Goal: Task Accomplishment & Management: Manage account settings

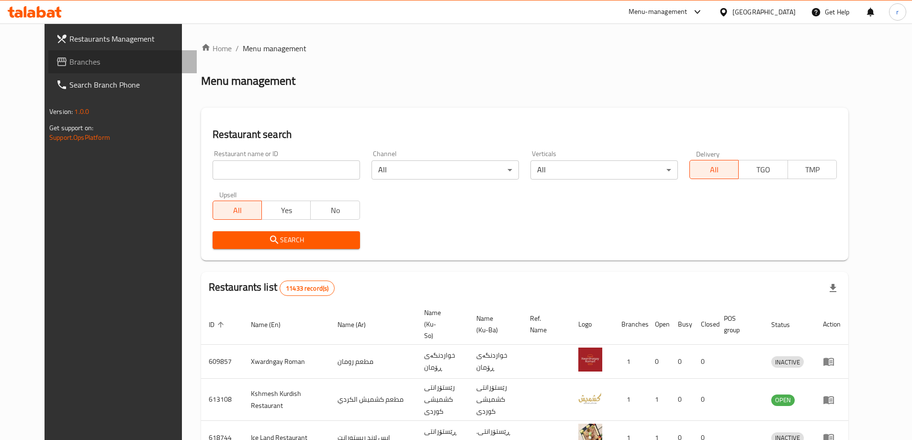
click at [69, 62] on span "Branches" at bounding box center [129, 61] width 120 height 11
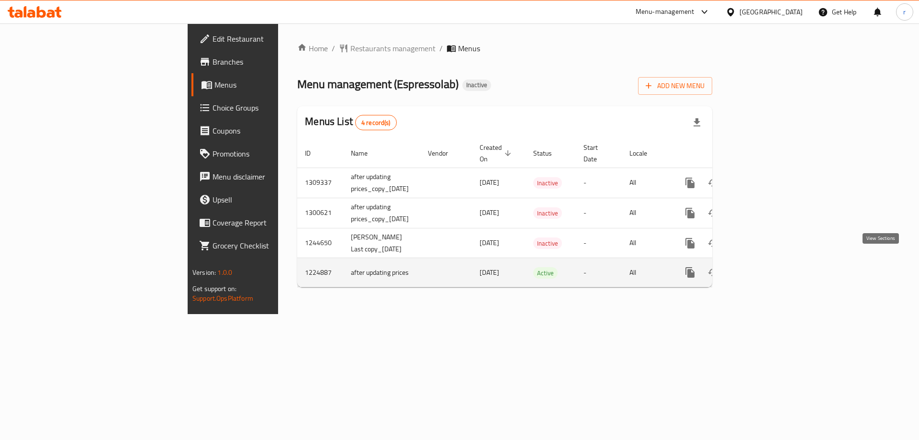
click at [764, 268] on icon "enhanced table" at bounding box center [759, 272] width 9 height 9
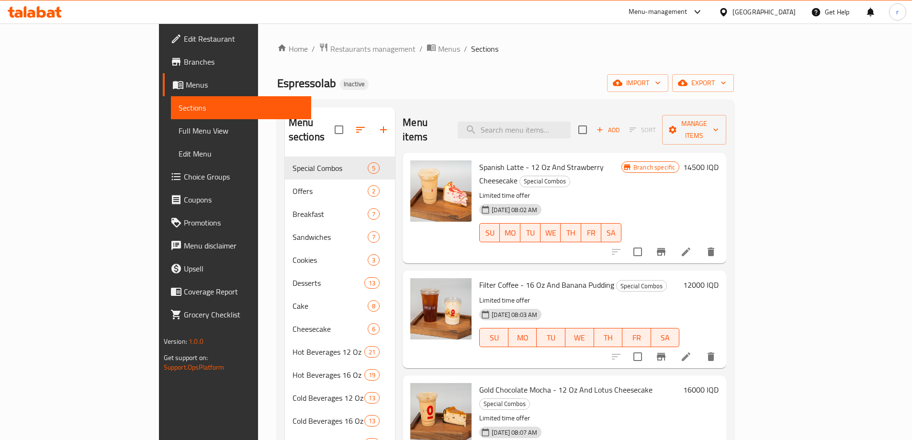
click at [179, 135] on span "Full Menu View" at bounding box center [241, 130] width 125 height 11
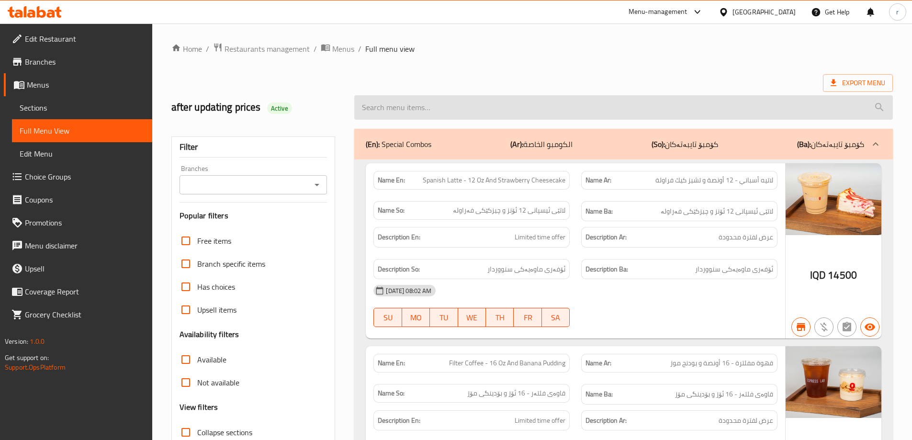
click at [454, 111] on input "search" at bounding box center [623, 107] width 539 height 24
paste input "Lime Breeze - 12 Oz"
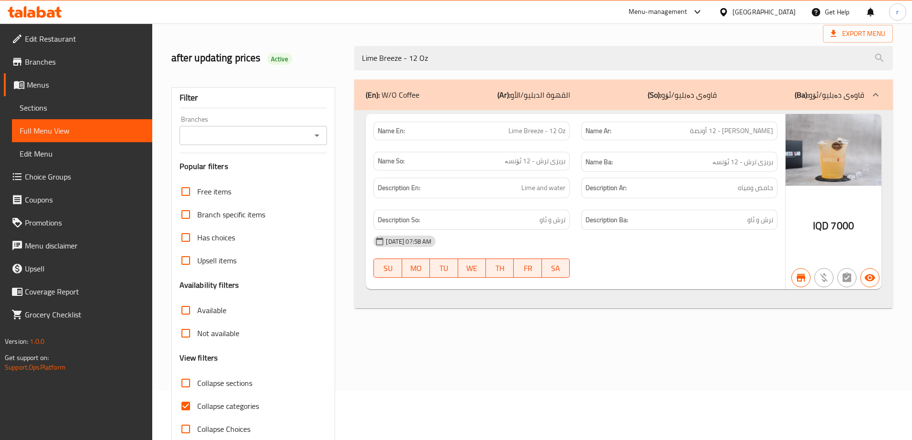
scroll to position [69, 0]
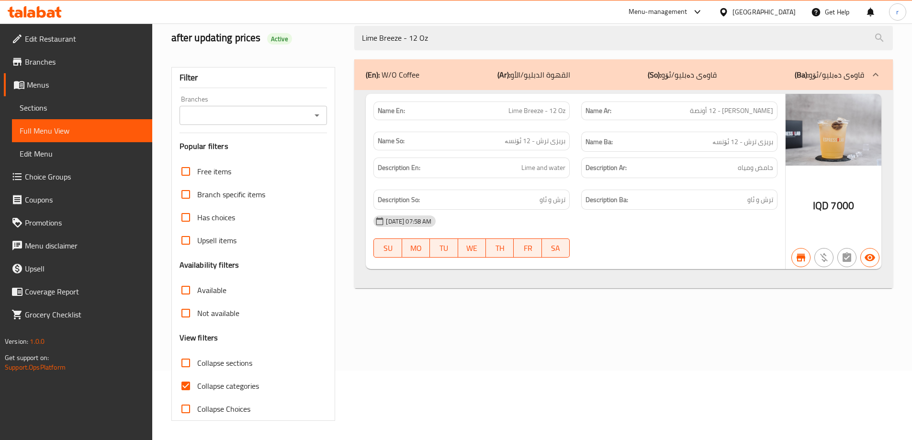
type input "Lime Breeze - 12 Oz"
click at [233, 387] on span "Collapse categories" at bounding box center [228, 385] width 62 height 11
click at [197, 387] on input "Collapse categories" at bounding box center [185, 385] width 23 height 23
checkbox input "false"
click at [243, 114] on input "Branches" at bounding box center [245, 115] width 126 height 13
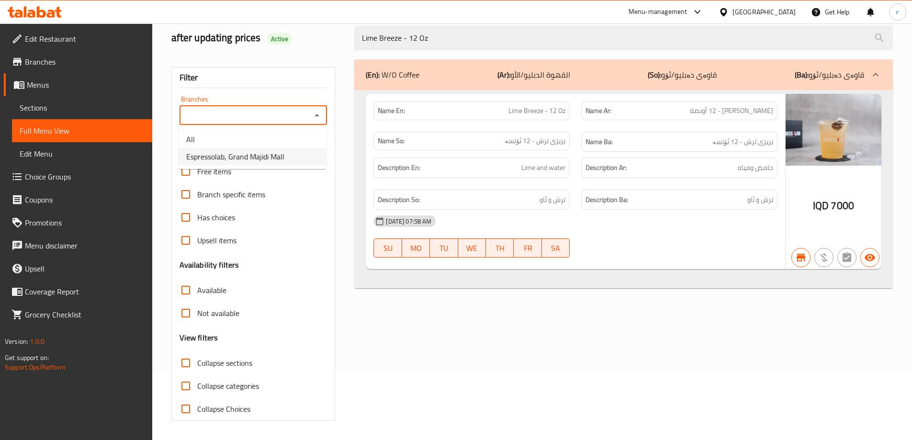
click at [238, 157] on span "Espressolab, Grand Majidi Mall" at bounding box center [235, 156] width 98 height 11
type input "Espressolab, Grand Majidi Mall"
click at [57, 15] on icon at bounding box center [58, 12] width 7 height 11
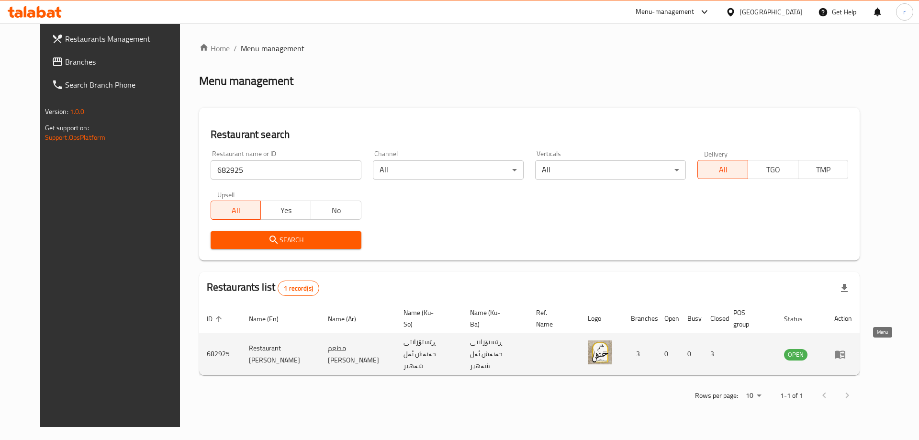
click at [846, 351] on icon "enhanced table" at bounding box center [840, 354] width 11 height 11
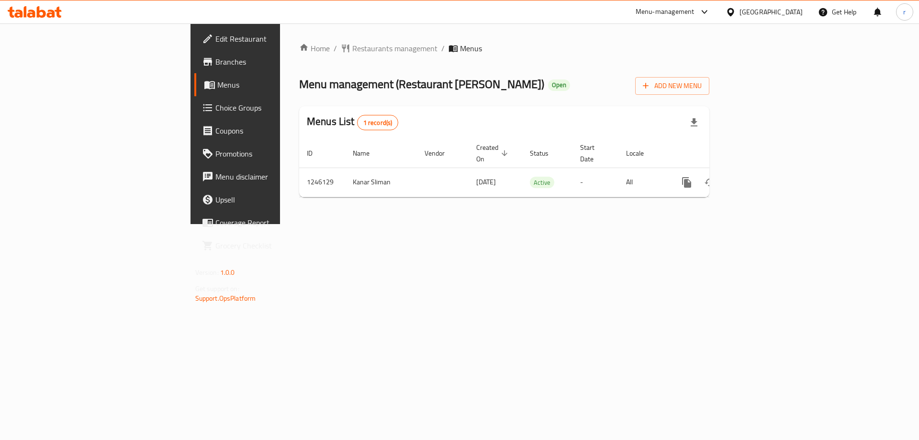
click at [215, 59] on span "Branches" at bounding box center [275, 61] width 121 height 11
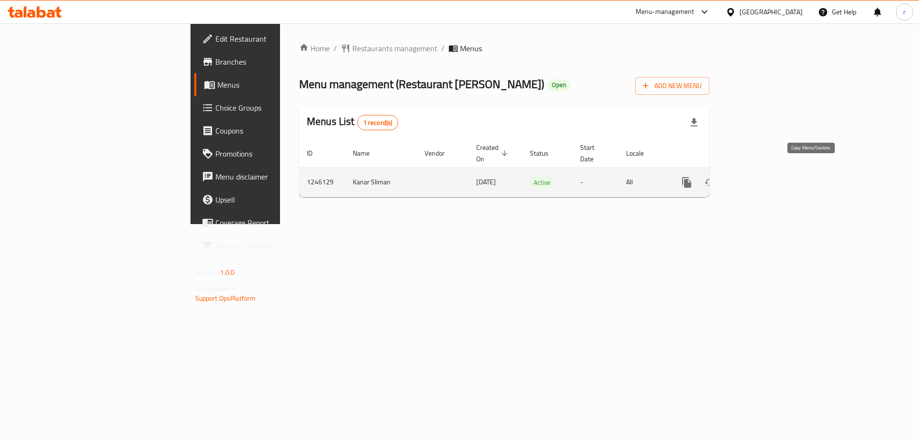
click at [691, 177] on icon "more" at bounding box center [686, 182] width 9 height 11
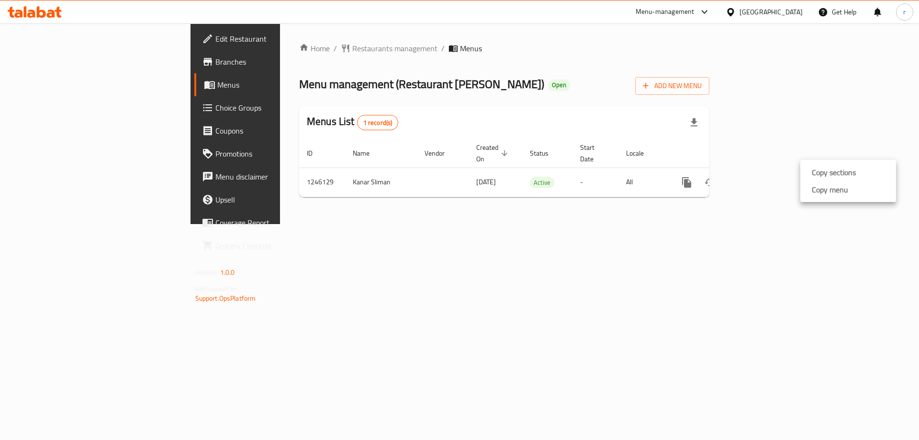
click at [820, 193] on strong "Copy menu" at bounding box center [830, 189] width 36 height 11
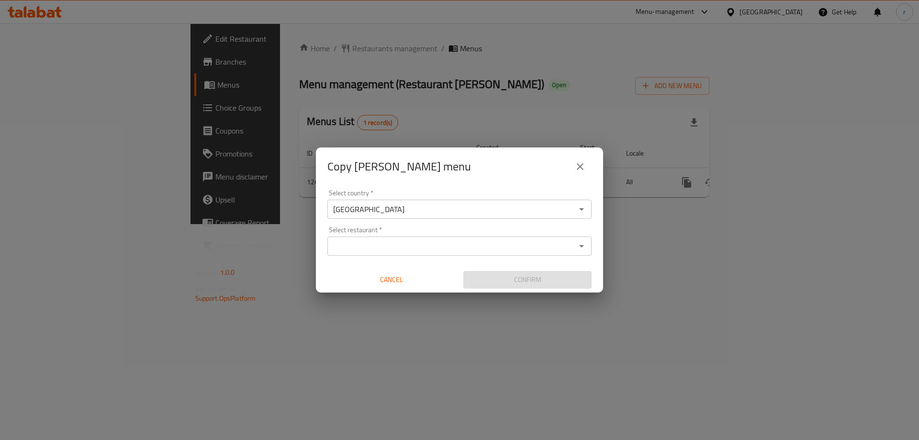
click at [450, 250] on input "Select restaurant   *" at bounding box center [451, 245] width 243 height 13
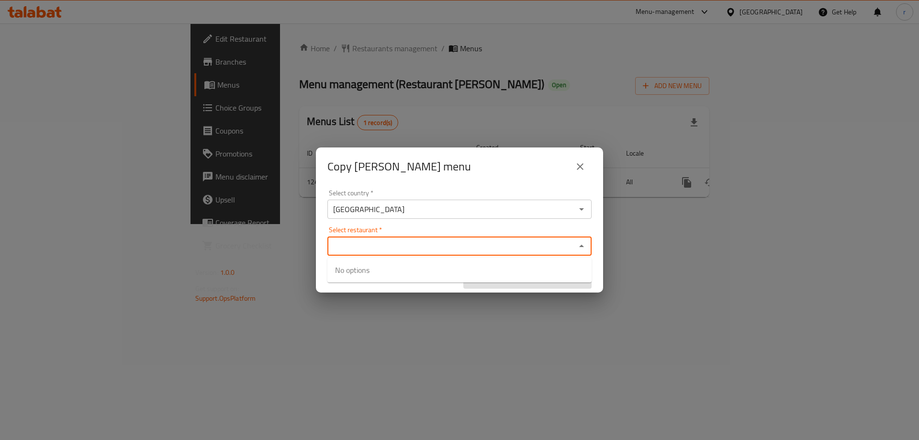
paste input "Restaurant Hanash Alshaher"
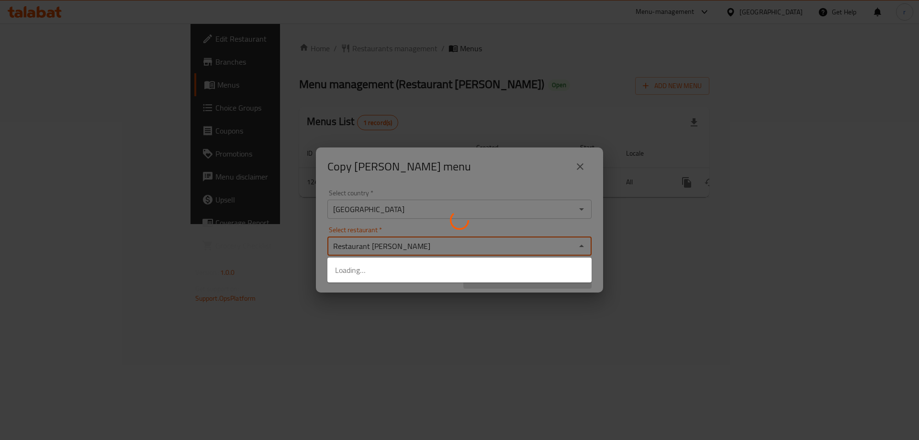
type input "Restaurant Hanash Alsha"
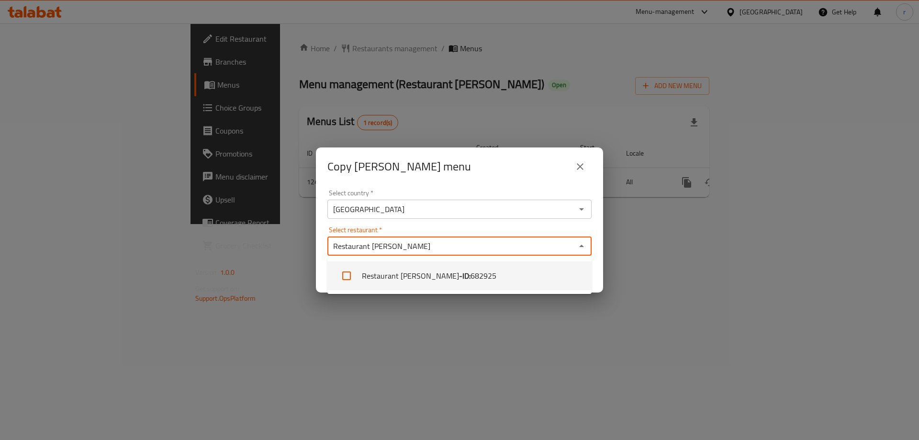
click at [432, 267] on li "Restaurant Hanash Alshaher - ID: 682925" at bounding box center [460, 275] width 264 height 29
checkbox input "true"
click at [540, 350] on div "Copy Kanar Sliman menu Select country   * Iraq Select country * Select restaura…" at bounding box center [459, 220] width 919 height 440
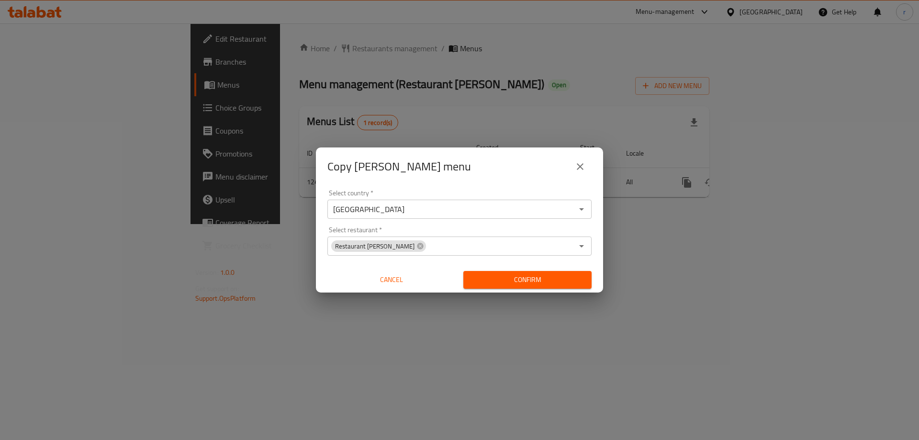
click at [526, 285] on span "Confirm" at bounding box center [527, 280] width 113 height 12
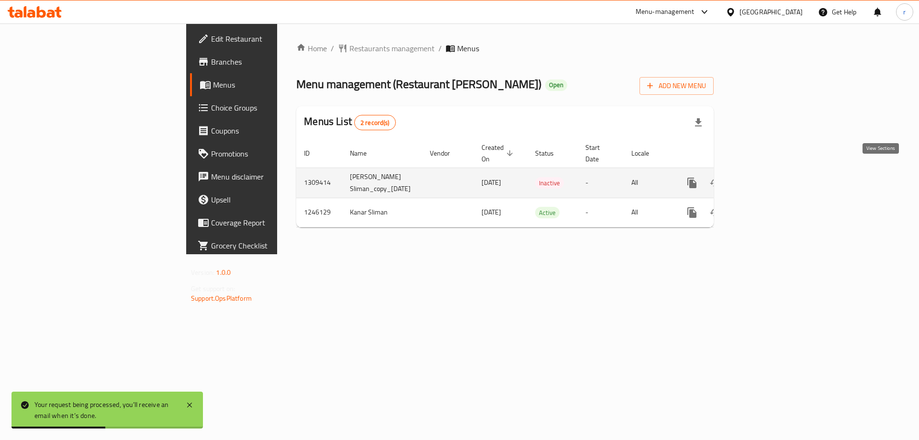
click at [767, 177] on icon "enhanced table" at bounding box center [761, 182] width 11 height 11
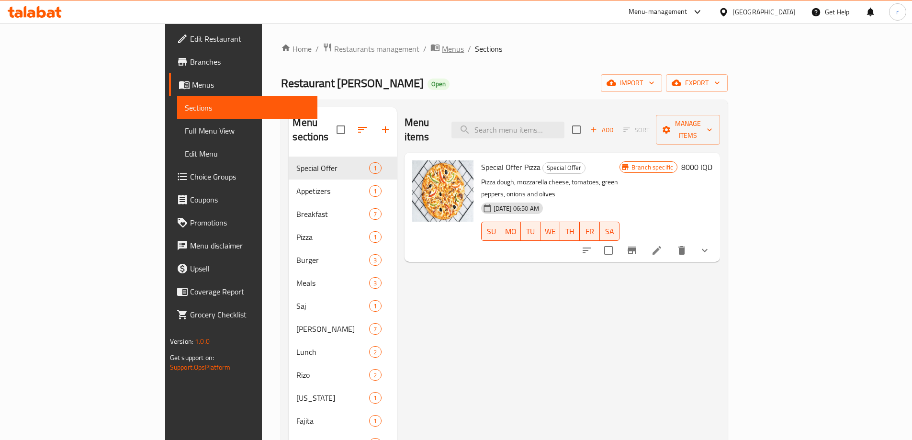
click at [442, 47] on span "Menus" at bounding box center [453, 48] width 22 height 11
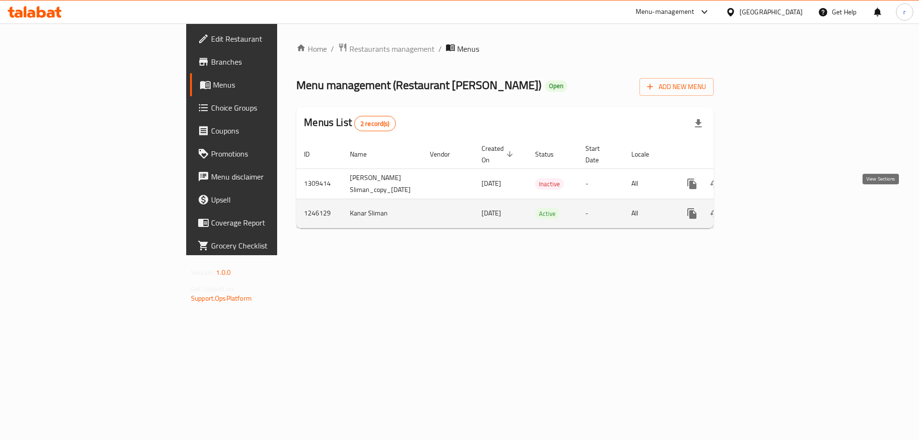
click at [767, 208] on icon "enhanced table" at bounding box center [761, 213] width 11 height 11
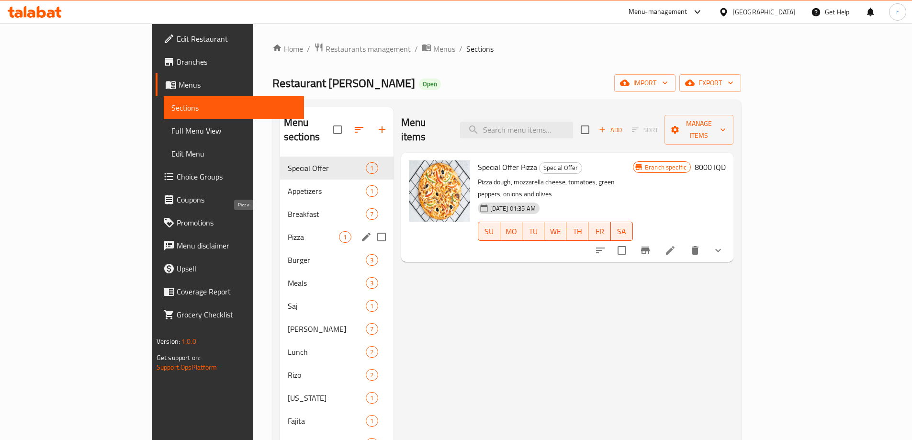
click at [288, 231] on span "Pizza" at bounding box center [314, 236] width 52 height 11
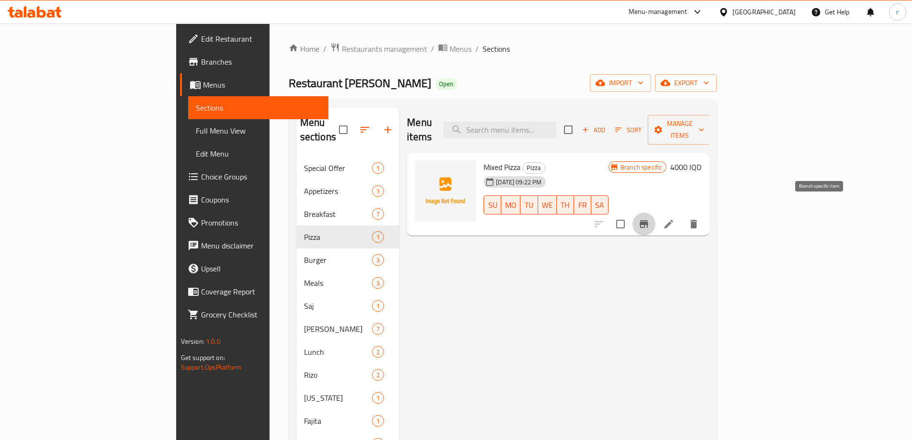
click at [656, 213] on button "Branch-specific-item" at bounding box center [644, 224] width 23 height 23
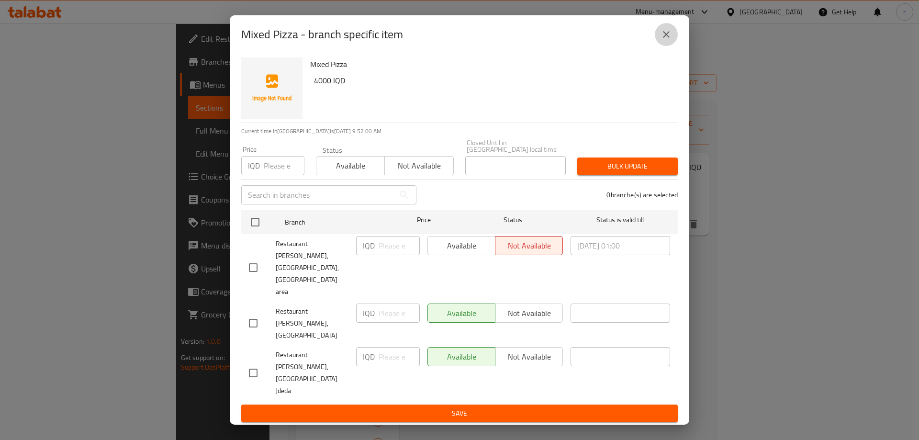
click at [660, 46] on button "close" at bounding box center [666, 34] width 23 height 23
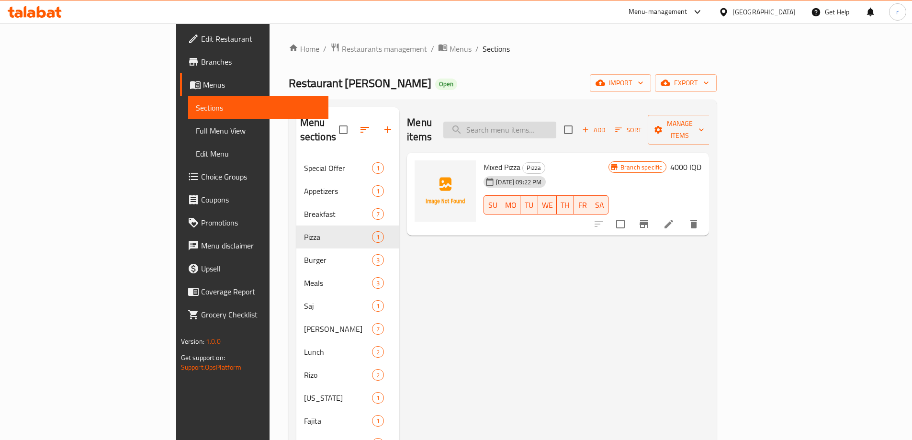
click at [539, 123] on input "search" at bounding box center [499, 130] width 113 height 17
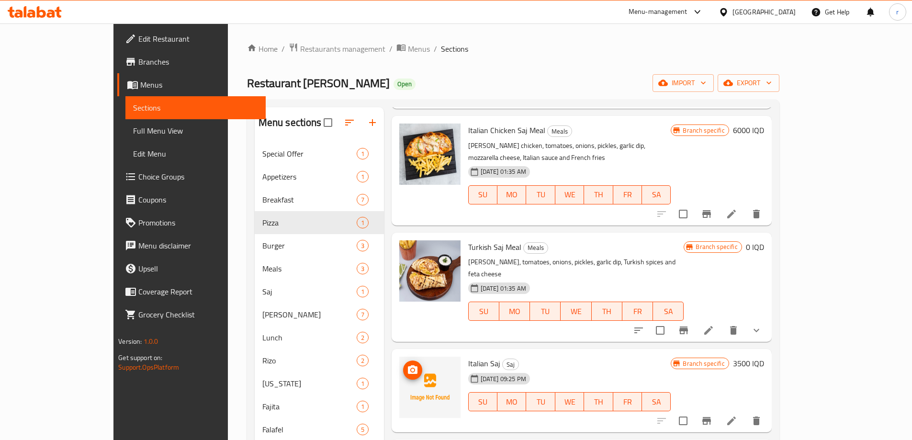
scroll to position [239, 0]
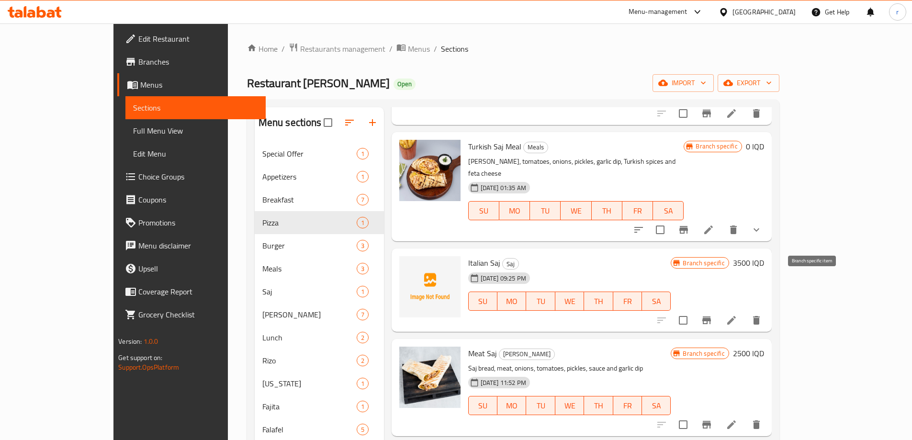
click at [713, 315] on icon "Branch-specific-item" at bounding box center [706, 320] width 11 height 11
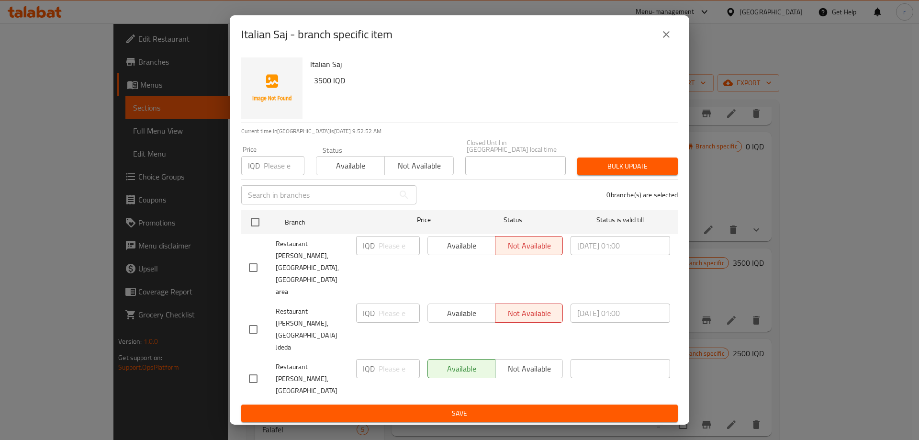
click at [668, 38] on icon "close" at bounding box center [666, 34] width 7 height 7
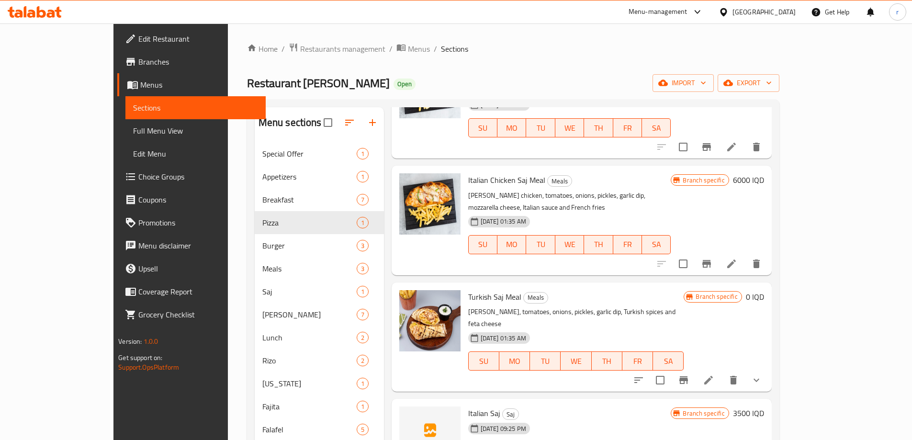
scroll to position [0, 0]
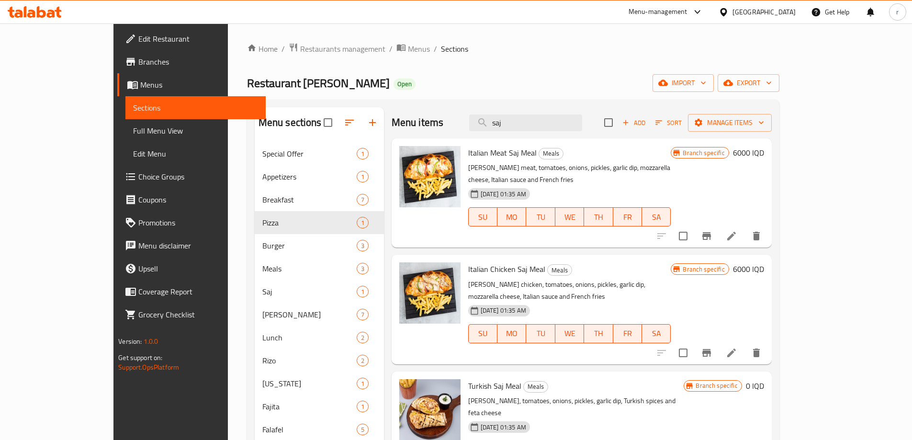
drag, startPoint x: 547, startPoint y: 118, endPoint x: 506, endPoint y: 133, distance: 44.2
click at [506, 133] on div "Menu items saj Add Sort Manage items" at bounding box center [582, 122] width 380 height 31
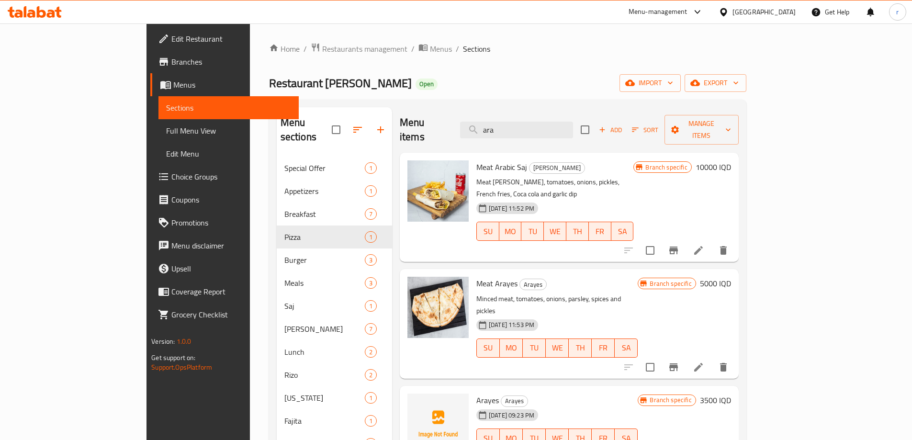
drag, startPoint x: 496, startPoint y: 131, endPoint x: 328, endPoint y: 139, distance: 168.3
click at [328, 139] on div "Menu sections Special Offer 1 Appetizers 1 Breakfast 7 Pizza 1 Burger 3 Meals 3…" at bounding box center [508, 352] width 462 height 490
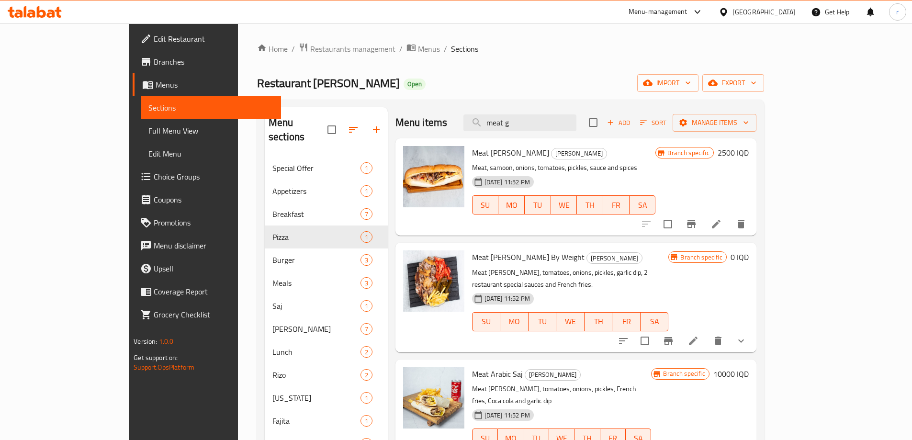
type input "meat g"
click at [697, 219] on icon "Branch-specific-item" at bounding box center [691, 223] width 11 height 11
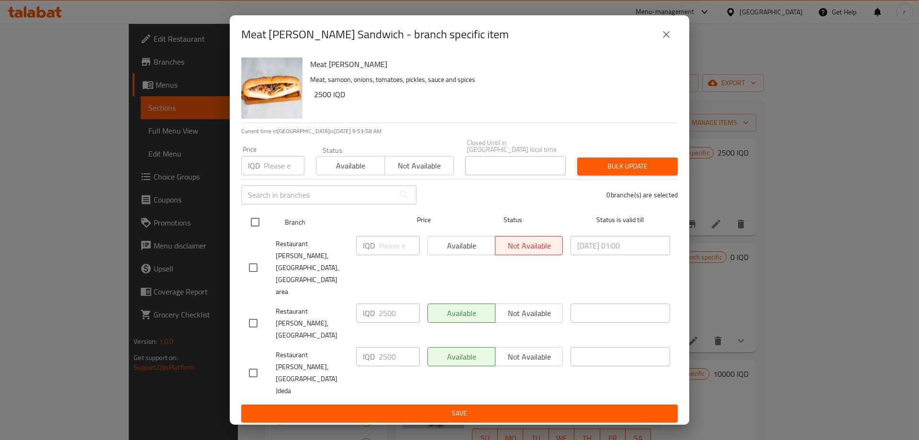
click at [255, 232] on input "checkbox" at bounding box center [255, 222] width 20 height 20
checkbox input "true"
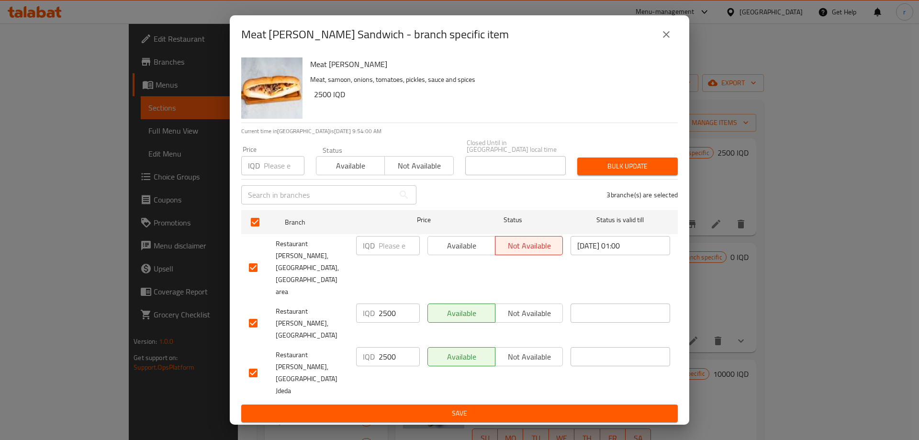
click at [390, 255] on input "number" at bounding box center [399, 245] width 41 height 19
click at [390, 255] on input "2000" at bounding box center [399, 245] width 41 height 19
type input "2000"
click at [391, 321] on input "2500" at bounding box center [399, 313] width 41 height 19
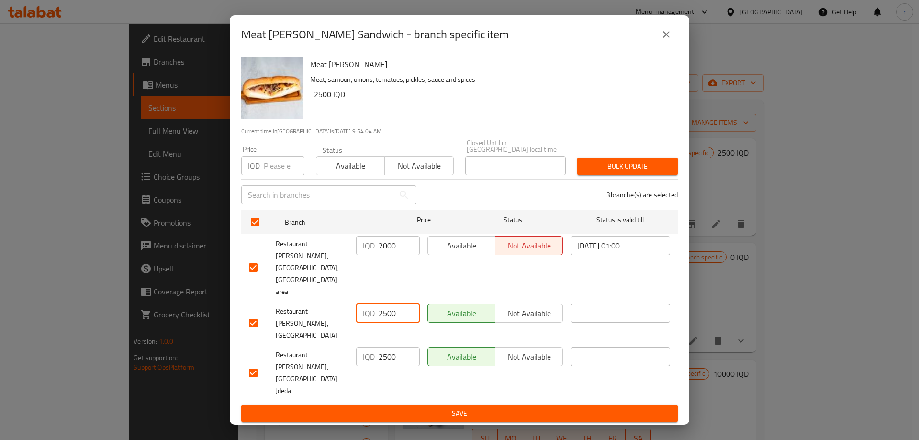
click at [391, 321] on input "2500" at bounding box center [399, 313] width 41 height 19
paste input "0"
type input "2000"
click at [386, 347] on input "2500" at bounding box center [399, 356] width 41 height 19
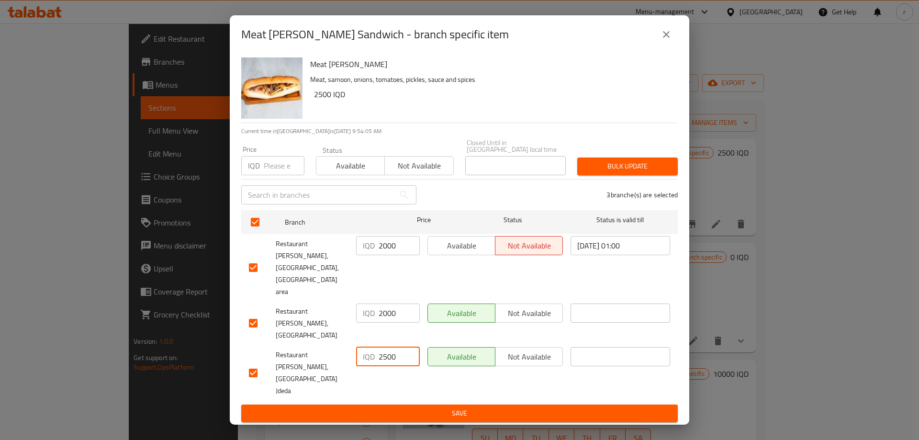
paste input "0"
type input "2000"
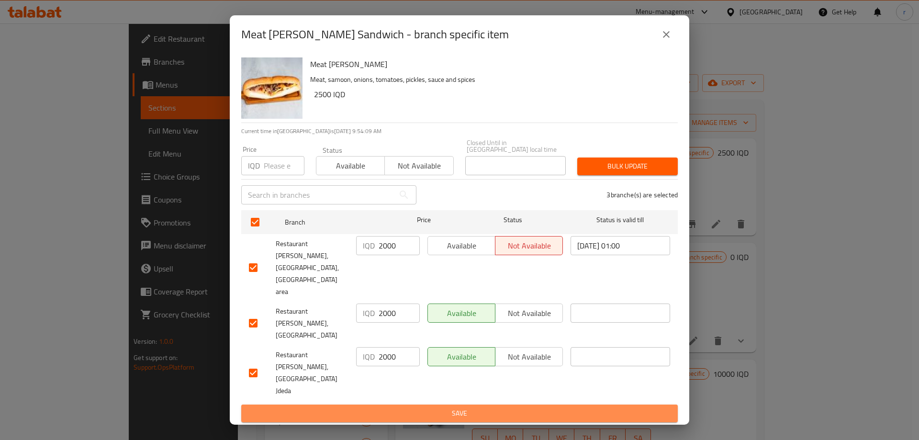
click at [411, 408] on span "Save" at bounding box center [459, 414] width 421 height 12
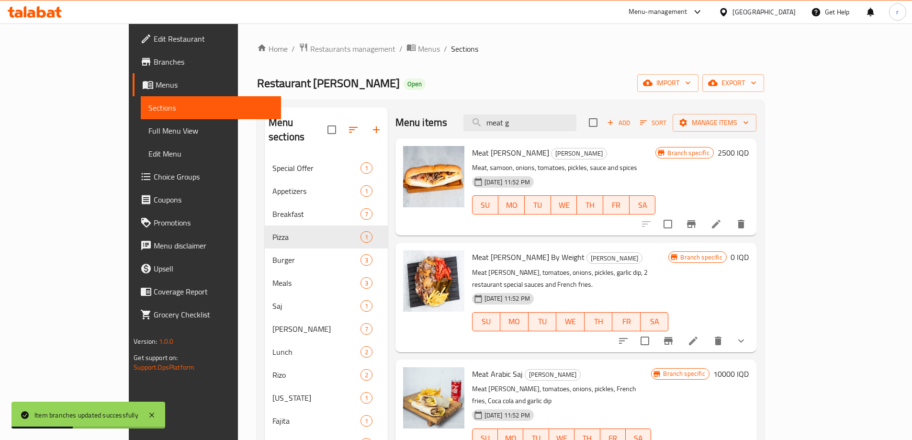
drag, startPoint x: 566, startPoint y: 127, endPoint x: 490, endPoint y: 134, distance: 77.0
click at [490, 134] on div "Menu items meat g Add Sort Manage items" at bounding box center [576, 122] width 361 height 31
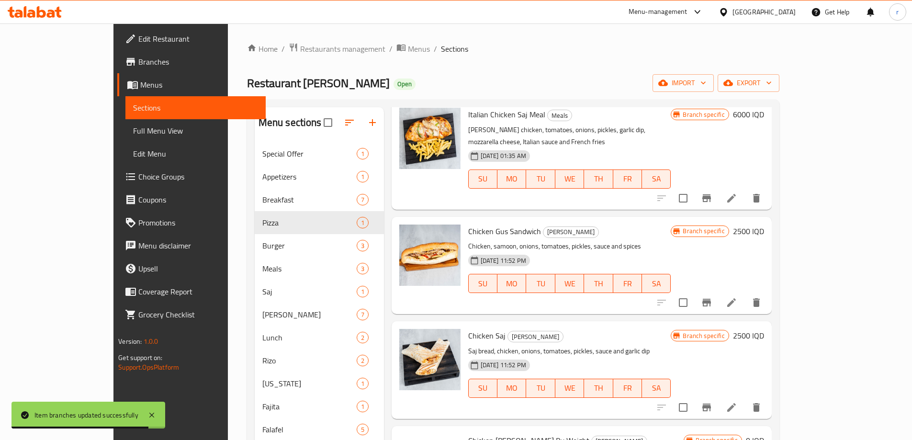
scroll to position [159, 0]
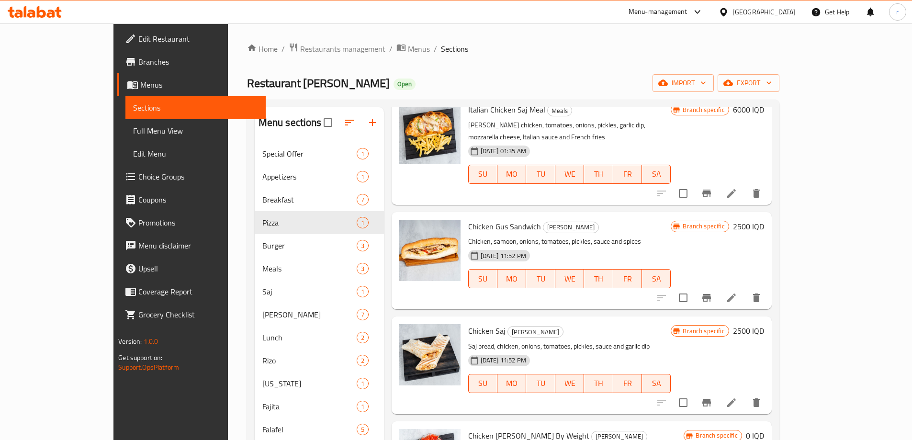
type input "chi"
click at [711, 294] on icon "Branch-specific-item" at bounding box center [706, 298] width 9 height 8
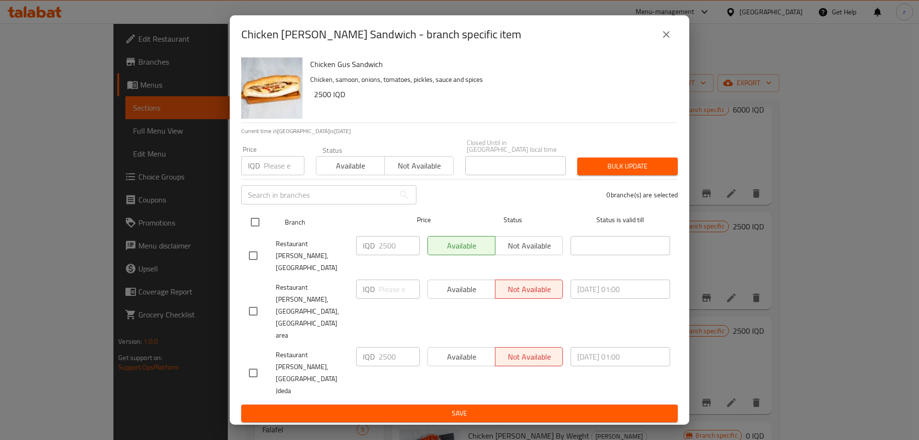
click at [261, 232] on input "checkbox" at bounding box center [255, 222] width 20 height 20
checkbox input "true"
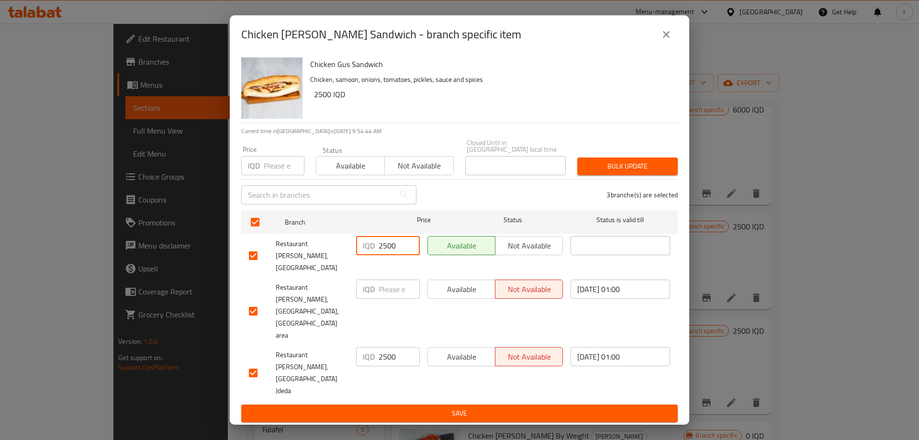
click at [389, 255] on input "2500" at bounding box center [399, 245] width 41 height 19
paste input "0"
type input "2000"
click at [388, 296] on input "number" at bounding box center [399, 289] width 41 height 19
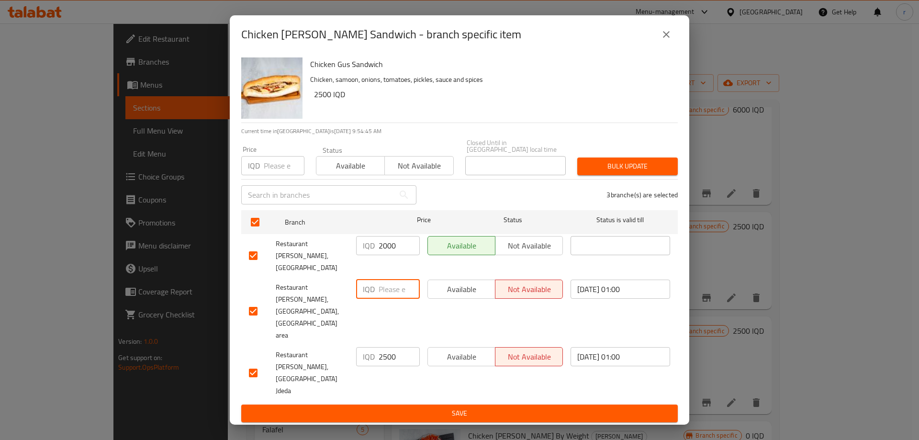
paste input "2000"
type input "2000"
click at [384, 347] on input "2500" at bounding box center [399, 356] width 41 height 19
paste input "0"
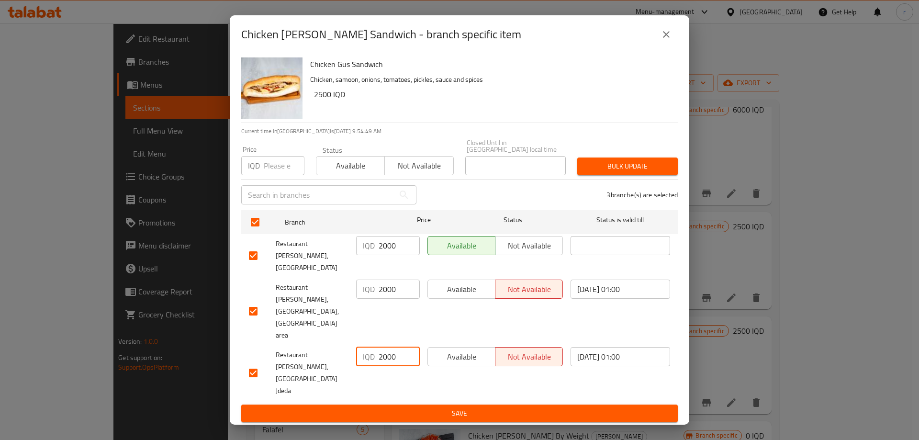
type input "2000"
click at [418, 408] on span "Save" at bounding box center [459, 414] width 421 height 12
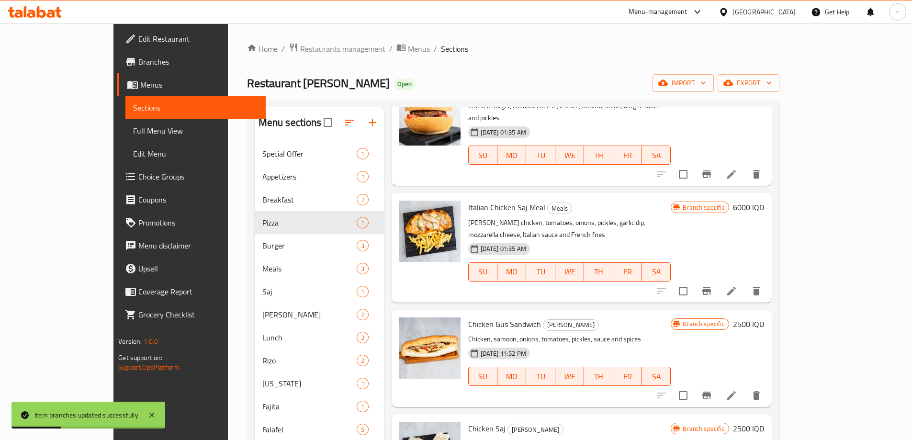
scroll to position [0, 0]
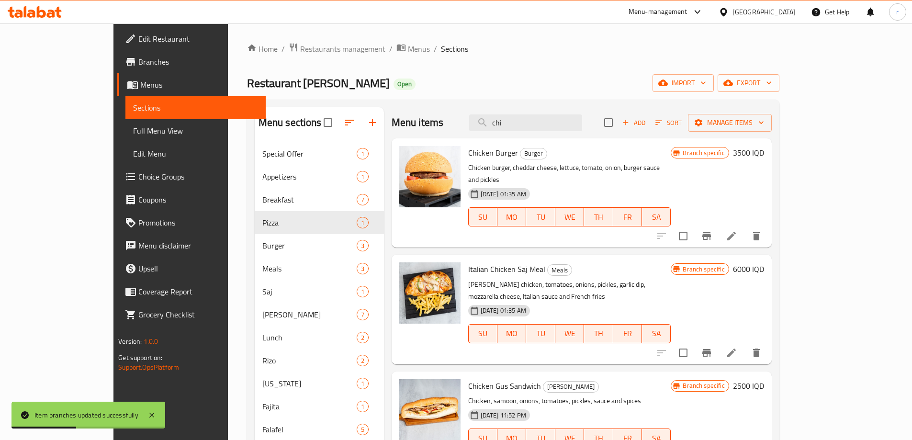
drag, startPoint x: 484, startPoint y: 127, endPoint x: 488, endPoint y: 114, distance: 13.3
click at [475, 128] on div "Menu items chi Add Sort Manage items" at bounding box center [582, 122] width 380 height 31
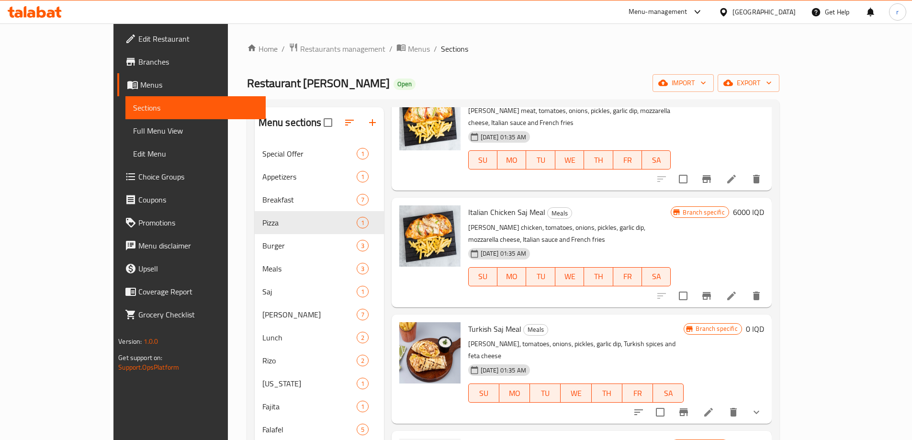
scroll to position [239, 0]
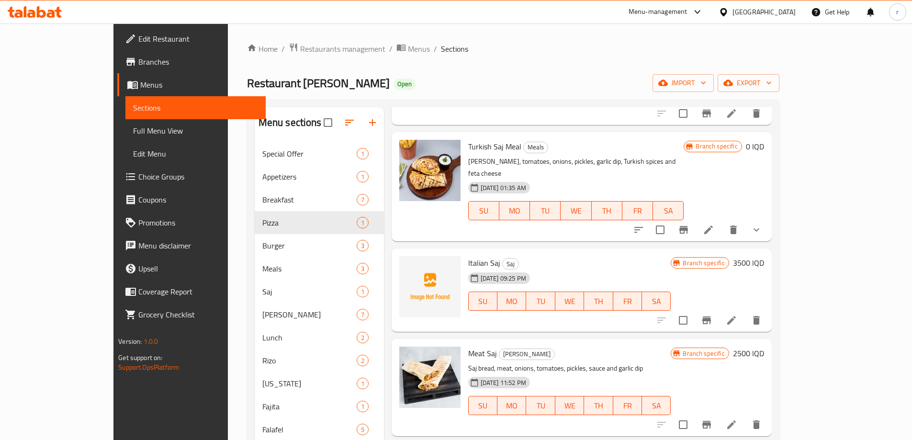
type input "saj"
click at [762, 224] on icon "show more" at bounding box center [756, 229] width 11 height 11
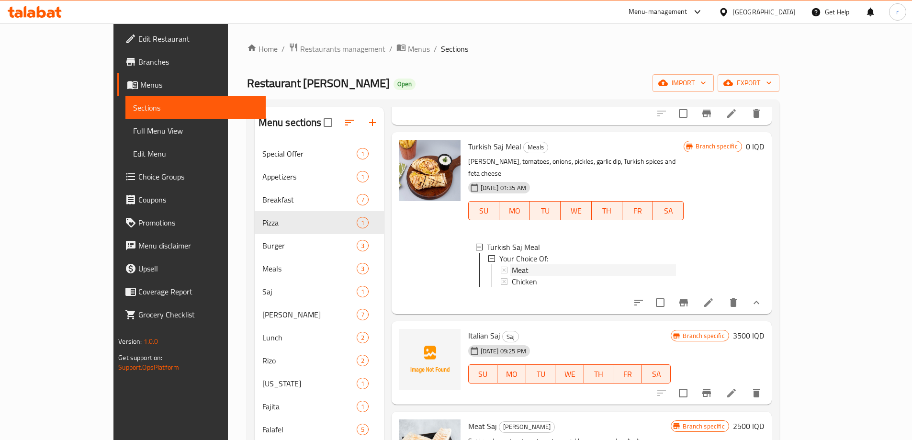
click at [512, 264] on div "Meat" at bounding box center [594, 269] width 165 height 11
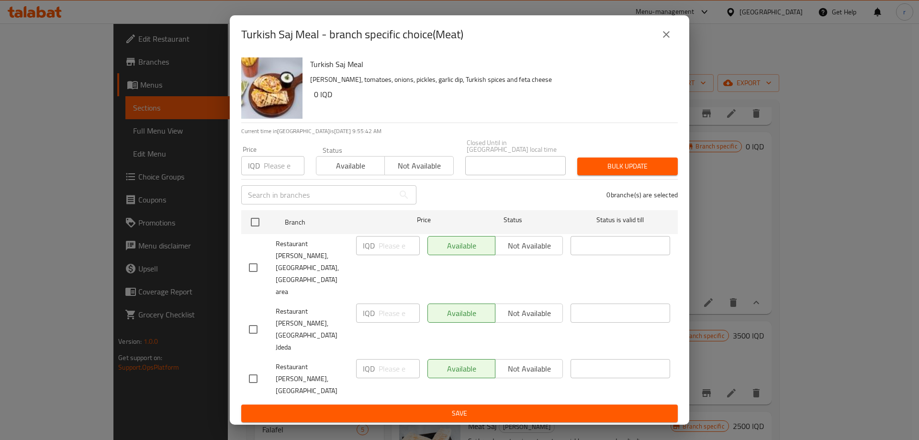
click at [661, 40] on icon "close" at bounding box center [666, 34] width 11 height 11
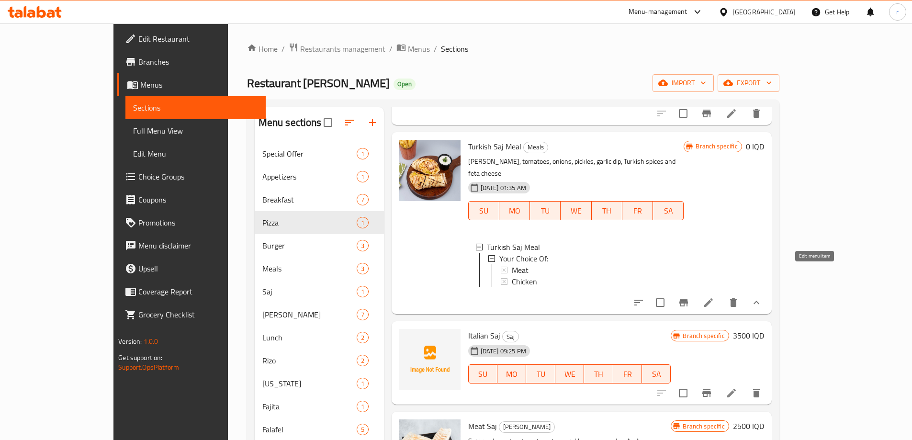
click at [714, 297] on icon at bounding box center [708, 302] width 11 height 11
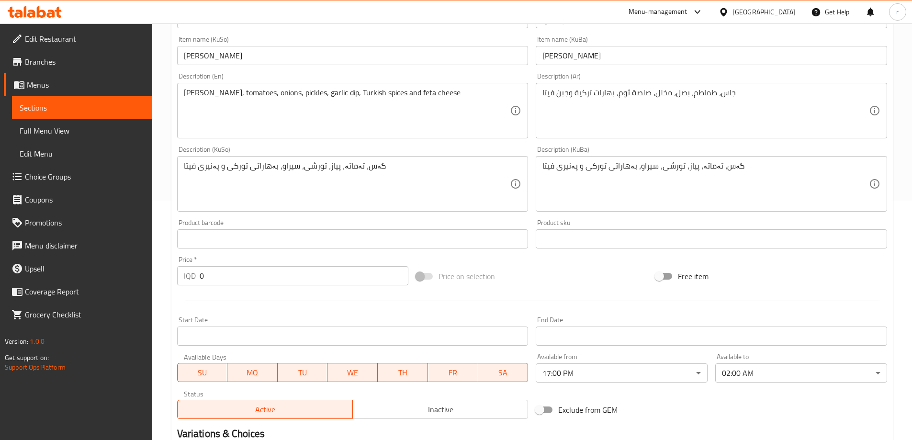
scroll to position [382, 0]
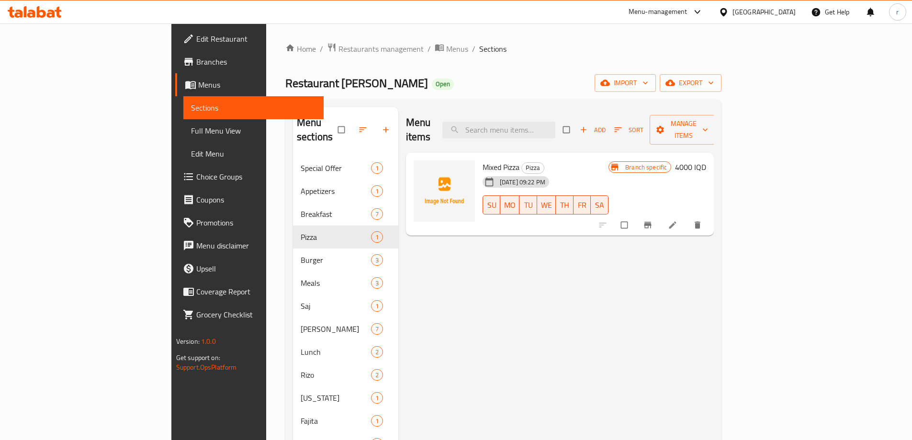
click at [191, 130] on span "Full Menu View" at bounding box center [253, 130] width 125 height 11
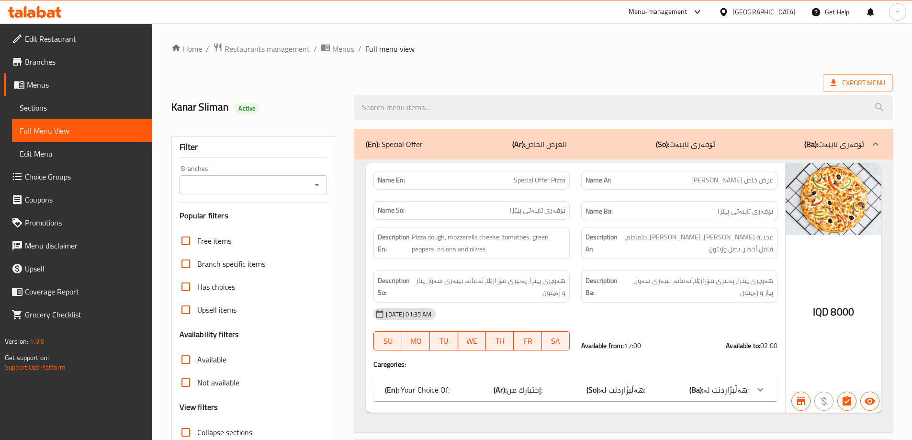
click at [215, 182] on input "Branches" at bounding box center [245, 184] width 126 height 13
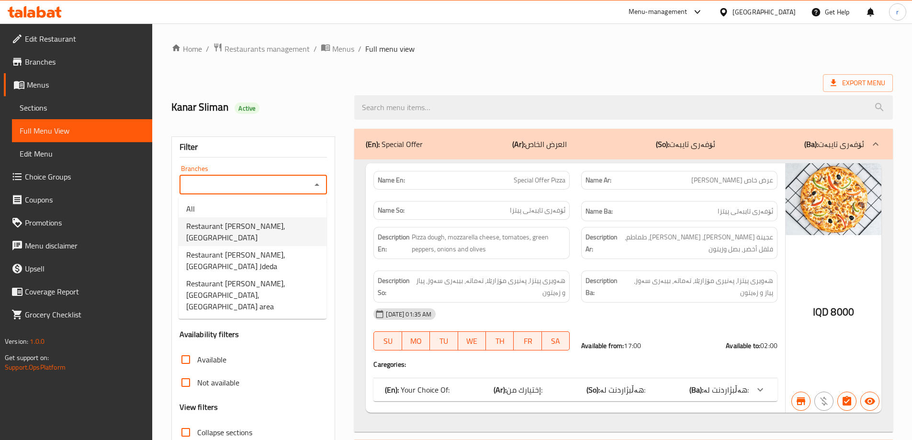
click at [238, 228] on span "Restaurant Hanash Alshaher, Baladiyat" at bounding box center [252, 231] width 133 height 23
type input "Restaurant Hanash Alshaher, Baladiyat"
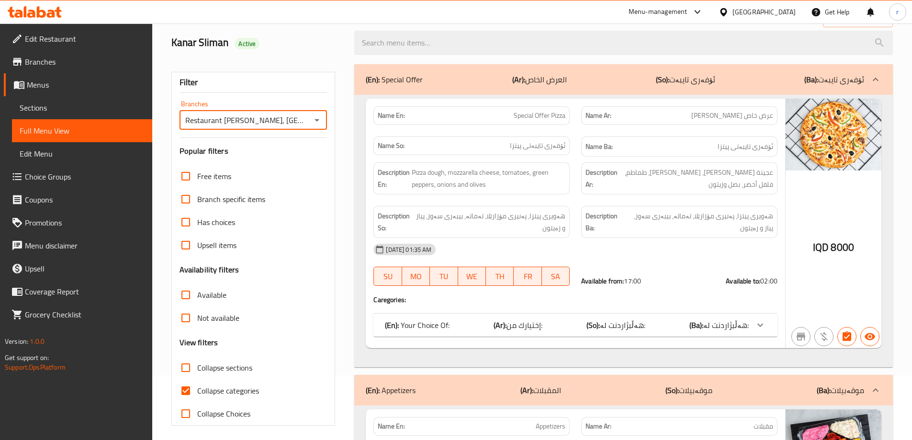
scroll to position [159, 0]
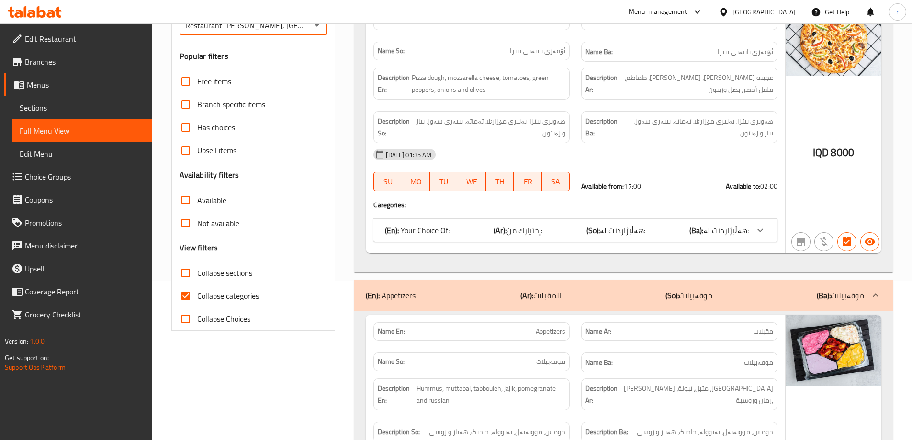
click at [231, 293] on span "Collapse categories" at bounding box center [228, 295] width 62 height 11
click at [197, 293] on input "Collapse categories" at bounding box center [185, 295] width 23 height 23
checkbox input "false"
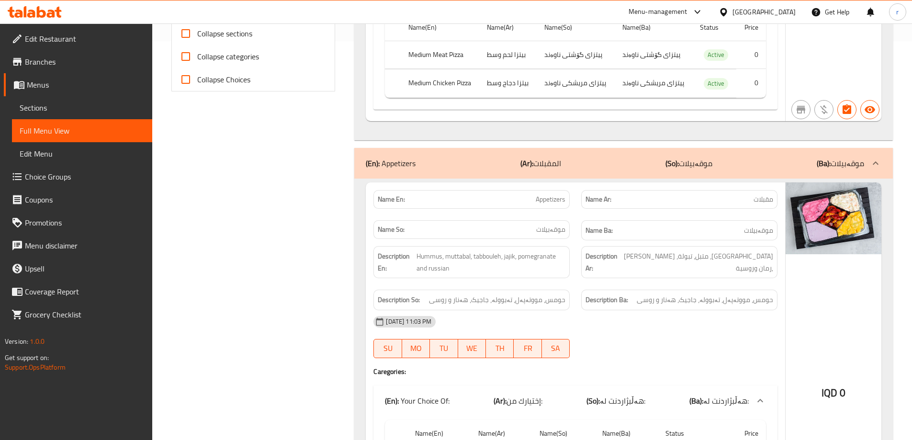
scroll to position [239, 0]
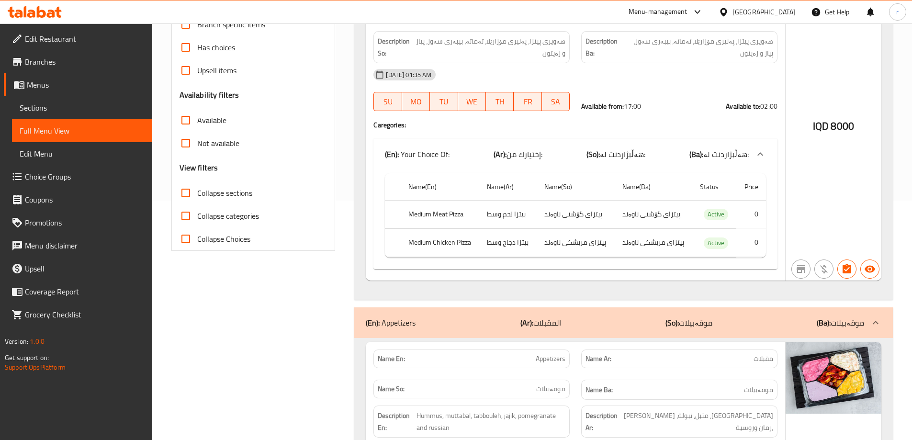
click at [254, 196] on div "Collapse sections" at bounding box center [254, 192] width 148 height 23
click at [247, 190] on span "Collapse sections" at bounding box center [224, 192] width 55 height 11
click at [197, 190] on input "Collapse sections" at bounding box center [185, 192] width 23 height 23
checkbox input "true"
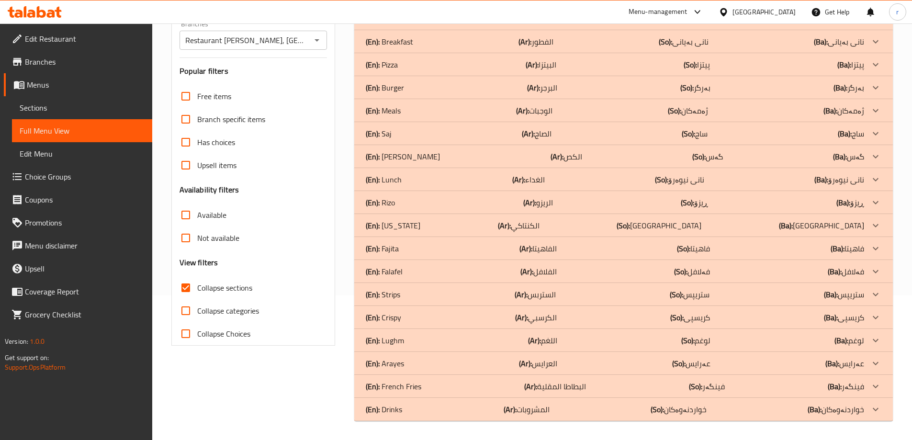
scroll to position [145, 0]
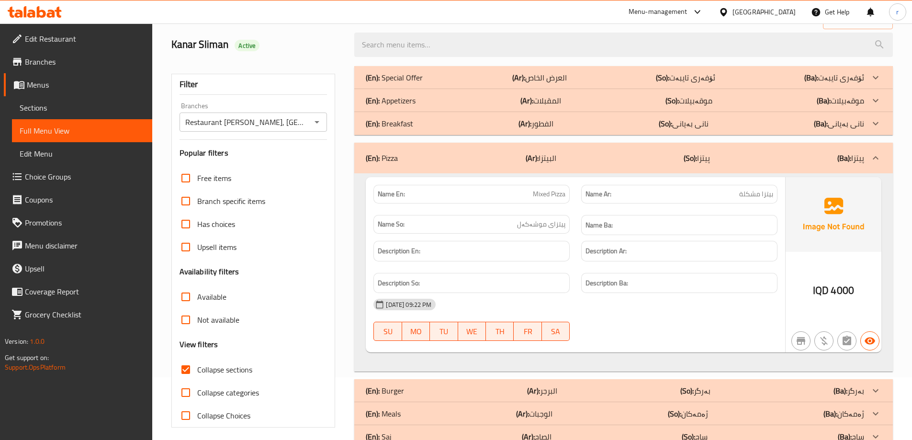
scroll to position [0, 0]
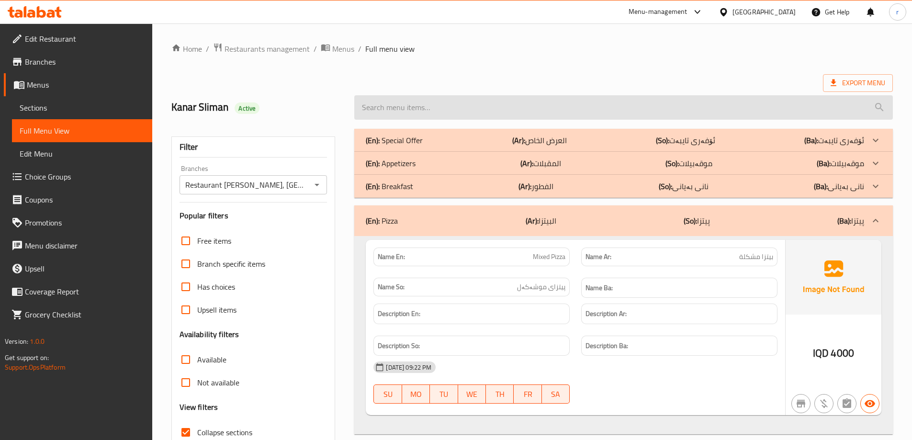
click at [403, 108] on input "search" at bounding box center [623, 107] width 539 height 24
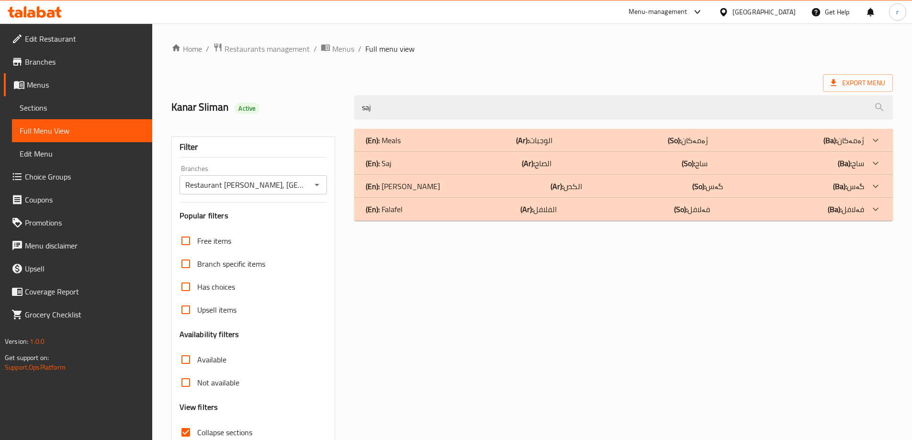
click at [426, 146] on div "(En): Saj (Ar): الصاج (So): ساج (Ba): ساج" at bounding box center [615, 140] width 498 height 11
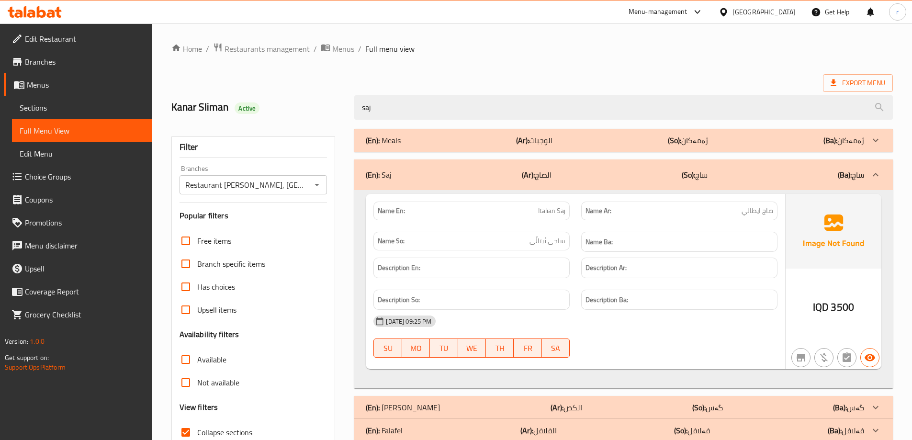
scroll to position [69, 0]
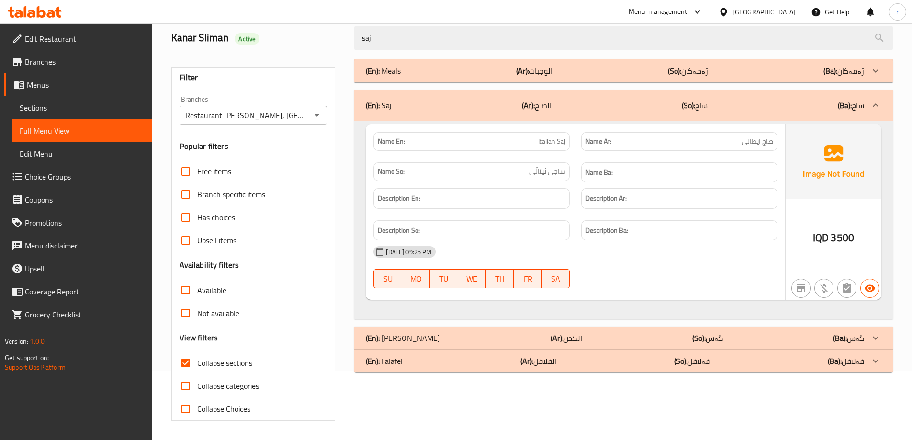
drag, startPoint x: 385, startPoint y: 39, endPoint x: 256, endPoint y: 49, distance: 129.2
click at [256, 49] on div "Kanar Sliman Active saj" at bounding box center [532, 38] width 733 height 43
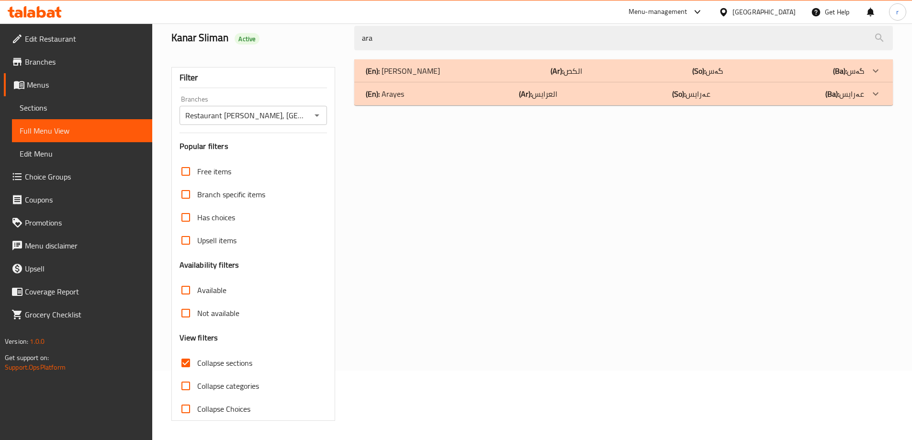
drag, startPoint x: 409, startPoint y: 98, endPoint x: 408, endPoint y: 104, distance: 6.3
click at [409, 77] on div "(En): Arayes (Ar): العرايس (So): عەرایس (Ba): عەرایس" at bounding box center [615, 70] width 498 height 11
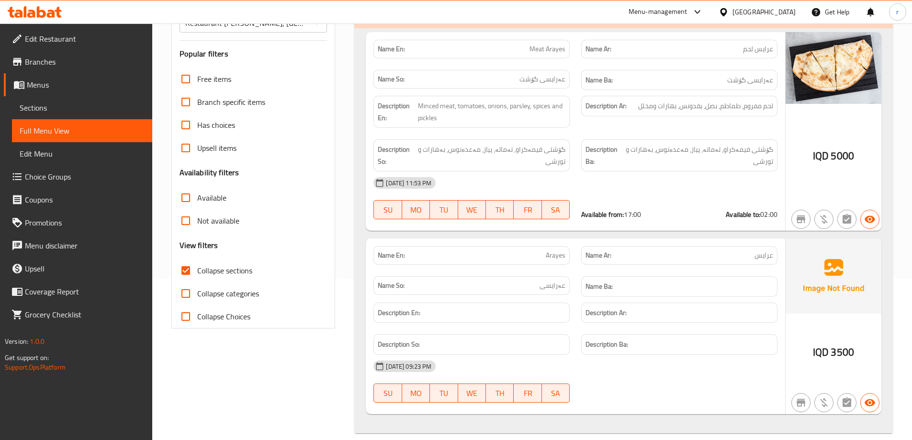
scroll to position [0, 0]
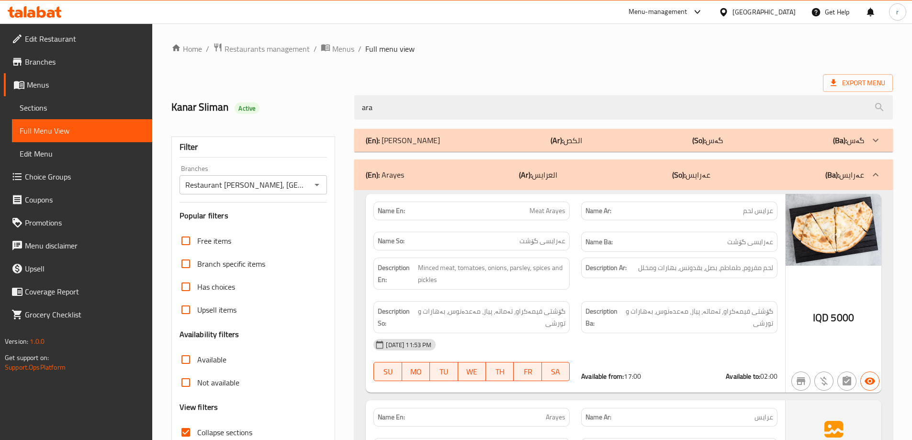
drag, startPoint x: 409, startPoint y: 116, endPoint x: 288, endPoint y: 124, distance: 121.4
click at [288, 124] on div "Home / Restaurants management / Menus / Full menu view Export Menu Kanar Sliman…" at bounding box center [532, 319] width 722 height 553
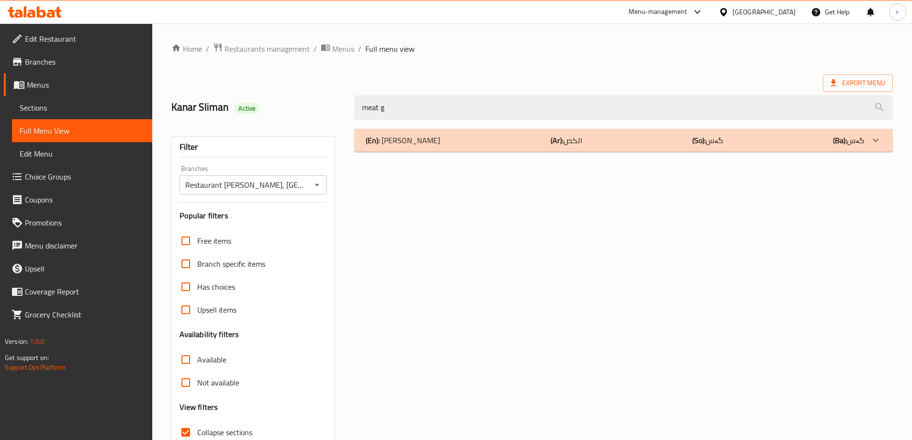
type input "meat g"
click at [458, 137] on div "(En): Gus (Ar): الكص (So): گەس (Ba): گەس" at bounding box center [615, 140] width 498 height 11
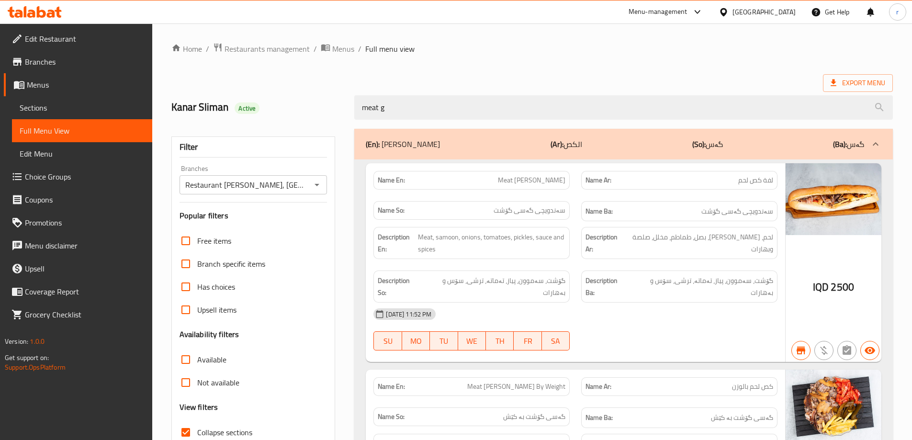
scroll to position [80, 0]
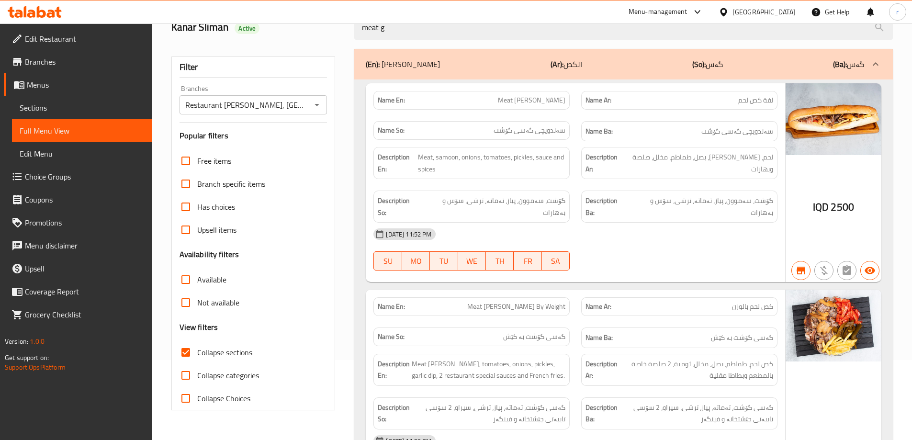
click at [315, 108] on icon "Open" at bounding box center [316, 104] width 11 height 11
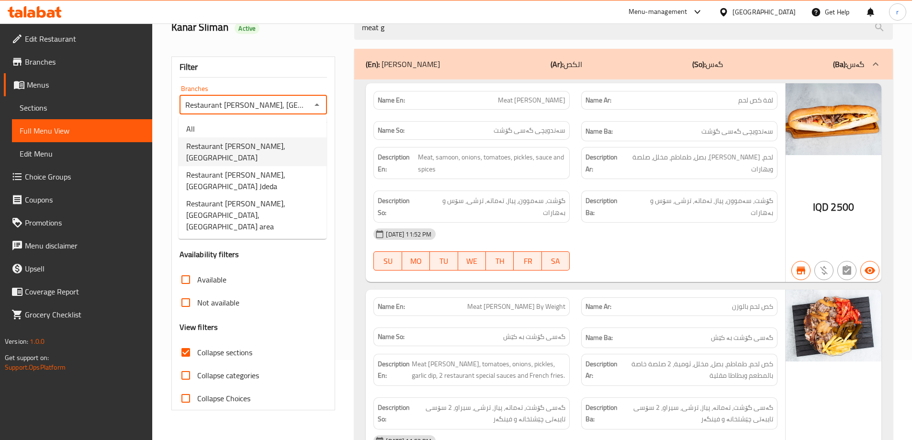
scroll to position [0, 4]
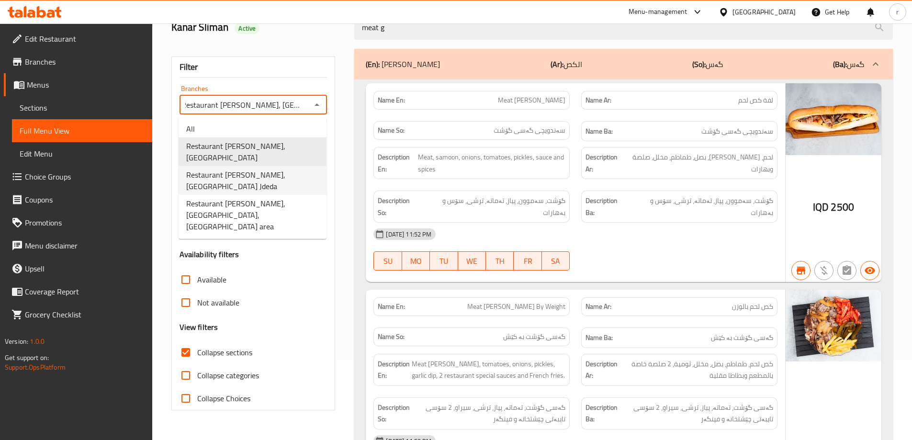
click at [267, 169] on span "Restaurant Hanash Alshaher, Baghdad Jdeda" at bounding box center [252, 180] width 133 height 23
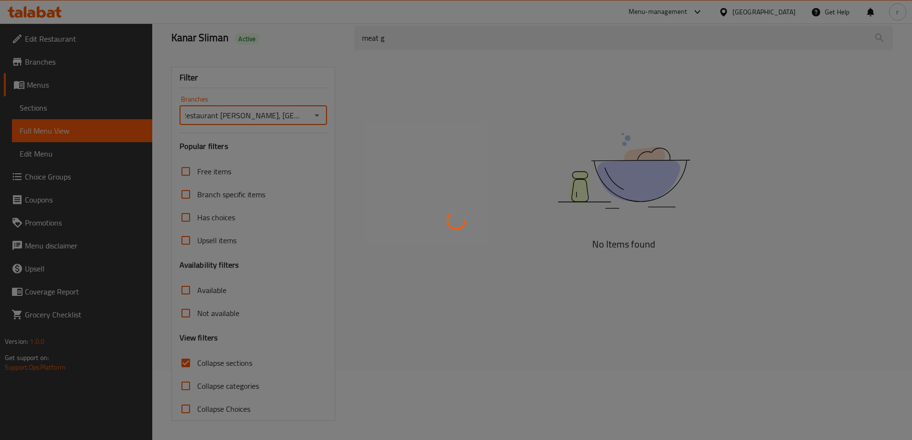
scroll to position [69, 0]
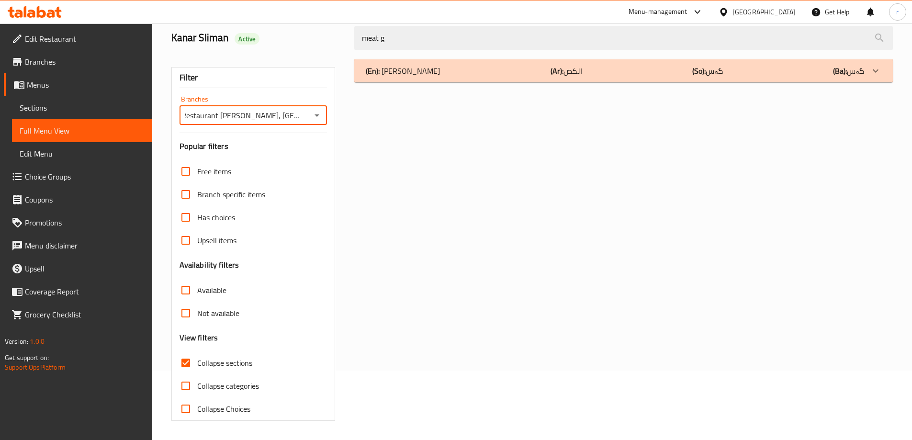
click at [502, 68] on div "(En): Gus (Ar): الكص (So): گەس (Ba): گەس" at bounding box center [615, 70] width 498 height 11
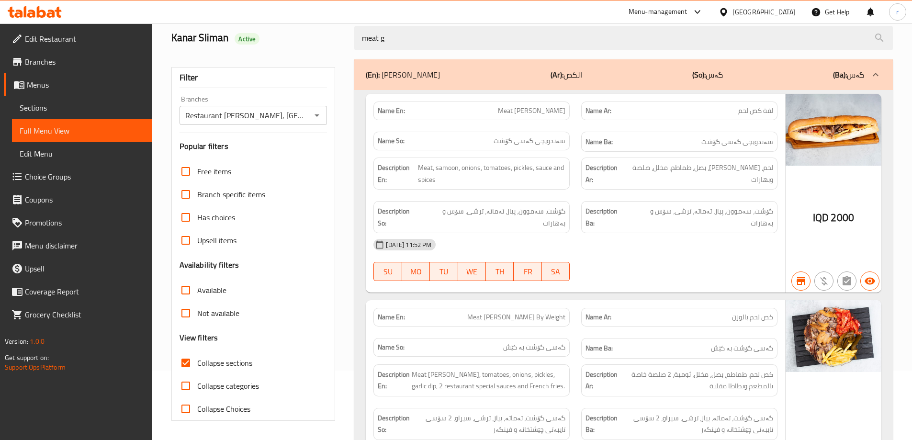
click at [318, 116] on icon "Open" at bounding box center [316, 115] width 11 height 11
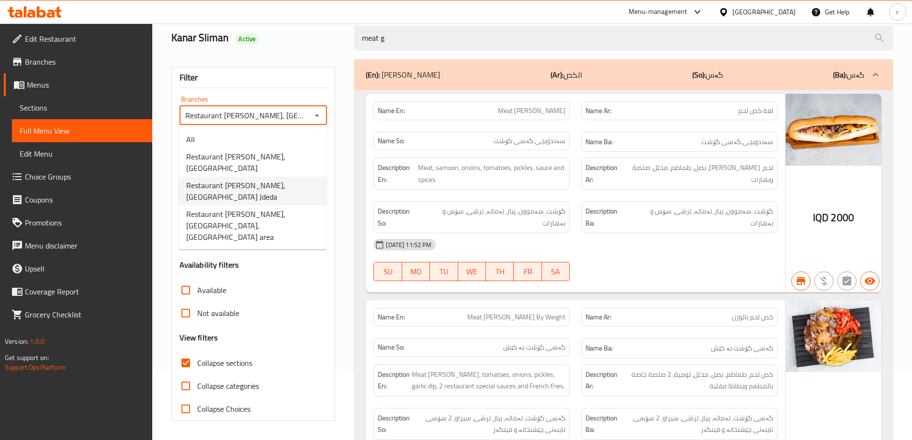
scroll to position [0, 22]
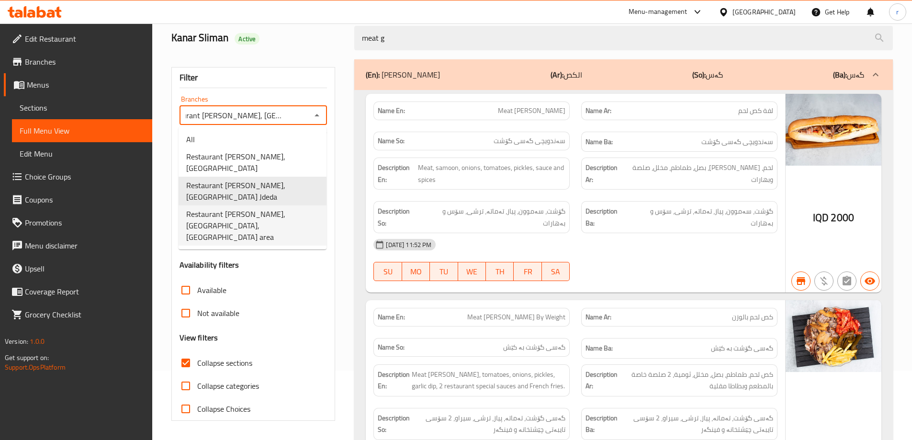
click at [266, 208] on span "Restaurant Hanash Alshaher, Alhabibya, Sadr area" at bounding box center [252, 225] width 133 height 34
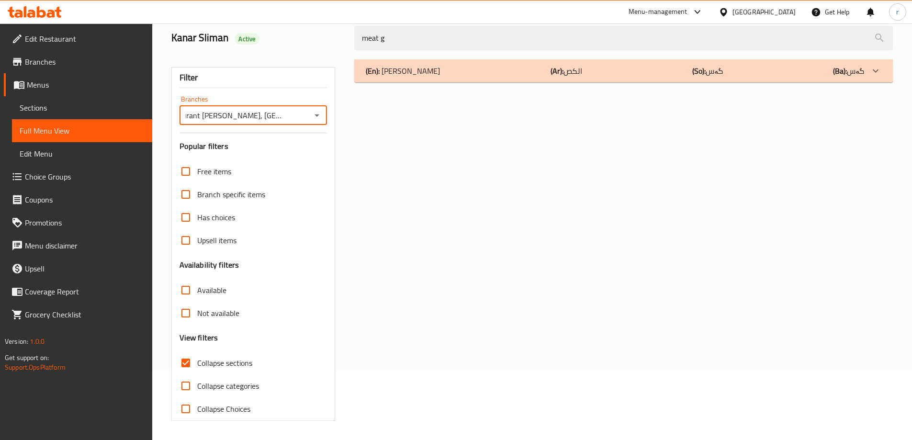
click at [318, 116] on icon "Open" at bounding box center [316, 115] width 11 height 11
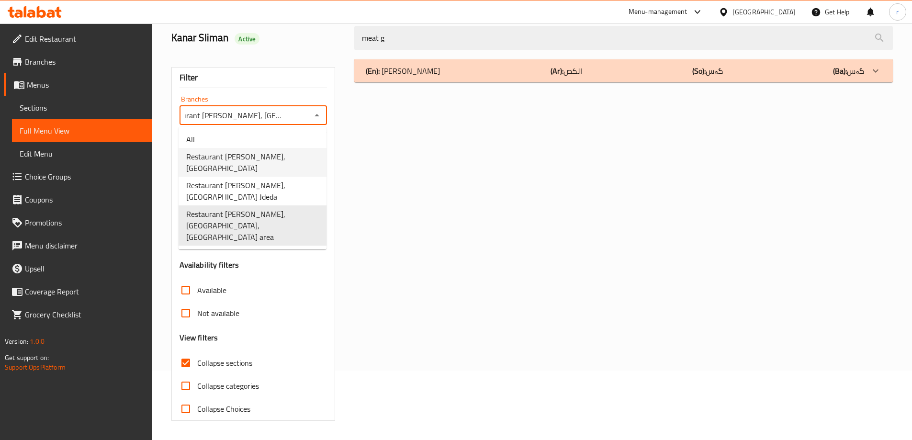
click at [272, 158] on span "Restaurant Hanash Alshaher, Baladiyat" at bounding box center [252, 162] width 133 height 23
type input "Restaurant Hanash Alshaher, Baladiyat"
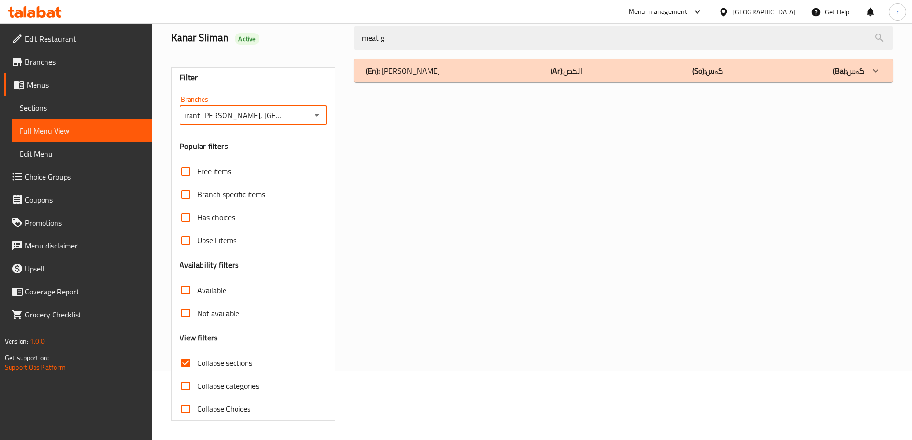
scroll to position [0, 4]
click at [394, 79] on div "(En): Gus (Ar): الكص (So): گەس (Ba): گەس" at bounding box center [623, 70] width 539 height 23
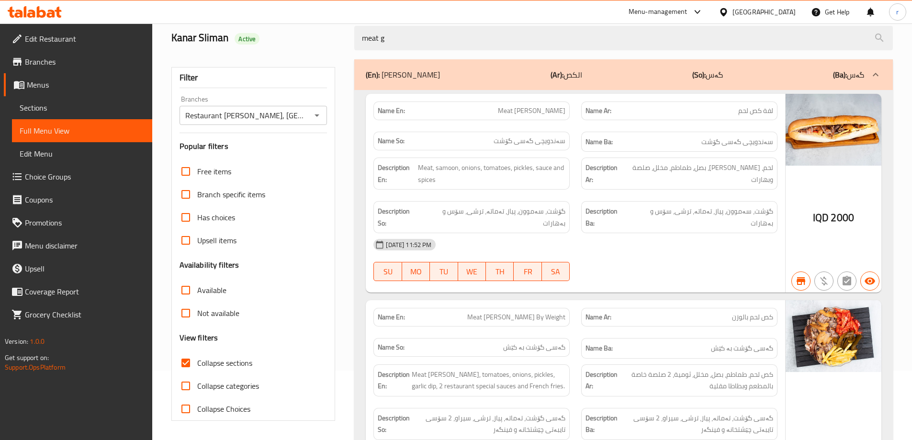
drag, startPoint x: 449, startPoint y: 46, endPoint x: 202, endPoint y: 53, distance: 247.2
click at [202, 53] on div "Home / Restaurants management / Menus / Full menu view Export Menu Kanar Sliman…" at bounding box center [532, 339] width 722 height 732
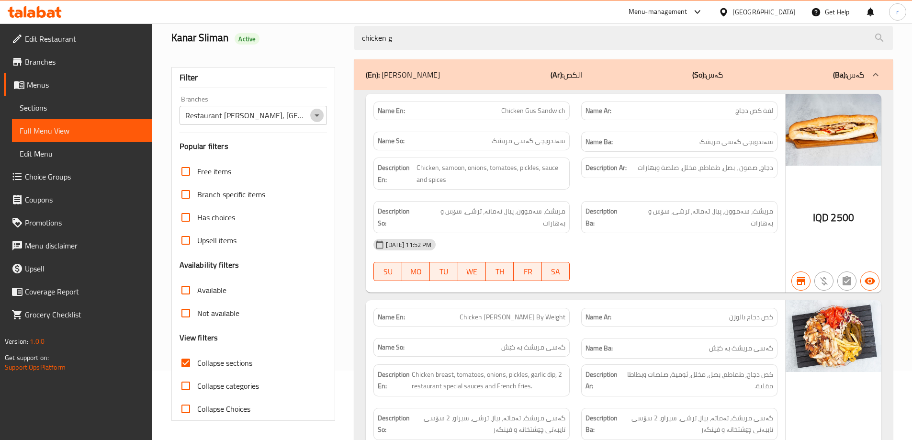
click at [313, 117] on icon "Open" at bounding box center [316, 115] width 11 height 11
type input "chicken g"
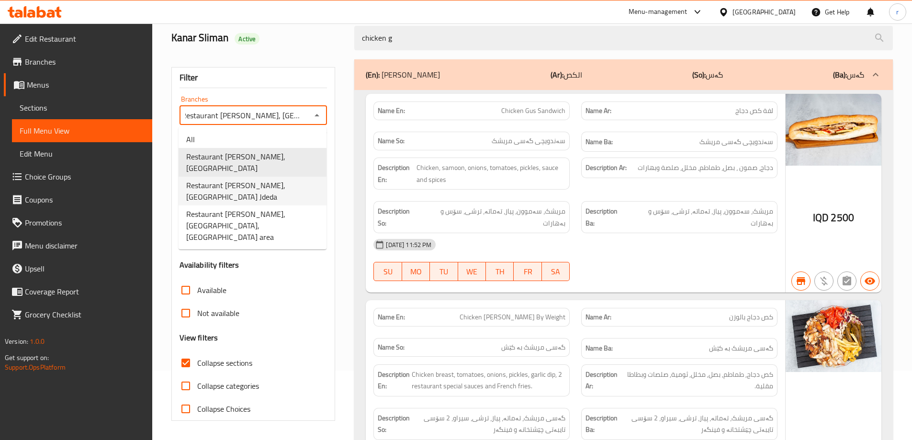
click at [294, 183] on span "Restaurant Hanash Alshaher, Baghdad Jdeda" at bounding box center [252, 191] width 133 height 23
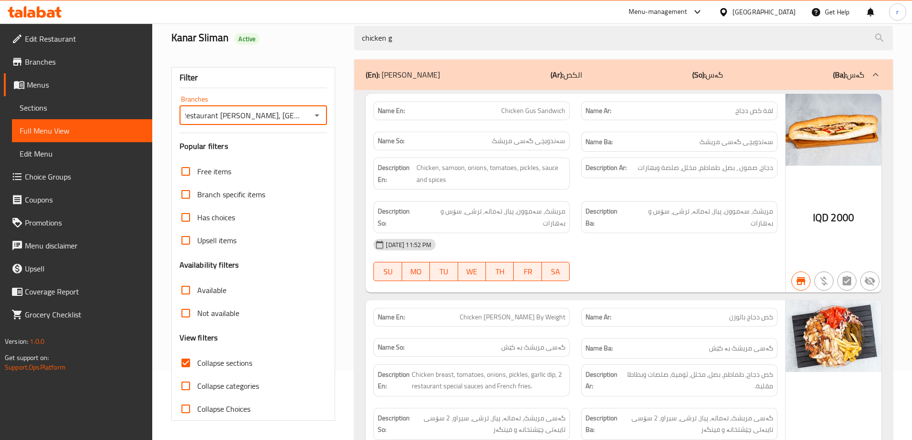
click at [319, 114] on icon "Open" at bounding box center [316, 115] width 11 height 11
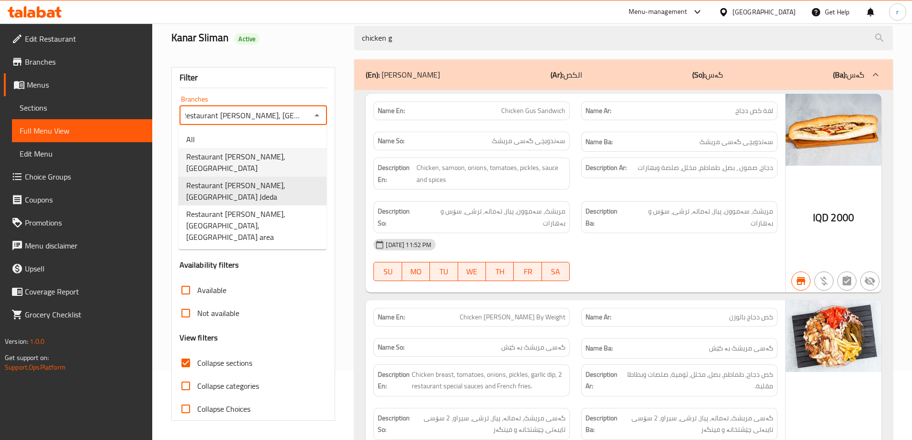
click at [281, 153] on span "Restaurant Hanash Alshaher, Baladiyat" at bounding box center [252, 162] width 133 height 23
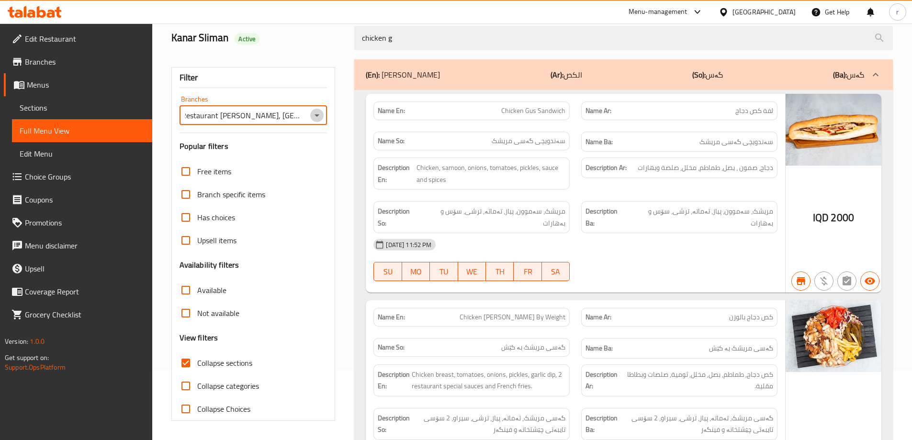
click at [317, 115] on icon "Open" at bounding box center [317, 115] width 5 height 2
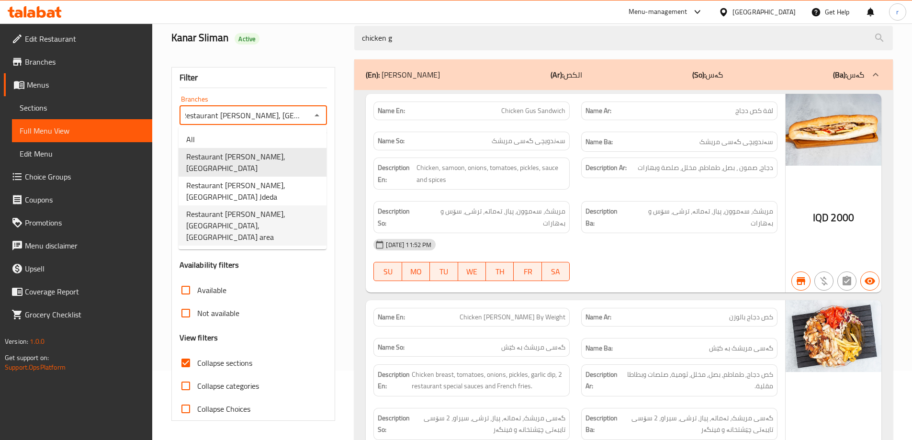
click at [283, 208] on span "Restaurant Hanash Alshaher, Alhabibya, Sadr area" at bounding box center [252, 225] width 133 height 34
type input "Restaurant Hanash Alshaher, Alhabibya, Sadr area"
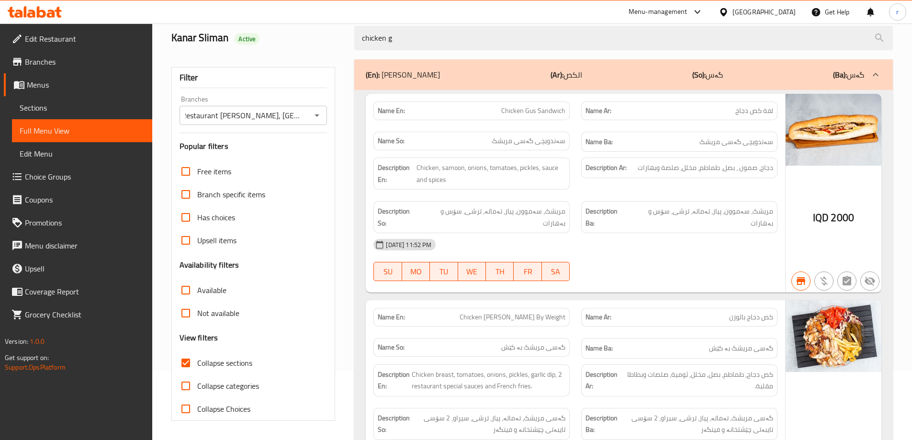
scroll to position [0, 0]
drag, startPoint x: 409, startPoint y: 40, endPoint x: 153, endPoint y: 68, distance: 257.7
click at [153, 68] on div "Home / Restaurants management / Menus / Full menu view Export Menu Kanar Sliman…" at bounding box center [532, 339] width 760 height 770
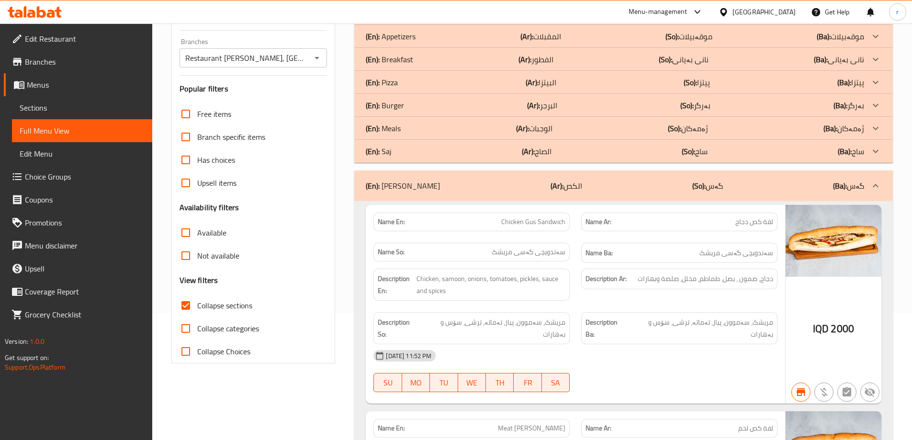
scroll to position [149, 0]
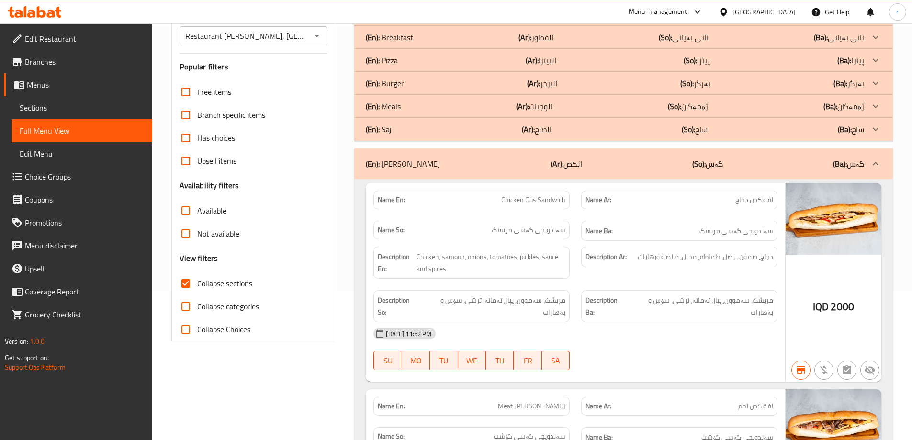
click at [226, 287] on span "Collapse sections" at bounding box center [224, 283] width 55 height 11
click at [197, 287] on input "Collapse sections" at bounding box center [185, 283] width 23 height 23
checkbox input "false"
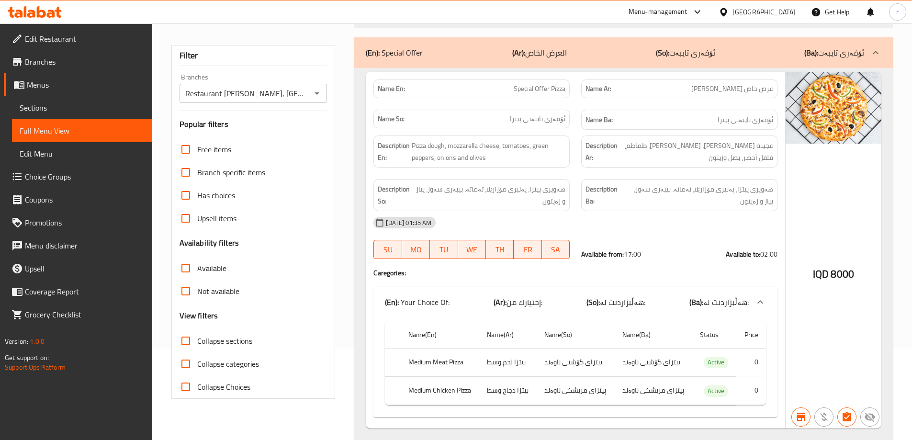
scroll to position [69, 0]
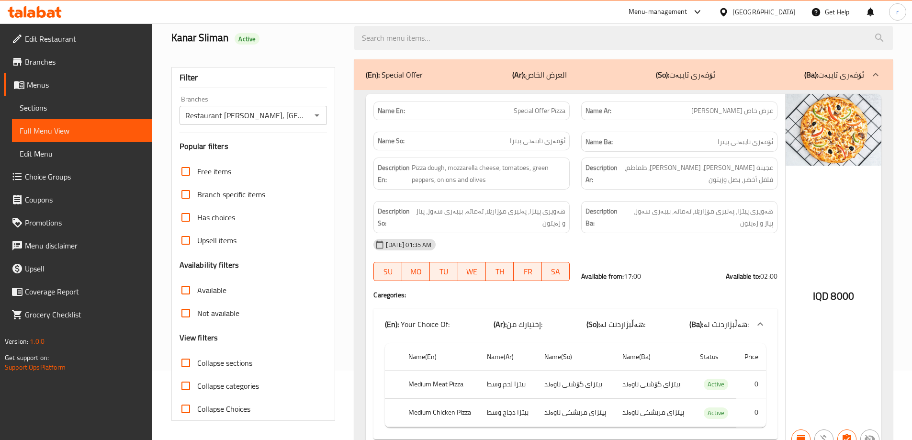
click at [315, 113] on icon "Open" at bounding box center [316, 115] width 11 height 11
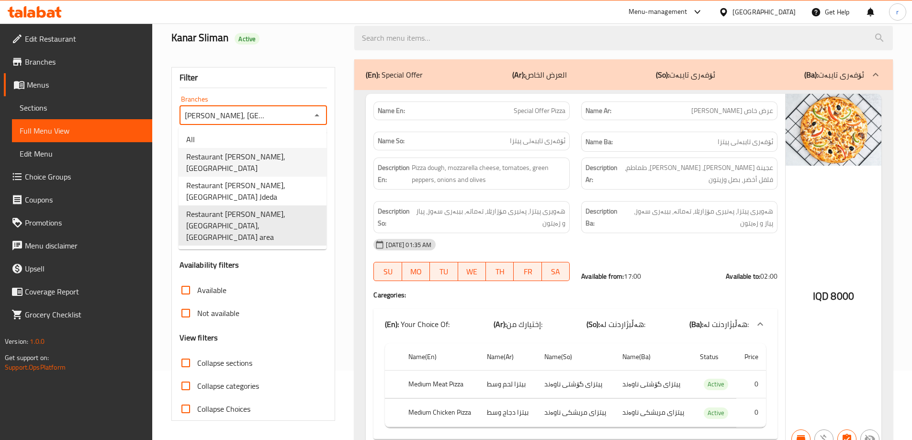
click at [283, 153] on span "Restaurant Hanash Alshaher, Baladiyat" at bounding box center [252, 162] width 133 height 23
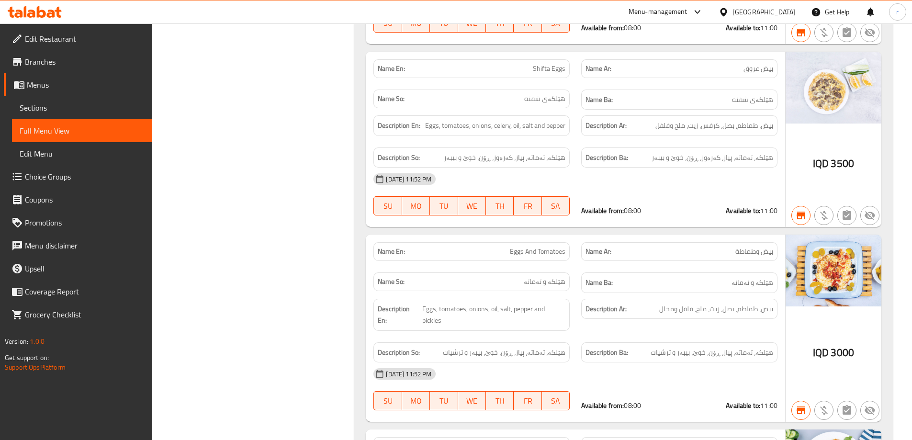
scroll to position [0, 0]
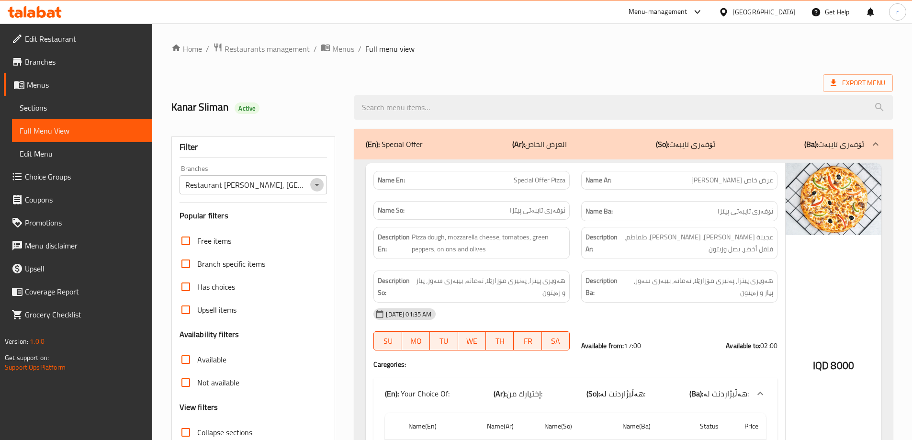
click at [317, 180] on icon "Open" at bounding box center [316, 184] width 11 height 11
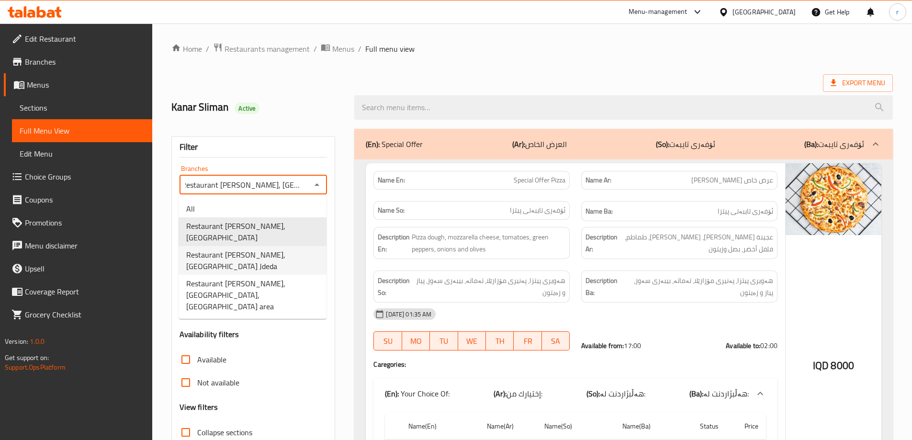
click at [288, 250] on span "Restaurant Hanash Alshaher, Baghdad Jdeda" at bounding box center [252, 260] width 133 height 23
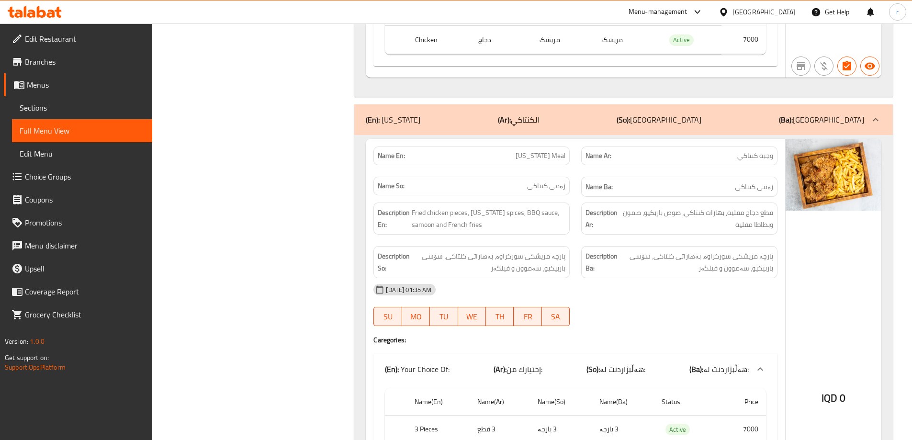
scroll to position [0, 0]
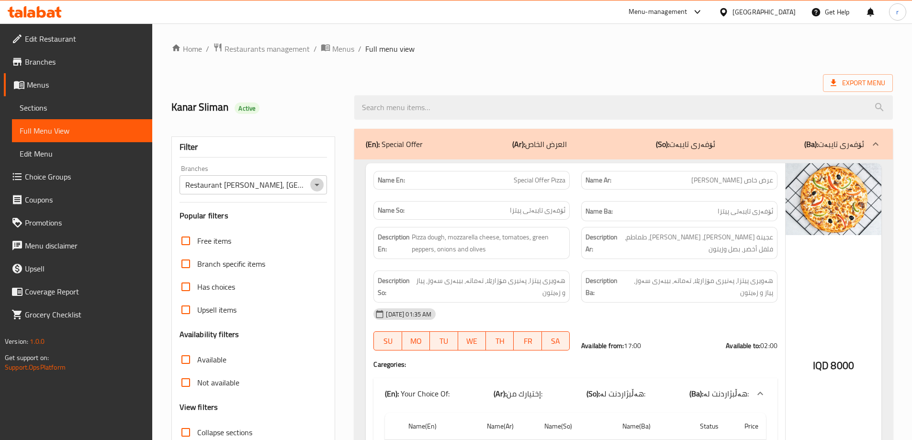
click at [316, 187] on icon "Open" at bounding box center [316, 184] width 11 height 11
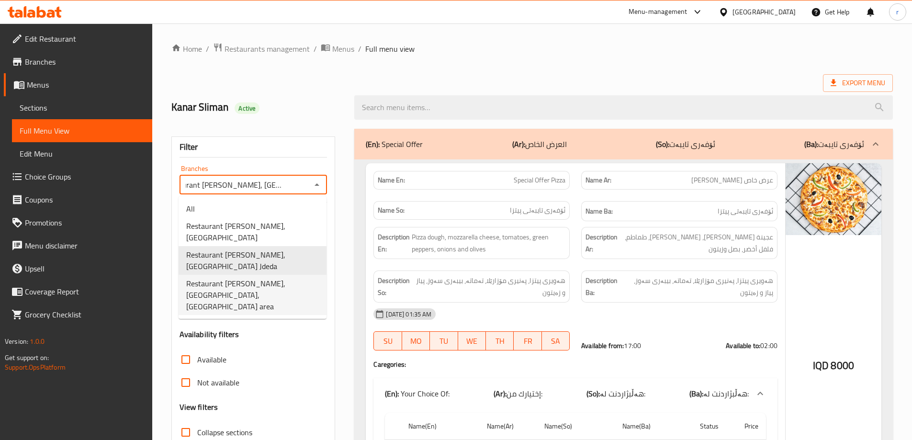
click at [279, 278] on span "Restaurant Hanash Alshaher, Alhabibya, Sadr area" at bounding box center [252, 295] width 133 height 34
type input "Restaurant Hanash Alshaher, Alhabibya, Sadr area"
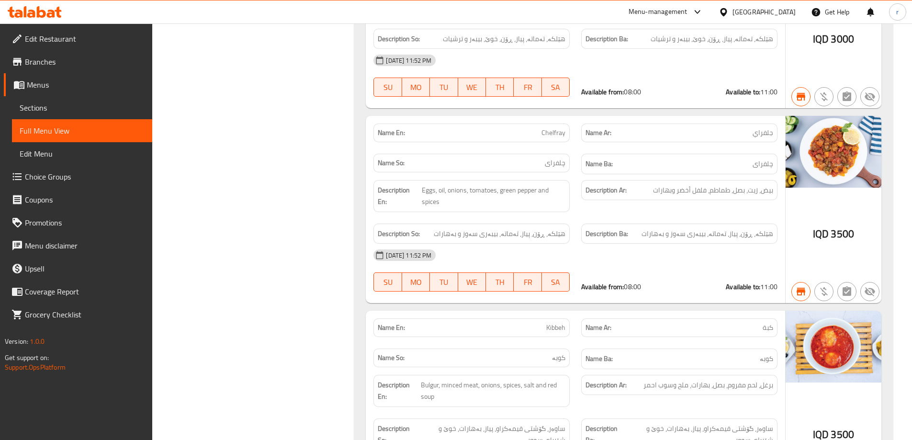
scroll to position [0, 0]
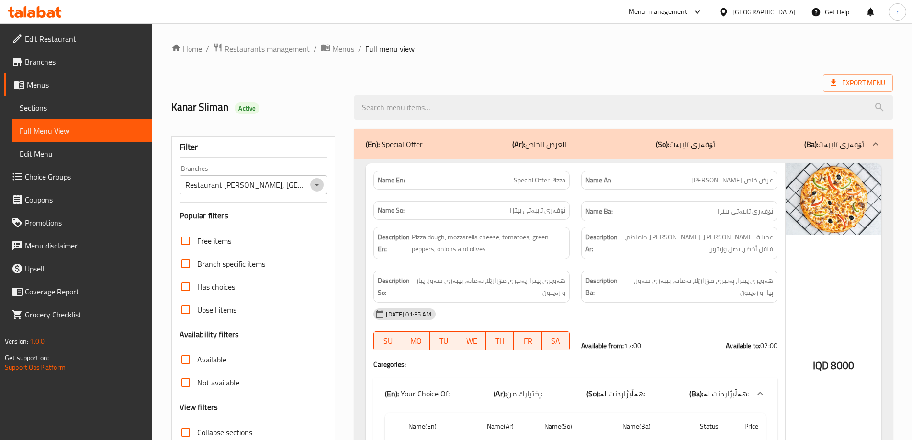
click at [321, 187] on icon "Open" at bounding box center [316, 184] width 11 height 11
click at [329, 116] on div "Kanar Sliman Active" at bounding box center [257, 107] width 183 height 43
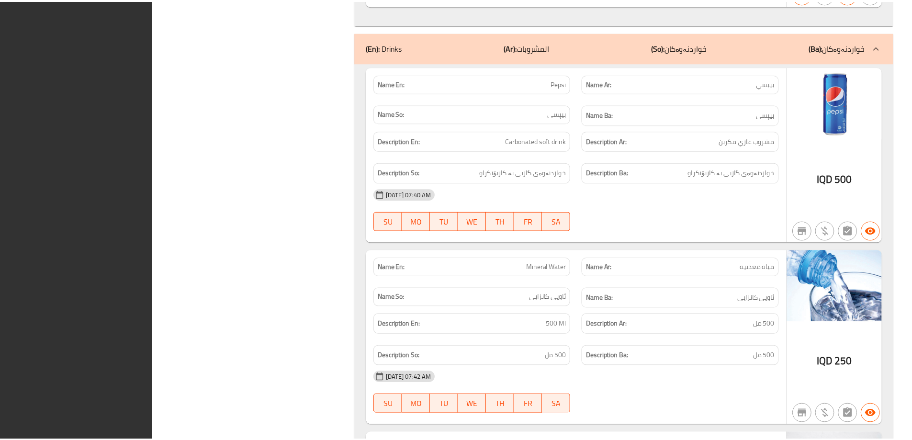
scroll to position [12021, 0]
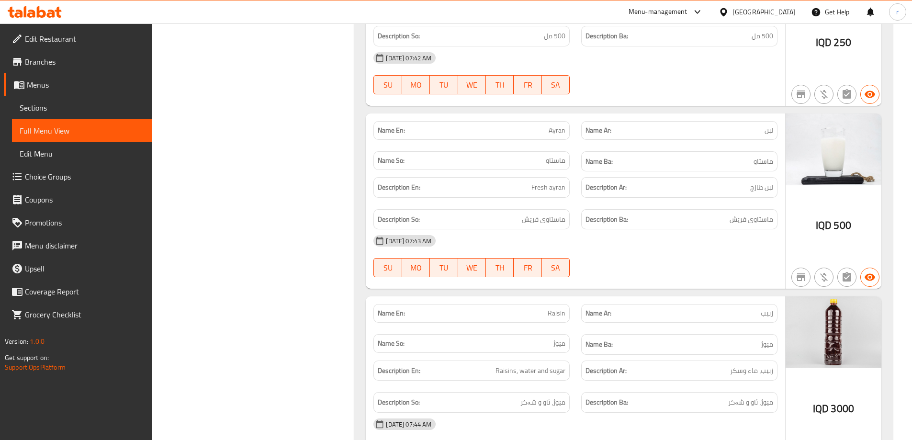
click at [51, 13] on icon at bounding box center [51, 14] width 8 height 8
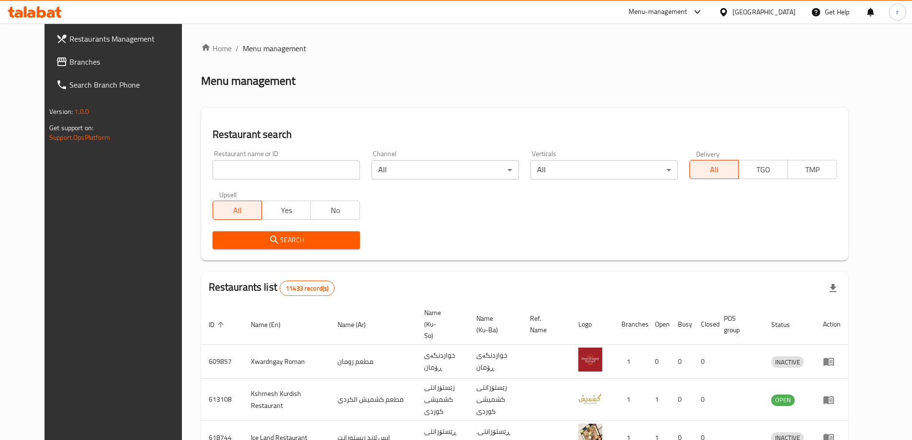
click at [229, 165] on input "search" at bounding box center [286, 169] width 147 height 19
paste input "Family Restaurant, [GEOGRAPHIC_DATA]"
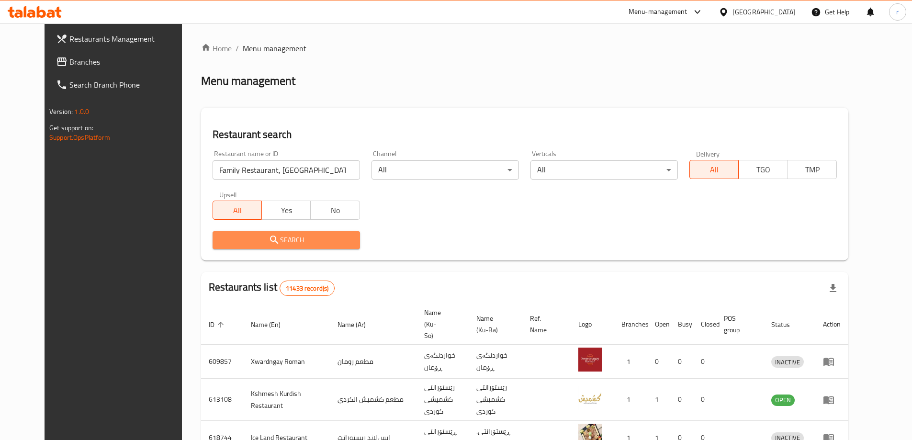
click at [269, 246] on icon "submit" at bounding box center [274, 239] width 11 height 11
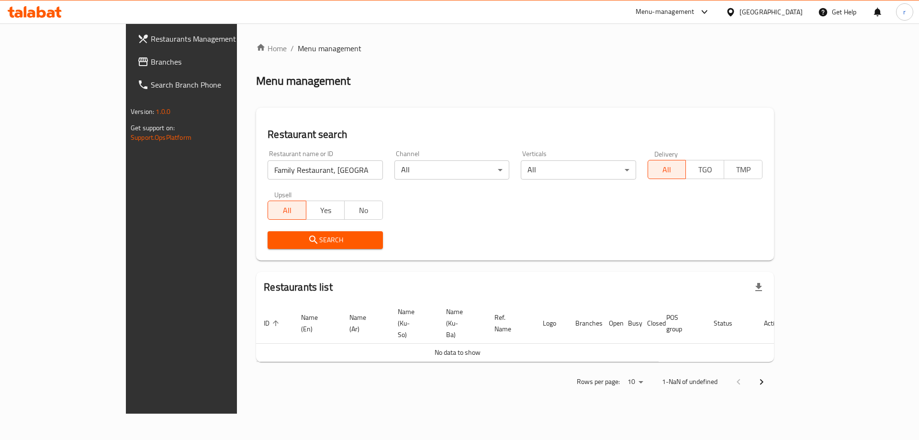
click at [291, 168] on input "Family Restaurant, [GEOGRAPHIC_DATA]" at bounding box center [325, 169] width 115 height 19
drag, startPoint x: 278, startPoint y: 240, endPoint x: 284, endPoint y: 240, distance: 5.8
click at [278, 240] on span "Search" at bounding box center [325, 240] width 100 height 12
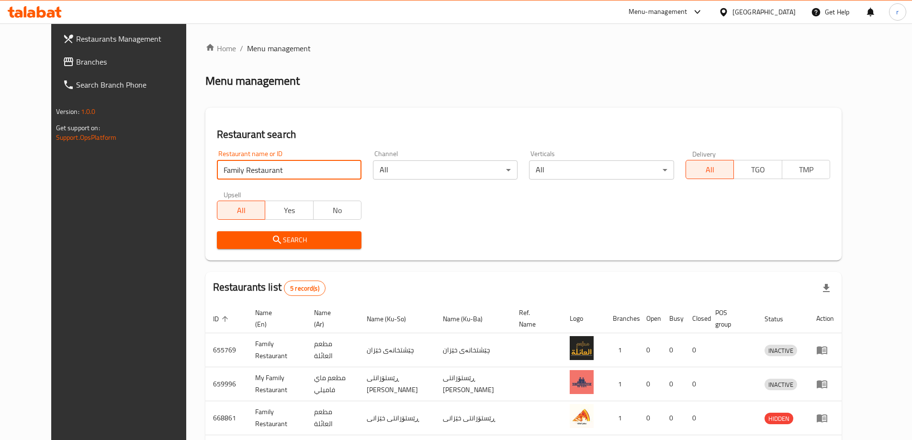
drag, startPoint x: 249, startPoint y: 172, endPoint x: 143, endPoint y: 178, distance: 106.5
click at [143, 178] on div "Restaurants Management Branches Search Branch Phone Version: 1.0.0 Get support …" at bounding box center [456, 293] width 810 height 540
paste input "694461"
type input "694461"
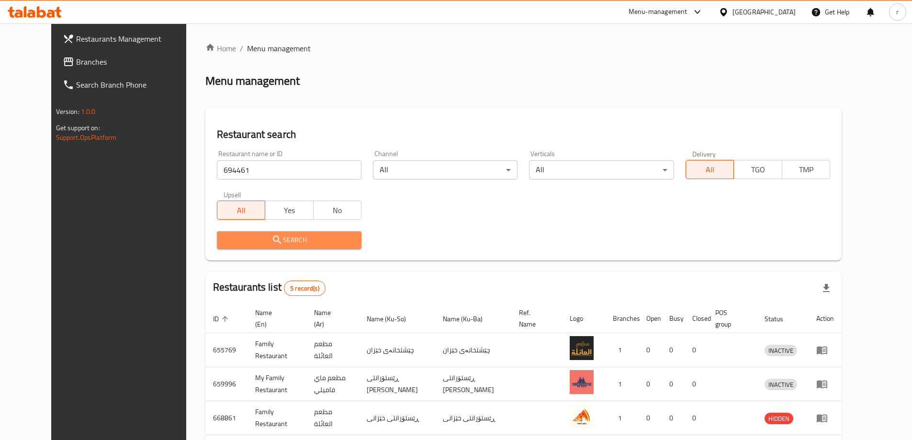
click at [232, 232] on button "Search" at bounding box center [289, 240] width 145 height 18
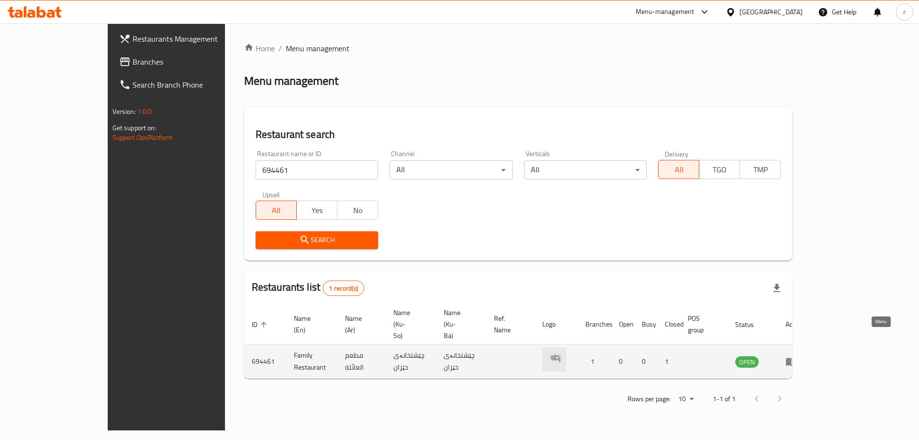
click at [797, 356] on icon "enhanced table" at bounding box center [791, 361] width 11 height 11
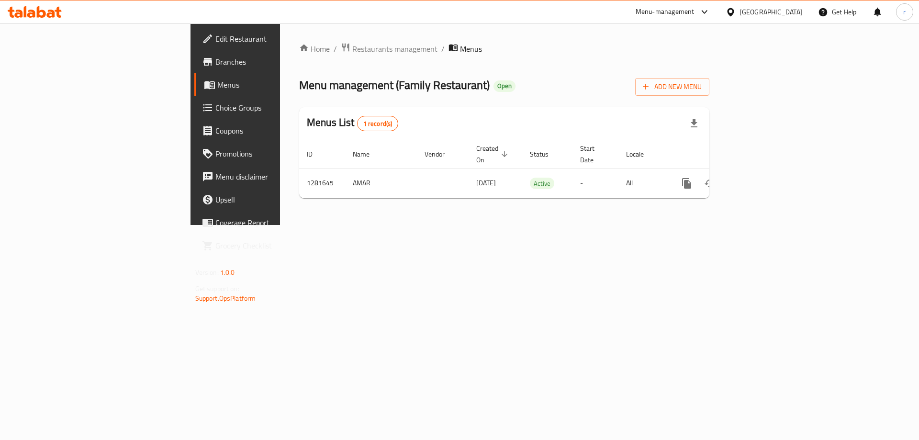
click at [215, 66] on span "Branches" at bounding box center [275, 61] width 121 height 11
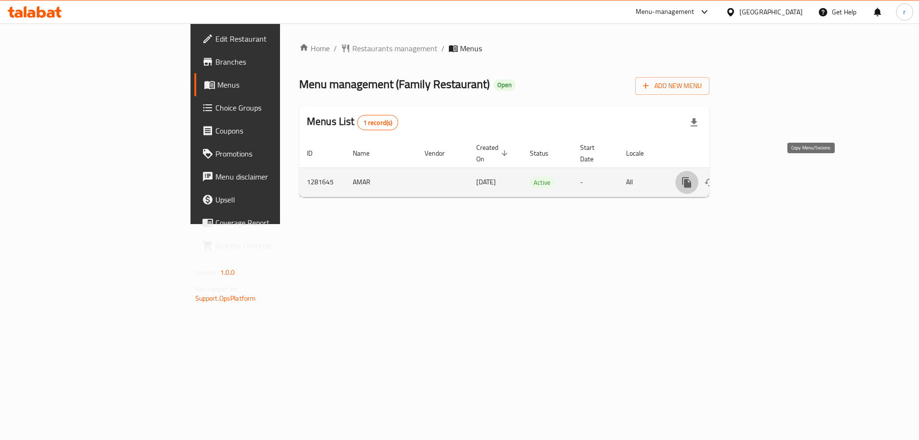
click at [691, 177] on icon "more" at bounding box center [686, 182] width 9 height 11
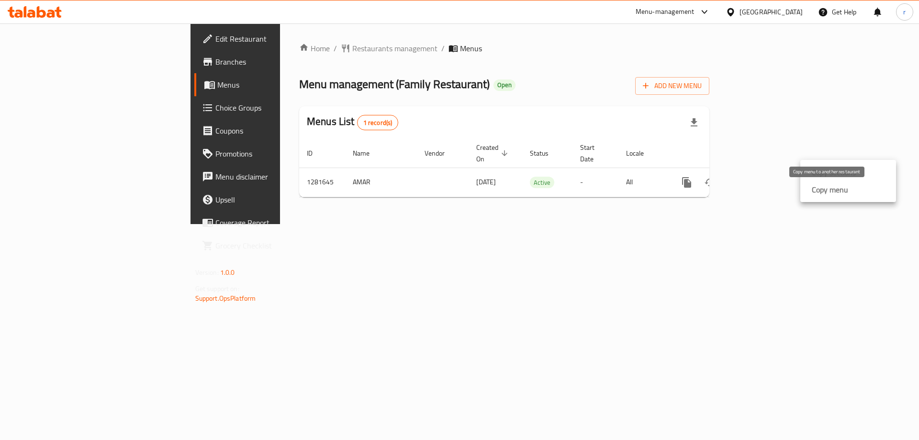
click at [824, 195] on strong "Copy menu" at bounding box center [830, 189] width 36 height 11
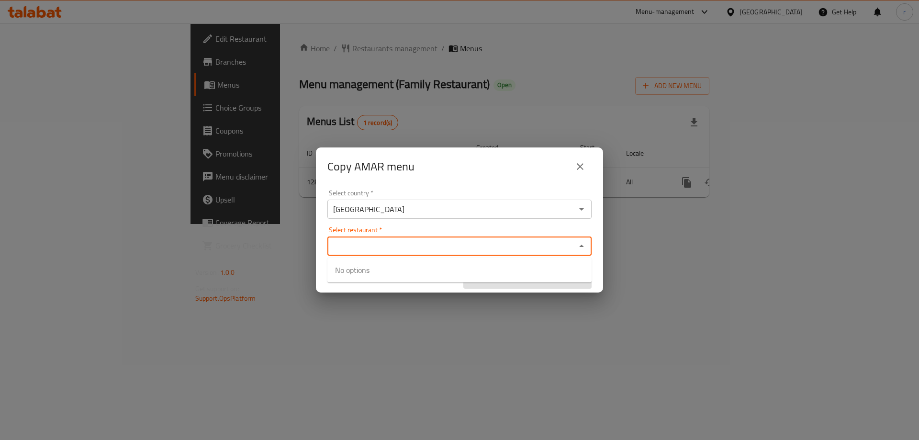
click at [365, 249] on input "Select restaurant   *" at bounding box center [451, 245] width 243 height 13
paste input "Family Restaurant, [GEOGRAPHIC_DATA]"
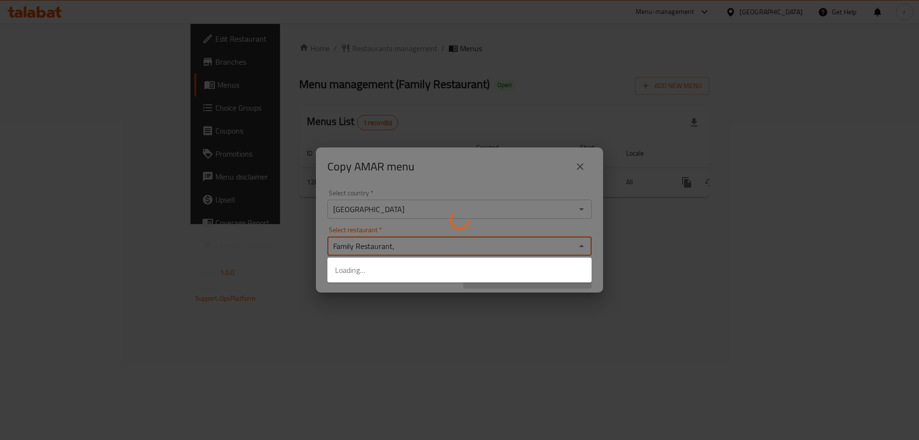
type input "Family Restaurant"
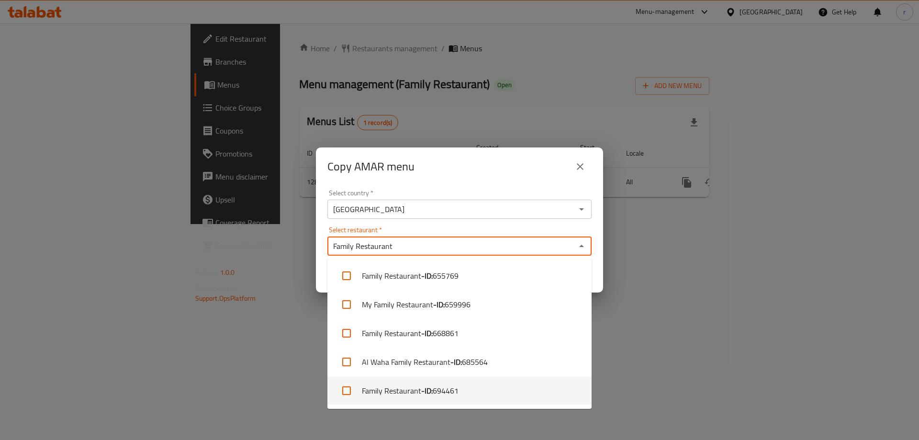
click at [442, 394] on span "694461" at bounding box center [446, 390] width 26 height 11
checkbox input "true"
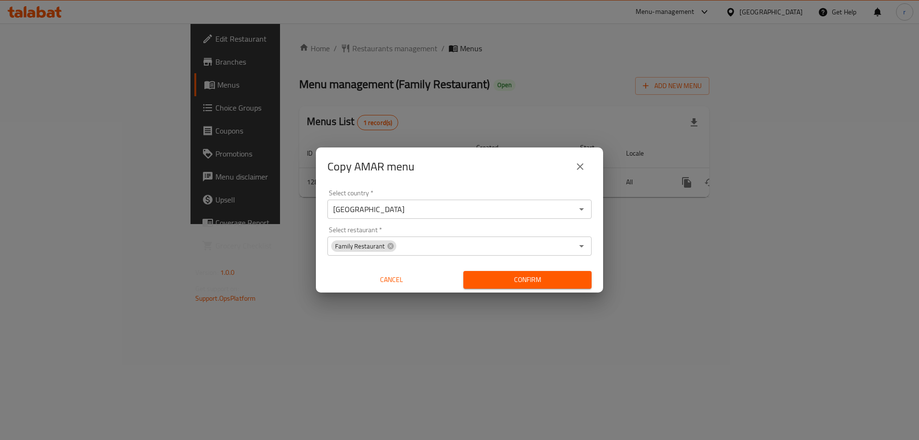
click at [668, 349] on div "Copy AMAR menu Select country   * [GEOGRAPHIC_DATA] Select country * Select res…" at bounding box center [459, 220] width 919 height 440
click at [535, 286] on button "Confirm" at bounding box center [528, 280] width 128 height 18
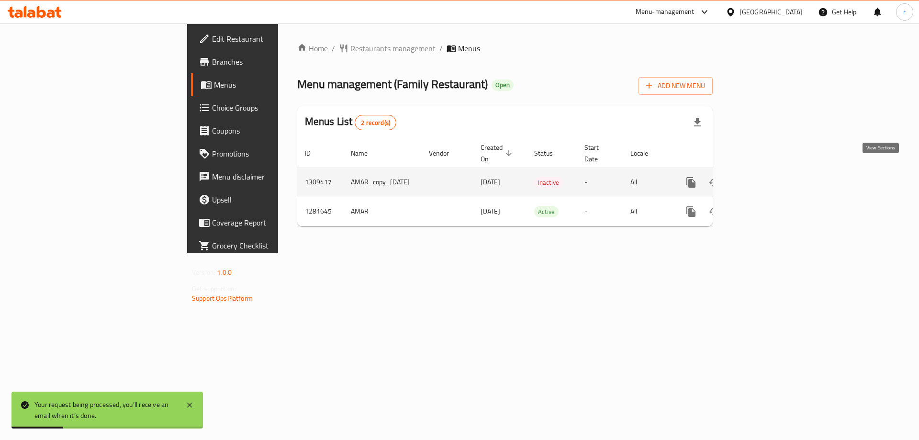
click at [765, 178] on icon "enhanced table" at bounding box center [760, 182] width 9 height 9
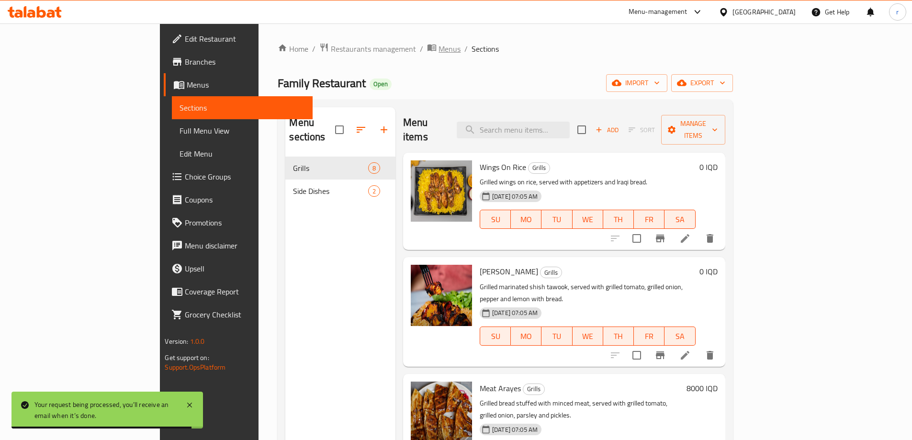
click at [439, 49] on span "Menus" at bounding box center [450, 48] width 22 height 11
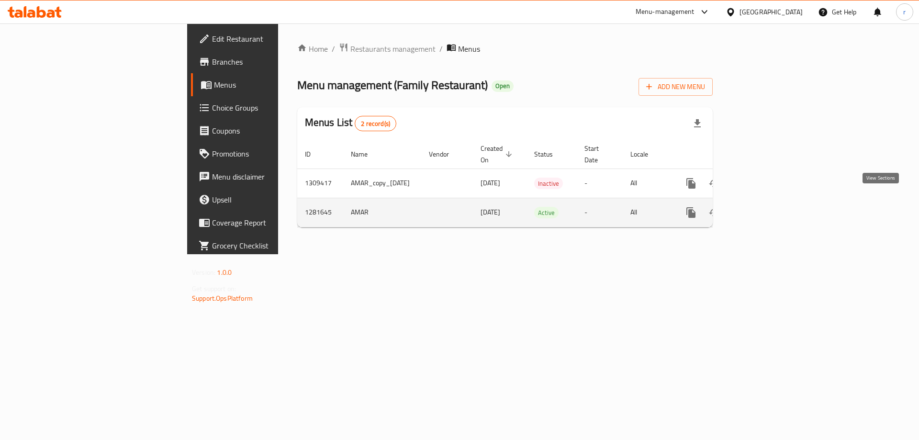
click at [772, 211] on link "enhanced table" at bounding box center [760, 212] width 23 height 23
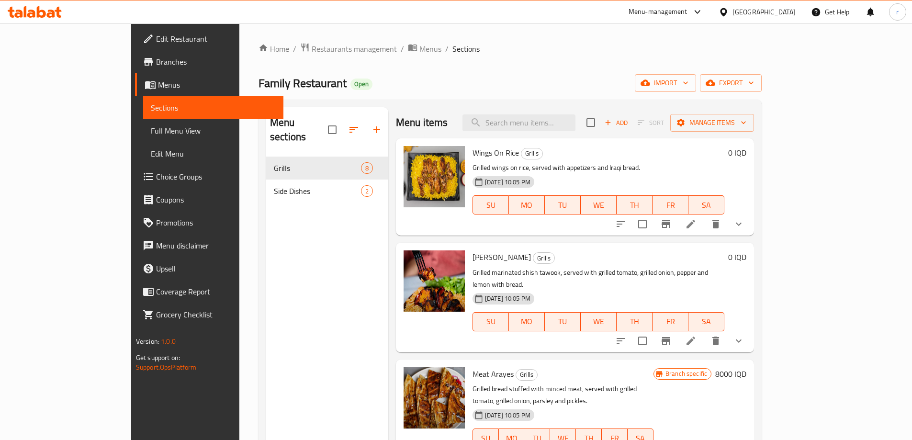
drag, startPoint x: 59, startPoint y: 3, endPoint x: 299, endPoint y: 72, distance: 250.2
click at [299, 72] on div "Home / Restaurants management / Menus / Sections Family Restaurant Open import …" at bounding box center [510, 299] width 503 height 512
click at [750, 329] on button "show more" at bounding box center [738, 340] width 23 height 23
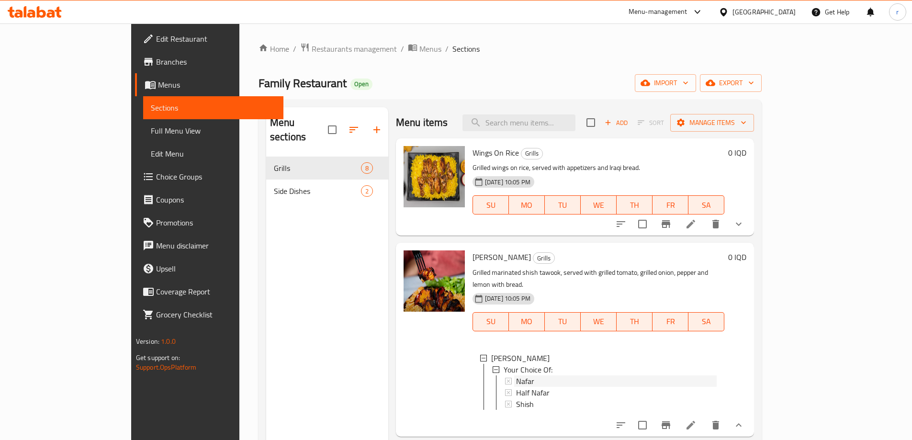
click at [523, 375] on div "Nafar" at bounding box center [616, 380] width 201 height 11
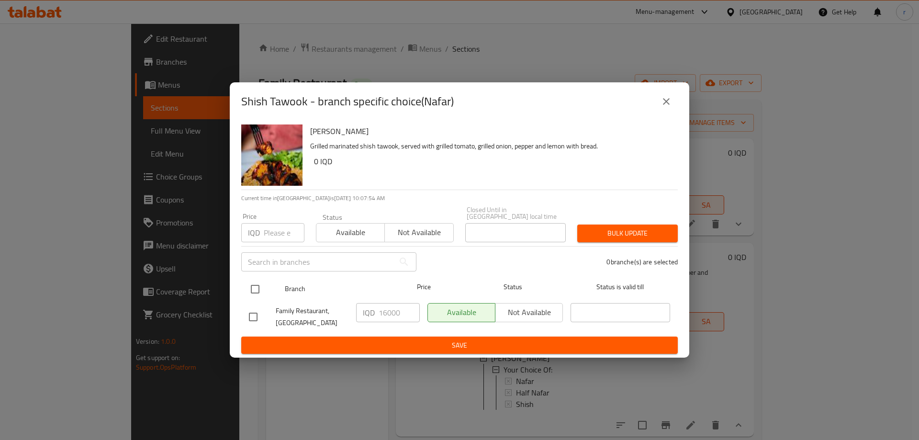
click at [253, 284] on input "checkbox" at bounding box center [255, 289] width 20 height 20
checkbox input "true"
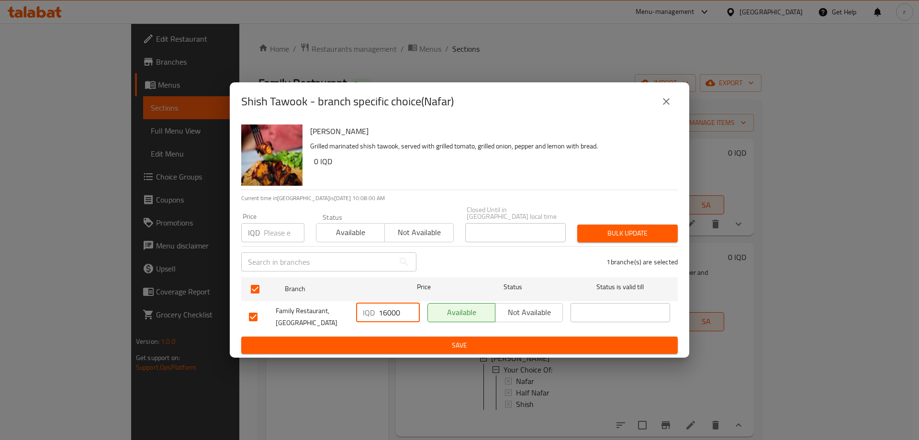
click at [383, 307] on input "16000" at bounding box center [399, 312] width 41 height 19
type input "18000"
click at [411, 342] on span "Save" at bounding box center [459, 346] width 421 height 12
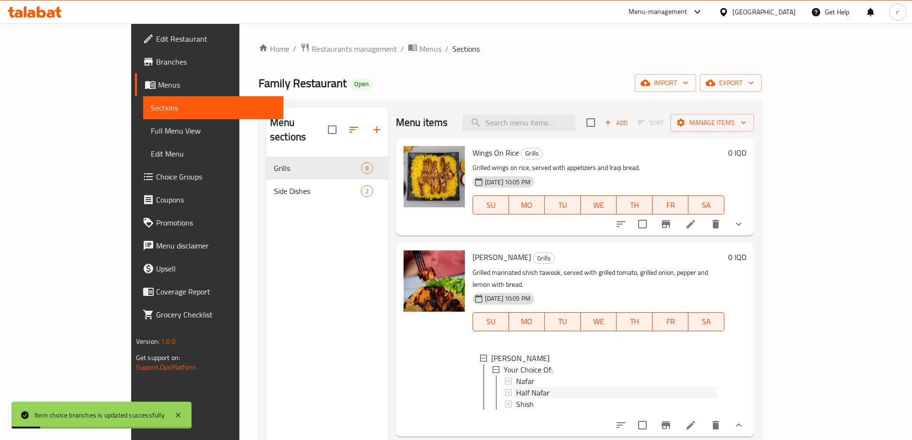
click at [516, 387] on span "Half Nafar" at bounding box center [533, 392] width 34 height 11
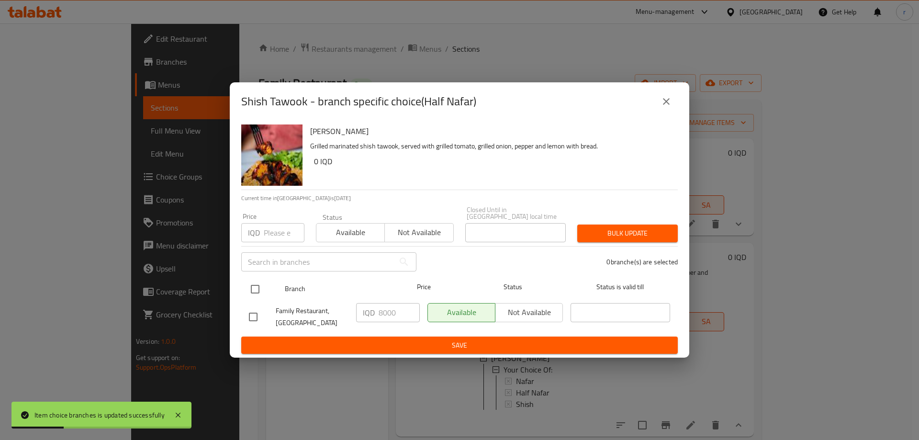
click at [262, 283] on input "checkbox" at bounding box center [255, 289] width 20 height 20
checkbox input "true"
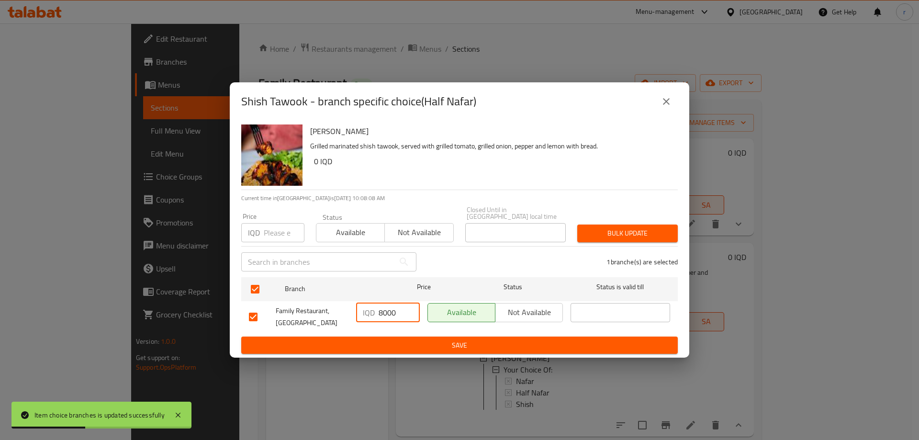
click at [378, 310] on div "IQD 8000 ​" at bounding box center [388, 312] width 64 height 19
type input "9000"
click at [433, 340] on span "Save" at bounding box center [459, 346] width 421 height 12
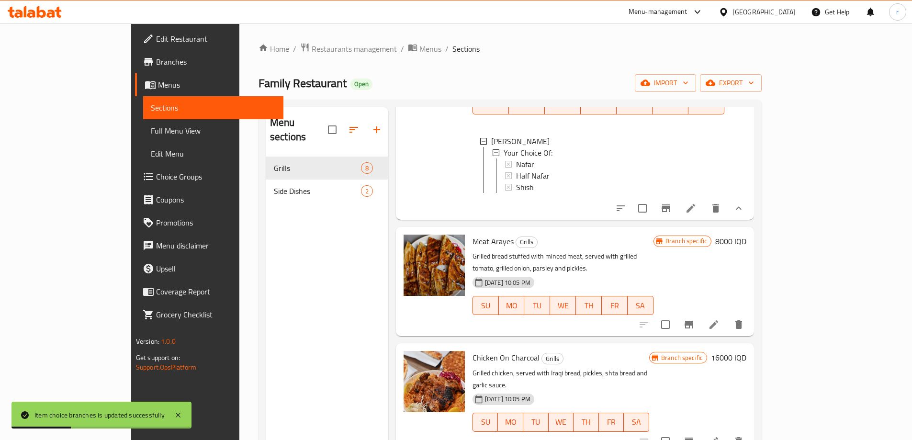
scroll to position [239, 0]
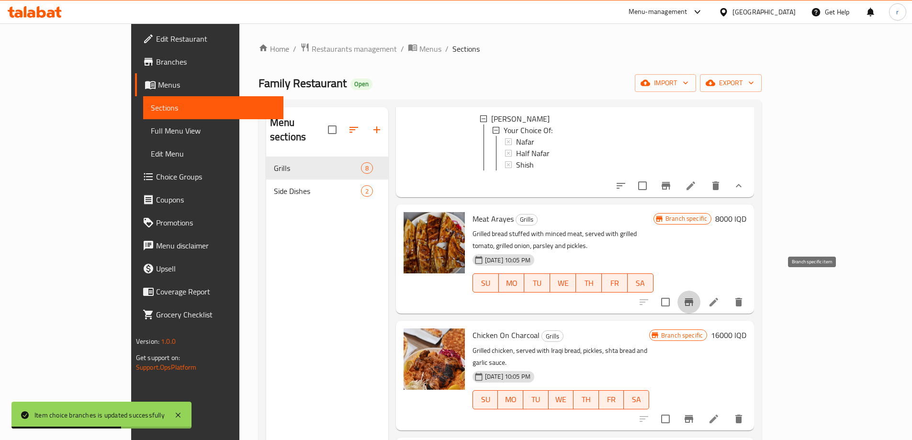
click at [701, 291] on button "Branch-specific-item" at bounding box center [689, 302] width 23 height 23
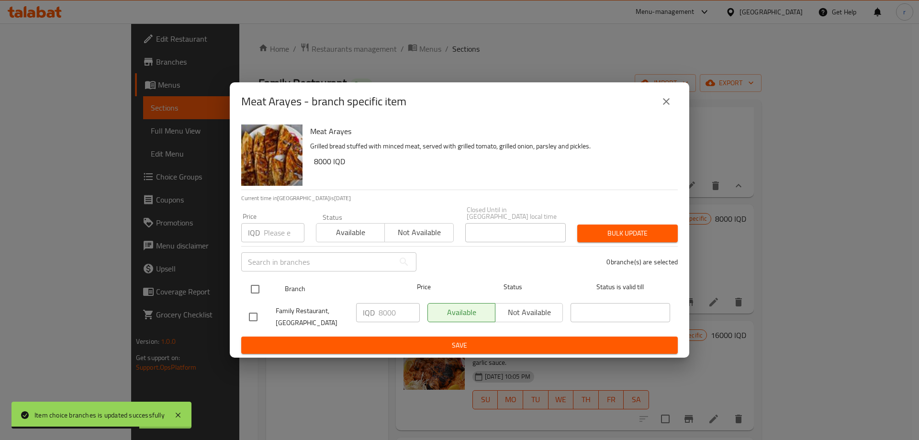
click at [250, 288] on input "checkbox" at bounding box center [255, 289] width 20 height 20
checkbox input "true"
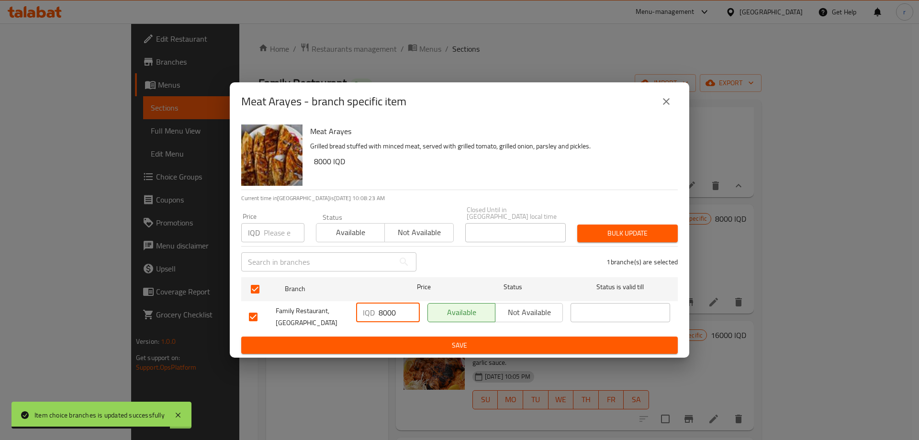
click at [379, 309] on input "8000" at bounding box center [399, 312] width 41 height 19
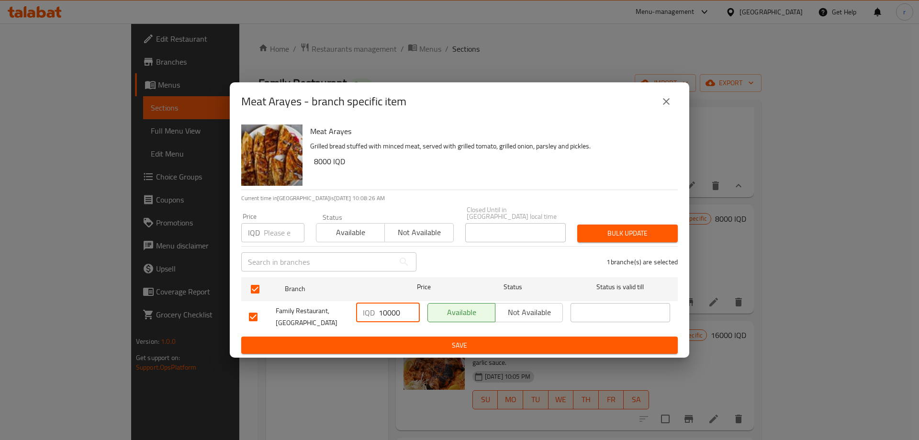
type input "10000"
click at [421, 343] on span "Save" at bounding box center [459, 346] width 421 height 12
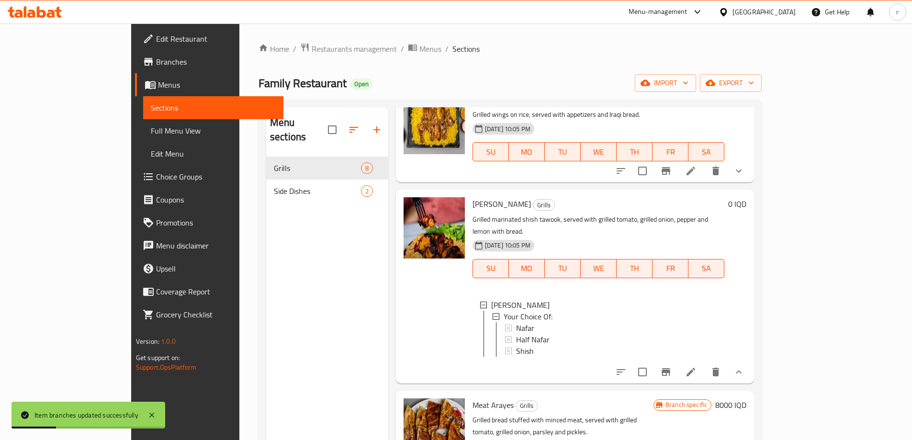
scroll to position [0, 0]
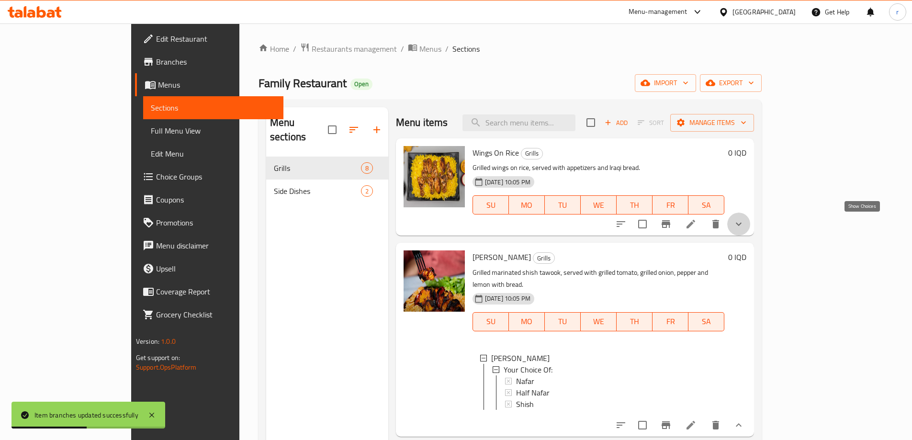
click at [745, 223] on icon "show more" at bounding box center [738, 223] width 11 height 11
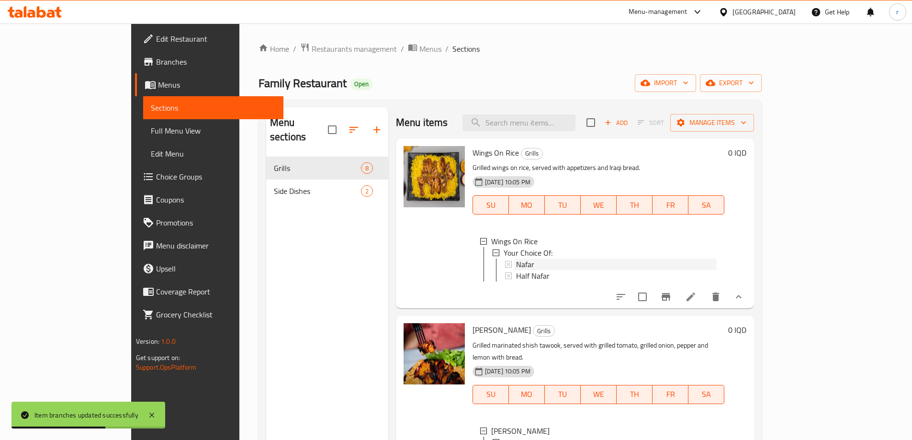
click at [516, 262] on span "Nafar" at bounding box center [525, 264] width 18 height 11
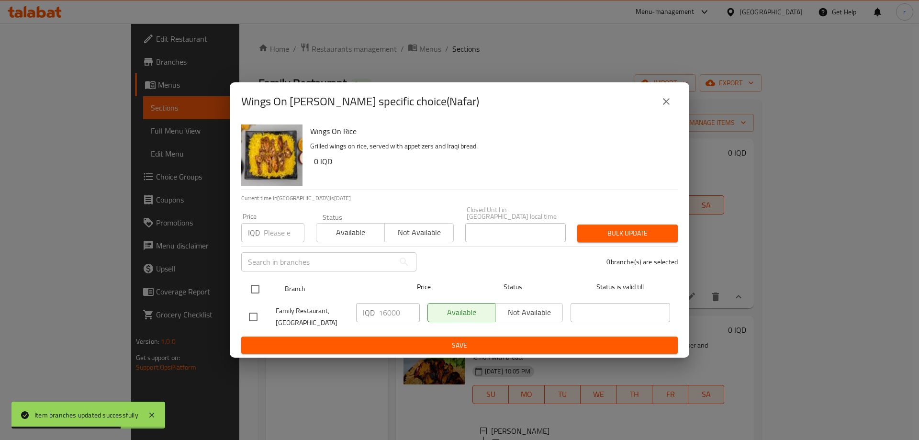
click at [266, 287] on div at bounding box center [263, 289] width 36 height 28
click at [256, 288] on input "checkbox" at bounding box center [255, 289] width 20 height 20
checkbox input "true"
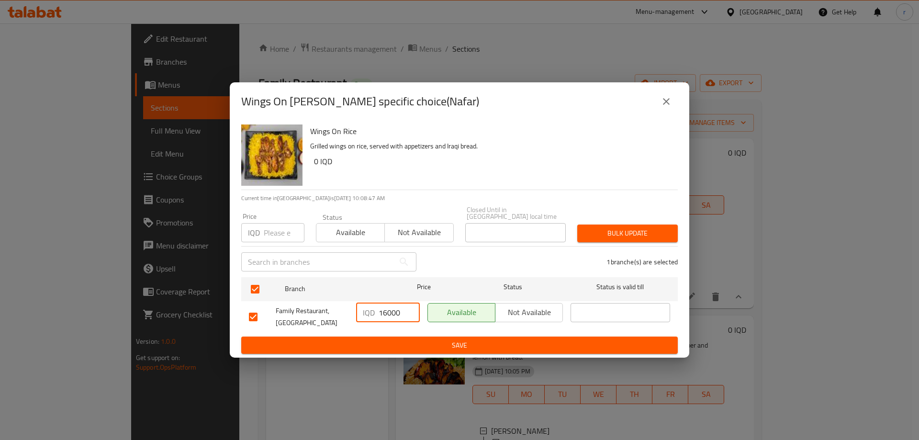
click at [384, 310] on input "16000" at bounding box center [399, 312] width 41 height 19
type input "18000"
click at [425, 346] on span "Save" at bounding box center [459, 346] width 421 height 12
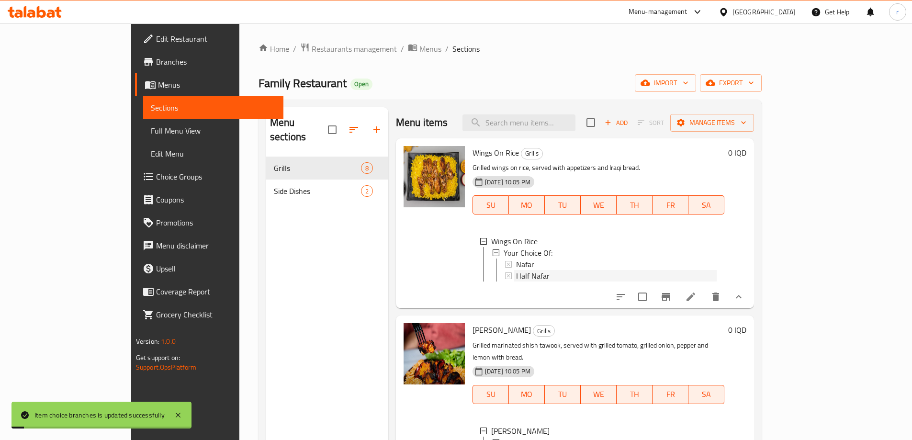
click at [516, 279] on span "Half Nafar" at bounding box center [533, 275] width 34 height 11
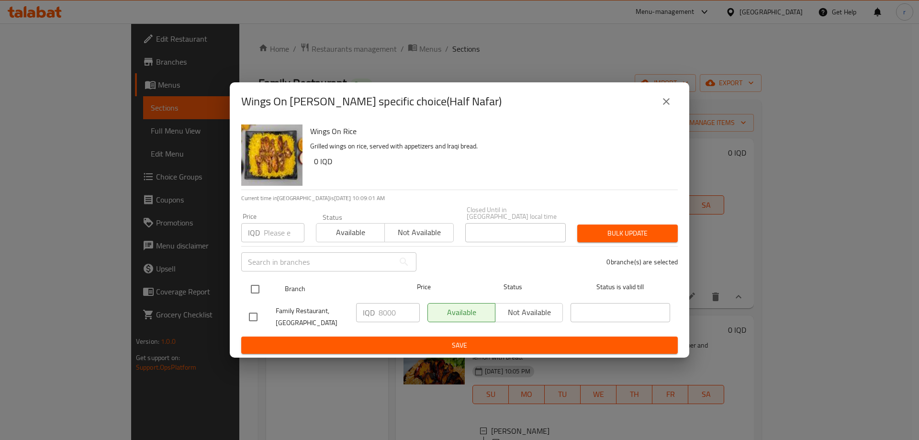
click at [262, 287] on input "checkbox" at bounding box center [255, 289] width 20 height 20
checkbox input "true"
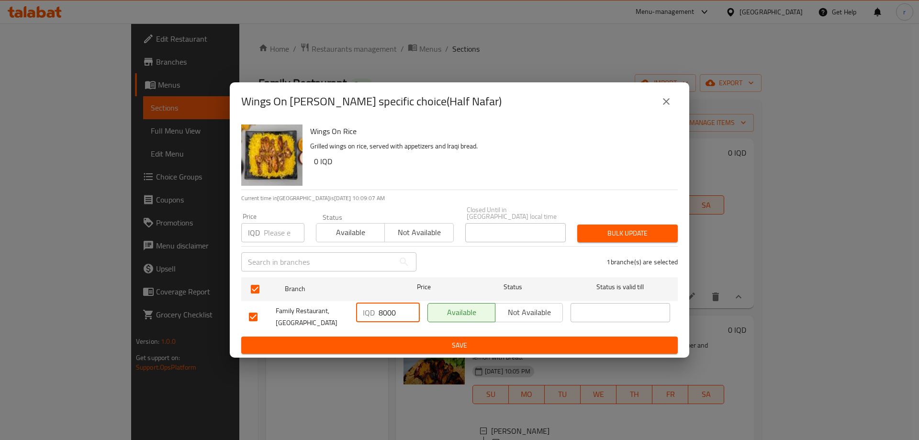
click at [383, 308] on input "8000" at bounding box center [399, 312] width 41 height 19
type input "9000"
click at [455, 351] on div "Wings On Rice Grilled wings on rice, served with appetizers and Iraqi bread. 0 …" at bounding box center [460, 240] width 460 height 238
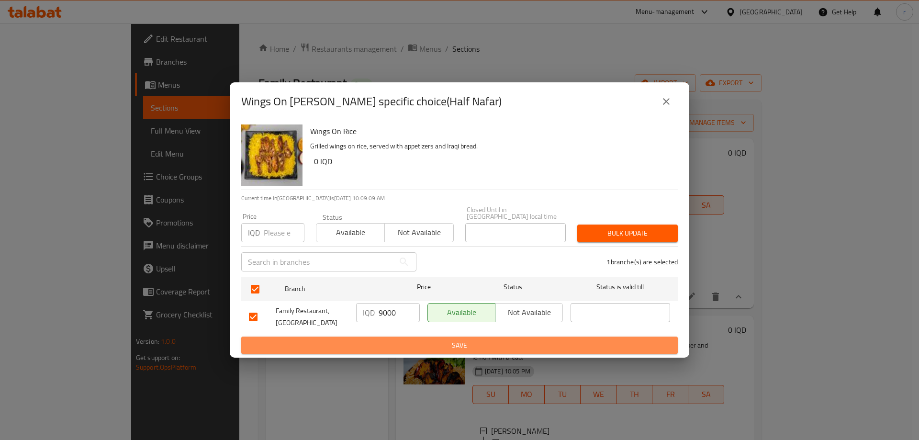
click at [455, 348] on button "Save" at bounding box center [459, 346] width 437 height 18
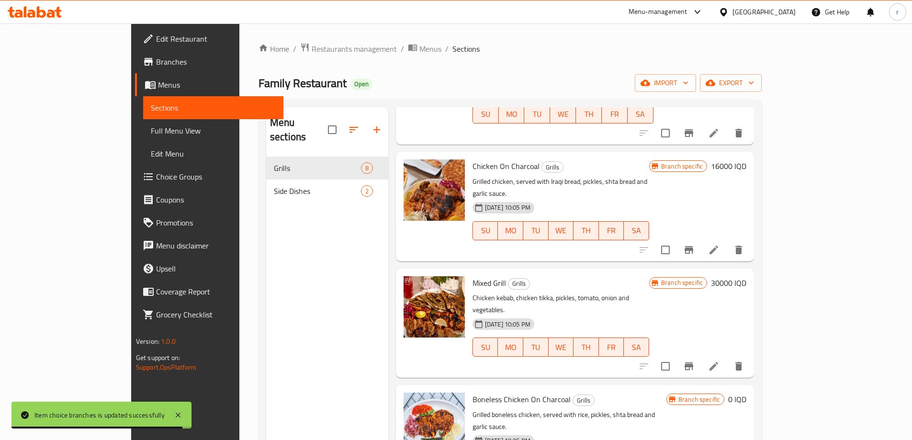
scroll to position [559, 0]
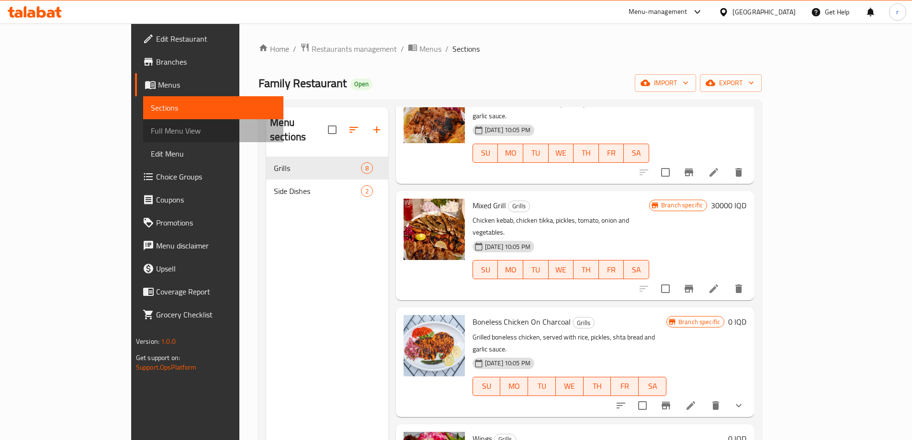
click at [151, 133] on span "Full Menu View" at bounding box center [213, 130] width 125 height 11
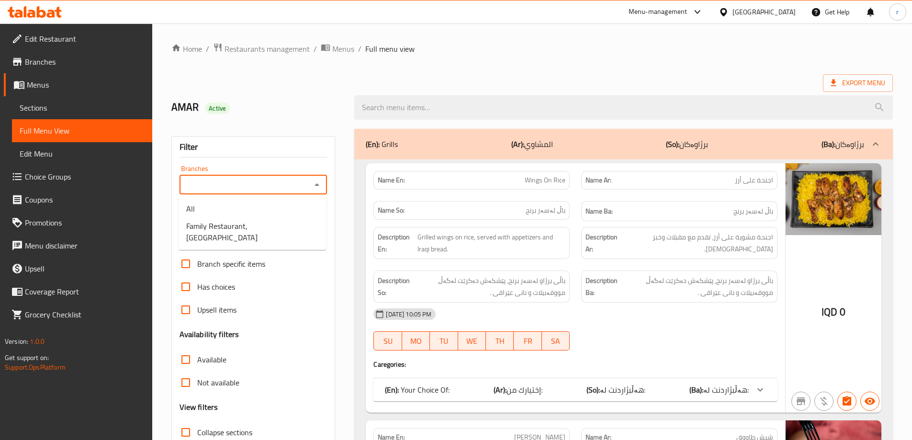
click at [264, 186] on input "Branches" at bounding box center [245, 184] width 126 height 13
click at [252, 226] on span "Family Restaurant, Baladiyat" at bounding box center [252, 231] width 133 height 23
type input "Family Restaurant, Baladiyat"
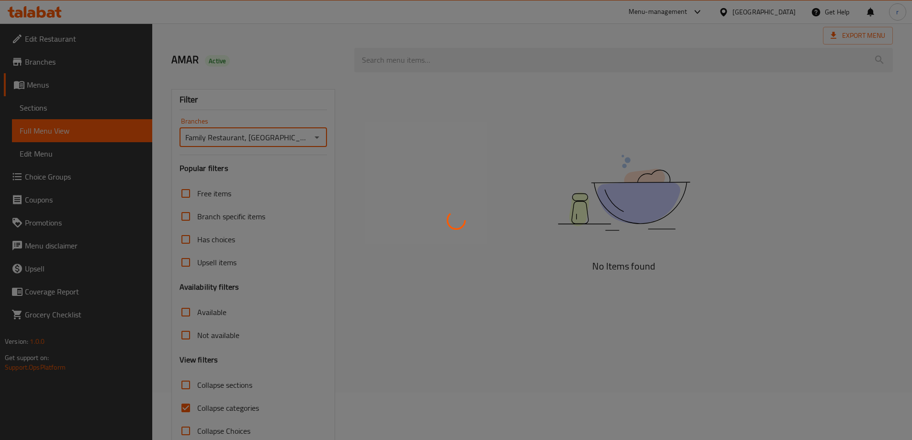
scroll to position [69, 0]
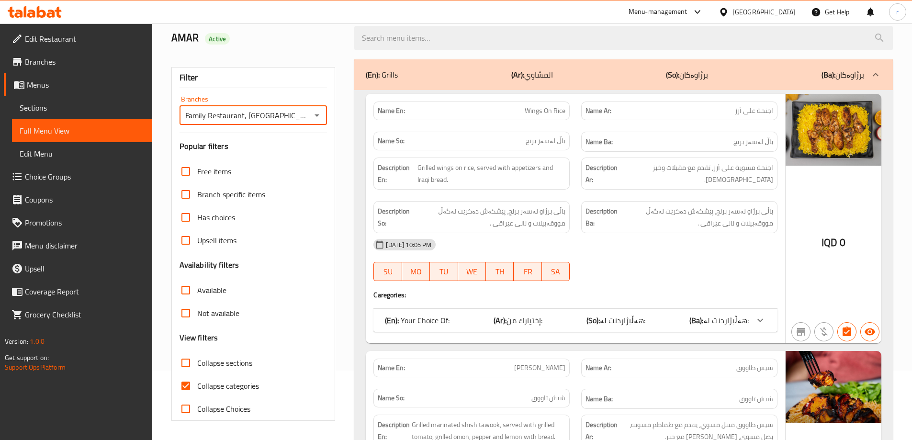
click at [219, 385] on span "Collapse categories" at bounding box center [228, 385] width 62 height 11
click at [197, 385] on input "Collapse categories" at bounding box center [185, 385] width 23 height 23
checkbox input "false"
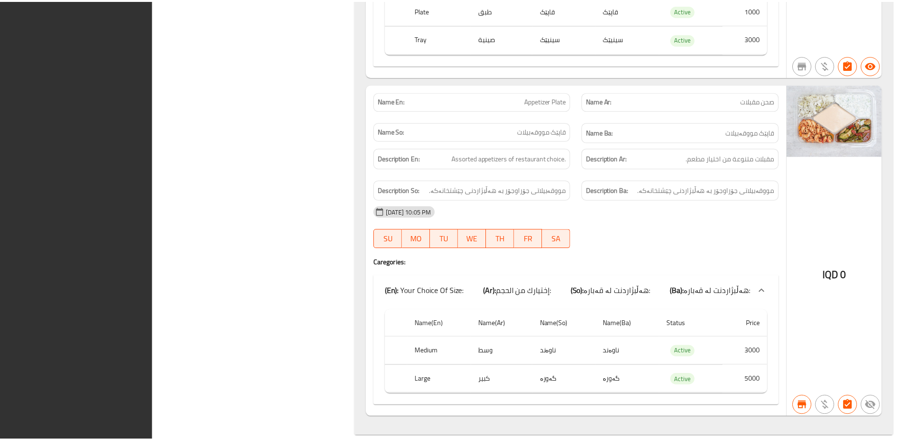
scroll to position [2754, 0]
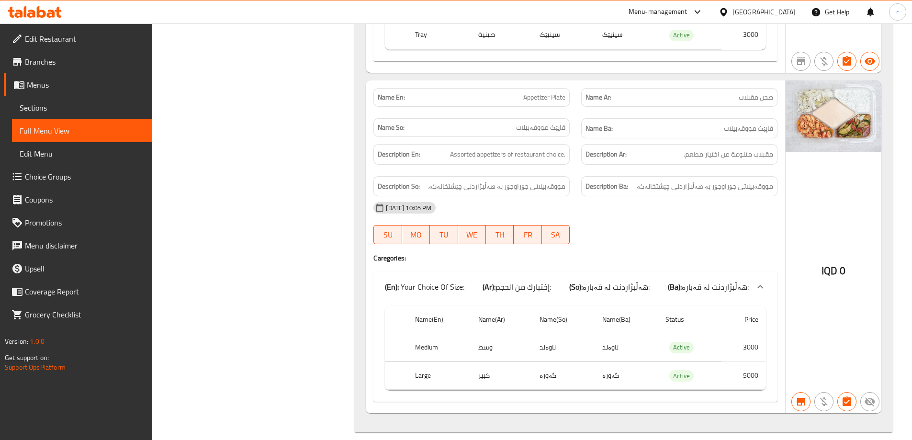
click at [40, 11] on icon at bounding box center [41, 11] width 9 height 11
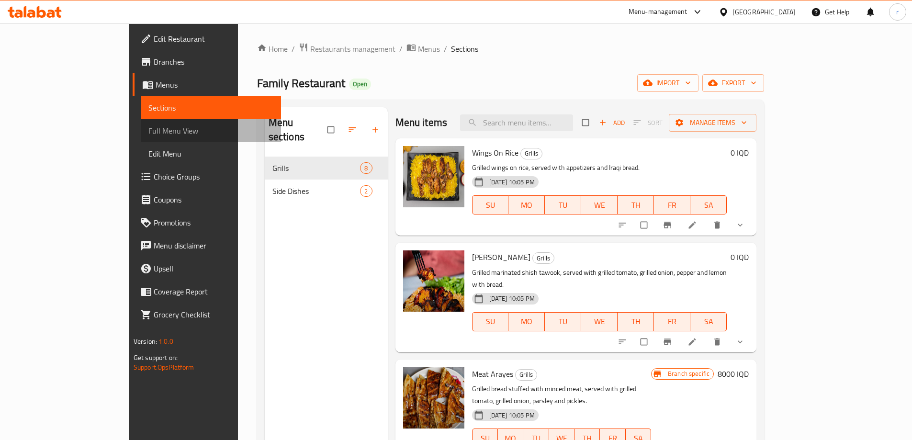
click at [148, 131] on span "Full Menu View" at bounding box center [210, 130] width 125 height 11
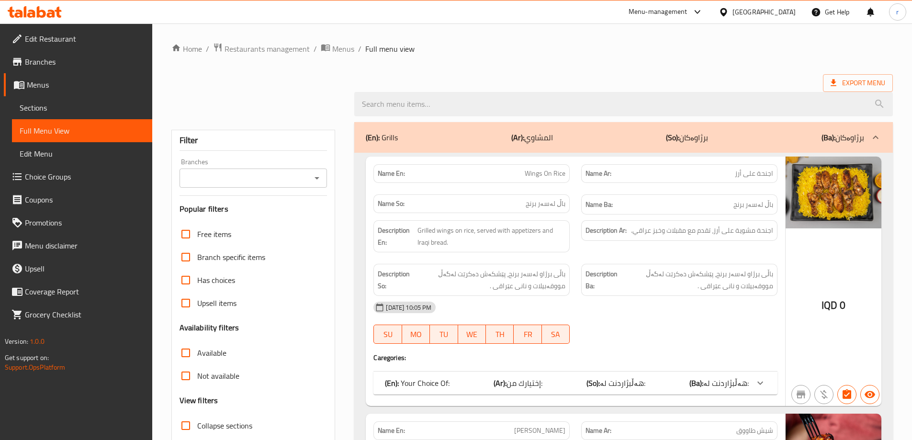
click at [225, 176] on div "Branches" at bounding box center [254, 178] width 148 height 19
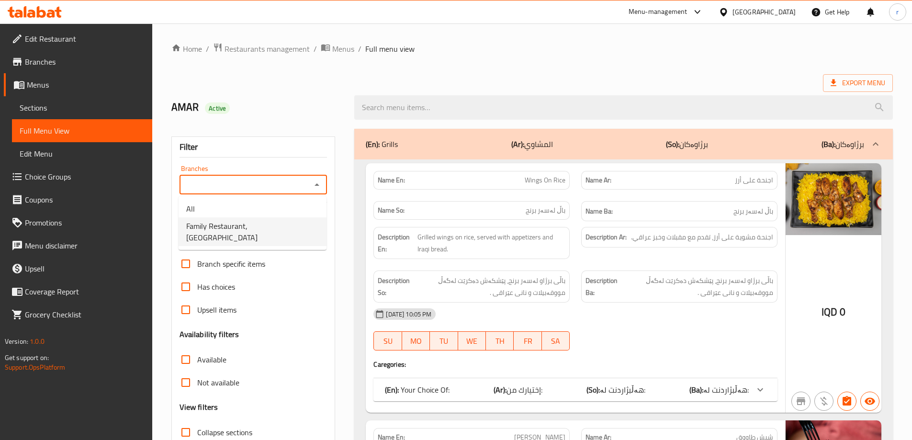
click at [245, 224] on span "Family Restaurant, [GEOGRAPHIC_DATA]" at bounding box center [252, 231] width 133 height 23
type input "Family Restaurant, [GEOGRAPHIC_DATA]"
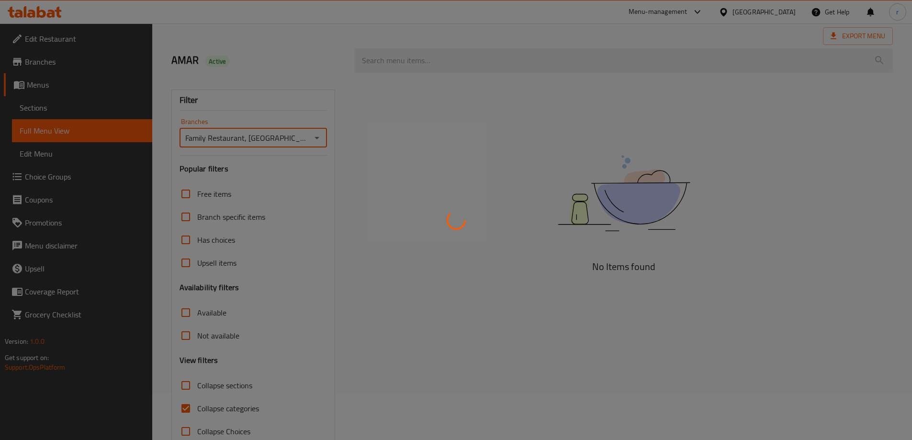
scroll to position [69, 0]
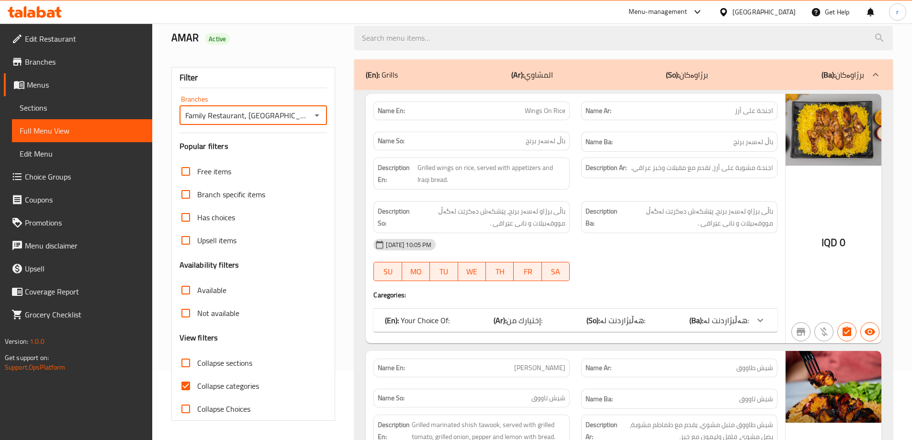
click at [224, 384] on span "Collapse categories" at bounding box center [228, 385] width 62 height 11
click at [197, 384] on input "Collapse categories" at bounding box center [185, 385] width 23 height 23
checkbox input "false"
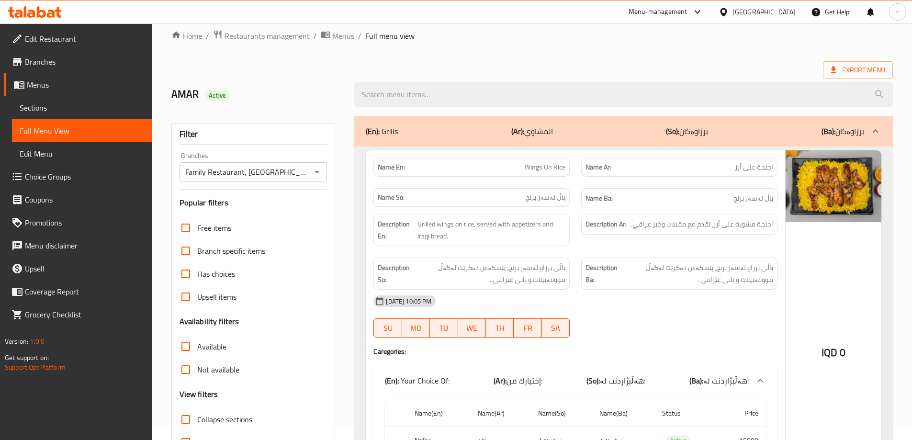
scroll to position [0, 0]
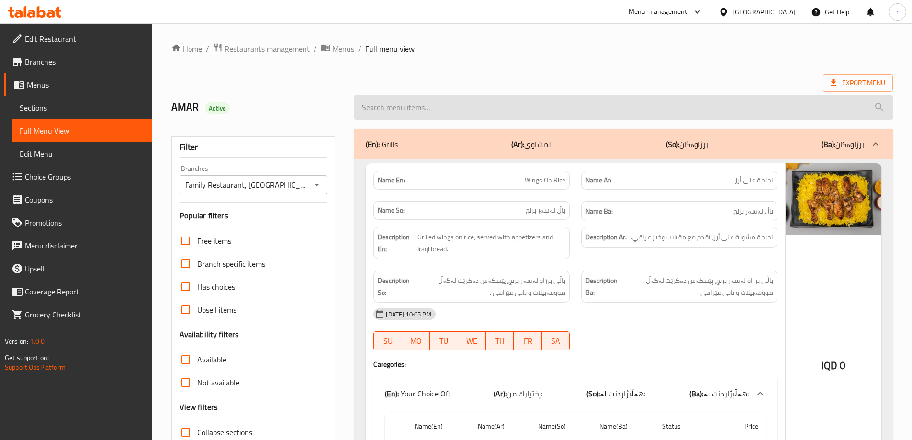
click at [412, 111] on input "search" at bounding box center [623, 107] width 539 height 24
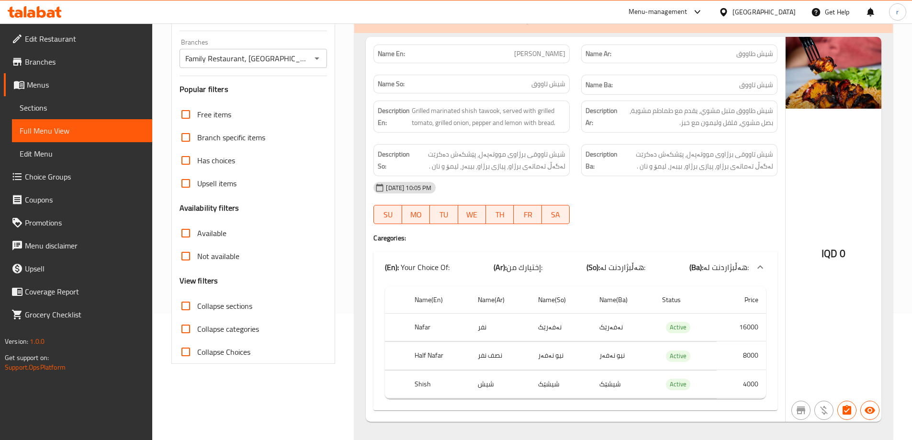
scroll to position [147, 0]
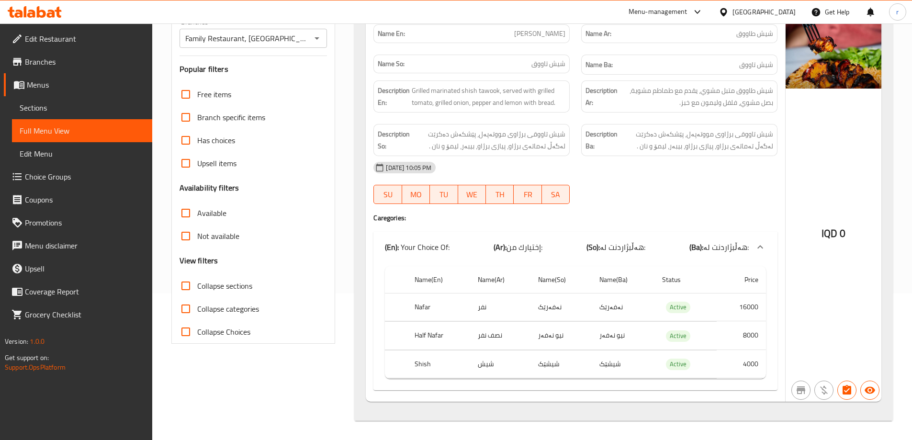
type input "shi"
click at [40, 11] on icon at bounding box center [41, 11] width 9 height 11
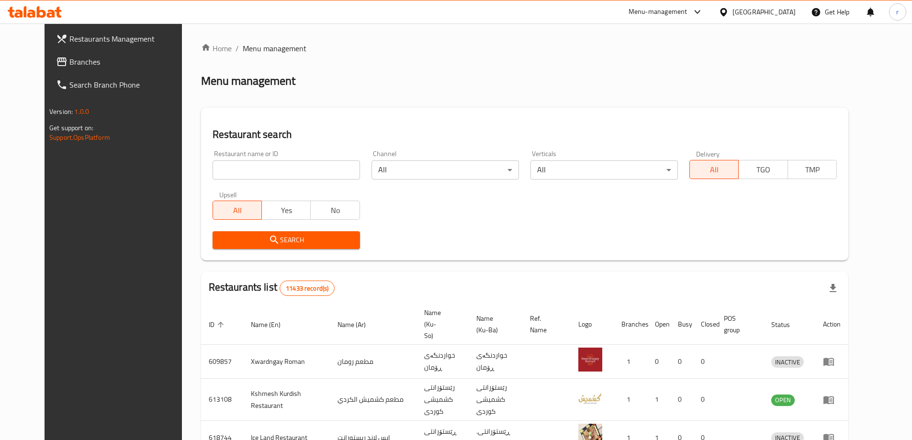
click at [213, 171] on input "search" at bounding box center [286, 169] width 147 height 19
paste input "682895"
type input "682895"
click at [236, 234] on span "Search" at bounding box center [286, 240] width 132 height 12
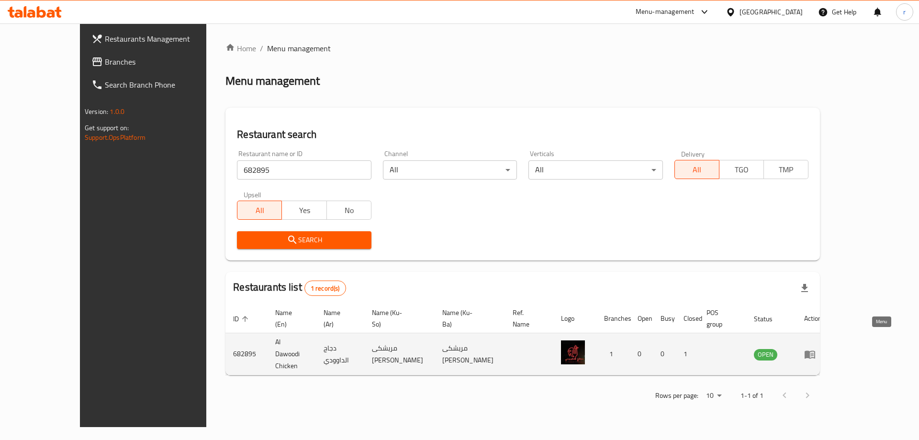
click at [816, 349] on icon "enhanced table" at bounding box center [809, 354] width 11 height 11
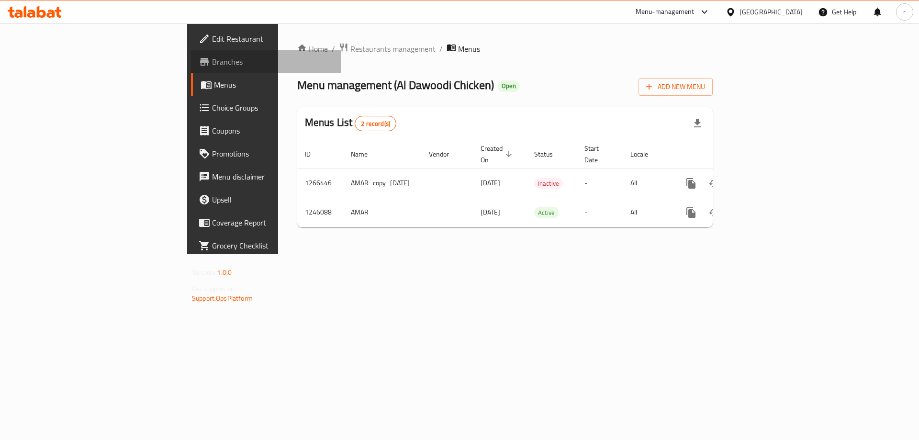
click at [212, 66] on span "Branches" at bounding box center [272, 61] width 121 height 11
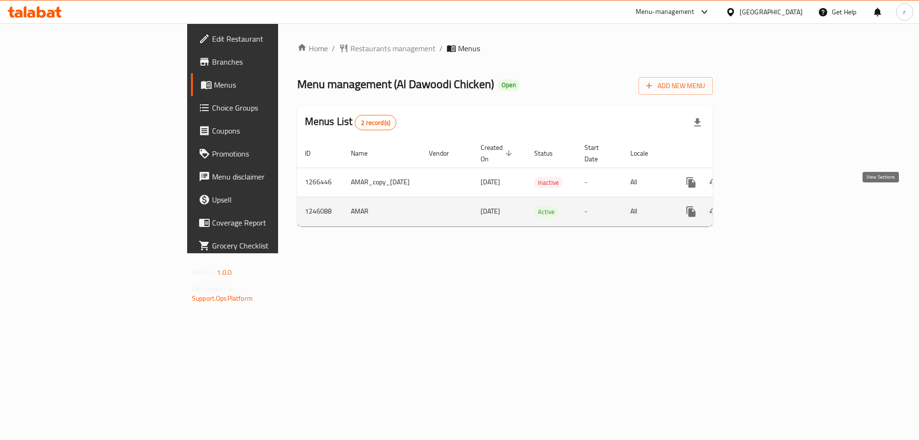
click at [772, 208] on link "enhanced table" at bounding box center [760, 211] width 23 height 23
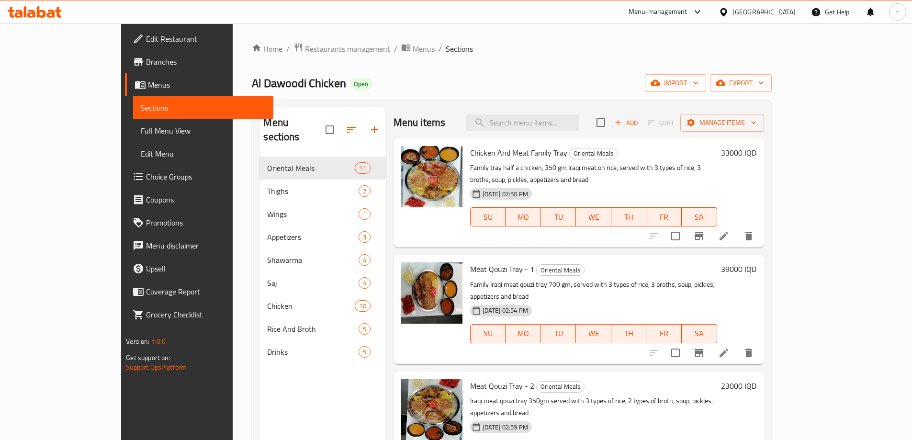
click at [141, 134] on span "Full Menu View" at bounding box center [203, 130] width 125 height 11
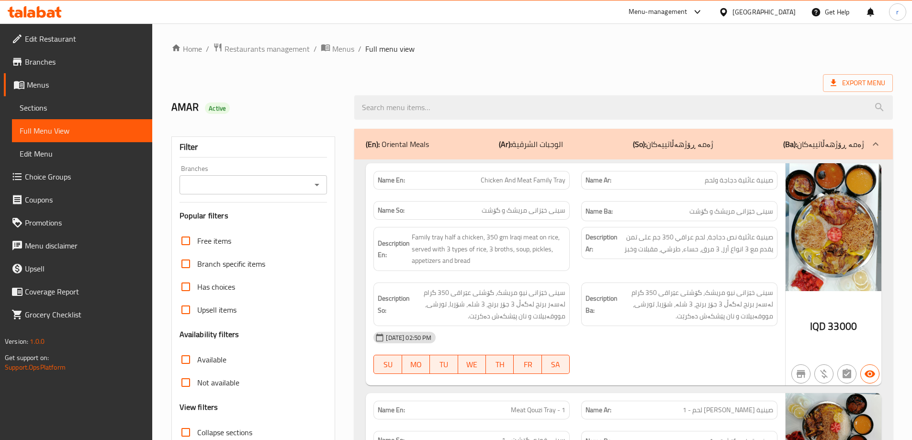
click at [204, 181] on input "Branches" at bounding box center [245, 184] width 126 height 13
click at [234, 190] on input "Branches" at bounding box center [245, 184] width 126 height 13
click at [239, 191] on input "Branches" at bounding box center [245, 184] width 126 height 13
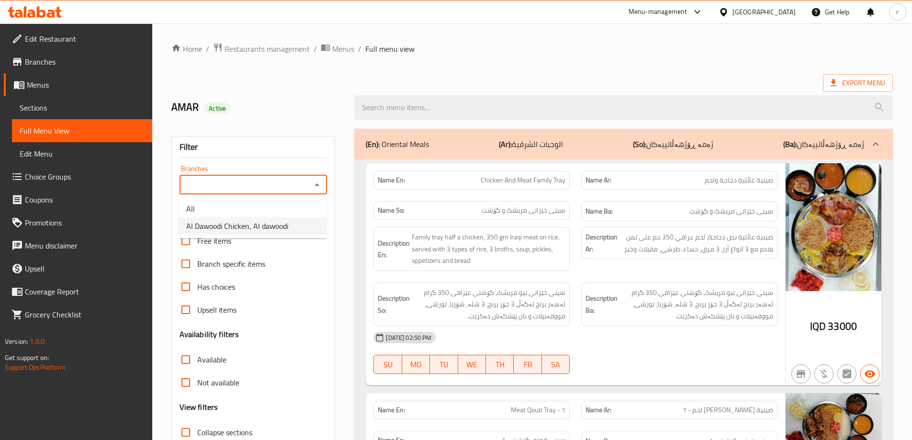
drag, startPoint x: 249, startPoint y: 221, endPoint x: 249, endPoint y: 226, distance: 4.8
click at [249, 226] on span "Al Dawoodi Chicken, Al dawoodi" at bounding box center [237, 225] width 102 height 11
type input "Al Dawoodi Chicken, Al dawoodi"
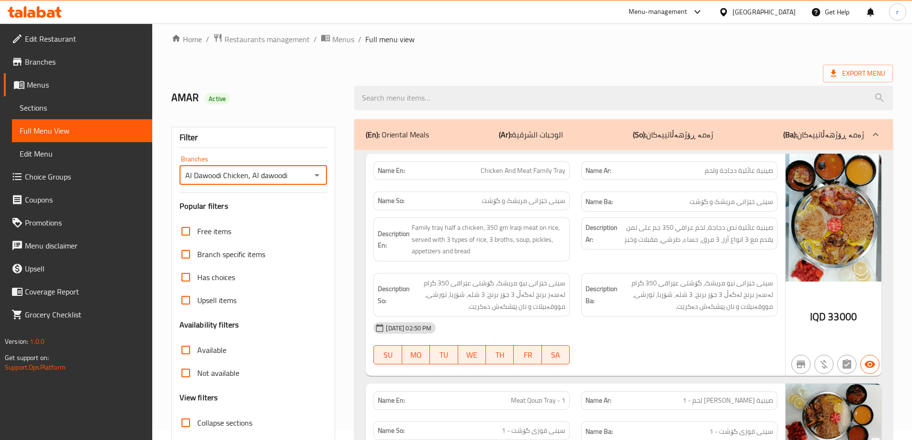
scroll to position [69, 0]
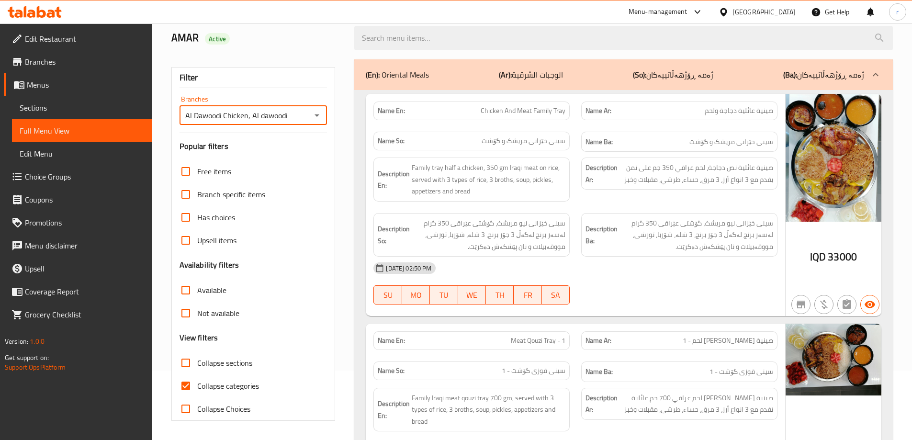
click at [215, 386] on span "Collapse categories" at bounding box center [228, 385] width 62 height 11
click at [197, 386] on input "Collapse categories" at bounding box center [185, 385] width 23 height 23
checkbox input "false"
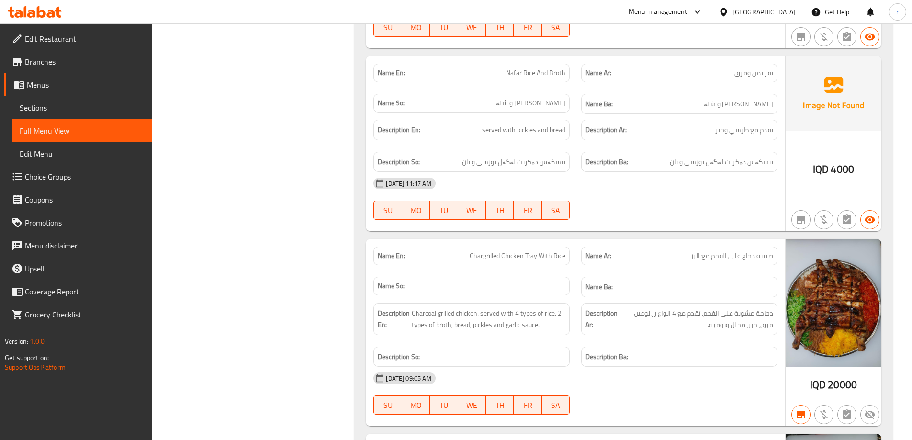
scroll to position [1745, 0]
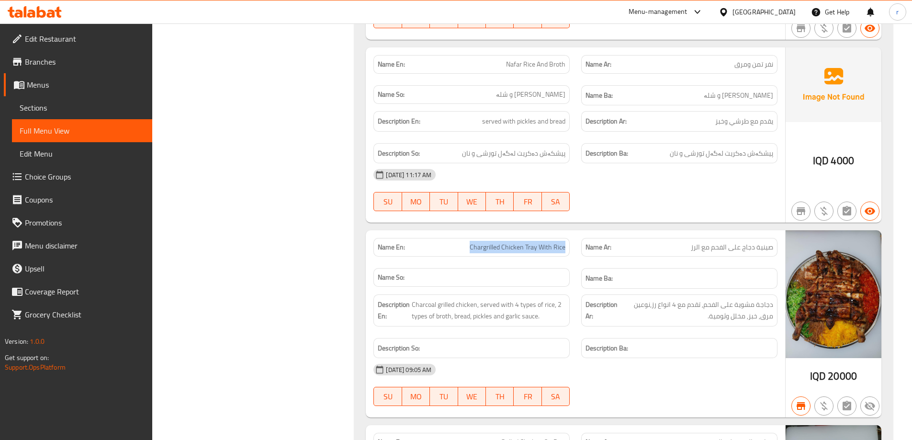
drag, startPoint x: 465, startPoint y: 251, endPoint x: 558, endPoint y: 243, distance: 92.8
click at [563, 246] on p "Name En: Chargrilled Chicken Tray With Rice" at bounding box center [472, 247] width 188 height 10
copy span "Chargrilled Chicken Tray With Ric"
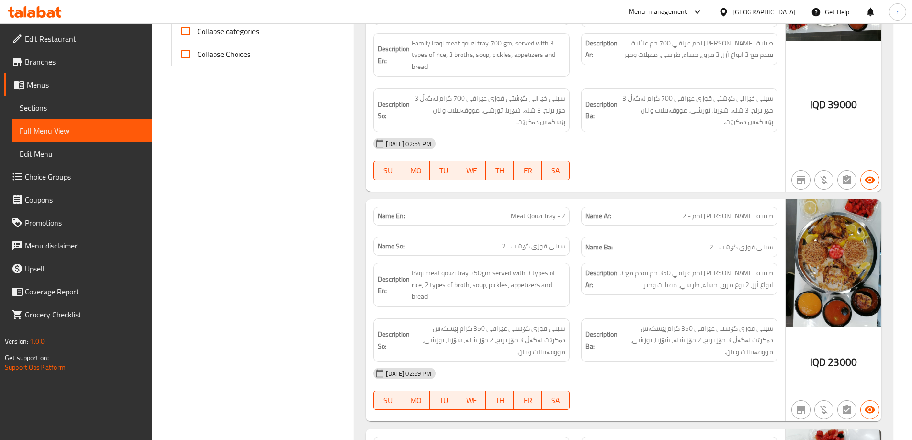
scroll to position [0, 0]
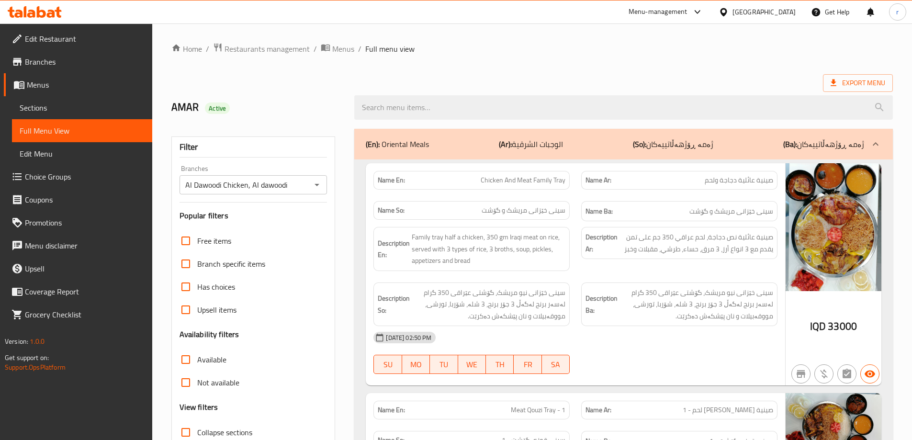
click at [317, 103] on h2 "AMAR Active" at bounding box center [257, 107] width 172 height 14
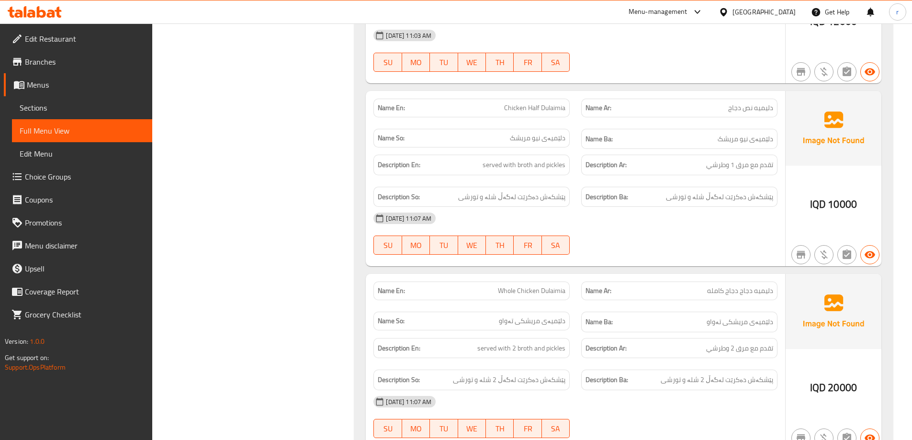
scroll to position [1415, 0]
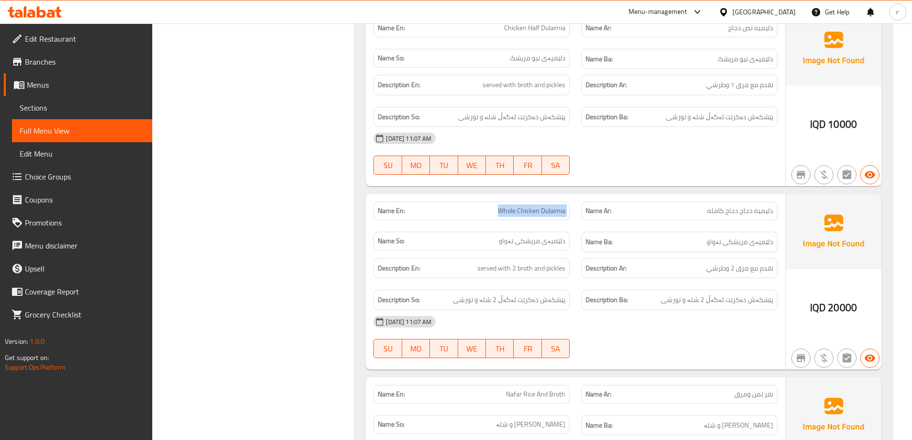
drag, startPoint x: 485, startPoint y: 212, endPoint x: 572, endPoint y: 212, distance: 87.2
click at [573, 212] on div "Name En: Whole Chicken Dulaimia" at bounding box center [472, 211] width 208 height 30
copy span "Whole Chicken Dulaimia"
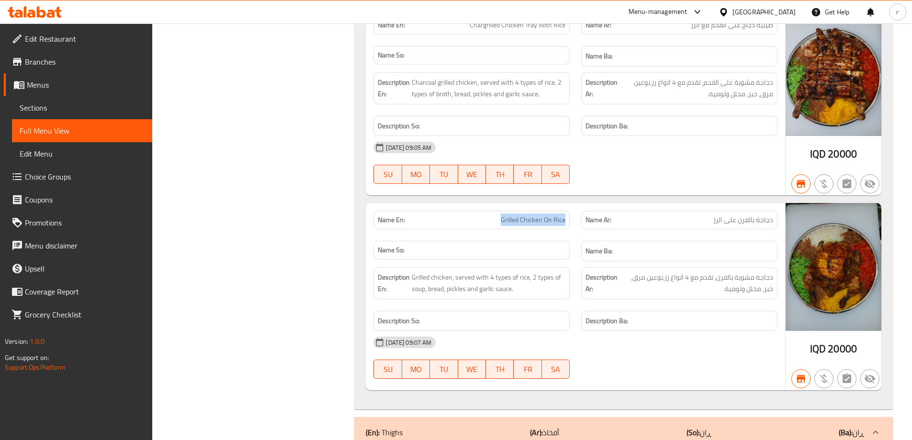
drag, startPoint x: 489, startPoint y: 224, endPoint x: 569, endPoint y: 228, distance: 80.6
click at [571, 228] on div "Name En: Grilled Chicken On Rice" at bounding box center [472, 220] width 208 height 30
copy span "Grilled Chicken On Rice"
click at [704, 225] on p "Name Ar: دجاجة بالفرن على الرز" at bounding box center [680, 220] width 188 height 10
drag, startPoint x: 705, startPoint y: 222, endPoint x: 779, endPoint y: 224, distance: 73.8
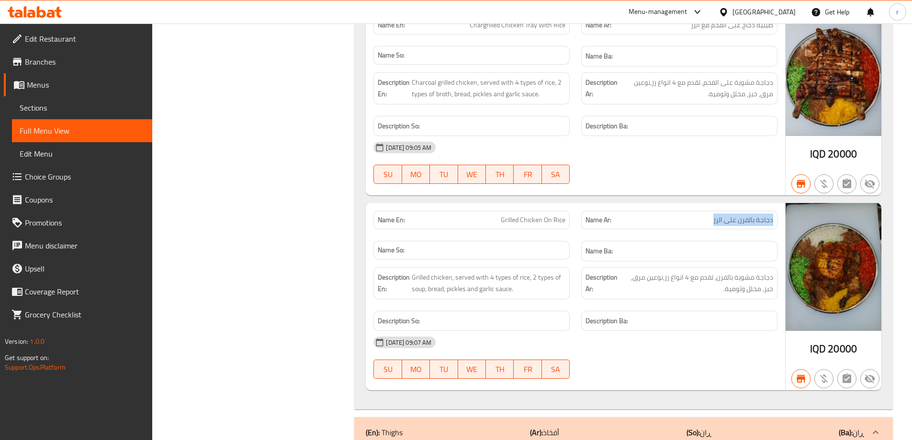
click at [779, 224] on div "Name Ar: دجاجة بالفرن على الرز" at bounding box center [680, 220] width 208 height 30
copy span "دجاجة بالفرن على الرز"
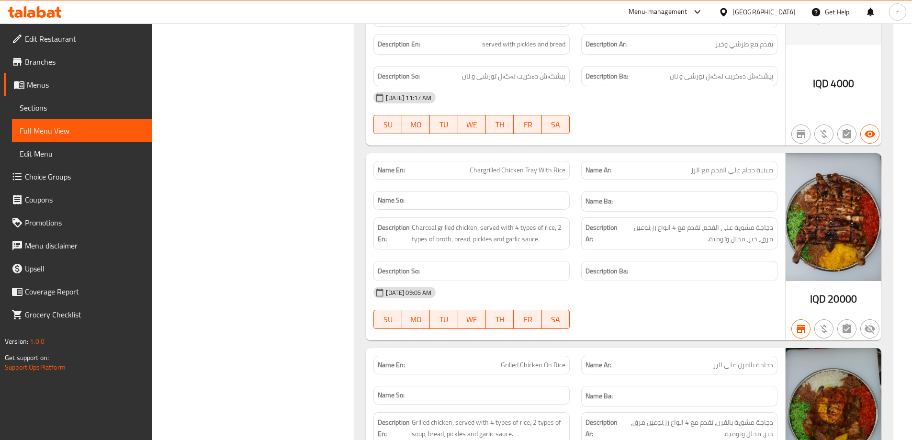
scroll to position [1817, 0]
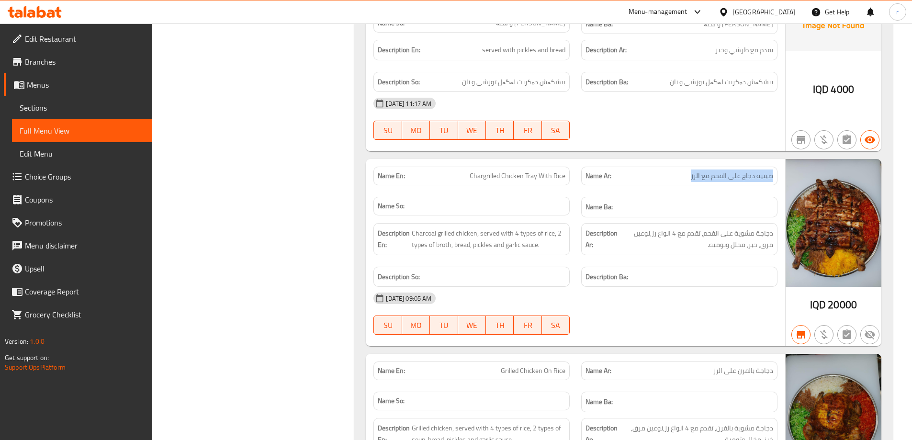
drag, startPoint x: 689, startPoint y: 177, endPoint x: 768, endPoint y: 174, distance: 78.6
click at [775, 170] on div "Name Ar: صينية دجاج على الفحم مع الرز" at bounding box center [679, 176] width 196 height 19
copy span "صينية دجاج على الفحم مع الرز"
click at [56, 63] on span "Branches" at bounding box center [85, 61] width 120 height 11
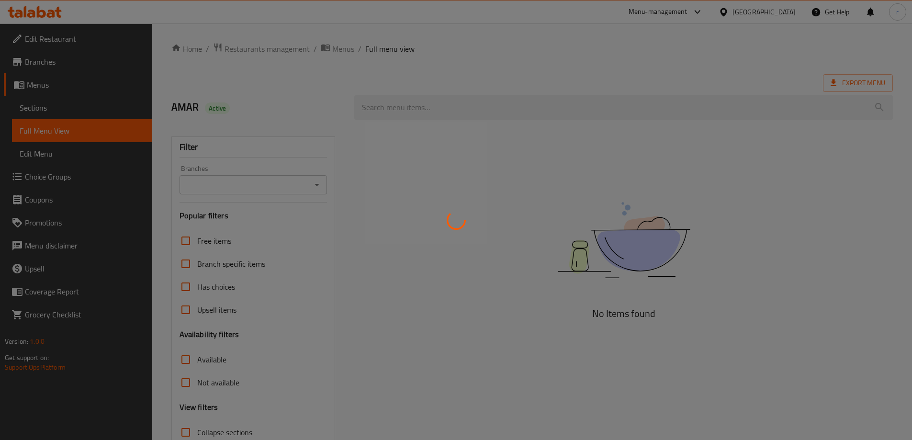
click at [61, 111] on div at bounding box center [456, 220] width 912 height 440
click at [76, 113] on div at bounding box center [456, 220] width 912 height 440
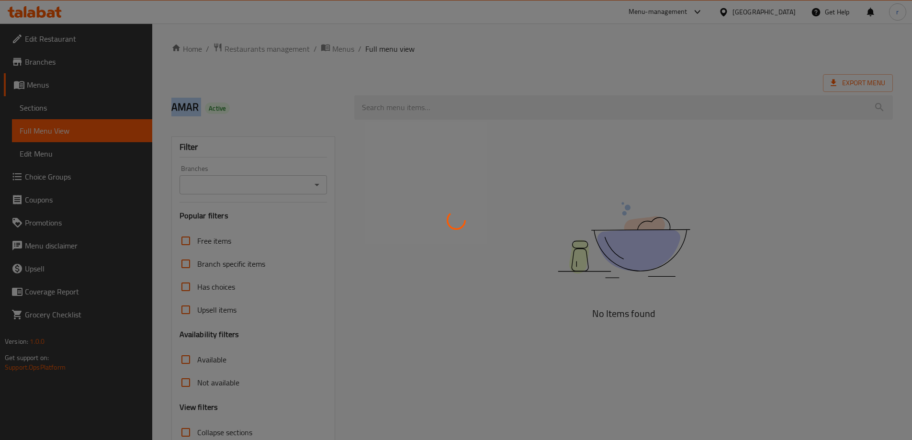
click at [76, 113] on div at bounding box center [456, 220] width 912 height 440
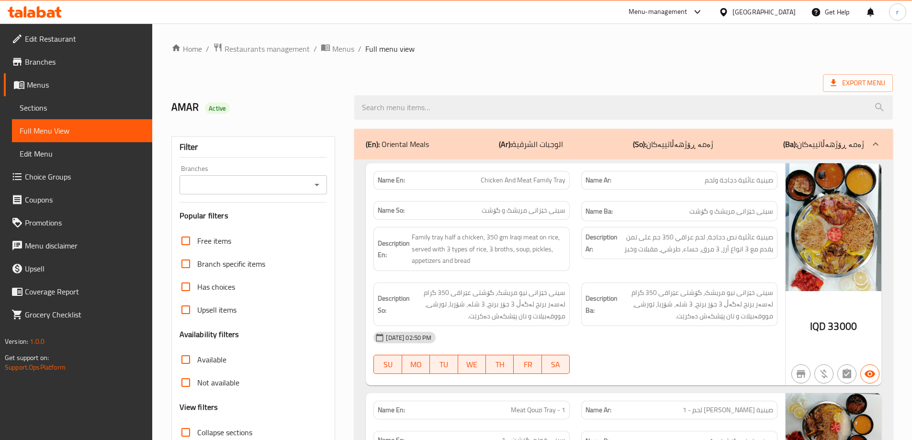
click at [62, 108] on span "Sections" at bounding box center [82, 107] width 125 height 11
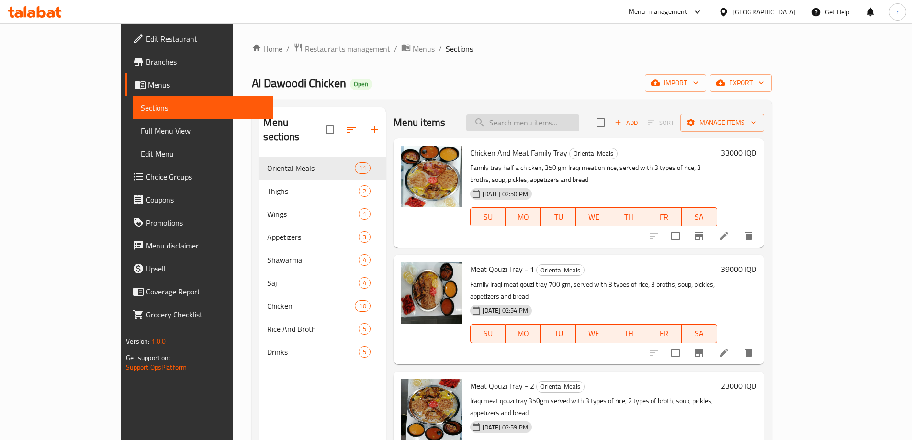
click at [531, 124] on input "search" at bounding box center [522, 122] width 113 height 17
paste input "Chargrilled Chicken Tray With Ric"
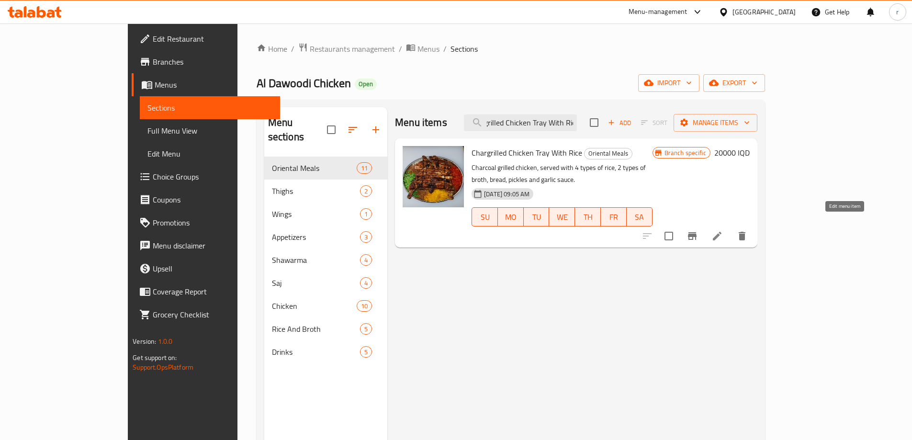
type input "Chargrilled Chicken Tray With Ric"
click at [723, 230] on icon at bounding box center [717, 235] width 11 height 11
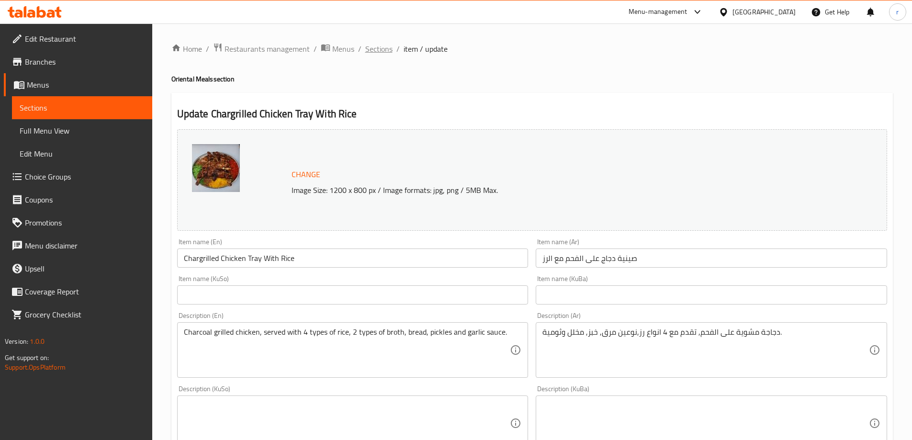
click at [380, 48] on span "Sections" at bounding box center [378, 48] width 27 height 11
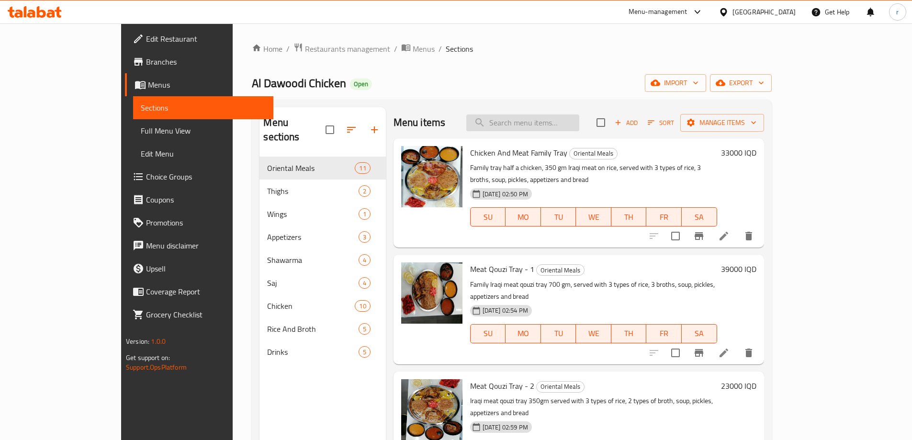
click at [543, 125] on input "search" at bounding box center [522, 122] width 113 height 17
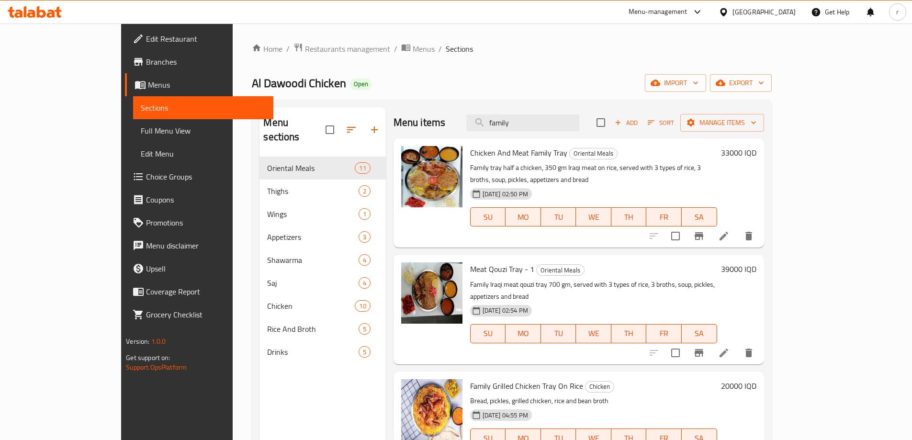
type input "family"
click at [730, 230] on icon at bounding box center [723, 235] width 11 height 11
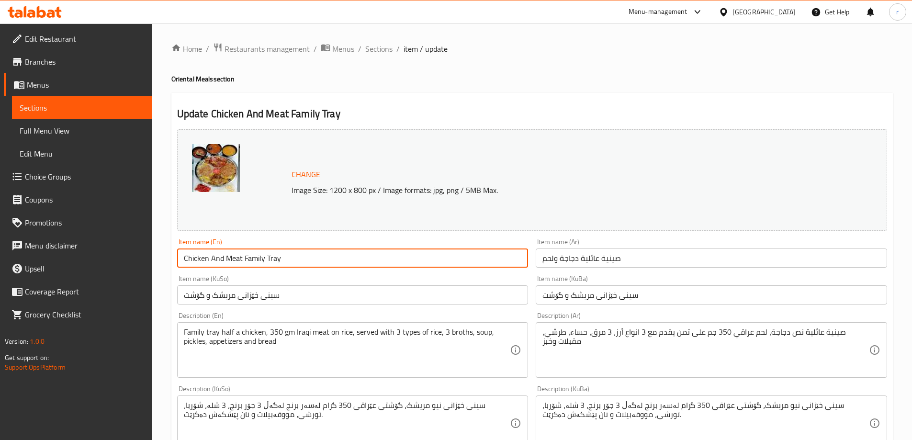
drag, startPoint x: 303, startPoint y: 255, endPoint x: 198, endPoint y: 255, distance: 104.4
click at [198, 255] on input "Chicken And Meat Family Tray" at bounding box center [352, 258] width 351 height 19
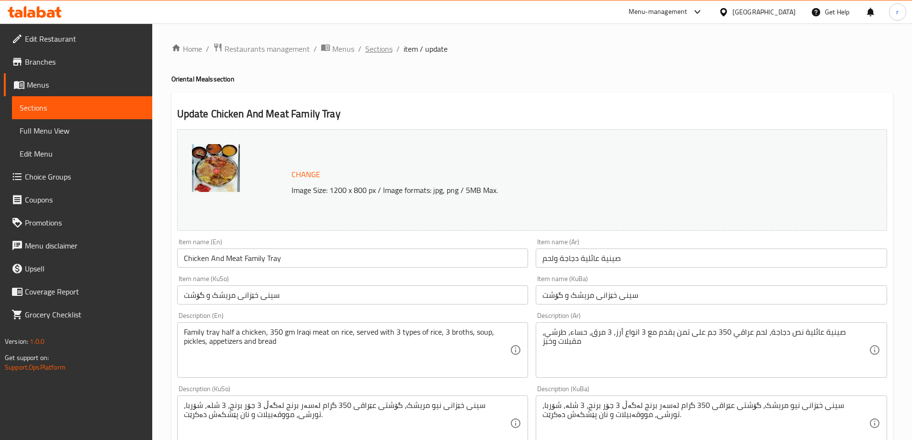
click at [385, 49] on span "Sections" at bounding box center [378, 48] width 27 height 11
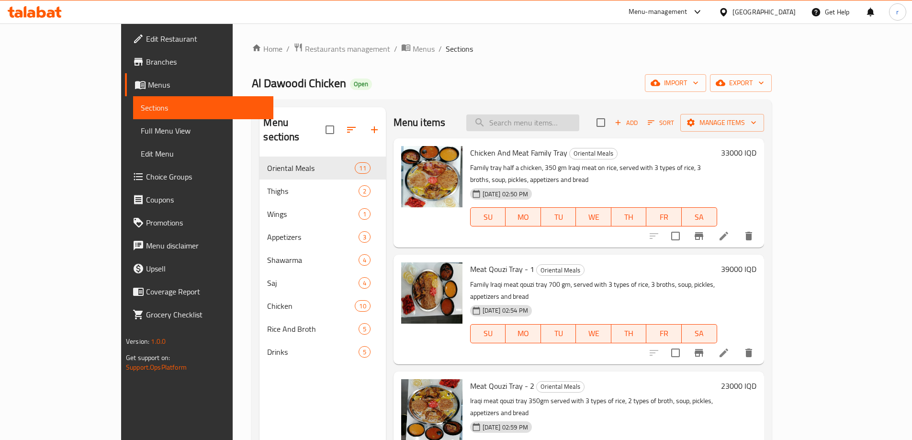
click at [546, 124] on input "search" at bounding box center [522, 122] width 113 height 17
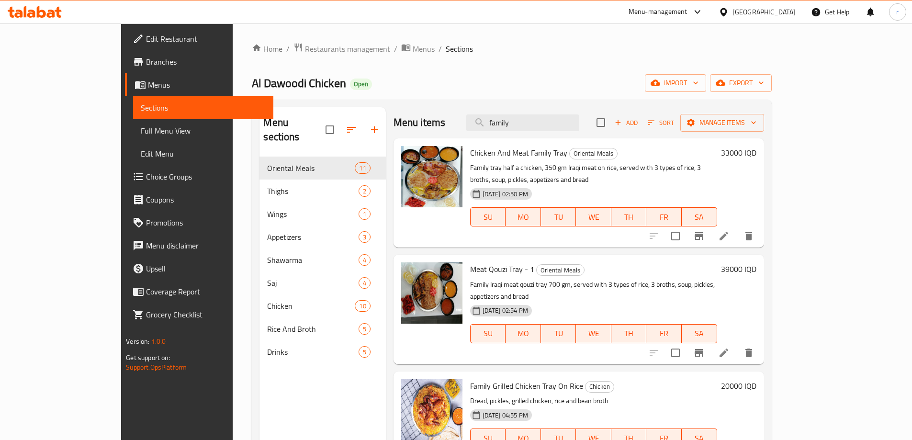
type input "family"
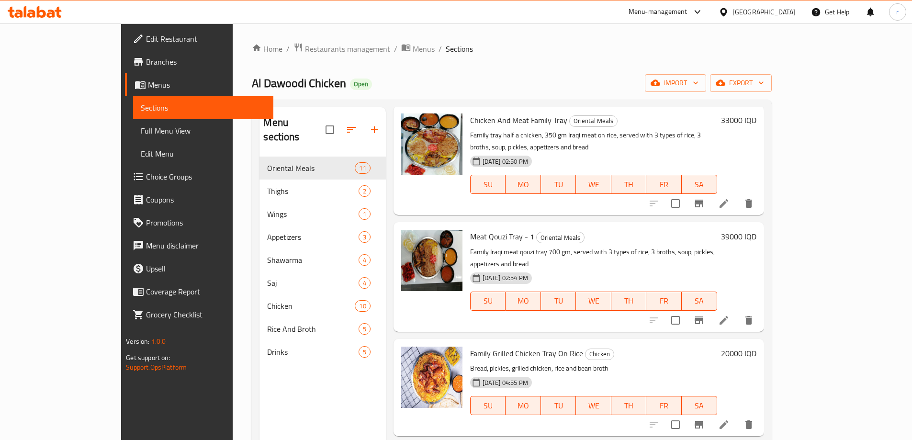
scroll to position [80, 0]
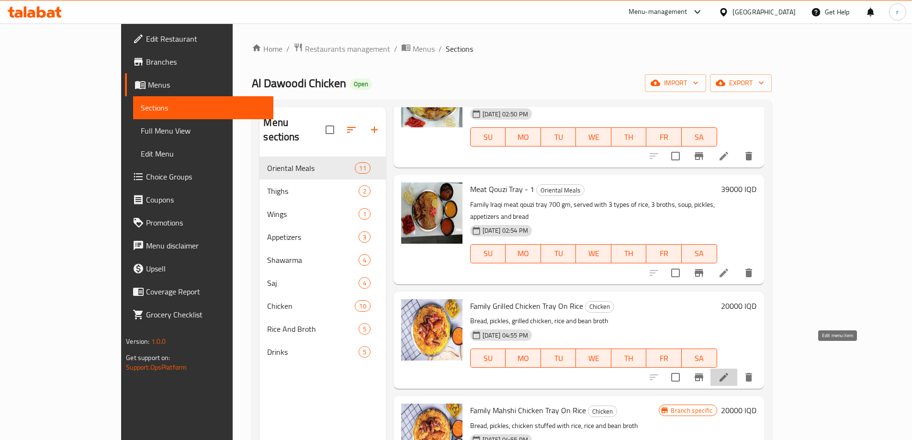
click at [728, 373] on icon at bounding box center [724, 377] width 9 height 9
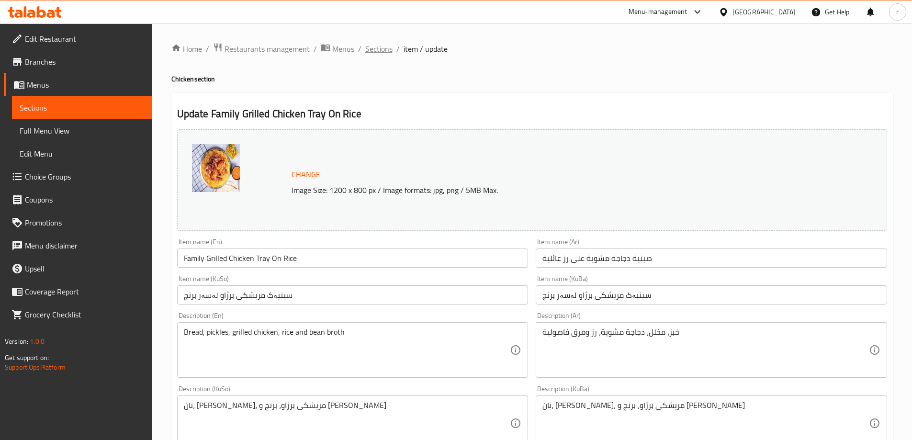
click at [375, 44] on span "Sections" at bounding box center [378, 48] width 27 height 11
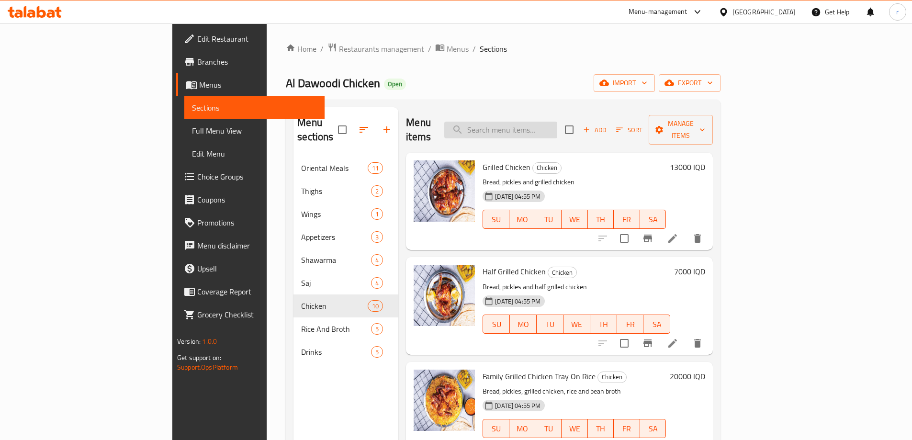
click at [557, 125] on input "search" at bounding box center [500, 130] width 113 height 17
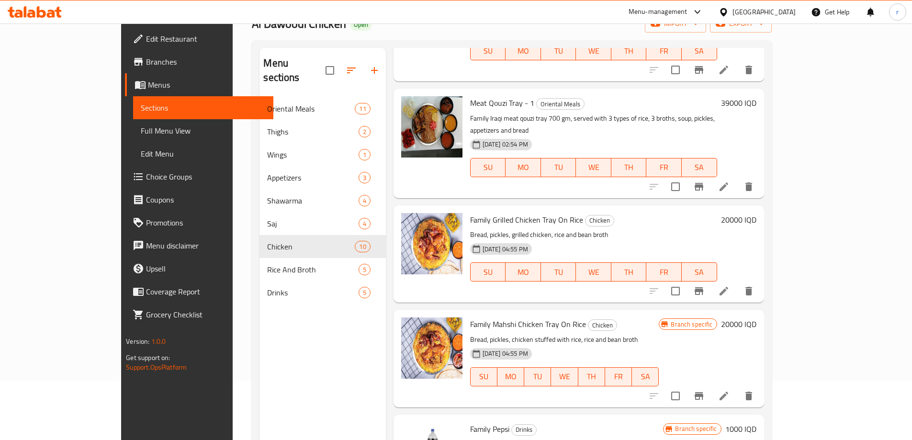
scroll to position [80, 0]
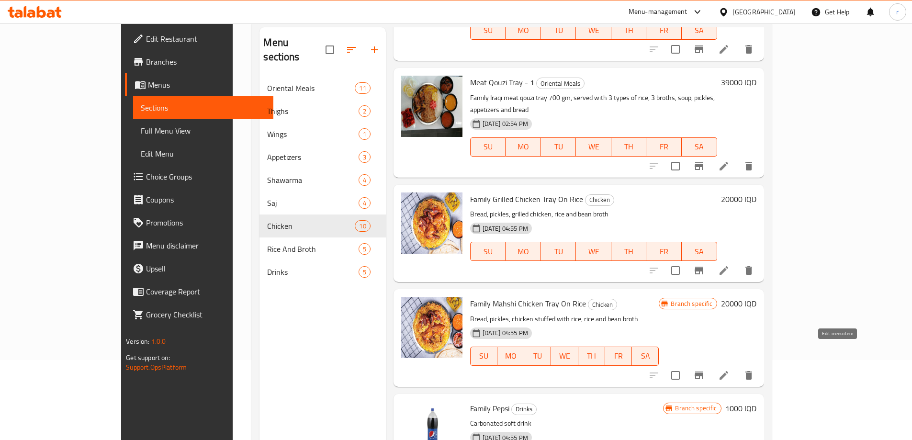
type input "family"
click at [730, 370] on icon at bounding box center [723, 375] width 11 height 11
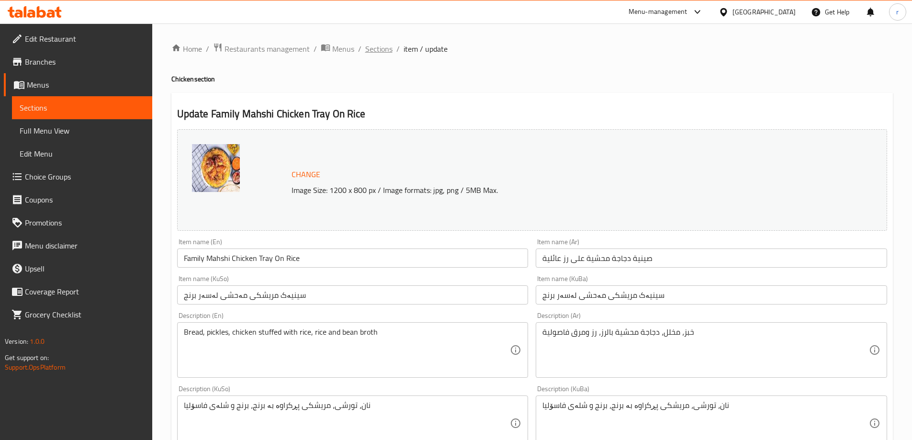
click at [375, 45] on span "Sections" at bounding box center [378, 48] width 27 height 11
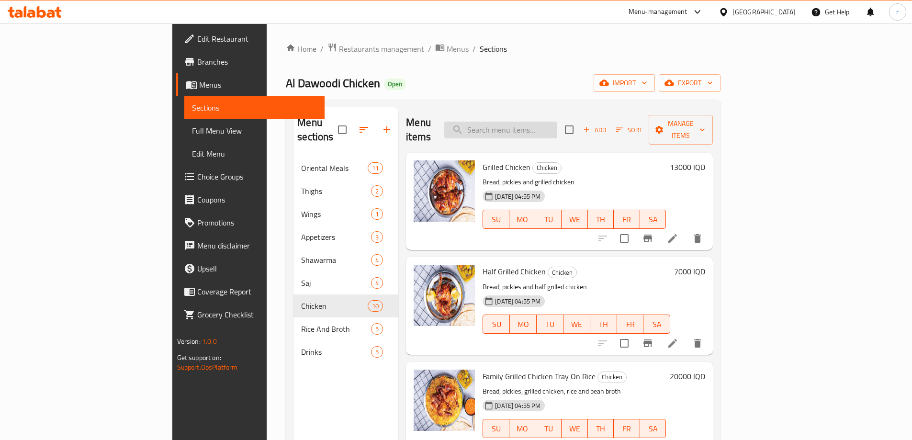
click at [545, 122] on input "search" at bounding box center [500, 130] width 113 height 17
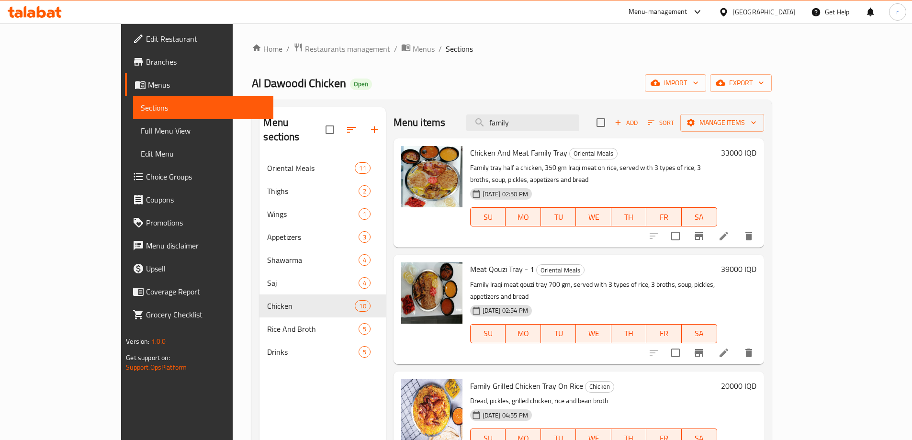
drag, startPoint x: 563, startPoint y: 122, endPoint x: 404, endPoint y: 126, distance: 159.1
click at [404, 126] on div "Menu items family Add Sort Manage items" at bounding box center [579, 122] width 371 height 31
paste input "Whole Chicken Dulaimia"
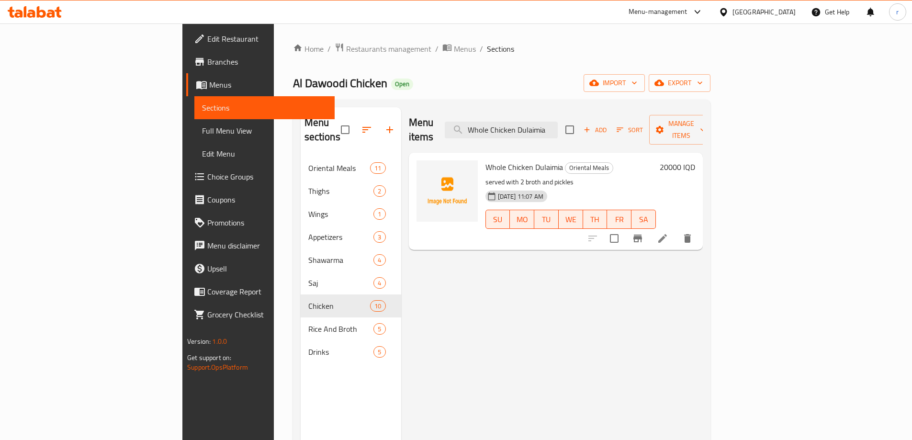
type input "Whole Chicken Dulaimia"
click at [676, 230] on li at bounding box center [662, 238] width 27 height 17
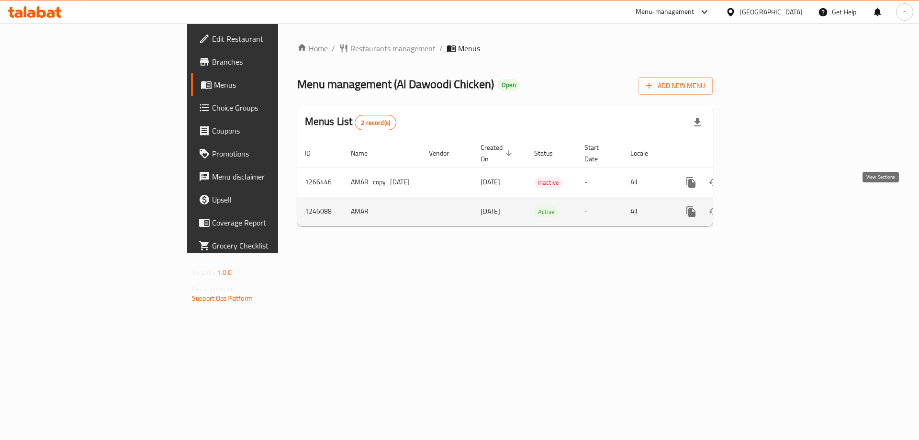
click at [766, 206] on icon "enhanced table" at bounding box center [760, 211] width 11 height 11
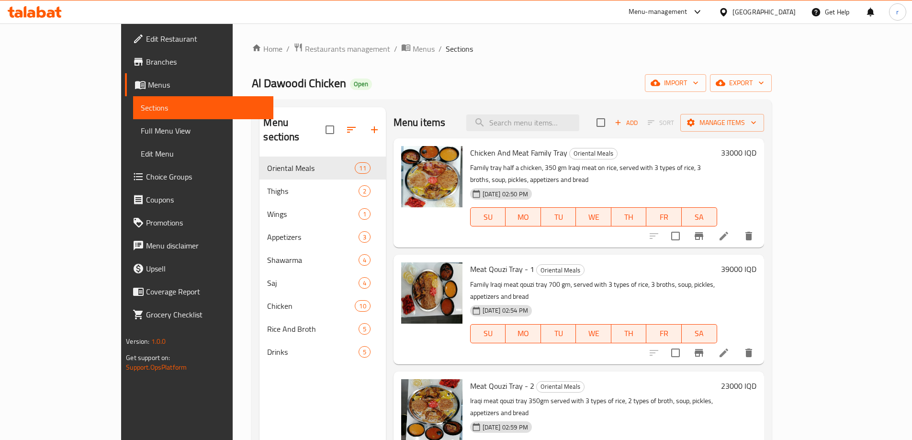
click at [141, 136] on span "Full Menu View" at bounding box center [203, 130] width 125 height 11
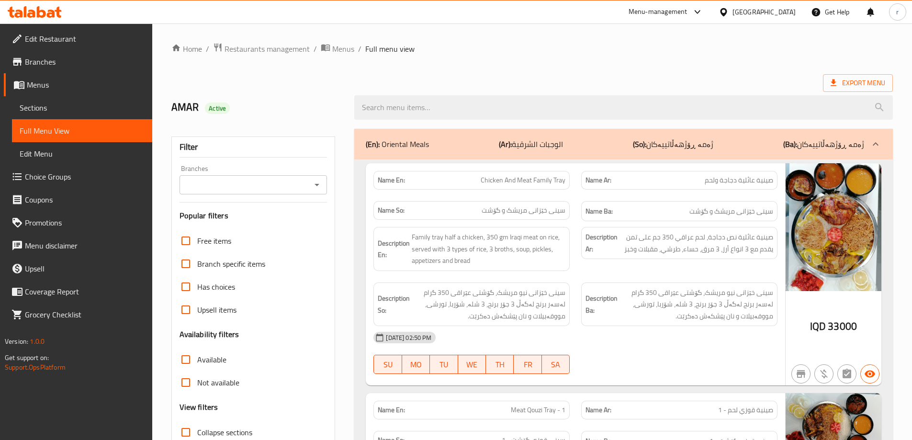
click at [249, 186] on input "Branches" at bounding box center [245, 184] width 126 height 13
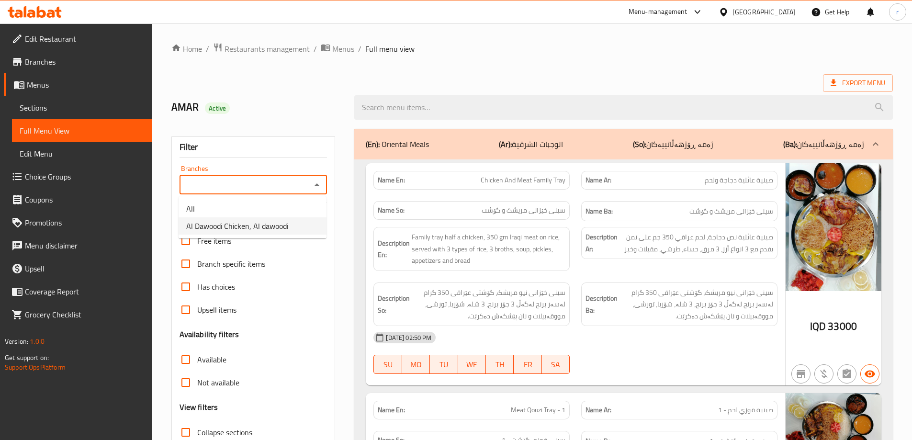
click at [242, 227] on span "Al Dawoodi Chicken, Al dawoodi" at bounding box center [237, 225] width 102 height 11
type input "Al Dawoodi Chicken, Al dawoodi"
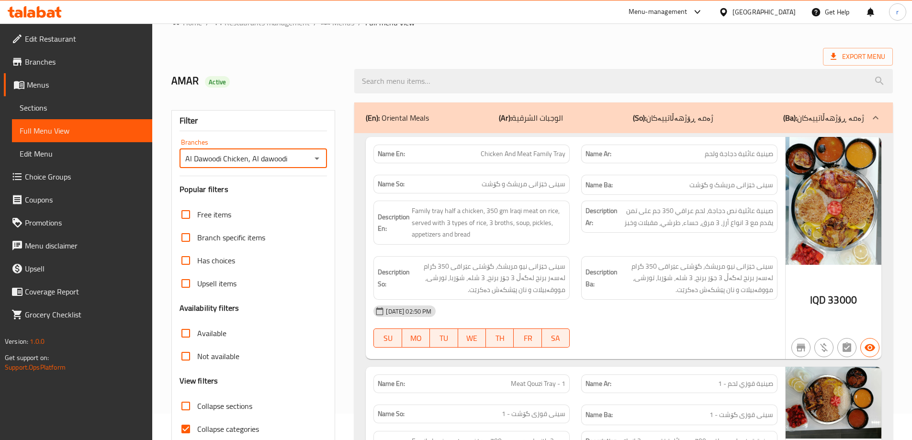
scroll to position [69, 0]
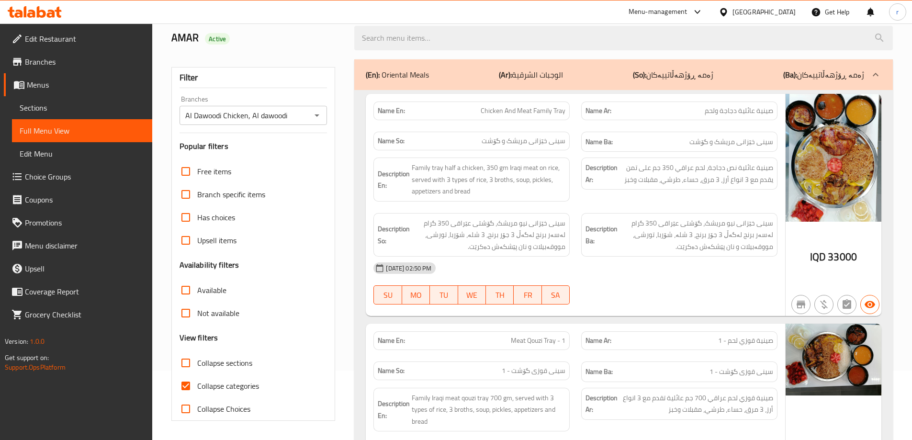
click at [224, 385] on span "Collapse categories" at bounding box center [228, 385] width 62 height 11
click at [197, 385] on input "Collapse categories" at bounding box center [185, 385] width 23 height 23
checkbox input "false"
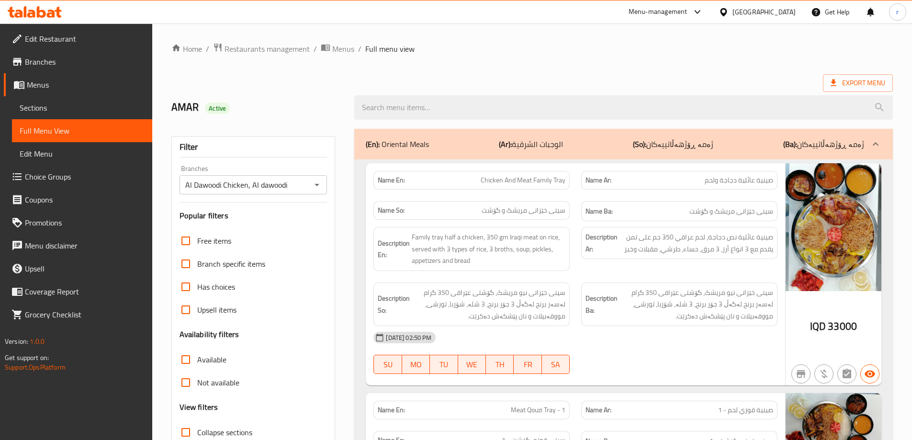
scroll to position [1968, 0]
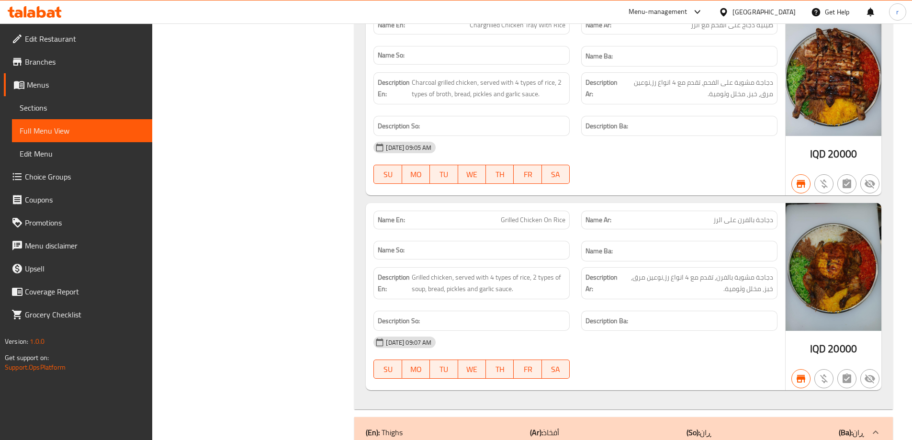
click at [504, 223] on span "Grilled Chicken On Rice" at bounding box center [533, 220] width 65 height 10
drag, startPoint x: 494, startPoint y: 219, endPoint x: 567, endPoint y: 221, distance: 73.3
click at [567, 221] on div "Name En: Grilled Chicken On Rice" at bounding box center [472, 220] width 196 height 19
copy span "Grilled Chicken On Rice"
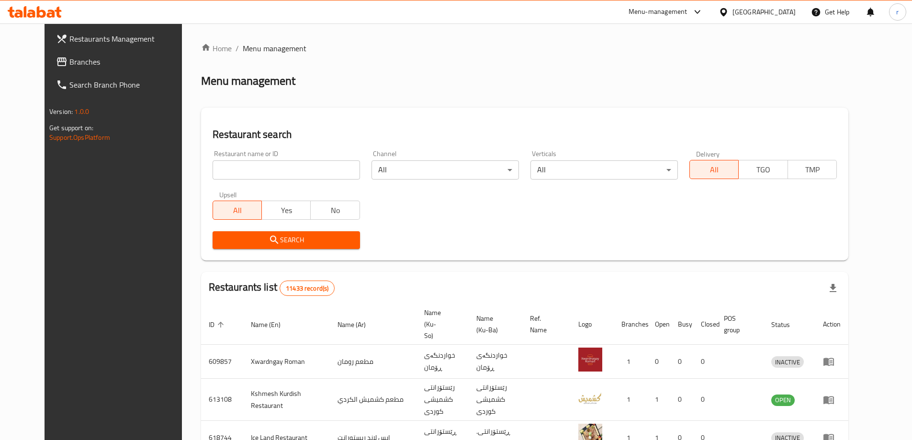
click at [69, 62] on span "Branches" at bounding box center [129, 61] width 120 height 11
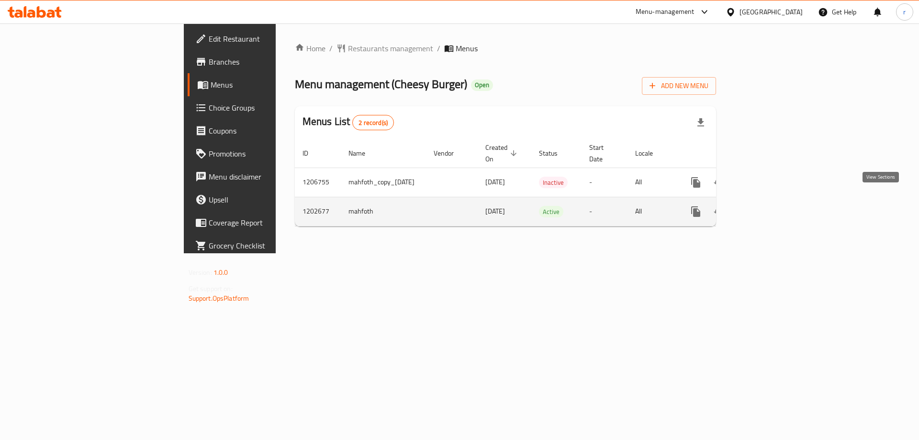
click at [777, 200] on link "enhanced table" at bounding box center [765, 211] width 23 height 23
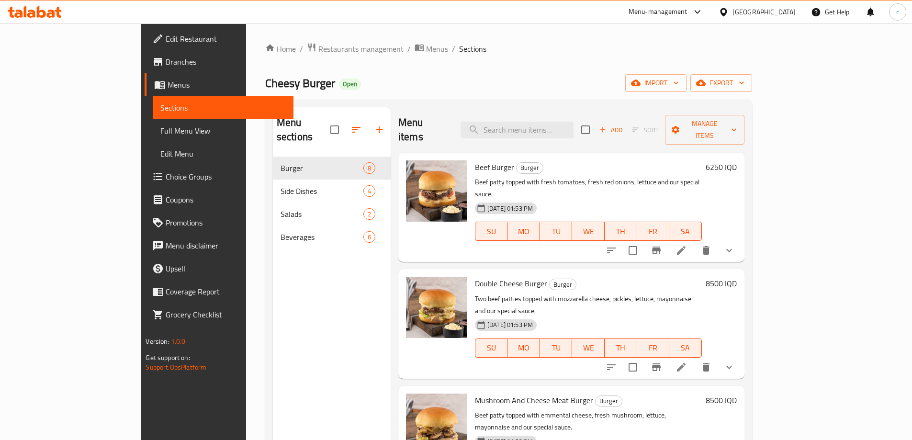
click at [153, 123] on link "Full Menu View" at bounding box center [223, 130] width 140 height 23
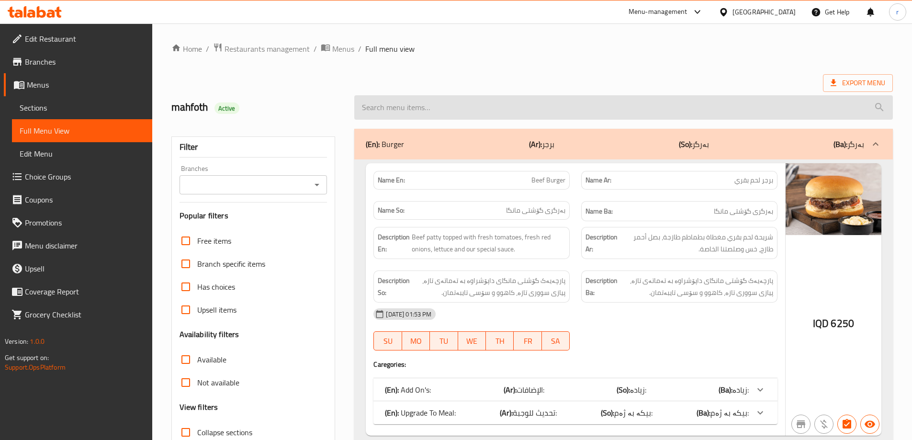
click at [404, 112] on input "search" at bounding box center [623, 107] width 539 height 24
paste input "Beef Burger"
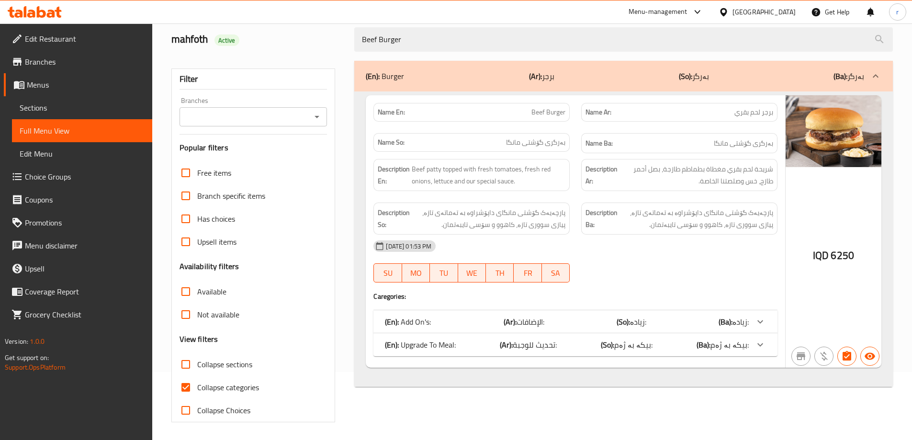
scroll to position [69, 0]
type input "Beef Burger"
click at [215, 385] on span "Collapse categories" at bounding box center [228, 385] width 62 height 11
click at [197, 385] on input "Collapse categories" at bounding box center [185, 385] width 23 height 23
checkbox input "false"
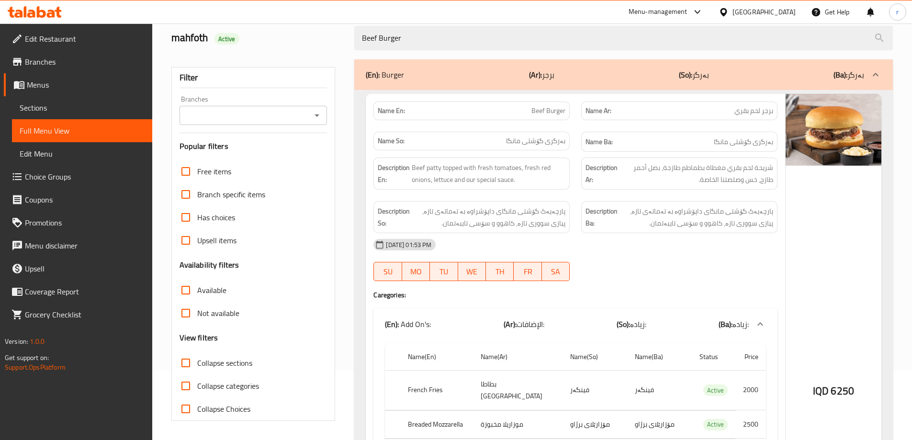
click at [315, 114] on icon "Open" at bounding box center [316, 115] width 11 height 11
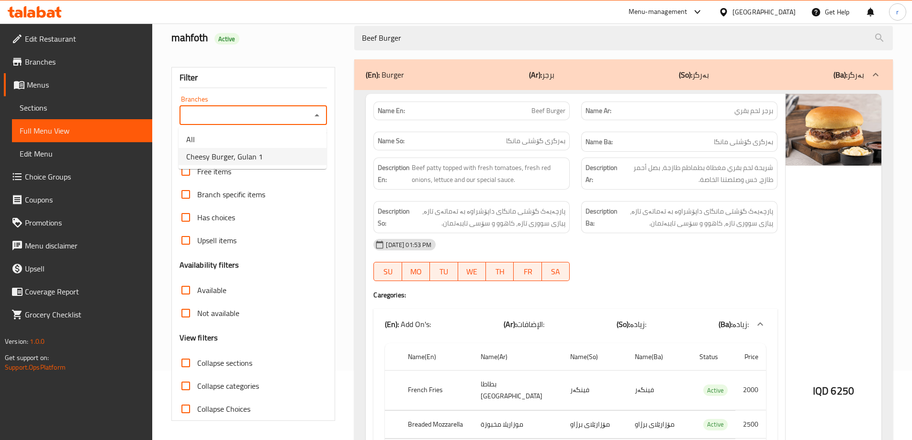
click at [272, 162] on li "Cheesy Burger, Gulan 1" at bounding box center [253, 156] width 148 height 17
type input "Cheesy Burger, Gulan 1"
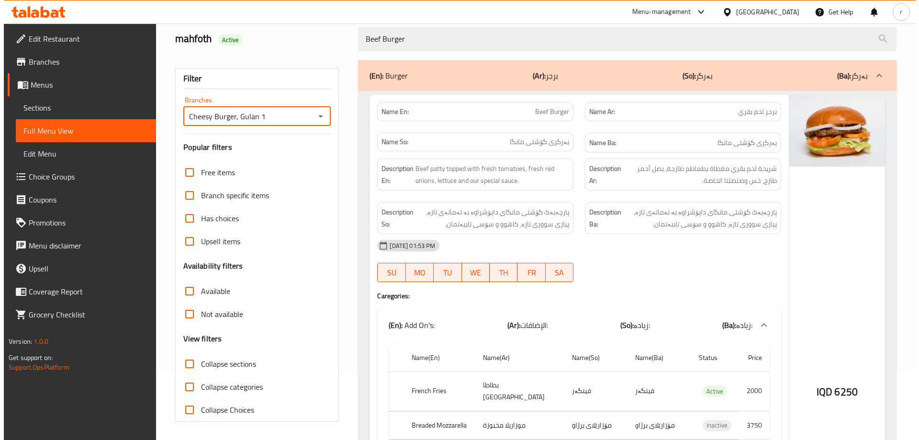
scroll to position [0, 0]
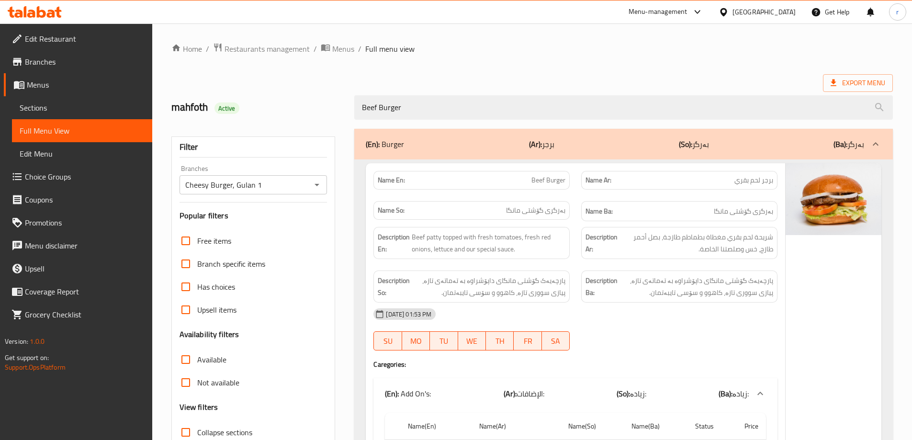
drag, startPoint x: 430, startPoint y: 109, endPoint x: 256, endPoint y: 103, distance: 173.9
click at [256, 103] on div "mahfoth Active Beef Burger" at bounding box center [532, 107] width 733 height 43
paste input "Mushroom And Cheese Meat"
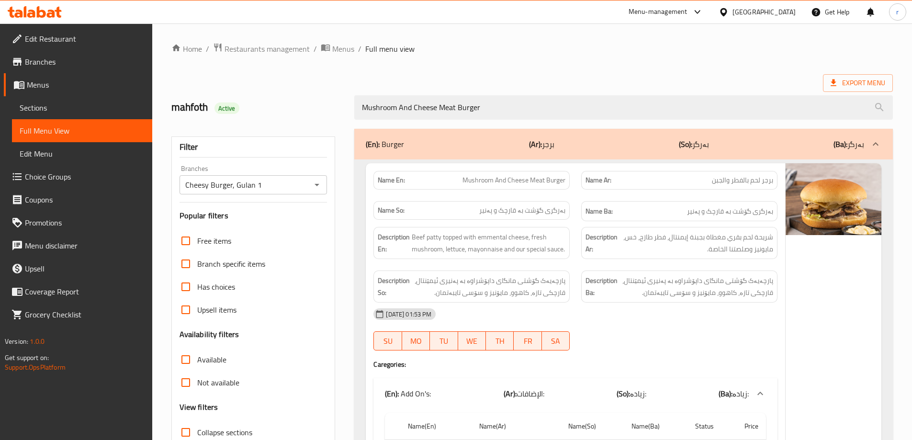
type input "Mushroom And Cheese Meat Burger"
click at [321, 186] on icon "Open" at bounding box center [316, 184] width 11 height 11
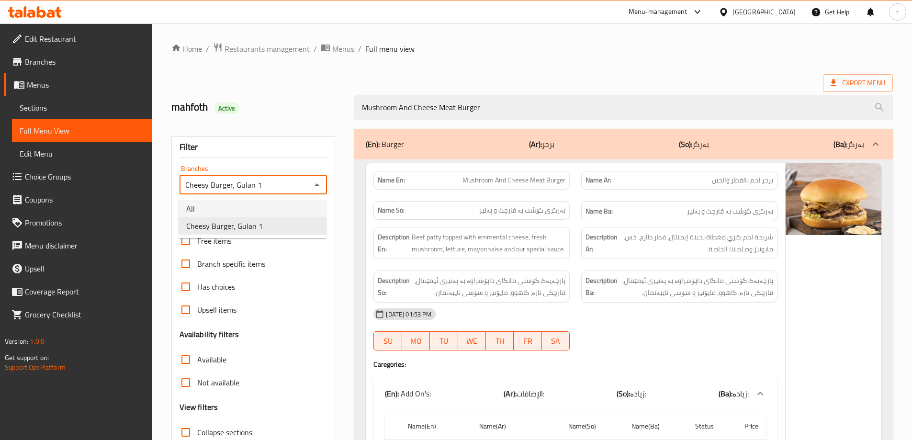
click at [283, 205] on li "All" at bounding box center [253, 208] width 148 height 17
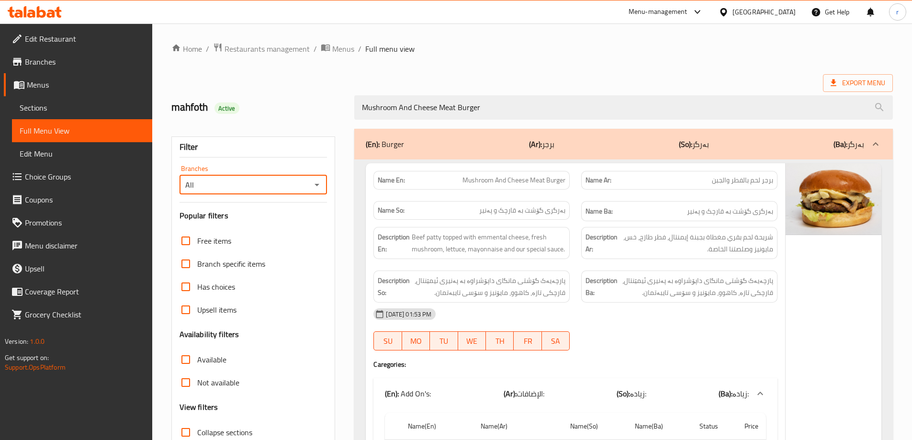
click at [314, 185] on icon "Open" at bounding box center [316, 184] width 11 height 11
click at [251, 231] on span "Cheesy Burger, Gulan 1" at bounding box center [224, 225] width 77 height 11
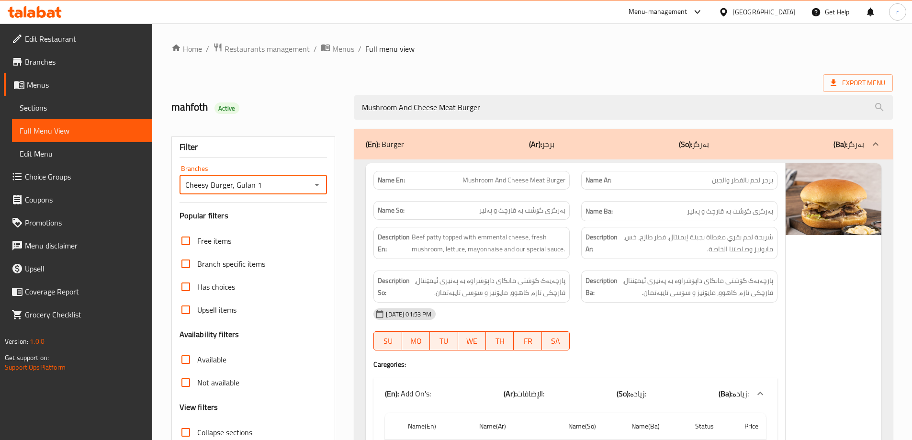
click at [313, 102] on h2 "mahfoth Active" at bounding box center [257, 107] width 172 height 14
click at [319, 187] on icon "Open" at bounding box center [316, 184] width 11 height 11
click at [271, 209] on li "All" at bounding box center [253, 208] width 148 height 17
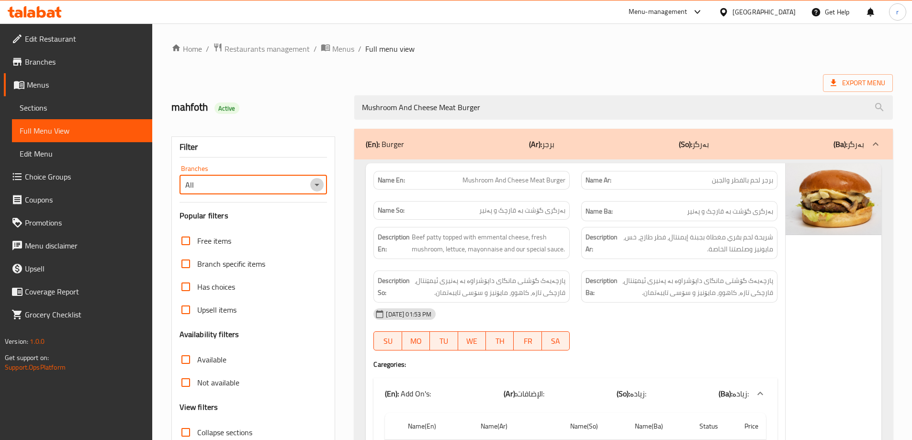
click at [317, 181] on icon "Open" at bounding box center [316, 184] width 11 height 11
click at [284, 229] on li "Cheesy Burger, Gulan 1" at bounding box center [253, 225] width 148 height 17
type input "Cheesy Burger, Gulan 1"
drag, startPoint x: 491, startPoint y: 111, endPoint x: 281, endPoint y: 111, distance: 210.7
click at [282, 111] on div "mahfoth Active Mushroom And Cheese Meat Burger" at bounding box center [532, 107] width 733 height 43
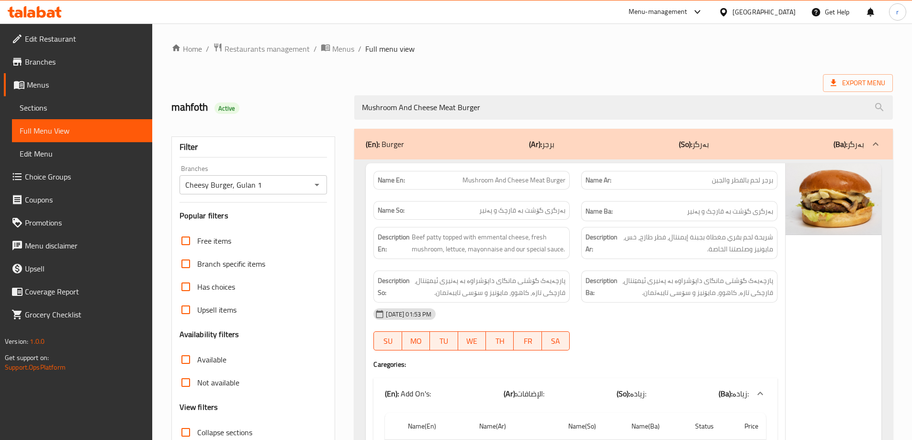
paste input "Lebanese"
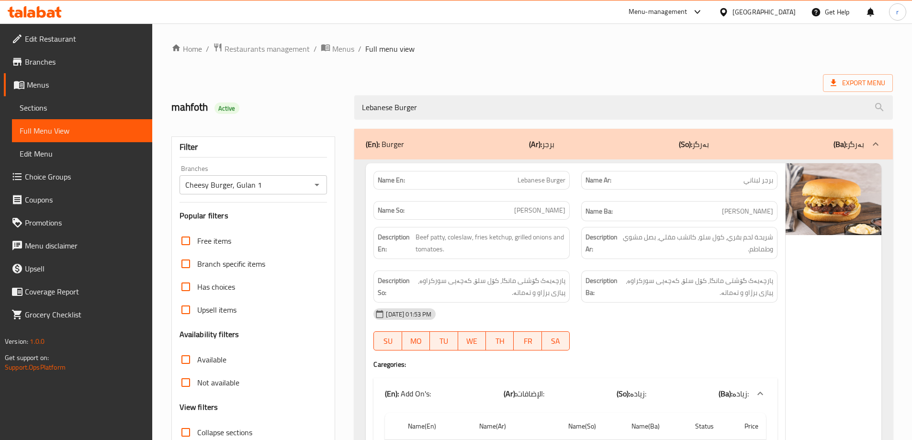
type input "Lebanese Burger"
click at [316, 183] on icon "Open" at bounding box center [316, 184] width 11 height 11
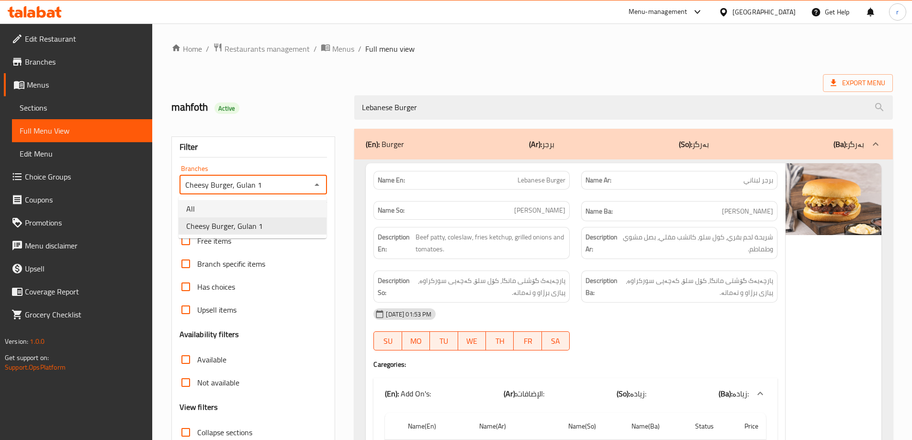
click at [282, 205] on li "All" at bounding box center [253, 208] width 148 height 17
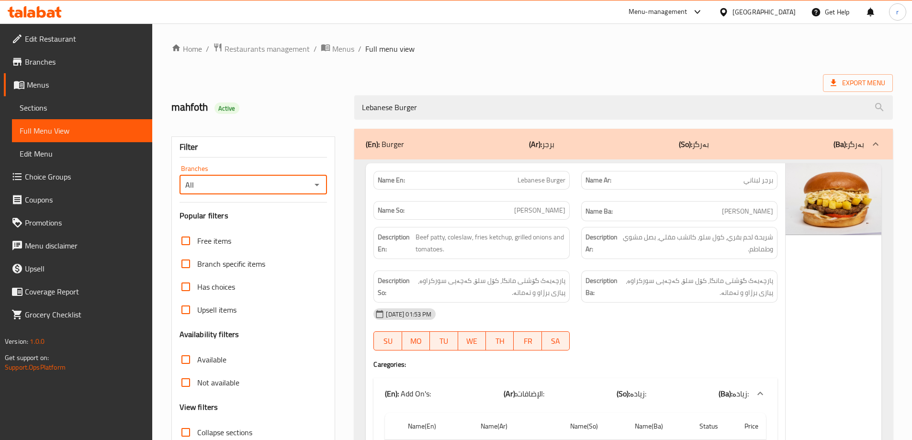
click at [316, 187] on icon "Open" at bounding box center [316, 184] width 11 height 11
click at [299, 228] on li "Cheesy Burger, Gulan 1" at bounding box center [253, 225] width 148 height 17
type input "Cheesy Burger, Gulan 1"
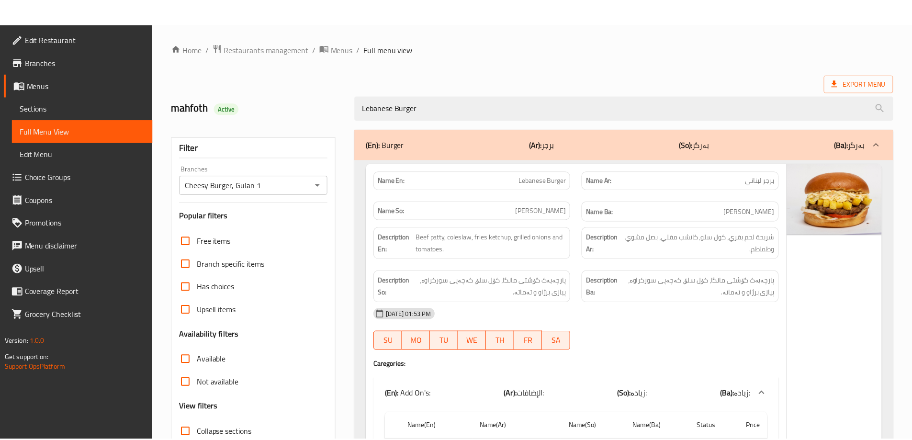
scroll to position [284, 0]
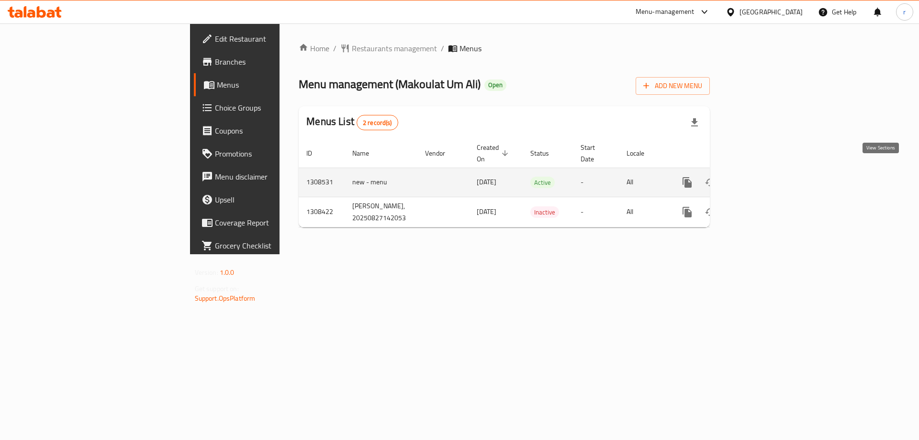
click at [768, 171] on link "enhanced table" at bounding box center [756, 182] width 23 height 23
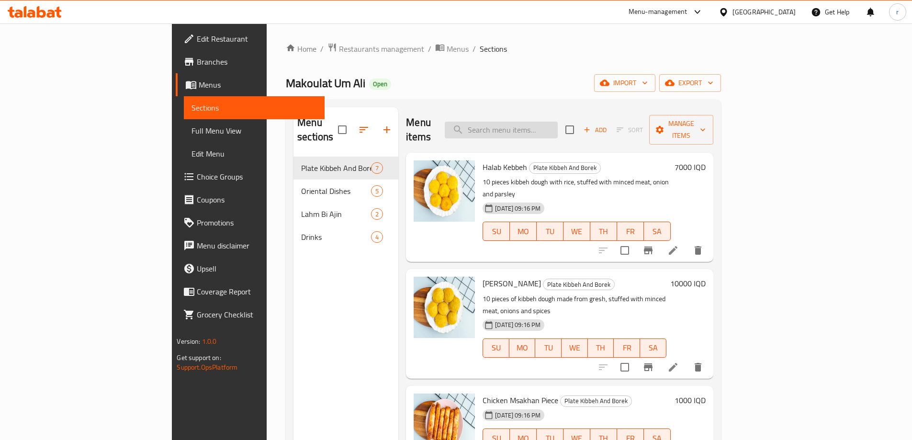
click at [526, 123] on input "search" at bounding box center [501, 130] width 113 height 17
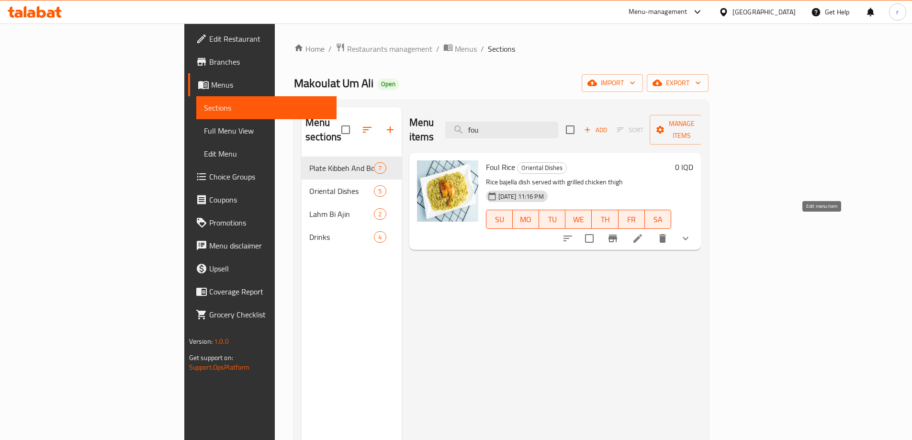
type input "fou"
click at [644, 233] on icon at bounding box center [637, 238] width 11 height 11
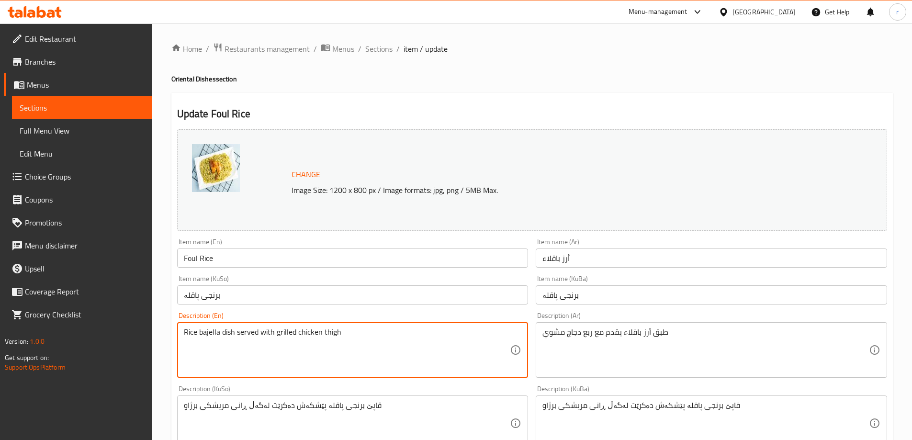
drag, startPoint x: 261, startPoint y: 331, endPoint x: 274, endPoint y: 331, distance: 13.4
click at [274, 331] on textarea "Rice bajella dish served with grilled chicken thigh" at bounding box center [347, 350] width 327 height 45
click at [277, 334] on textarea "Rice bajella dish served with grilled chicken thigh" at bounding box center [347, 350] width 327 height 45
paste textarea "Yogurt cup"
drag, startPoint x: 367, startPoint y: 328, endPoint x: 141, endPoint y: 336, distance: 225.7
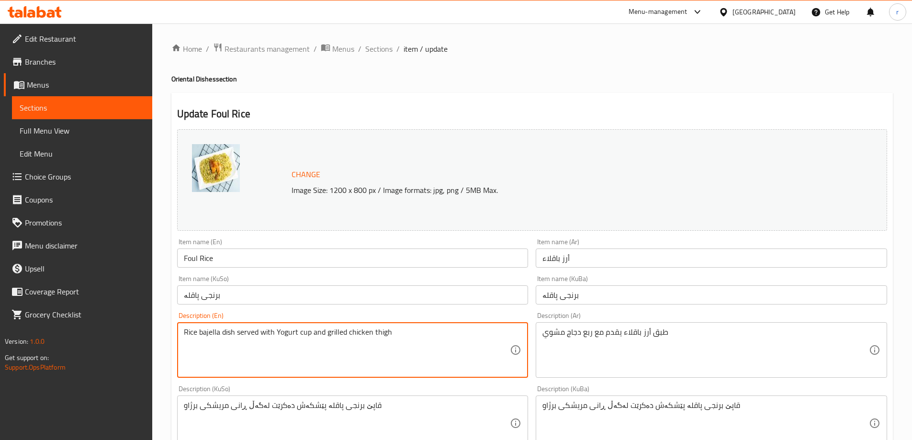
click at [141, 336] on div "Edit Restaurant Branches Menus Sections Full Menu View Edit Menu Choice Groups …" at bounding box center [456, 431] width 912 height 816
paste textarea "y"
type textarea "Rice bajella dish served with yogurt cup and grilled chicken thigh"
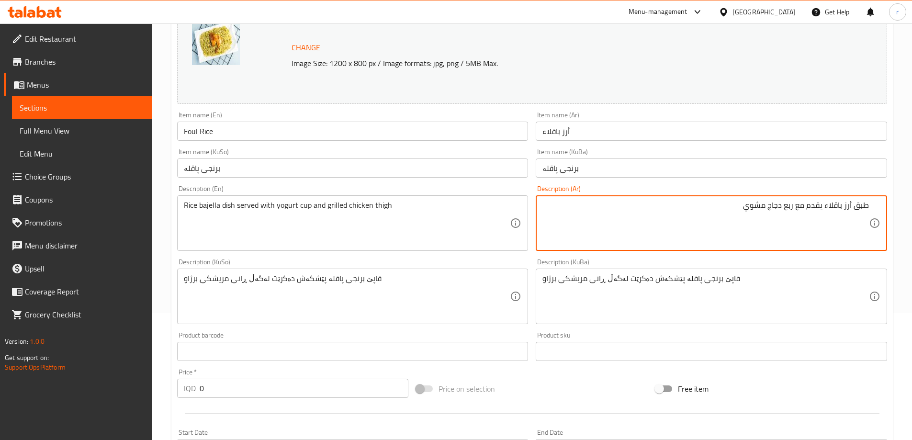
scroll to position [159, 0]
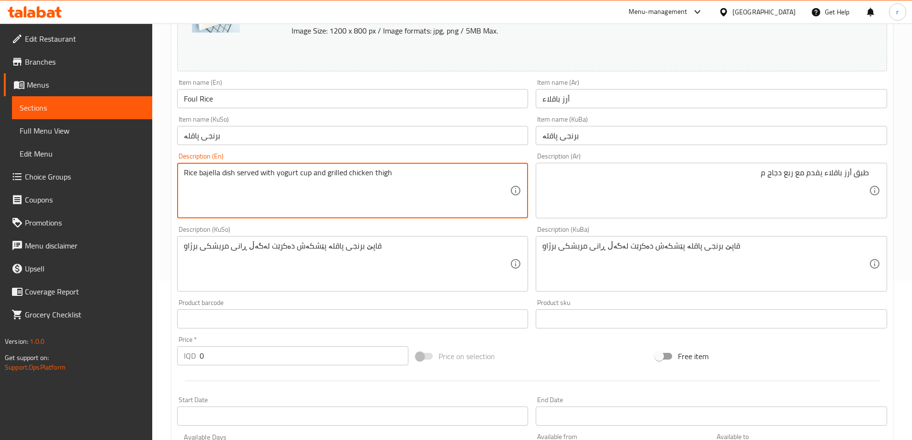
drag, startPoint x: 434, startPoint y: 178, endPoint x: 64, endPoint y: 159, distance: 370.1
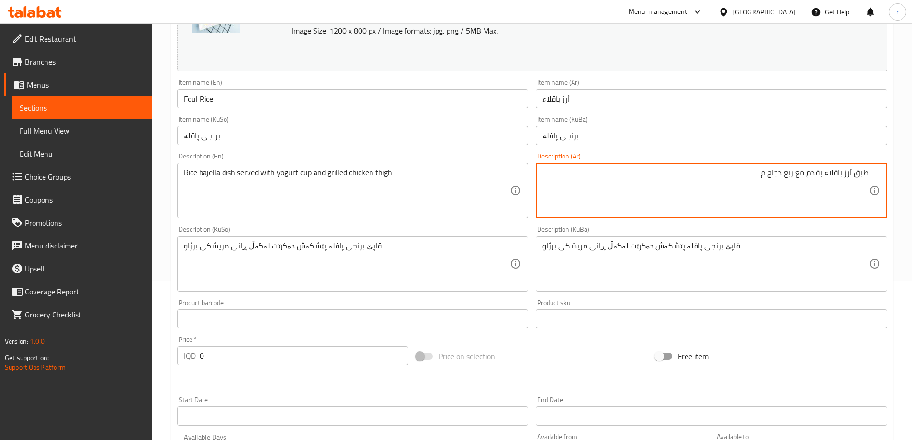
drag, startPoint x: 732, startPoint y: 181, endPoint x: 796, endPoint y: 186, distance: 63.8
click at [796, 186] on textarea "طبق أرز باقلاء يقدم مع ربع دجاج م" at bounding box center [706, 190] width 327 height 45
click at [631, 191] on textarea "طبق أرز باقلاء يقدم مع" at bounding box center [706, 190] width 327 height 45
paste textarea "فخذ دجاج مشوي"
type textarea "طبق أرز باقلاء يقدم مع كاسة لبن وفخذ دجاج مشوي"
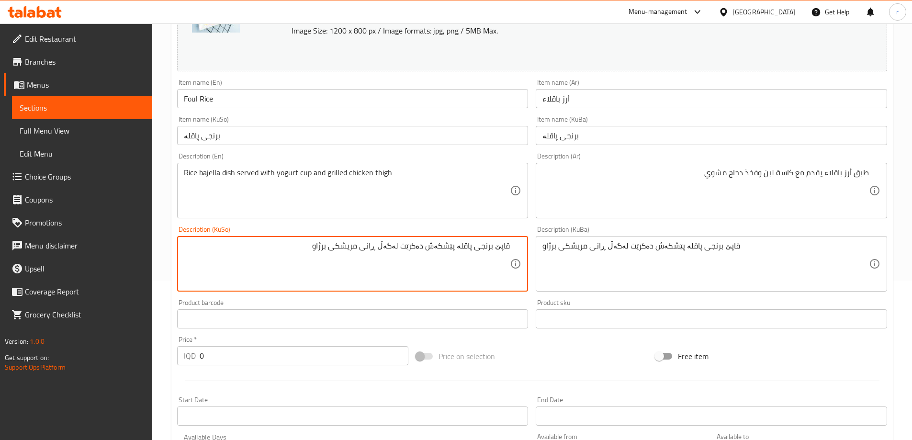
click at [387, 249] on textarea "قاپێ برنجی پاقلە پێشکەش دەکرێت لەگەڵ ڕانی مریشکی برژاو" at bounding box center [347, 263] width 327 height 45
paste textarea "وپ"
click at [377, 245] on textarea "قاپێ برنجی پاقلە پێشکەش دەکرێت لەگەڵ کوپ وماستاو و ڕانی مریشکی برژاو" at bounding box center [347, 263] width 327 height 45
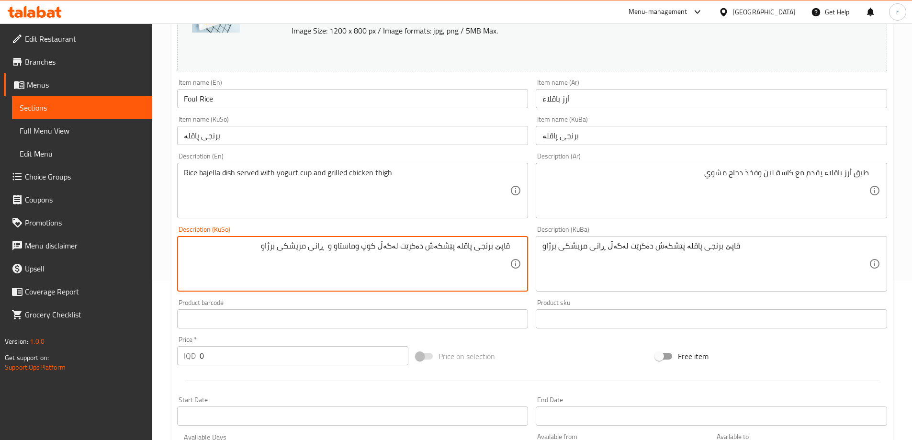
click at [377, 245] on textarea "قاپێ برنجی پاقلە پێشکەش دەکرێت لەگەڵ کوپ وماستاو و ڕانی مریشکی برژاو" at bounding box center [347, 263] width 327 height 45
type textarea "قاپێ برنجی پاقلە پێشکەش دەکرێت لەگەڵ کوپ وماستاو و ڕانی مریشکی برژاو"
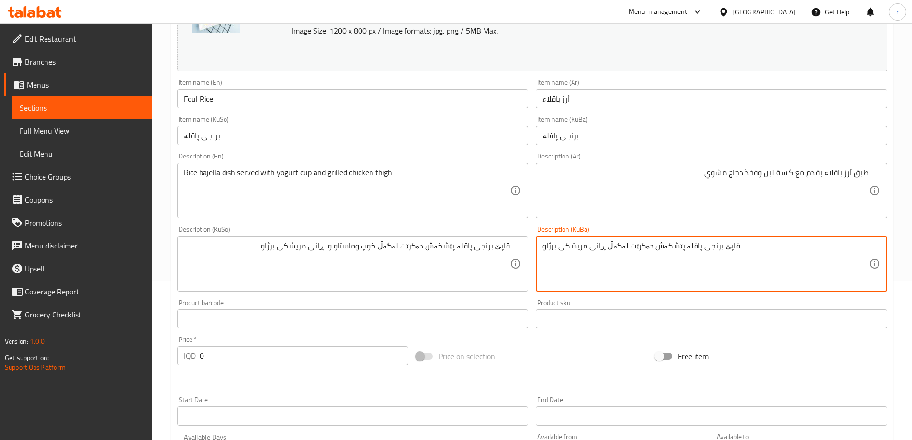
click at [585, 248] on textarea "قاپێ برنجی پاقلە پێشکەش دەکرێت لەگەڵ ڕانی مریشکی برژاو" at bounding box center [706, 263] width 327 height 45
paste textarea "وپ وماستاو و ڕانی مریشکی برژاو"
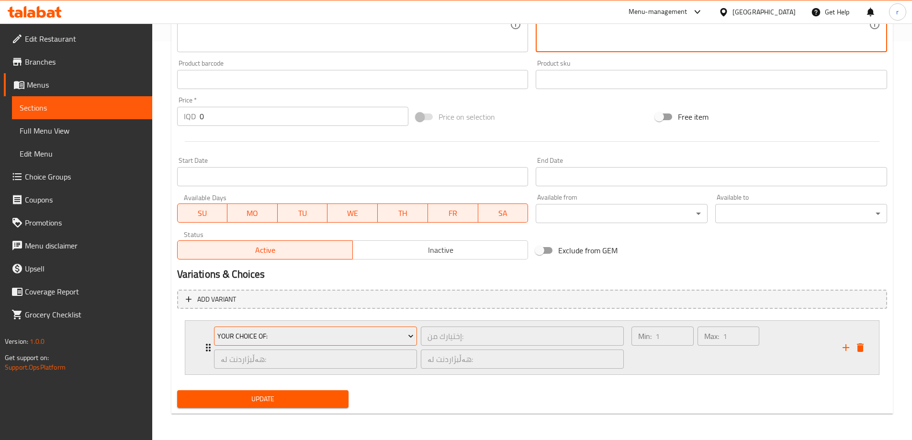
scroll to position [399, 0]
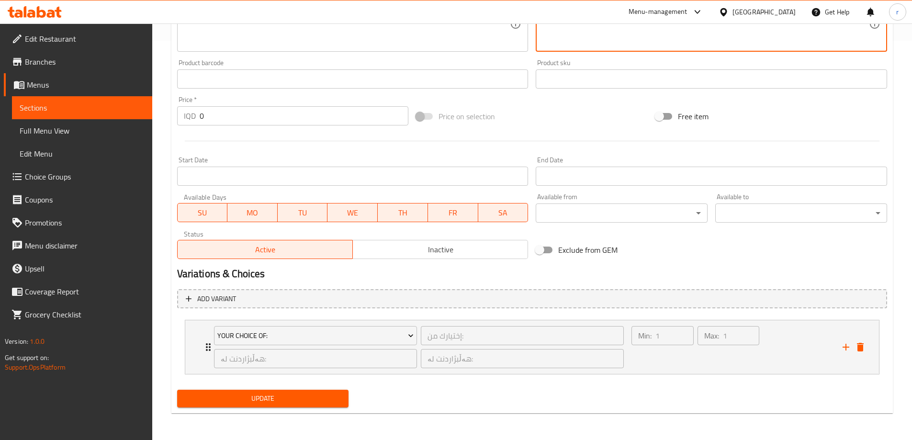
type textarea "قاپێ برنجی پاقلە پێشکەش دەکرێت لەگەڵ کوپ وماستاو و ڕانی مریشکی برژاو"
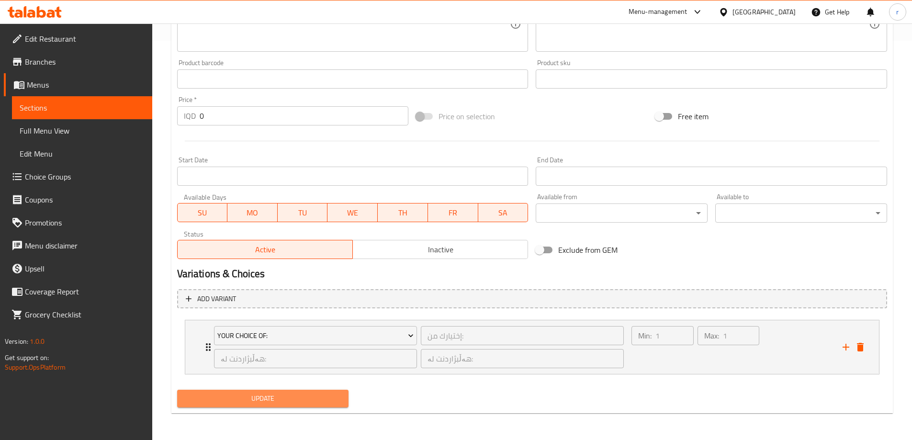
click at [290, 396] on span "Update" at bounding box center [263, 399] width 157 height 12
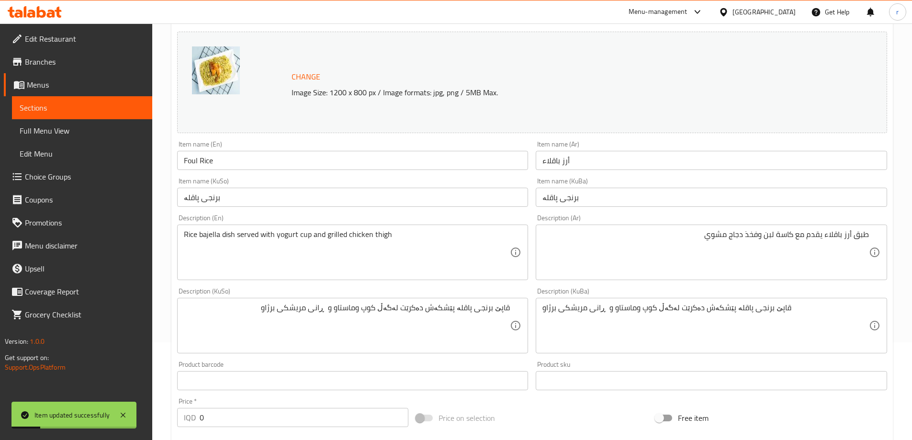
scroll to position [0, 0]
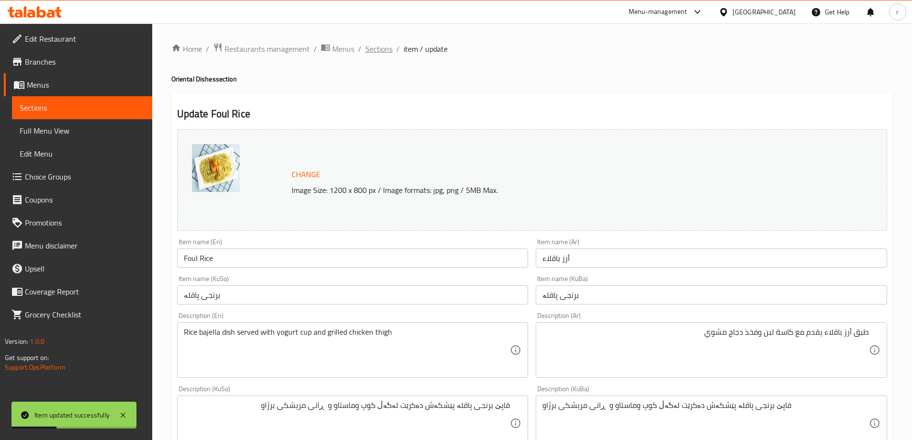
click at [377, 51] on span "Sections" at bounding box center [378, 48] width 27 height 11
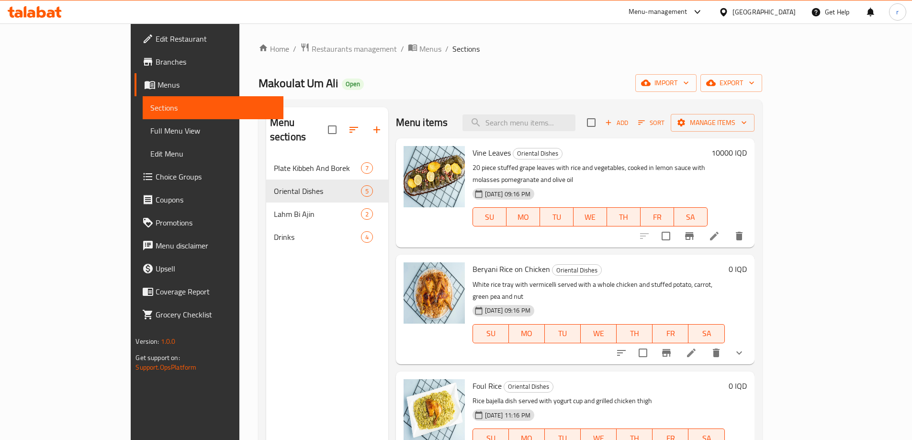
click at [150, 135] on span "Full Menu View" at bounding box center [212, 130] width 125 height 11
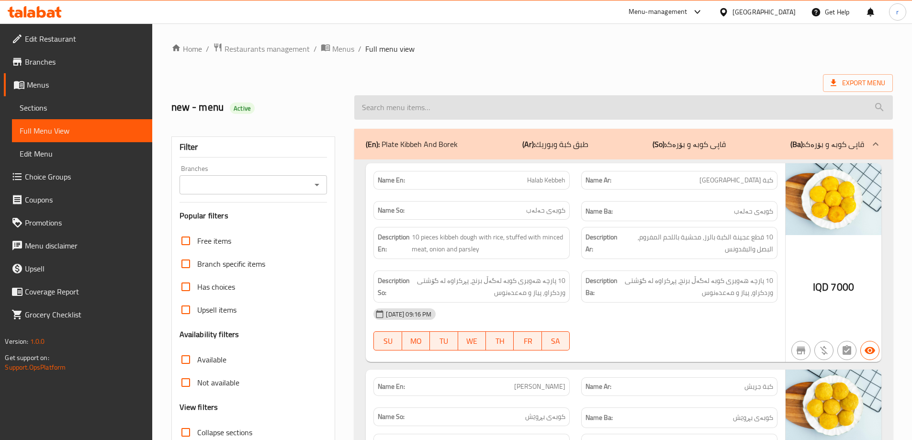
click at [434, 109] on input "search" at bounding box center [623, 107] width 539 height 24
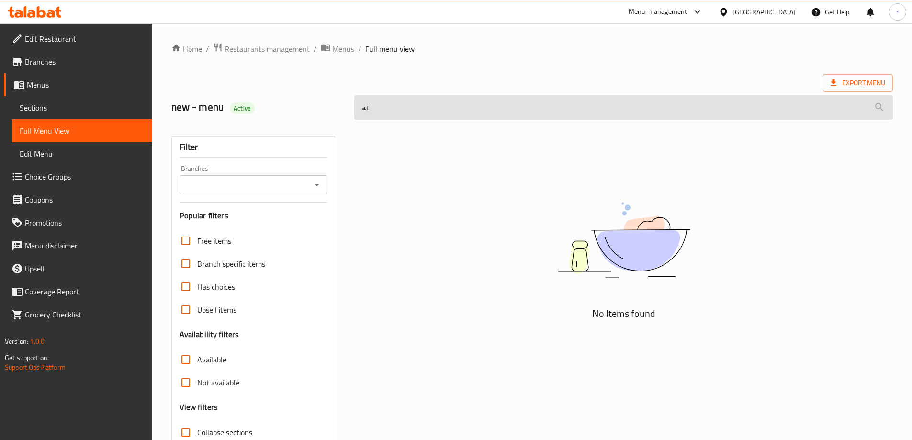
type input "ب"
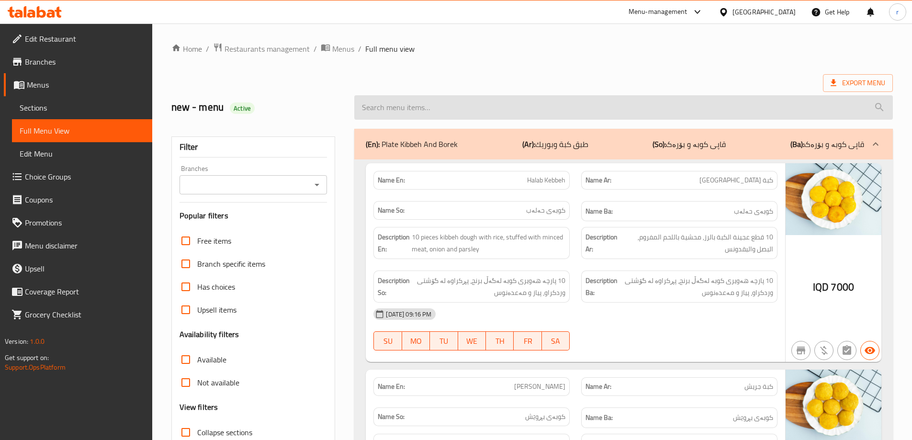
click at [380, 110] on input "search" at bounding box center [623, 107] width 539 height 24
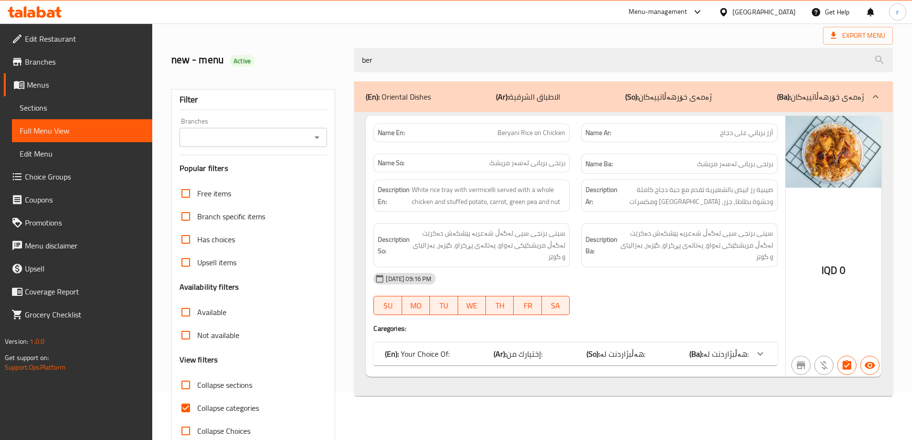
scroll to position [69, 0]
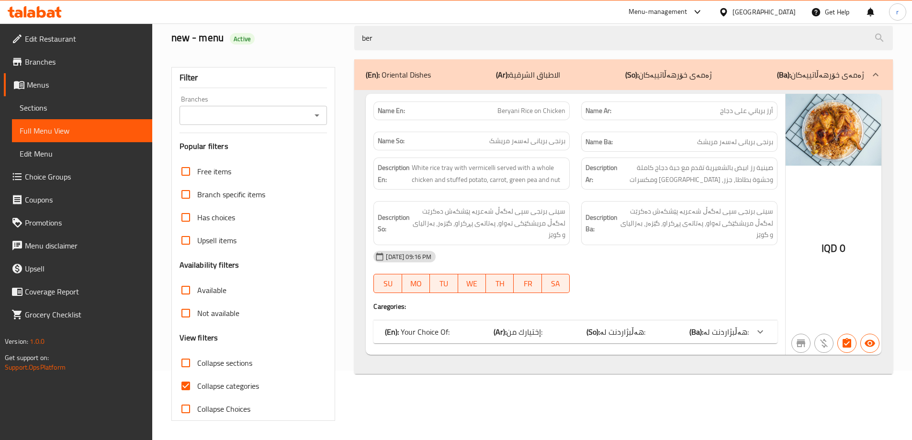
type input "ber"
click at [249, 385] on span "Collapse categories" at bounding box center [228, 385] width 62 height 11
click at [197, 385] on input "Collapse categories" at bounding box center [185, 385] width 23 height 23
checkbox input "false"
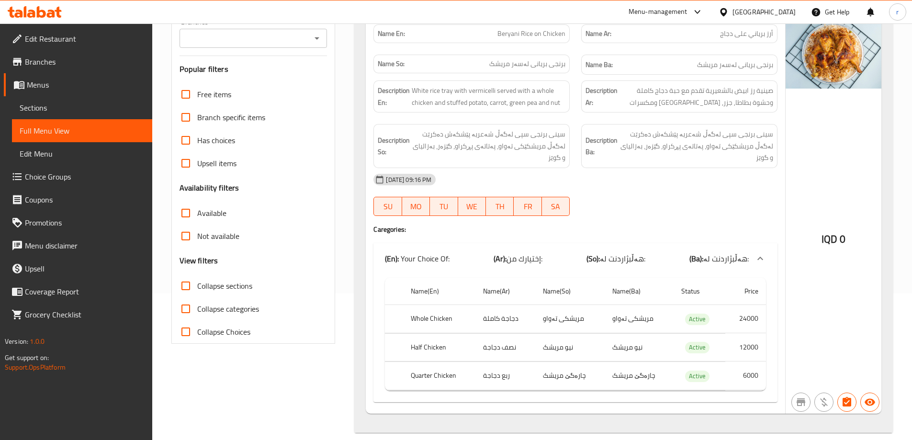
scroll to position [0, 0]
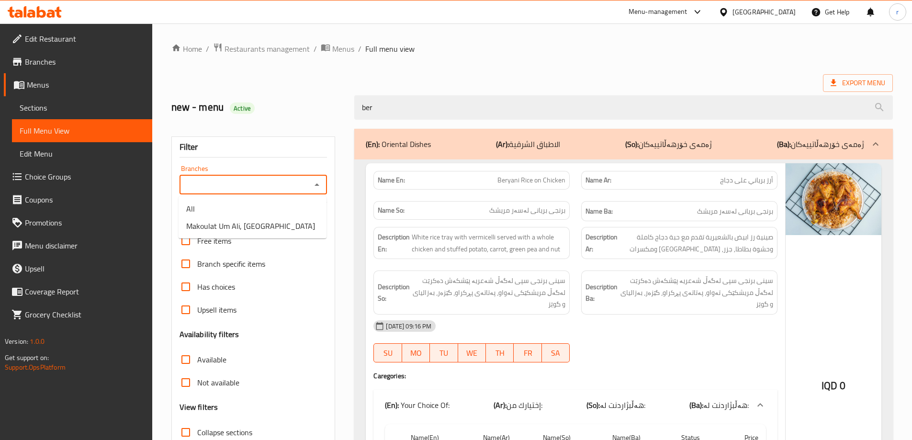
click at [245, 186] on input "Branches" at bounding box center [245, 184] width 126 height 13
click at [245, 224] on span "Makoulat Um Ali, Alameen" at bounding box center [250, 225] width 129 height 11
type input "Makoulat Um Ali, Alameen"
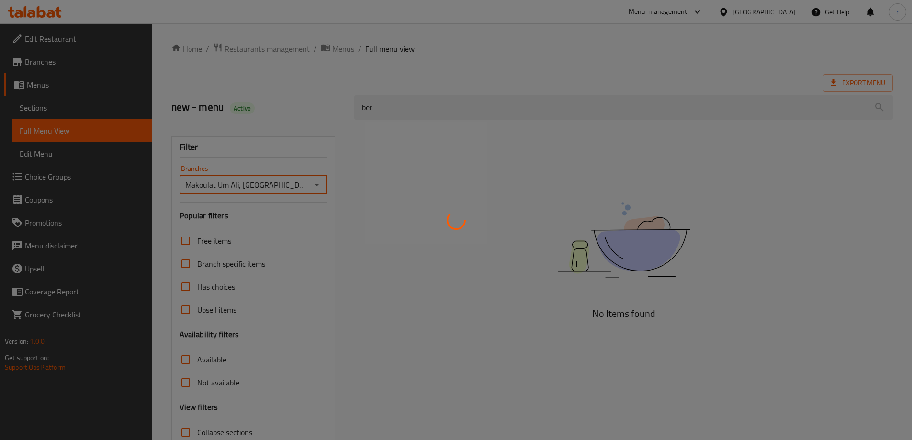
click at [399, 109] on div at bounding box center [456, 220] width 912 height 440
click at [404, 109] on div at bounding box center [456, 220] width 912 height 440
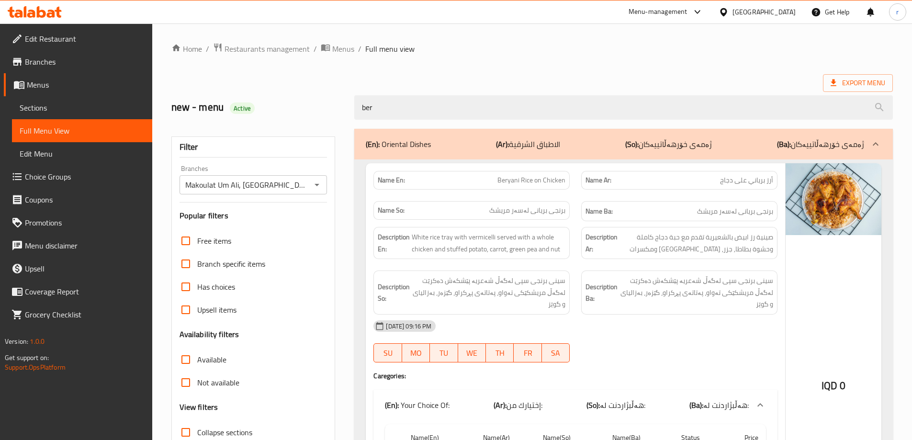
drag, startPoint x: 350, startPoint y: 107, endPoint x: 306, endPoint y: 110, distance: 43.6
click at [306, 110] on div "new - menu Active ber" at bounding box center [532, 107] width 733 height 43
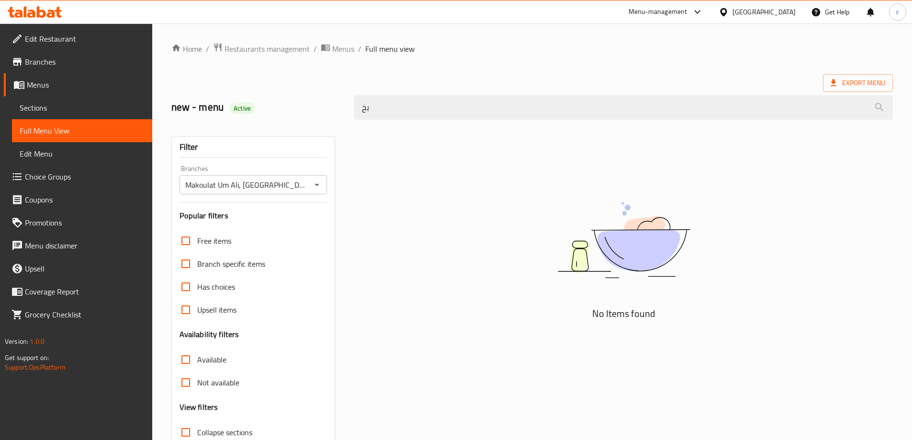
type input "ب"
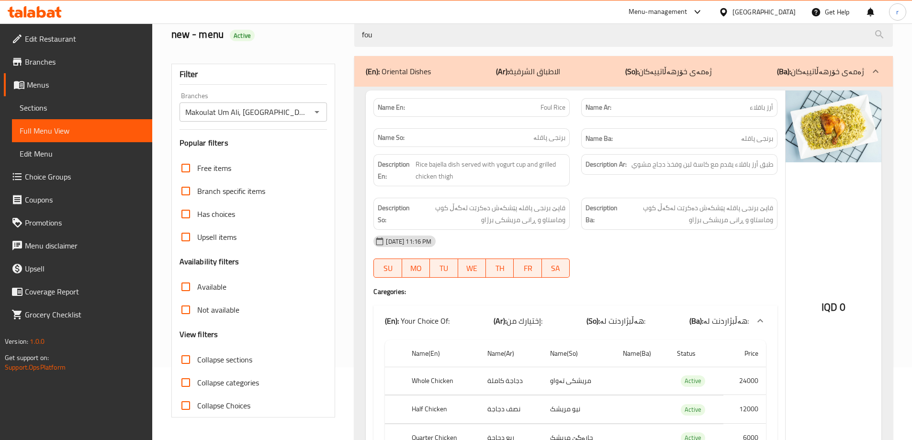
scroll to position [147, 0]
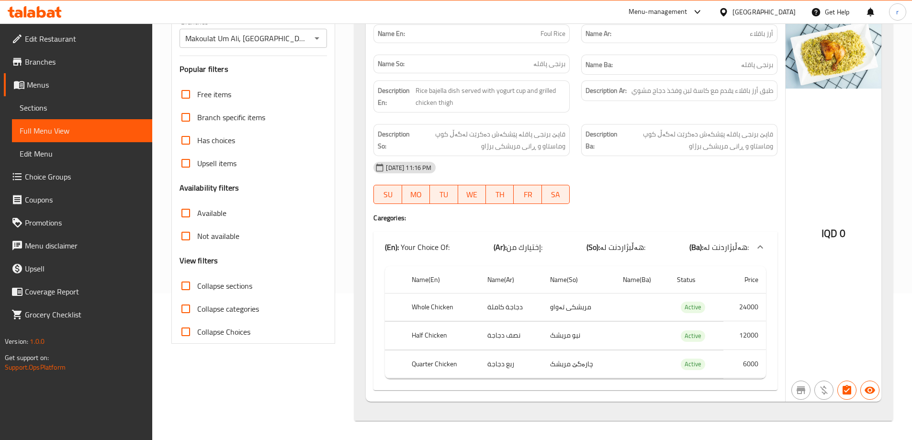
type input "fou"
click at [88, 110] on span "Sections" at bounding box center [82, 107] width 125 height 11
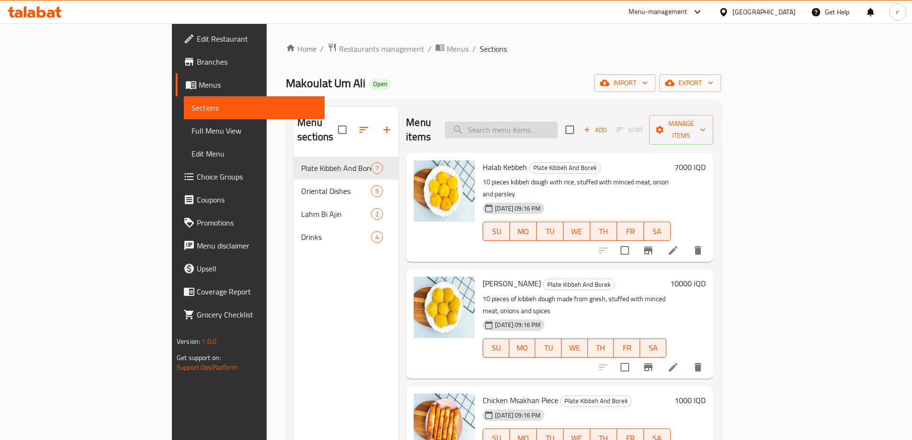
click at [554, 122] on input "search" at bounding box center [501, 130] width 113 height 17
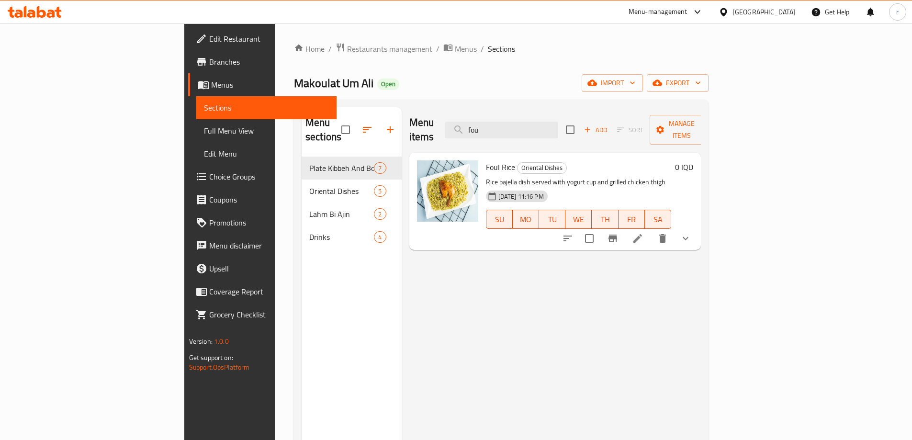
type input "fou"
click at [642, 234] on icon at bounding box center [638, 238] width 9 height 9
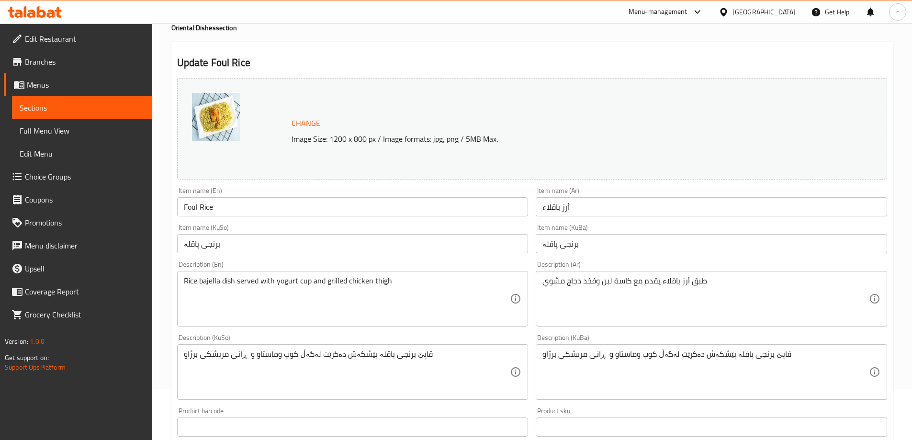
scroll to position [159, 0]
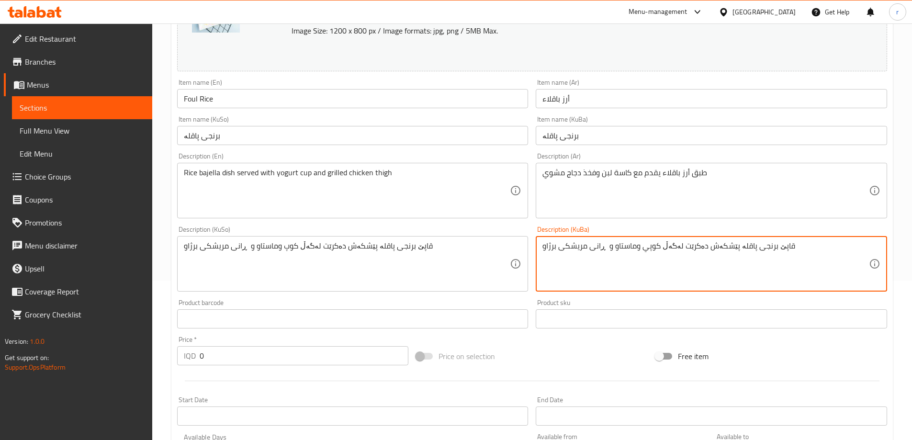
click at [636, 247] on textarea "قاپێ برنجی پاقلە پێشکەش دەکرێت لەگەڵ کوپي وماستاو و ڕانی مریشکی برژاو" at bounding box center [706, 263] width 327 height 45
type textarea "قاپێ برنجی پاقلە پێشکەش دەکرێت لەگەڵ کوپي ماستاو و ڕانی مریشکی برژاو"
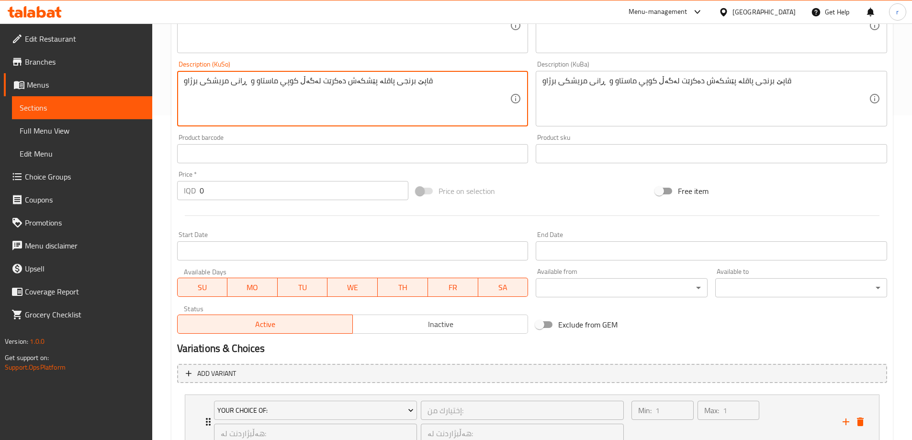
scroll to position [399, 0]
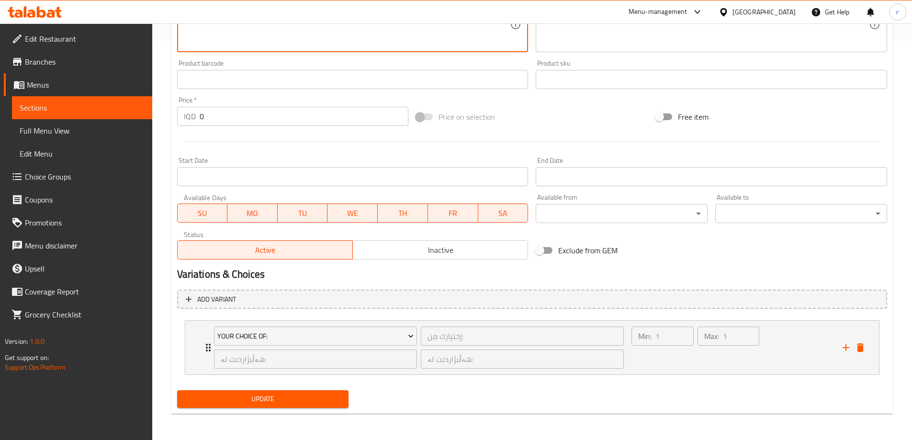
type textarea "قاپێ برنجی پاقلە پێشکەش دەکرێت لەگەڵ کوپي ماستاو و ڕانی مریشکی برژاو"
click at [312, 400] on span "Update" at bounding box center [263, 399] width 157 height 12
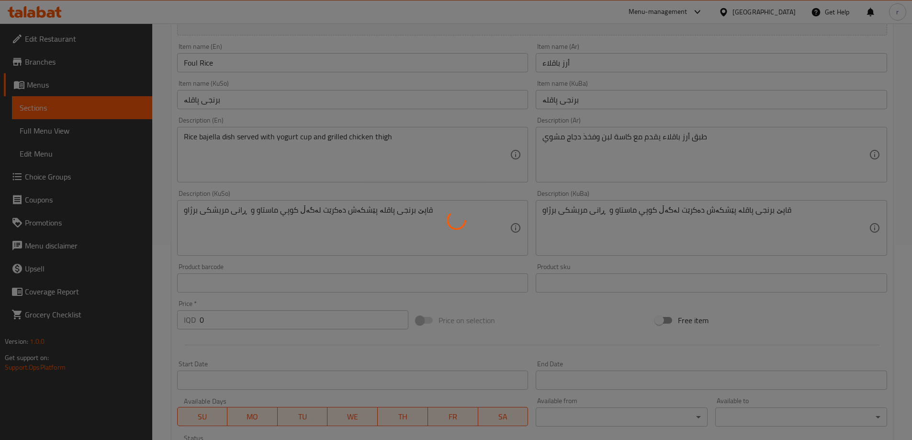
scroll to position [0, 0]
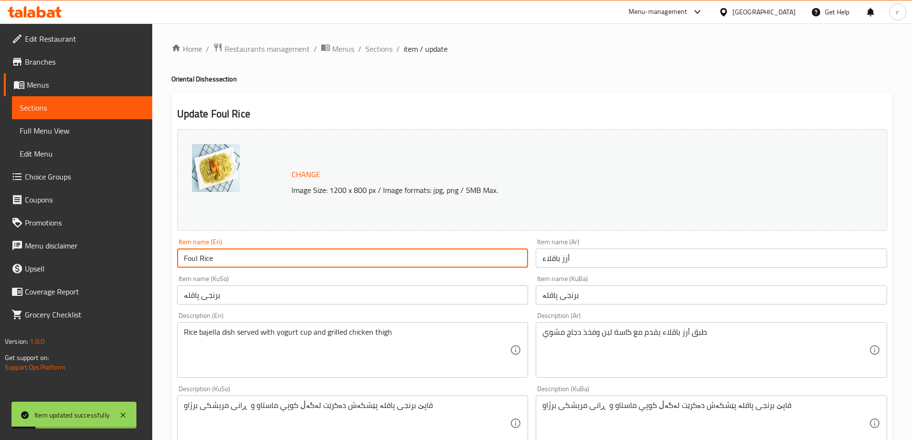
drag, startPoint x: 240, startPoint y: 262, endPoint x: 157, endPoint y: 259, distance: 83.4
click at [157, 259] on div "Home / Restaurants management / Menus / Sections / item / update Oriental Dishe…" at bounding box center [532, 431] width 760 height 816
click at [73, 127] on span "Full Menu View" at bounding box center [82, 130] width 125 height 11
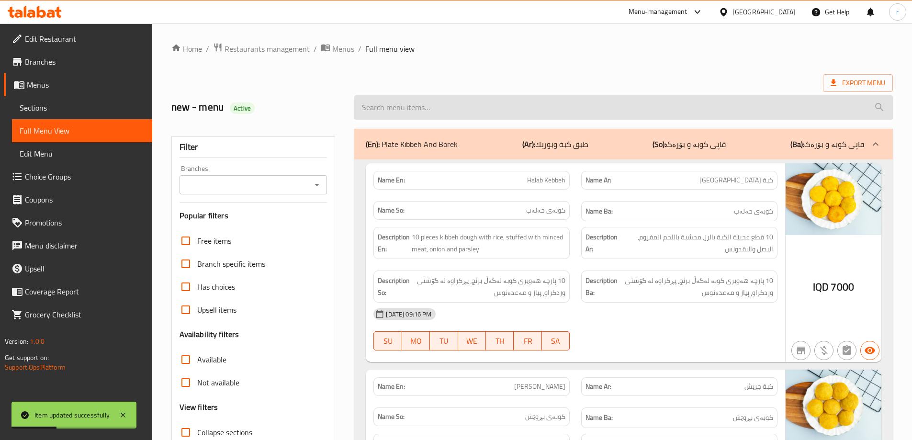
click at [442, 112] on input "search" at bounding box center [623, 107] width 539 height 24
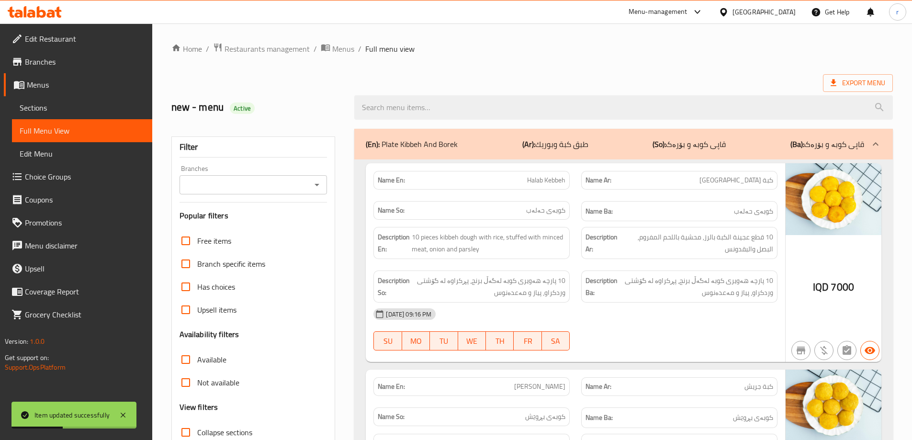
paste input "Foul Rice"
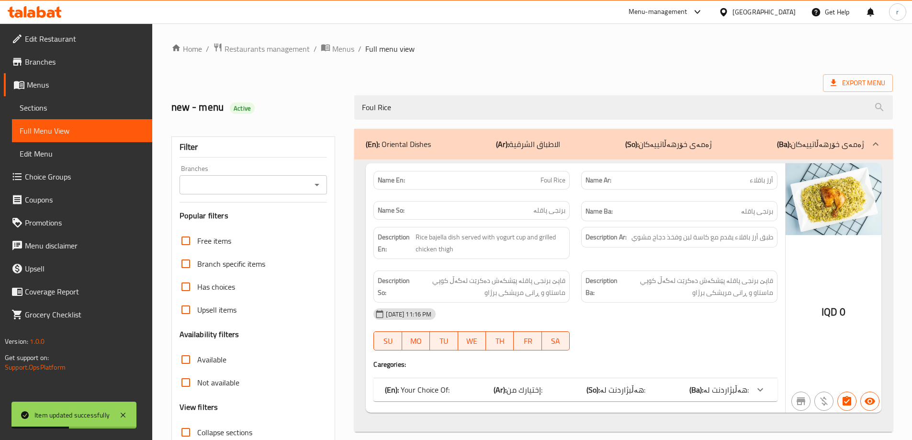
type input "Foul Rice"
click at [260, 190] on input "Branches" at bounding box center [245, 184] width 126 height 13
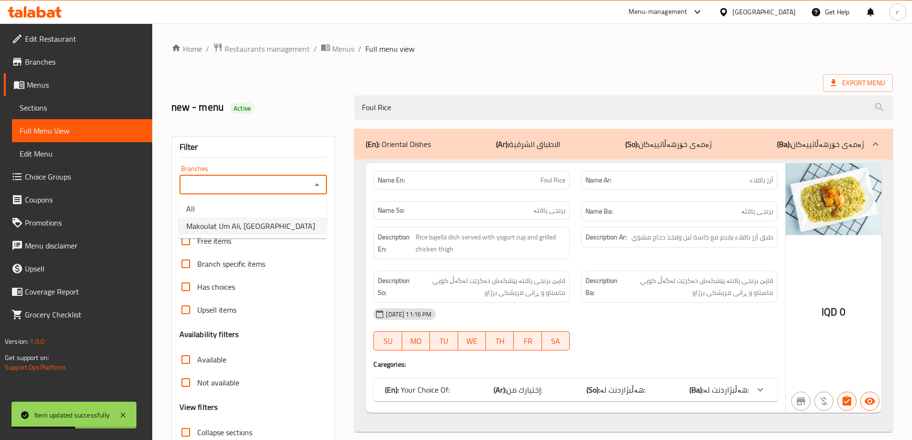
click at [239, 232] on span "Makoulat Um Ali, Alameen" at bounding box center [250, 225] width 129 height 11
type input "Makoulat Um Ali, Alameen"
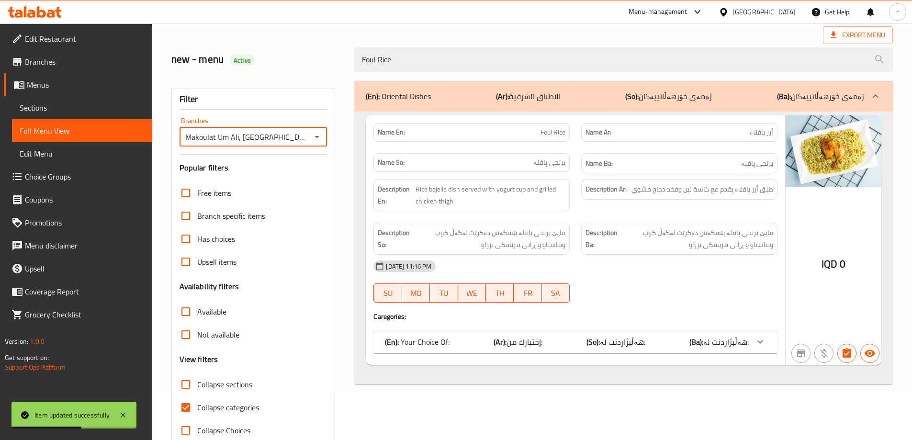
scroll to position [69, 0]
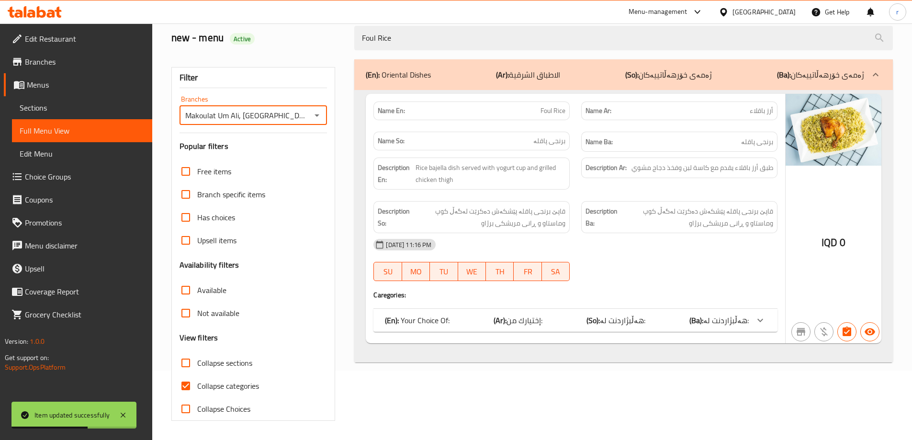
click at [213, 382] on span "Collapse categories" at bounding box center [228, 385] width 62 height 11
click at [197, 382] on input "Collapse categories" at bounding box center [185, 385] width 23 height 23
checkbox input "false"
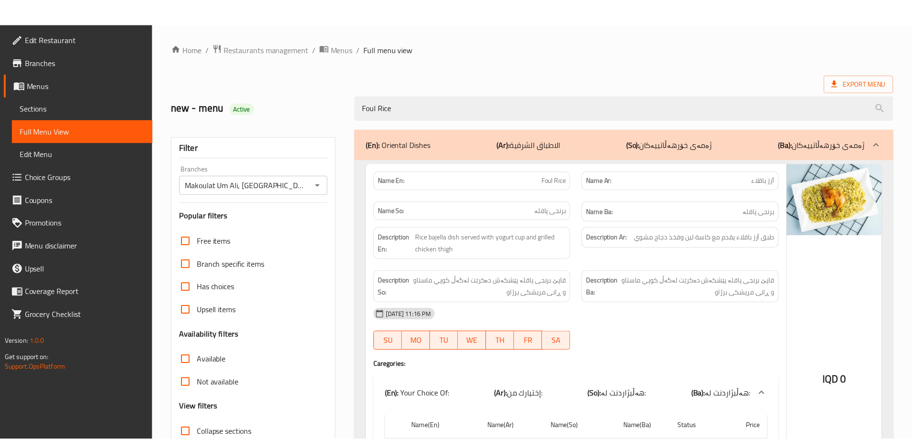
scroll to position [147, 0]
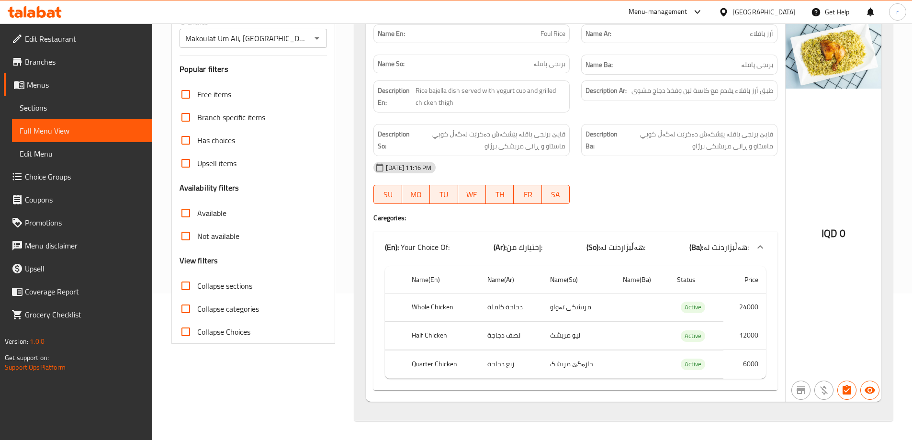
click at [64, 17] on div at bounding box center [34, 11] width 69 height 19
click at [51, 15] on icon at bounding box center [35, 11] width 54 height 11
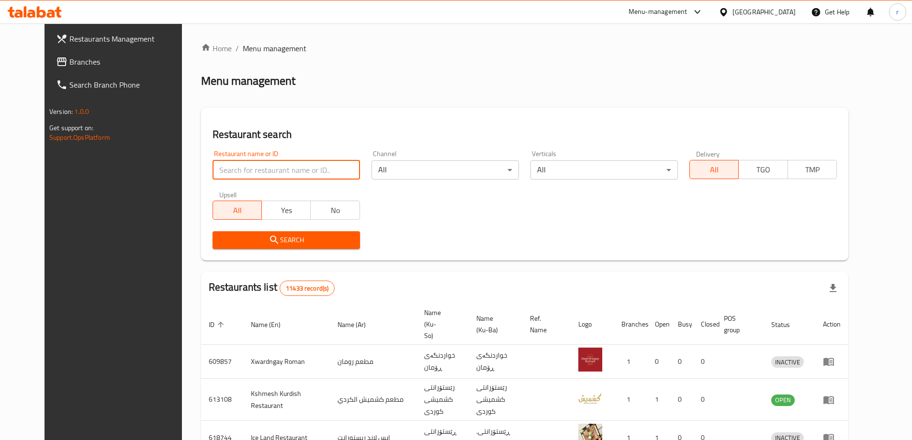
click at [237, 176] on input "search" at bounding box center [286, 169] width 147 height 19
paste input "629912"
type input "629912"
click at [221, 245] on span "Search" at bounding box center [286, 240] width 132 height 12
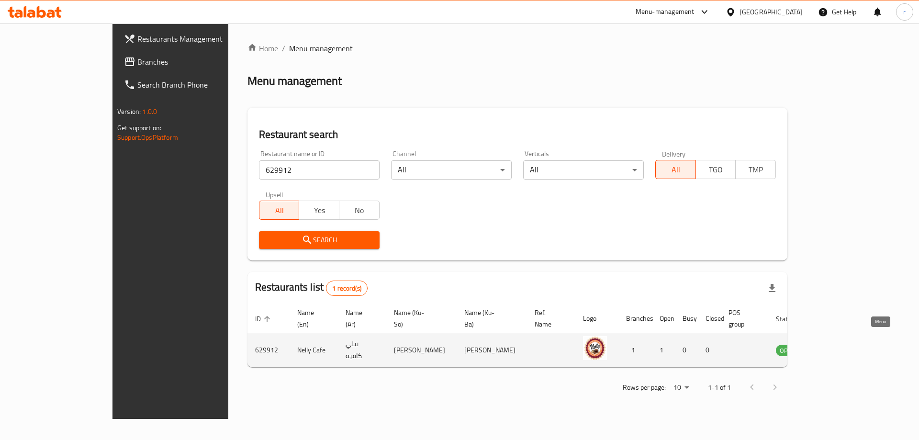
click at [838, 347] on icon "enhanced table" at bounding box center [832, 351] width 11 height 8
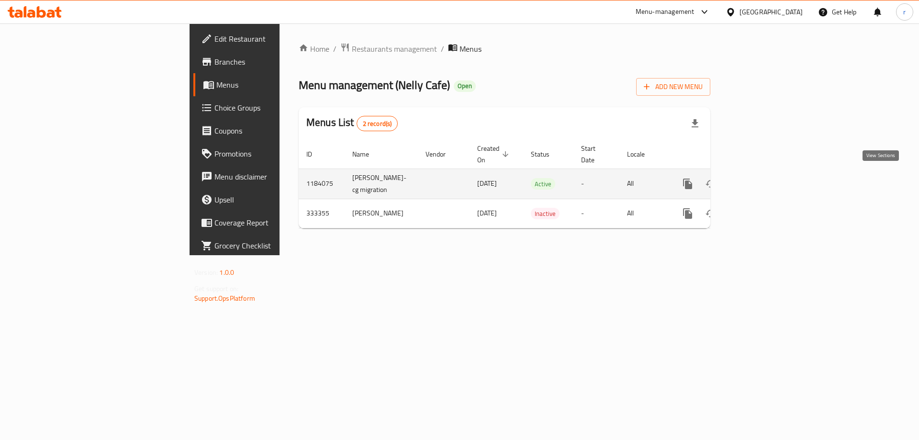
click at [761, 182] on icon "enhanced table" at bounding box center [757, 184] width 9 height 9
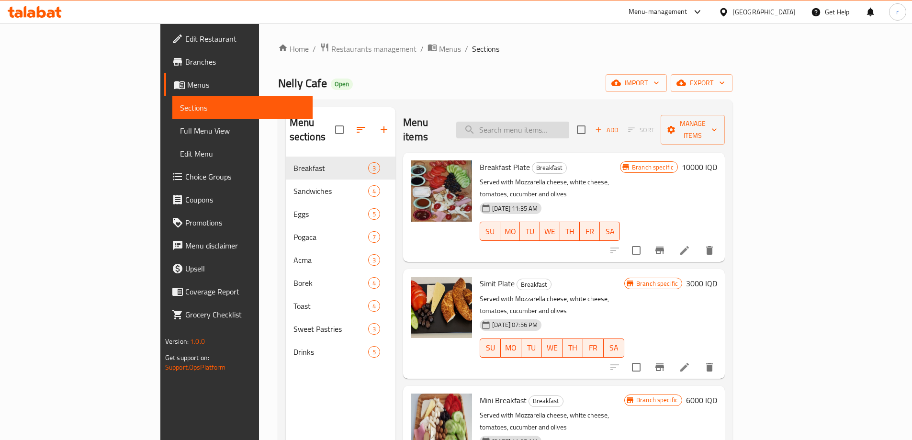
click at [559, 126] on input "search" at bounding box center [512, 130] width 113 height 17
paste input "mini breakfast"
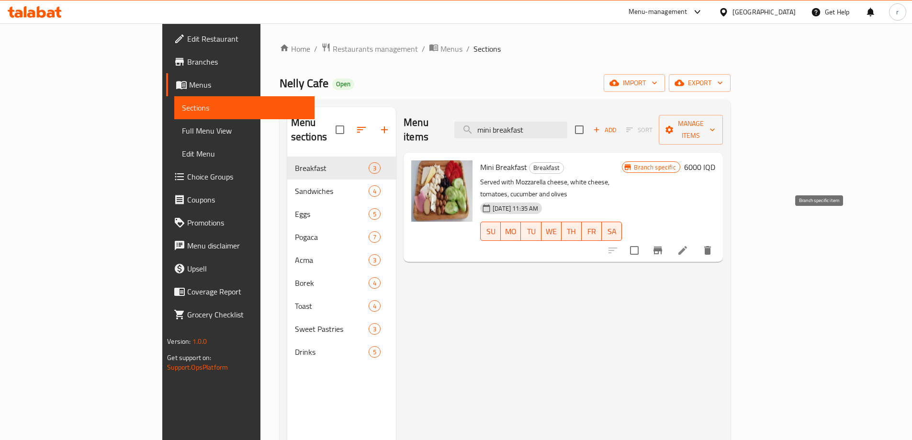
type input "mini breakfast"
click at [664, 245] on icon "Branch-specific-item" at bounding box center [657, 250] width 11 height 11
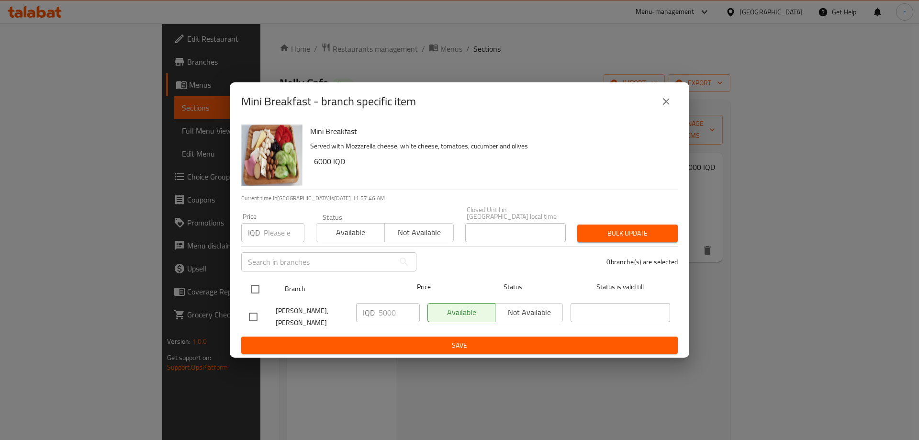
click at [257, 287] on input "checkbox" at bounding box center [255, 289] width 20 height 20
checkbox input "true"
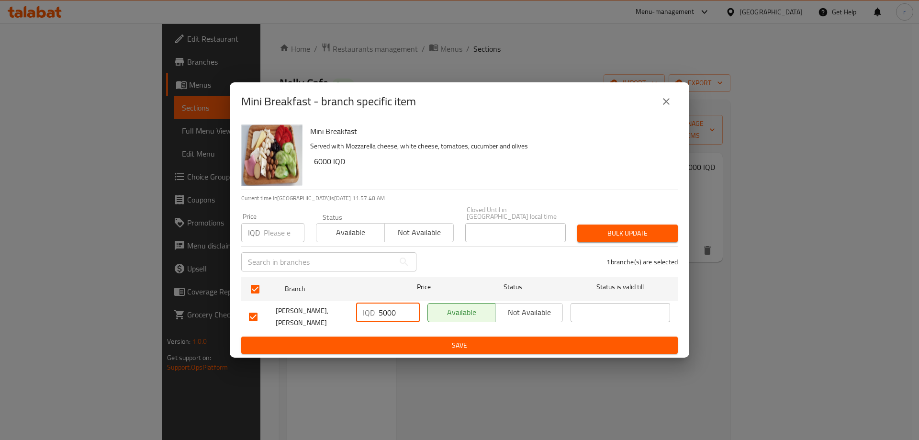
click at [383, 310] on input "5000" at bounding box center [399, 312] width 41 height 19
type input "6000"
click at [414, 340] on span "Save" at bounding box center [459, 346] width 421 height 12
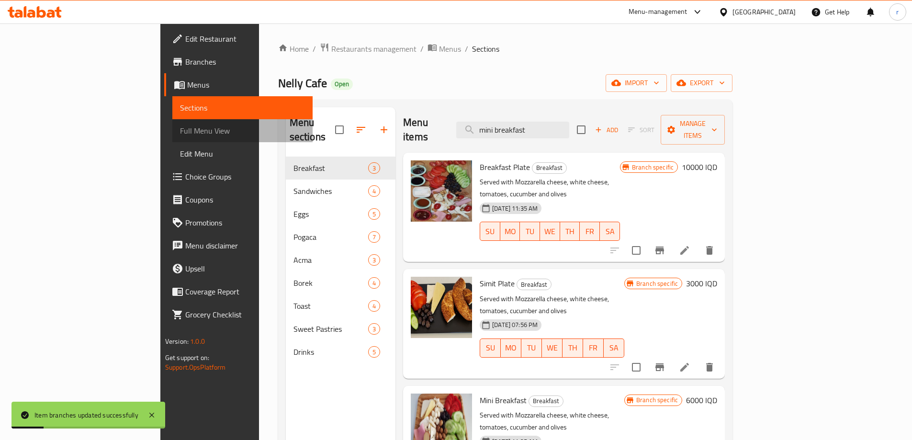
click at [180, 135] on span "Full Menu View" at bounding box center [242, 130] width 125 height 11
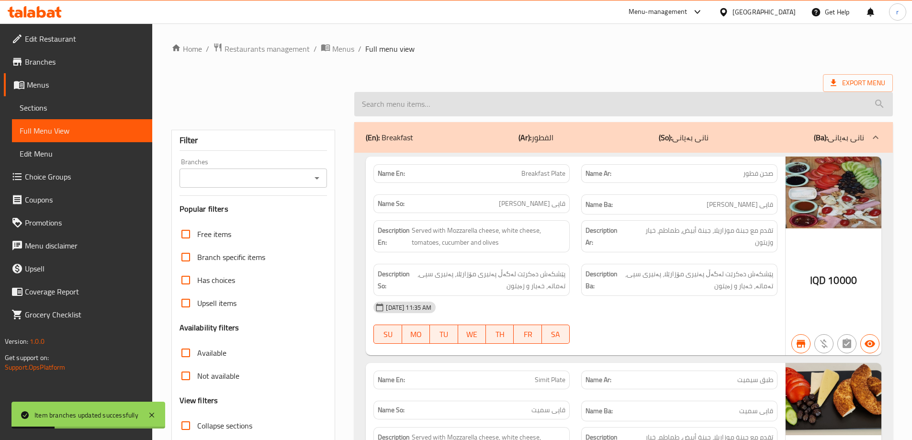
click at [495, 106] on input "search" at bounding box center [623, 104] width 539 height 24
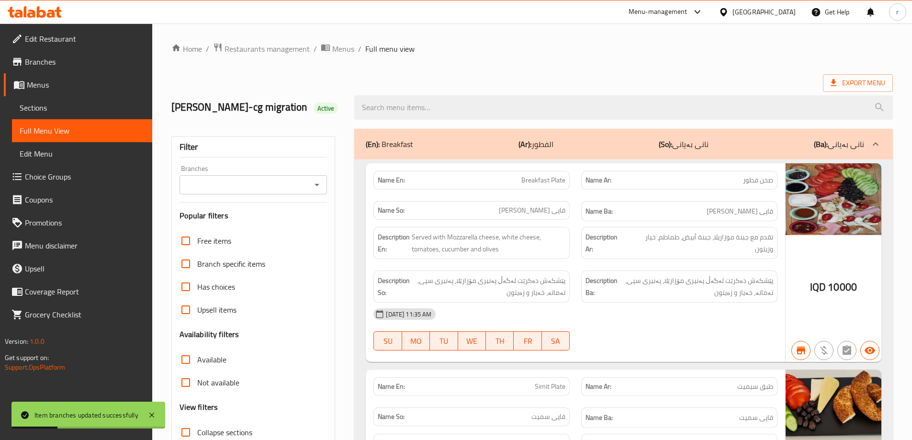
paste input "mini breakfast"
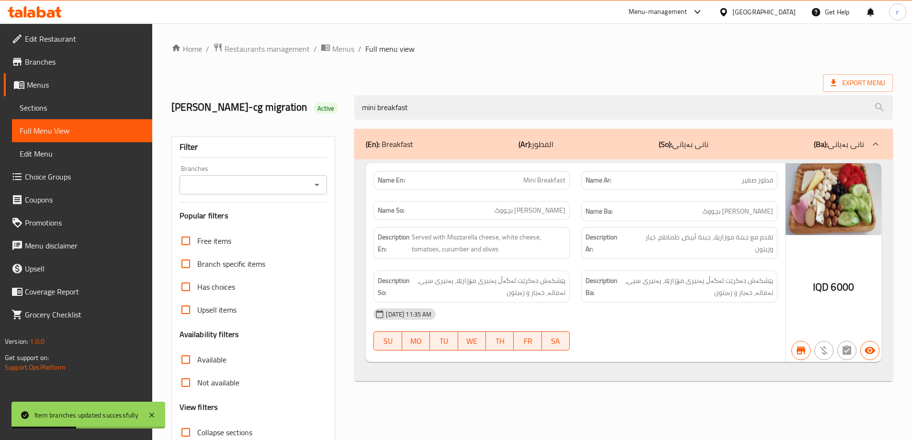
click at [271, 191] on div "Branches" at bounding box center [254, 184] width 148 height 19
type input "mini breakfast"
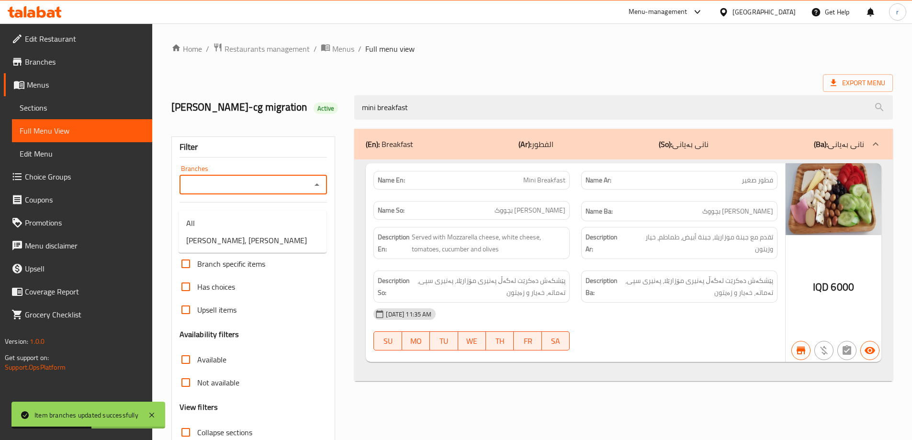
click at [247, 192] on input "Branches" at bounding box center [245, 184] width 126 height 13
click at [243, 238] on span "Nelly Cafe, Ankawa" at bounding box center [246, 240] width 121 height 11
type input "Nelly Cafe, Ankawa"
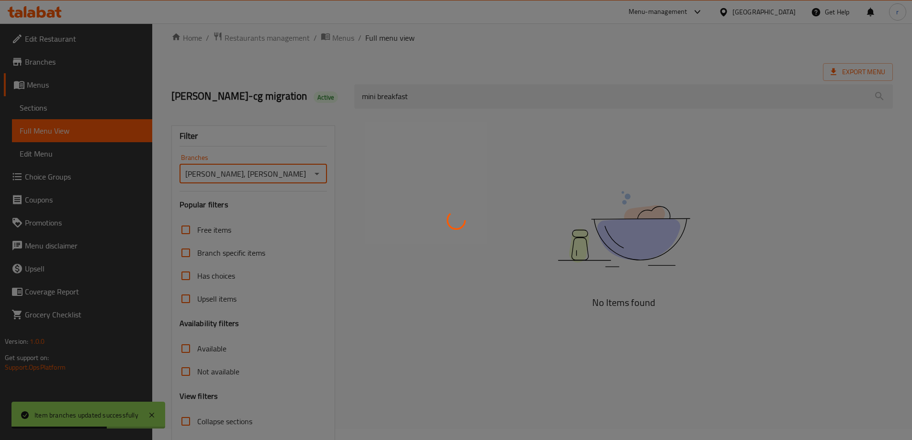
scroll to position [84, 0]
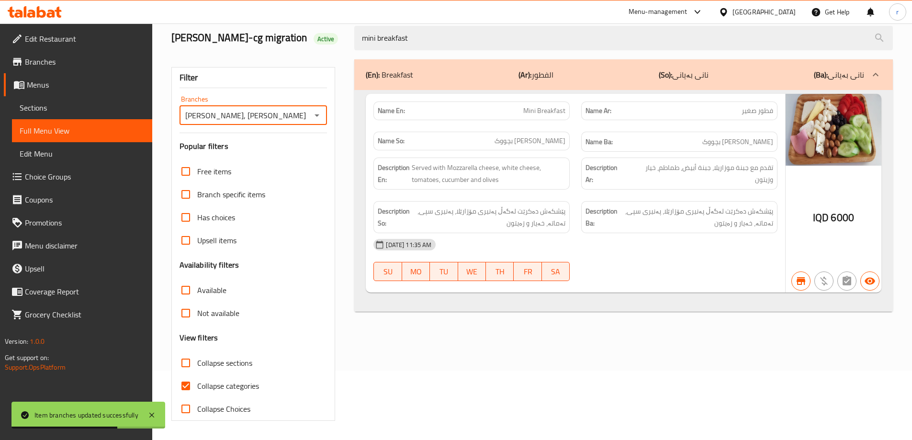
click at [224, 382] on span "Collapse categories" at bounding box center [228, 385] width 62 height 11
click at [197, 382] on input "Collapse categories" at bounding box center [185, 385] width 23 height 23
checkbox input "false"
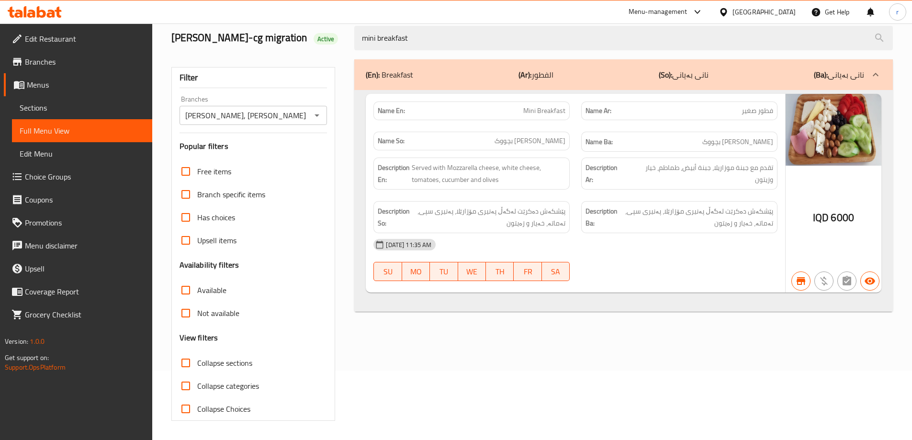
click at [44, 11] on icon at bounding box center [41, 11] width 9 height 11
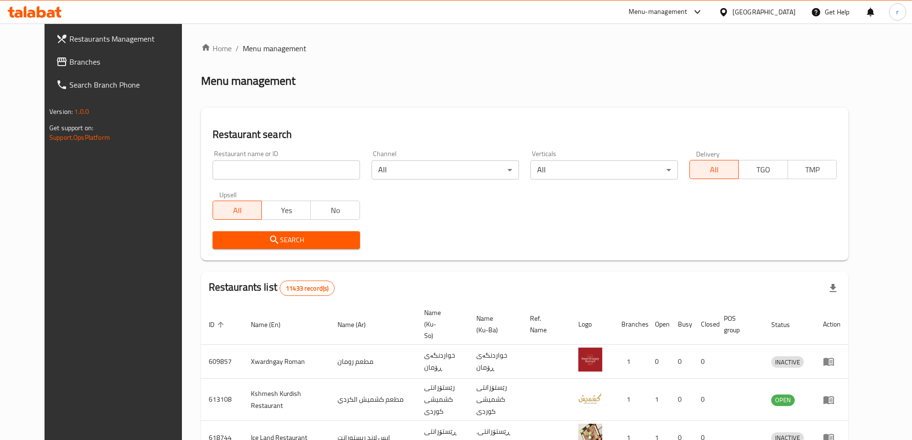
click at [69, 64] on span "Branches" at bounding box center [129, 61] width 120 height 11
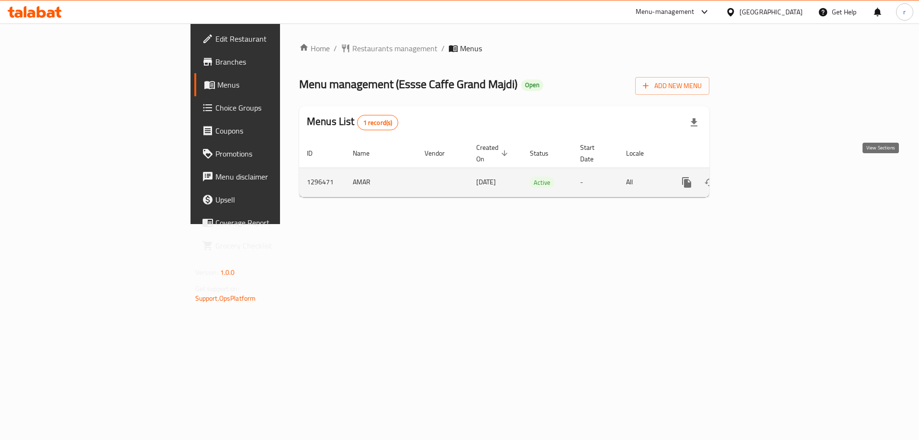
click at [768, 174] on link "enhanced table" at bounding box center [756, 182] width 23 height 23
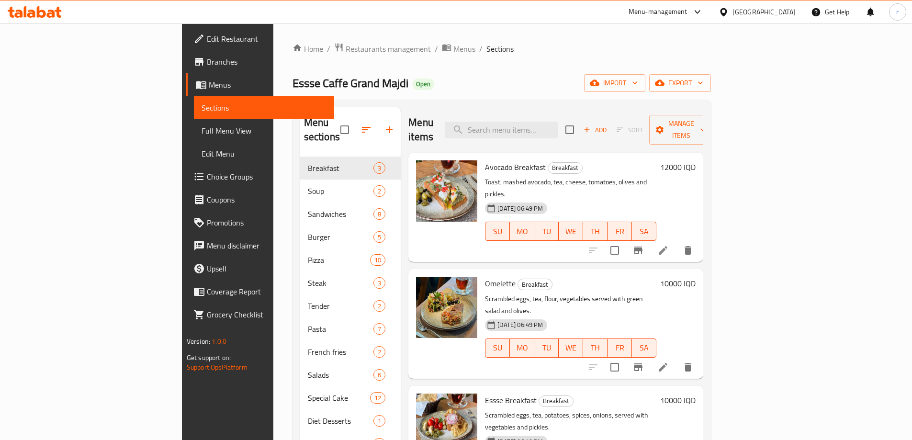
click at [202, 129] on span "Full Menu View" at bounding box center [264, 130] width 125 height 11
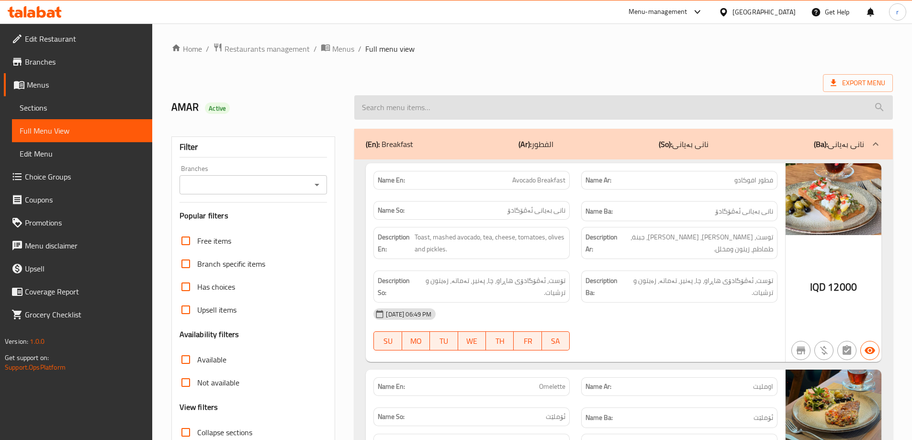
click at [495, 117] on input "search" at bounding box center [623, 107] width 539 height 24
paste input "Orange Green Matcha"
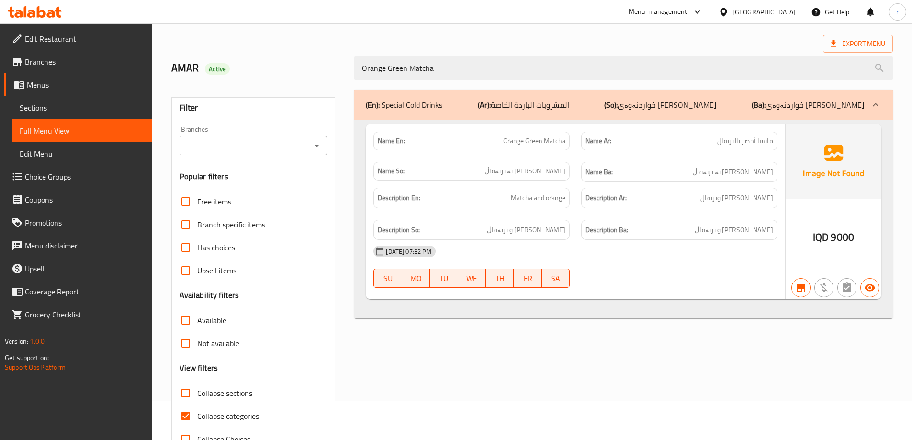
scroll to position [69, 0]
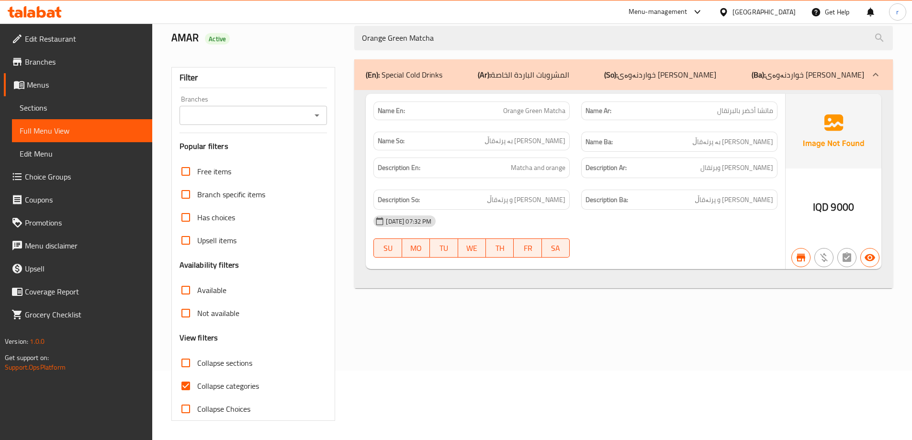
type input "Orange Green Matcha"
click at [234, 396] on label "Collapse categories" at bounding box center [216, 385] width 85 height 23
click at [197, 396] on input "Collapse categories" at bounding box center [185, 385] width 23 height 23
checkbox input "false"
click at [280, 117] on input "Branches" at bounding box center [245, 115] width 126 height 13
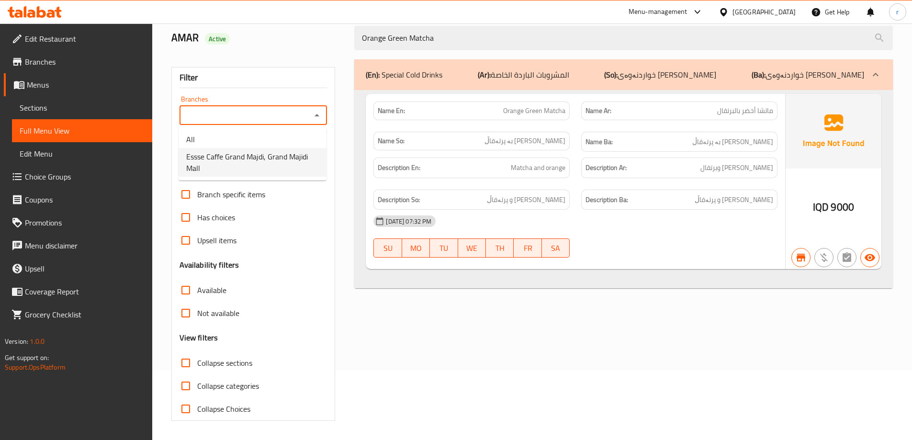
click at [264, 154] on span "Essse Caffe Grand Majdi, Grand Majidi Mall" at bounding box center [252, 162] width 133 height 23
type input "Essse Caffe Grand Majdi, Grand Majidi Mall"
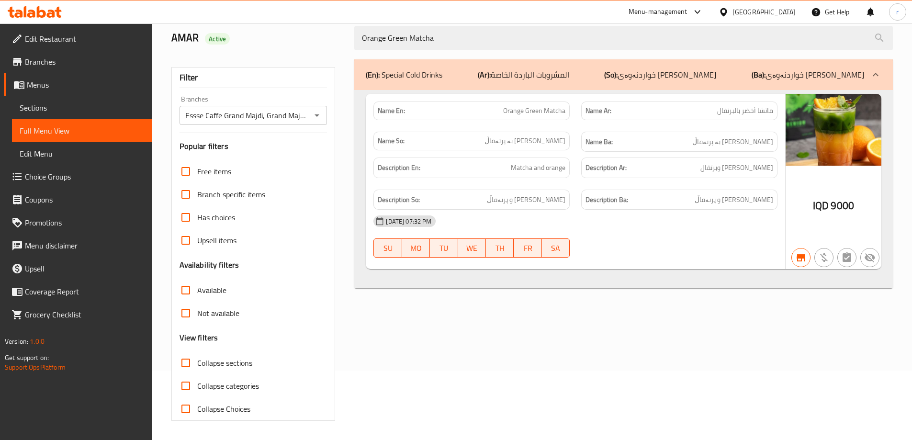
drag, startPoint x: 346, startPoint y: 39, endPoint x: 254, endPoint y: 42, distance: 91.5
click at [254, 42] on div "AMAR Active Orange Green Matcha" at bounding box center [532, 38] width 733 height 43
paste input "Strawberry Matcha Latte"
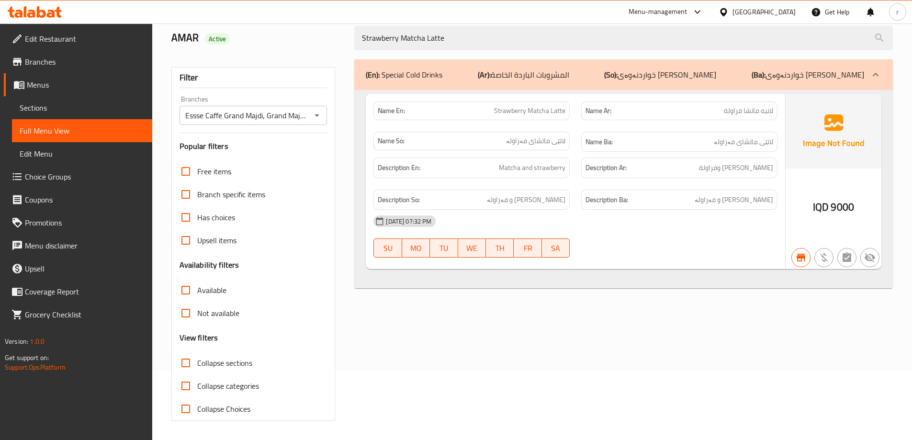
type input "Strawberry Matcha Latte"
click at [317, 114] on icon "Open" at bounding box center [317, 115] width 5 height 2
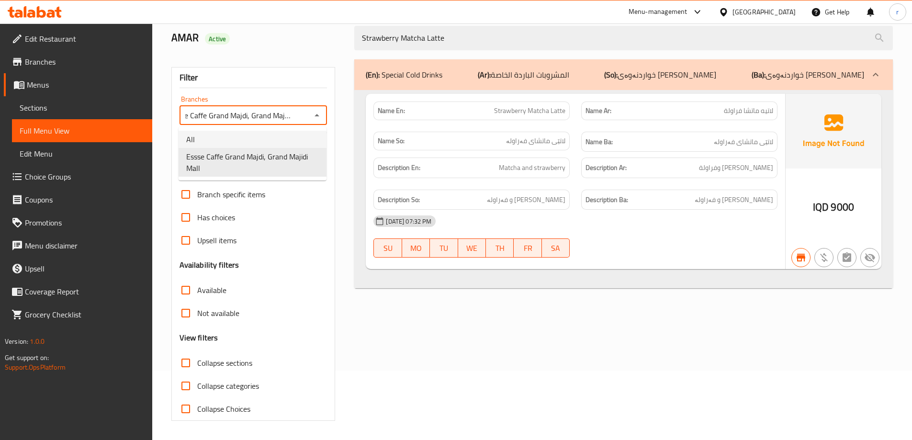
click at [269, 142] on li "All" at bounding box center [253, 139] width 148 height 17
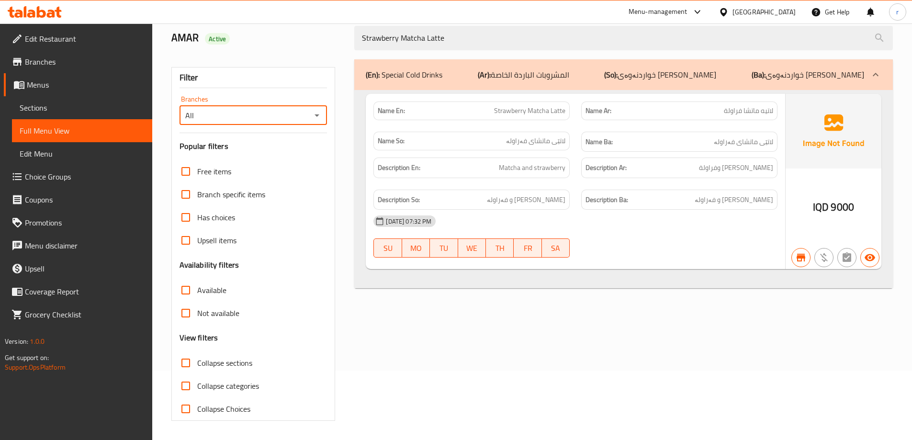
click at [319, 116] on icon "Open" at bounding box center [316, 115] width 11 height 11
click at [281, 170] on span "Essse Caffe Grand Majdi, Grand Majidi Mall" at bounding box center [252, 162] width 133 height 23
type input "Essse Caffe Grand Majdi, Grand Majidi Mall"
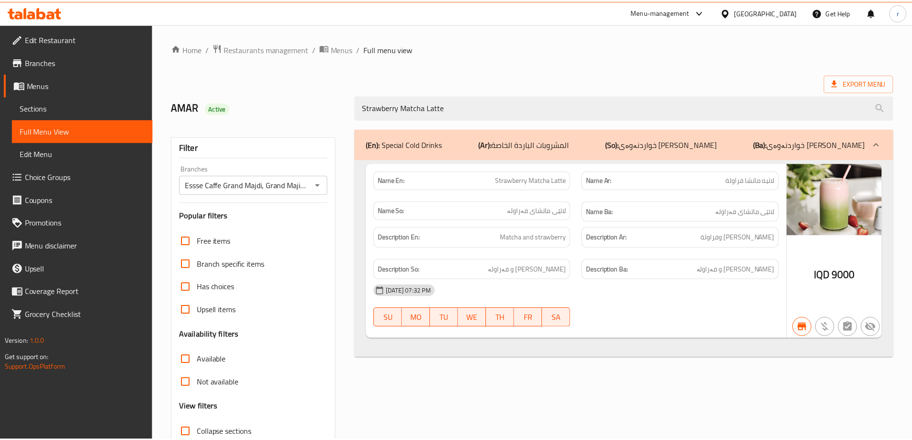
scroll to position [69, 0]
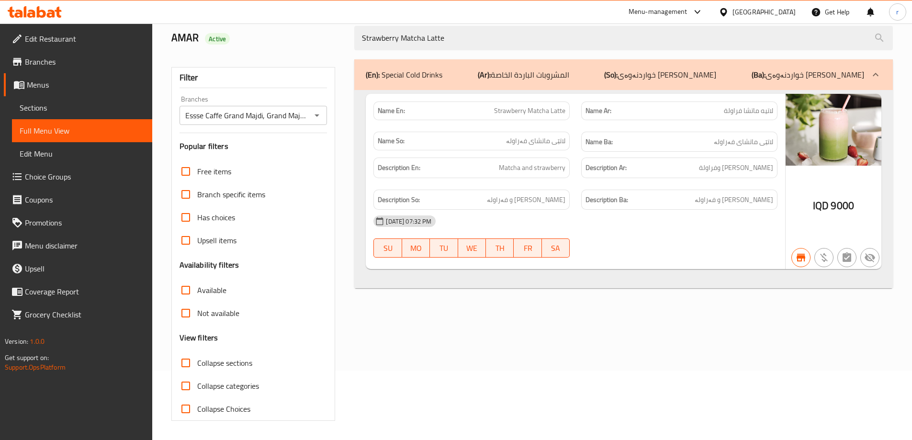
drag, startPoint x: 454, startPoint y: 36, endPoint x: 303, endPoint y: 47, distance: 152.2
click at [303, 47] on div "AMAR Active Strawberry Matcha Latte" at bounding box center [532, 38] width 733 height 43
paste input "Ice Pink Matcha"
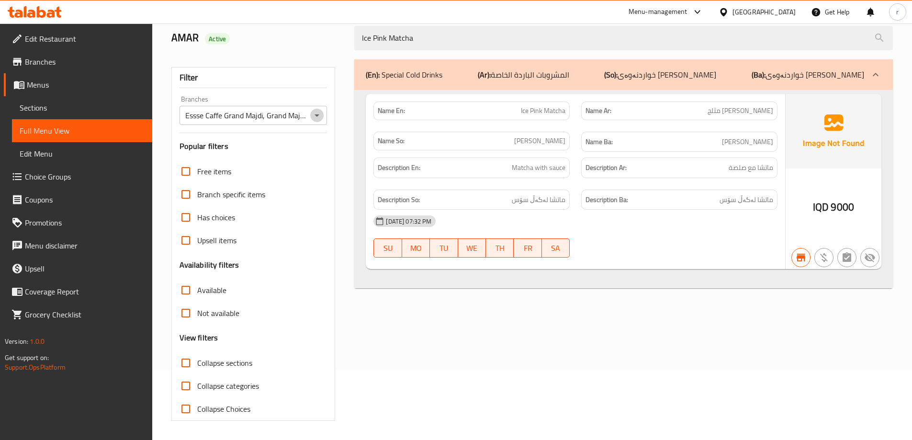
click at [314, 117] on icon "Open" at bounding box center [316, 115] width 11 height 11
type input "Ice Pink Matcha"
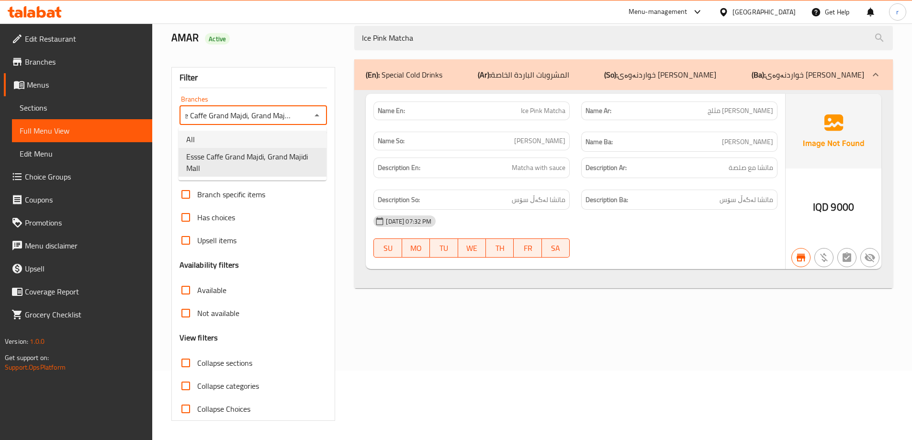
click at [293, 143] on li "All" at bounding box center [253, 139] width 148 height 17
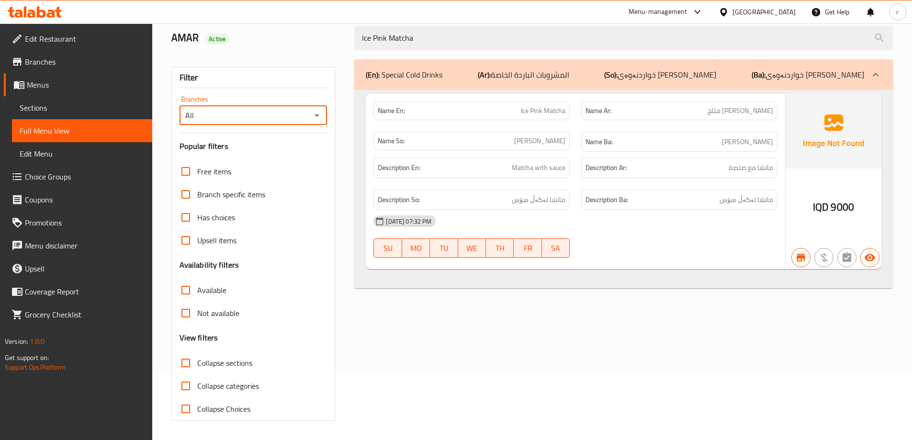
click at [313, 119] on icon "Open" at bounding box center [316, 115] width 11 height 11
click at [291, 164] on span "Essse Caffe Grand Majdi, Grand Majidi Mall" at bounding box center [252, 162] width 133 height 23
click at [321, 112] on icon "Open" at bounding box center [316, 115] width 11 height 11
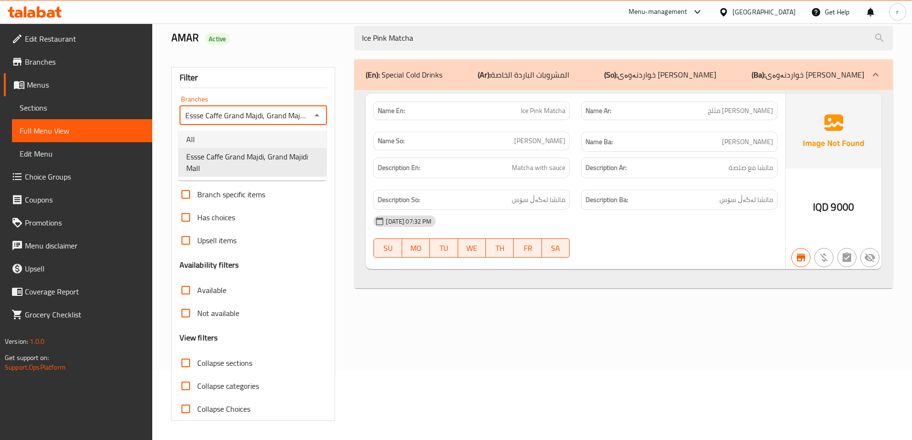
click at [299, 144] on li "All" at bounding box center [253, 139] width 148 height 17
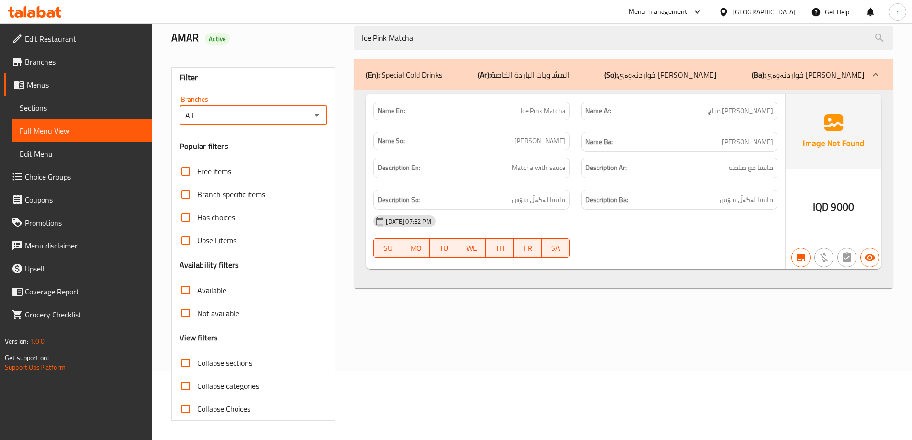
click at [318, 118] on icon "Open" at bounding box center [316, 115] width 11 height 11
click at [281, 164] on span "Essse Caffe Grand Majdi, Grand Majidi Mall" at bounding box center [252, 162] width 133 height 23
type input "Essse Caffe Grand Majdi, Grand Majidi Mall"
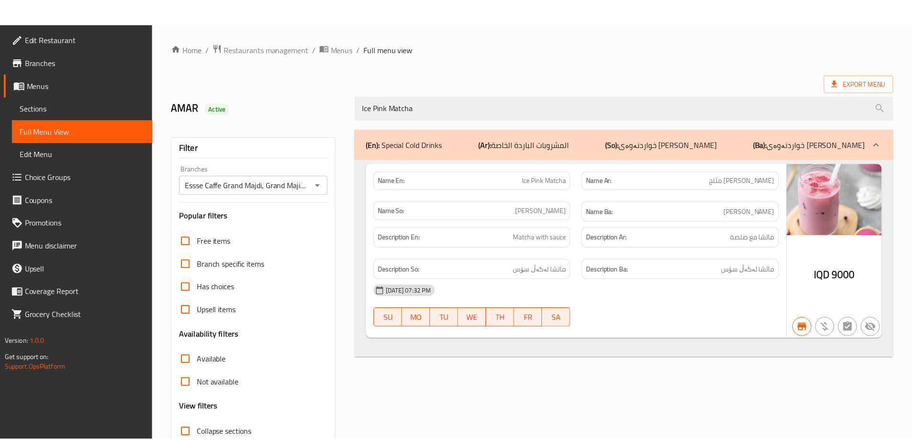
scroll to position [69, 0]
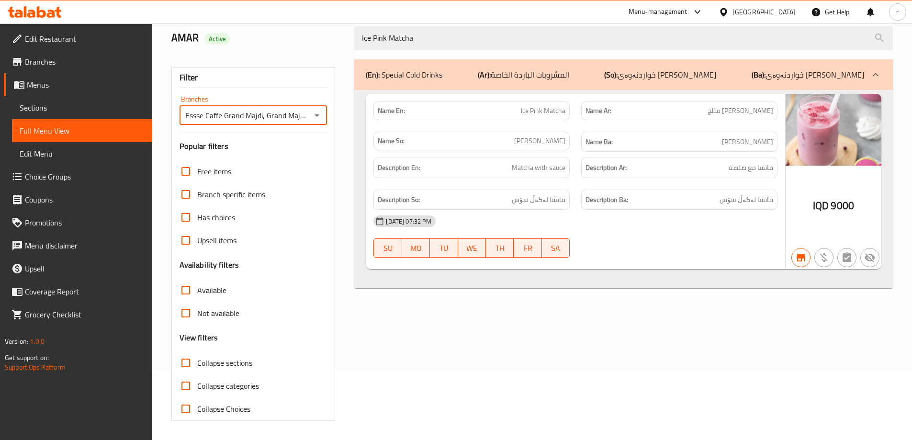
click at [46, 45] on span "Edit Restaurant" at bounding box center [85, 38] width 120 height 11
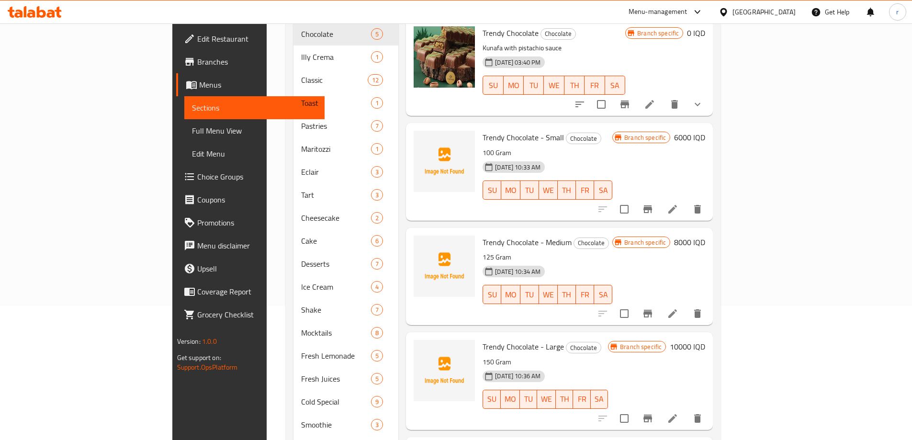
scroll to position [170, 0]
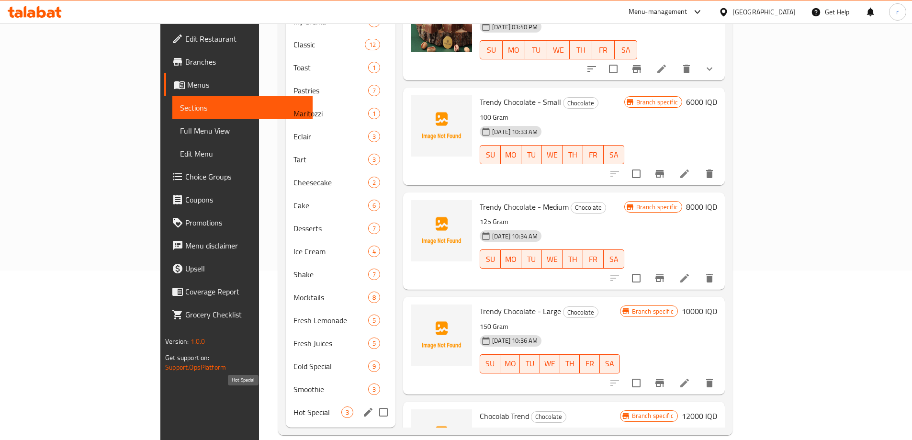
click at [294, 407] on span "Hot Special" at bounding box center [318, 412] width 48 height 11
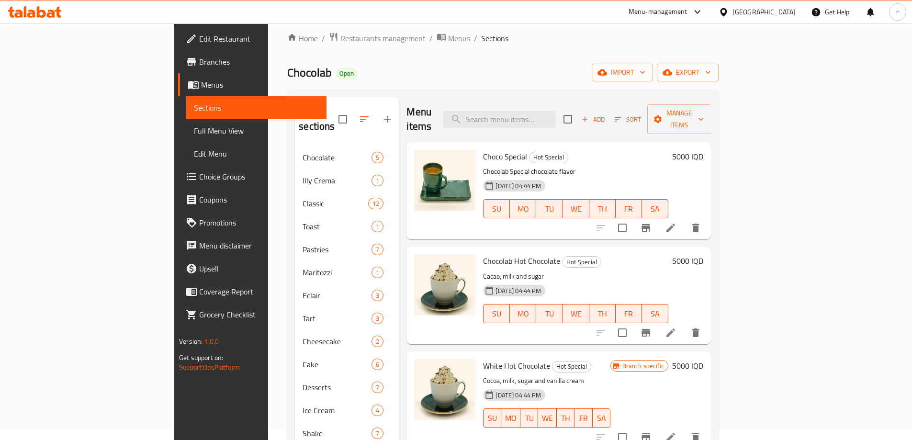
scroll to position [10, 0]
click at [606, 114] on span "Add" at bounding box center [593, 119] width 26 height 11
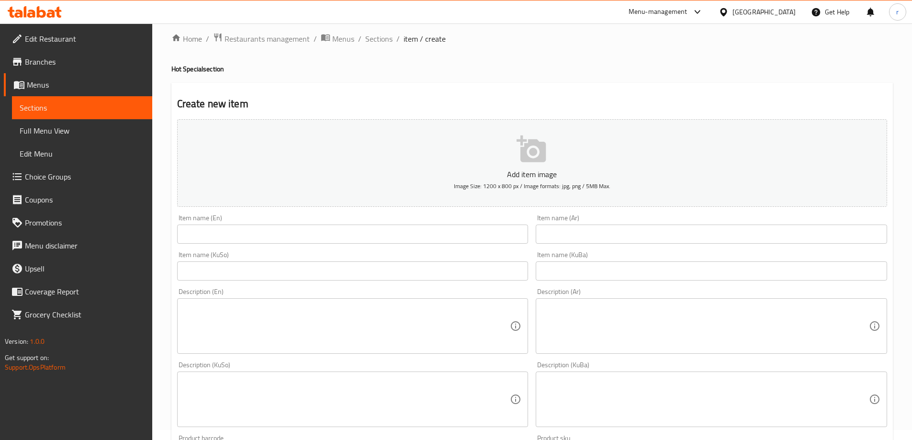
click at [222, 235] on input "text" at bounding box center [352, 234] width 351 height 19
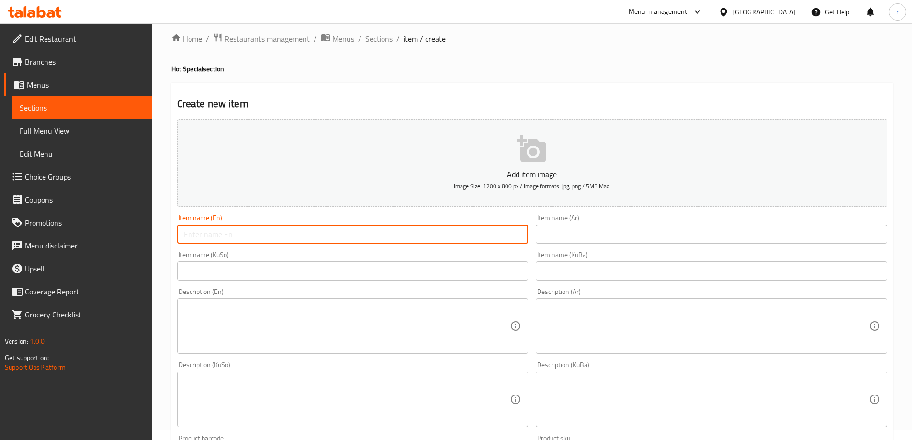
paste input "Turkish Coffee"
type input "Turkish Coffee"
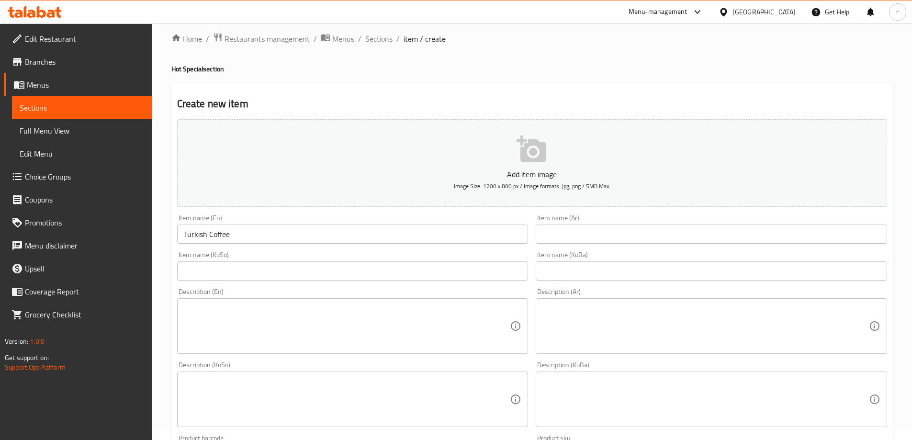
click at [607, 224] on div "Item name (Ar) Item name (Ar)" at bounding box center [711, 229] width 351 height 29
drag, startPoint x: 600, startPoint y: 231, endPoint x: 586, endPoint y: 236, distance: 14.1
click at [600, 231] on input "text" at bounding box center [711, 234] width 351 height 19
paste input "قهوة تركية"
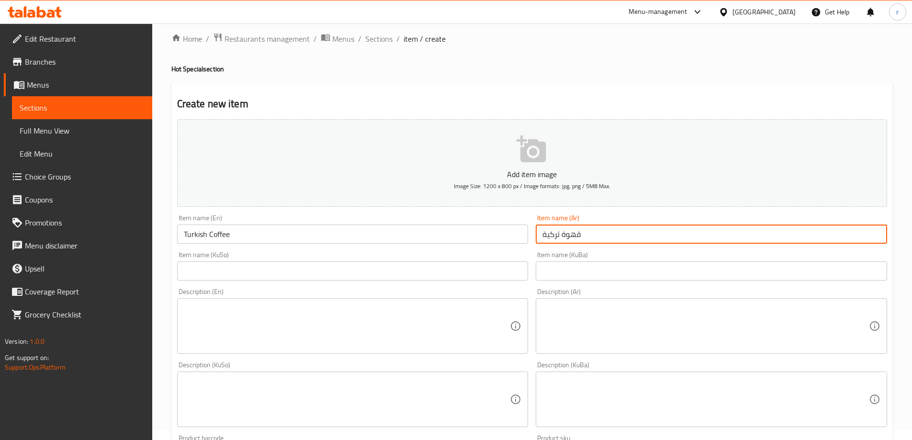
type input "قهوة تركية"
drag, startPoint x: 256, startPoint y: 264, endPoint x: 267, endPoint y: 266, distance: 11.2
click at [256, 264] on input "text" at bounding box center [352, 270] width 351 height 19
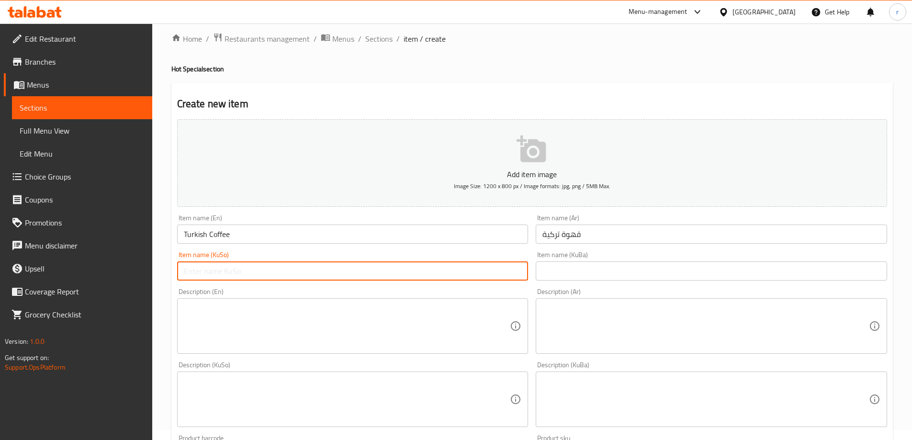
paste input "قاوەی تورکی"
type input "قاوەی تورکی"
click at [549, 277] on input "text" at bounding box center [711, 270] width 351 height 19
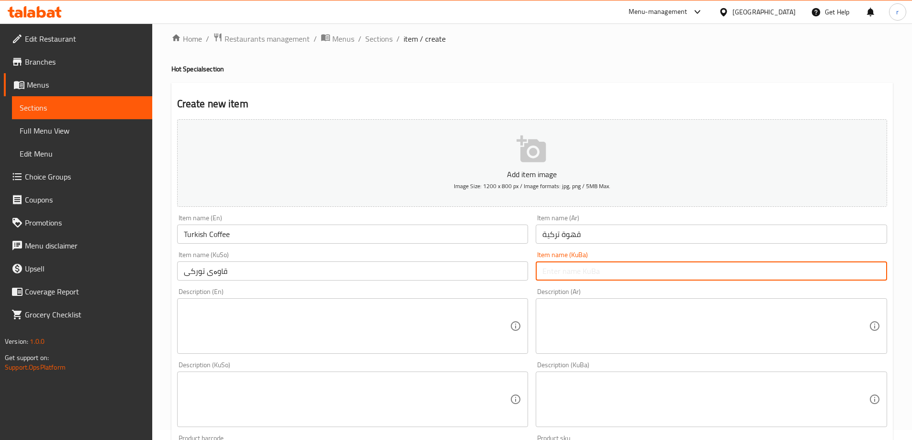
paste input "قاوەی تورکی"
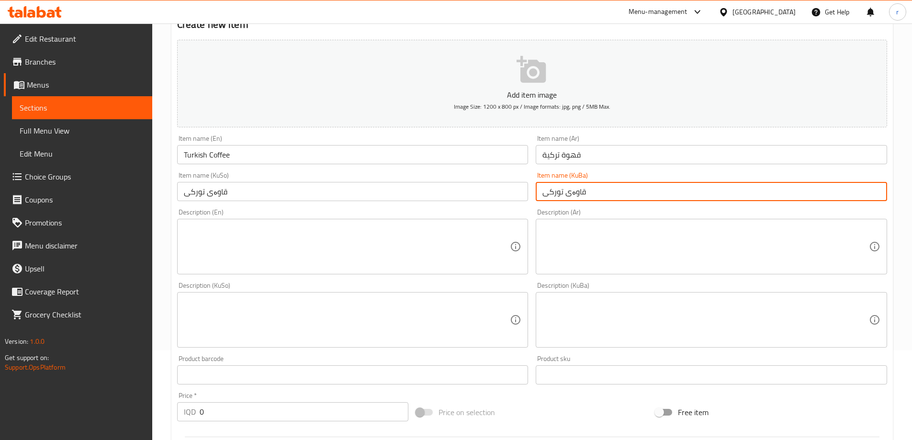
type input "قاوەی تورکی"
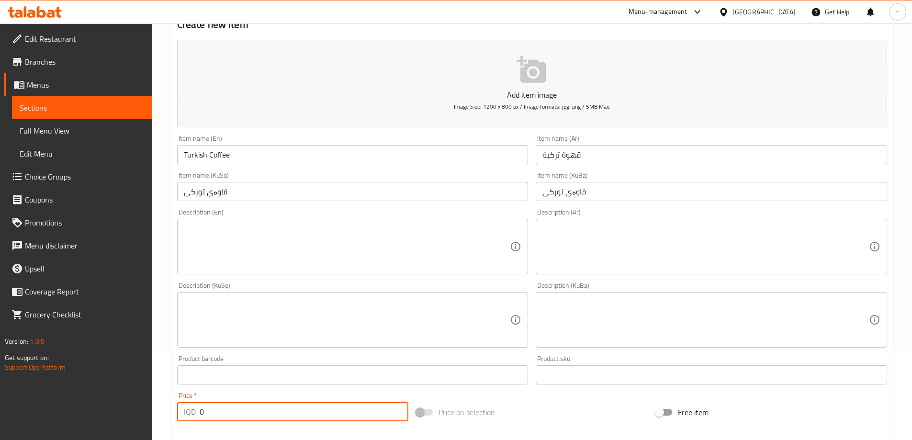
drag, startPoint x: 200, startPoint y: 408, endPoint x: 183, endPoint y: 410, distance: 17.3
click at [183, 410] on div "IQD 0 Price *" at bounding box center [293, 411] width 232 height 19
paste input "350"
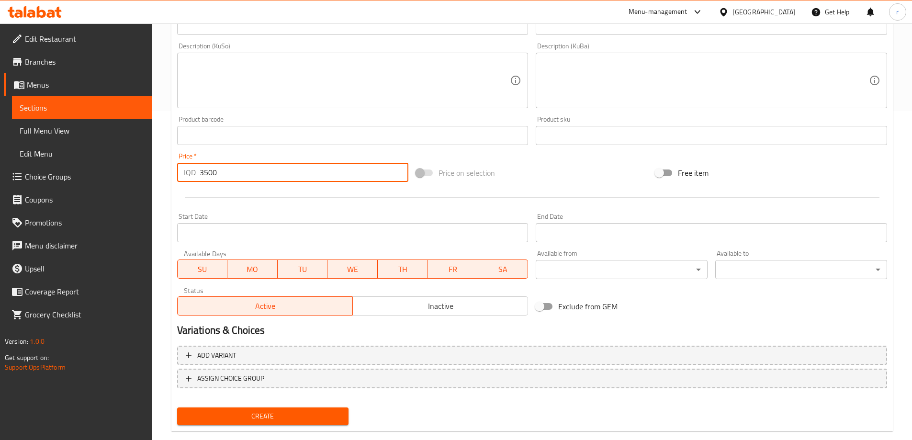
type input "3500"
click at [277, 410] on button "Create" at bounding box center [263, 417] width 172 height 18
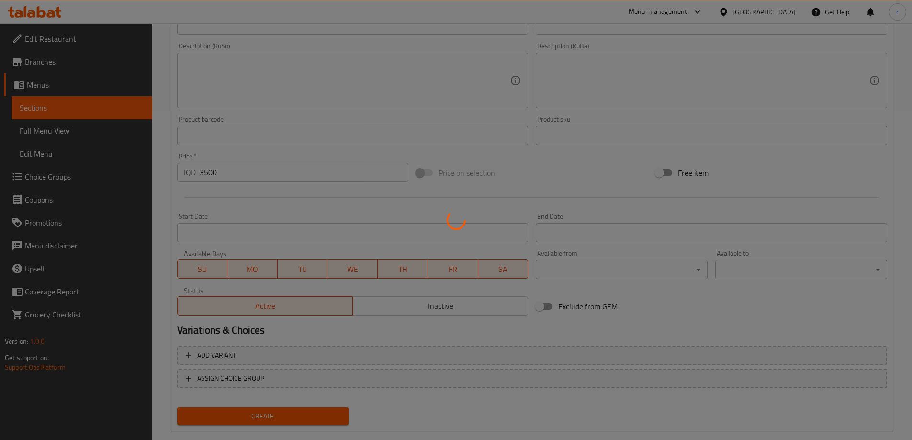
scroll to position [0, 0]
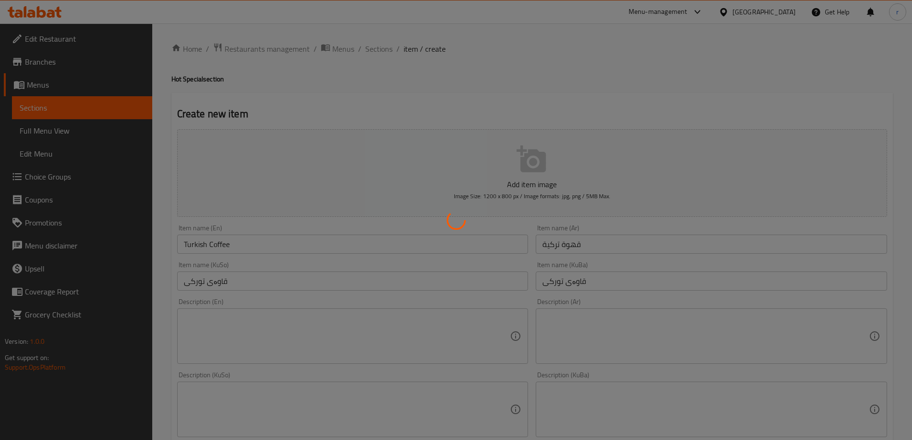
type input "0"
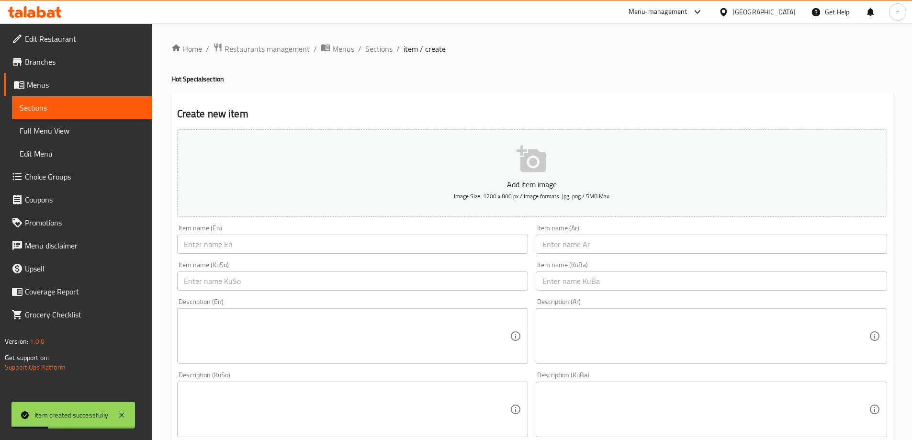
click at [238, 248] on input "text" at bounding box center [352, 244] width 351 height 19
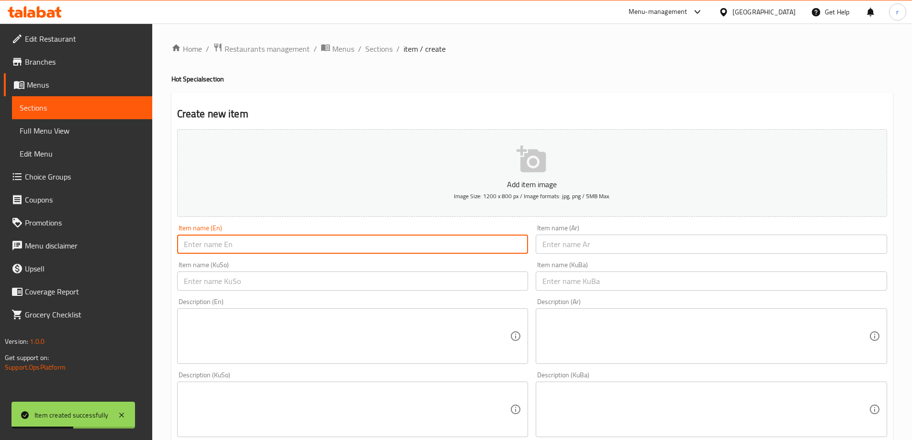
paste input "Arabic Coffee"
type input "Arabic Coffee"
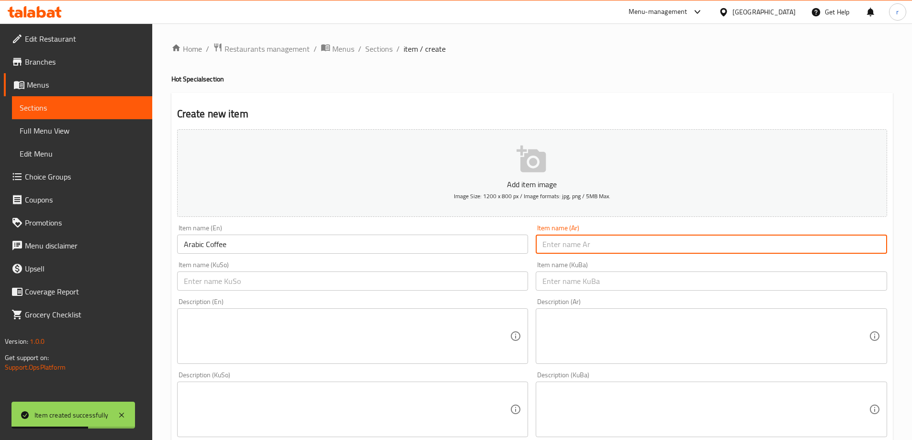
click at [578, 241] on input "text" at bounding box center [711, 244] width 351 height 19
paste input "قهوة عربية"
type input "قهوة عربية"
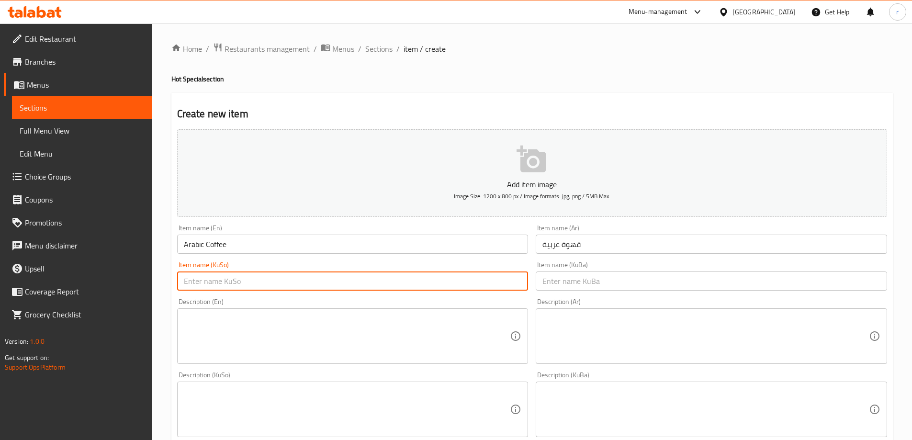
click at [249, 290] on input "text" at bounding box center [352, 281] width 351 height 19
paste input "قاوەی عەرەبی"
type input "قاوەی عەرەبی"
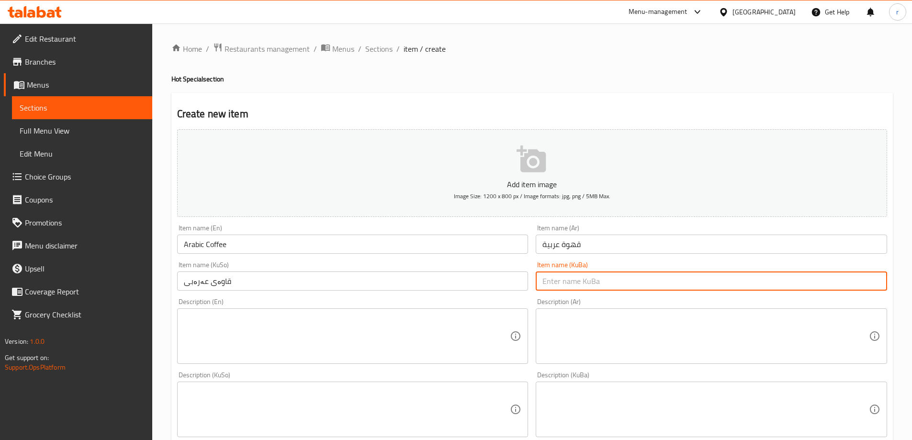
click at [598, 287] on input "text" at bounding box center [711, 281] width 351 height 19
paste input "قاوەی عەرەبی"
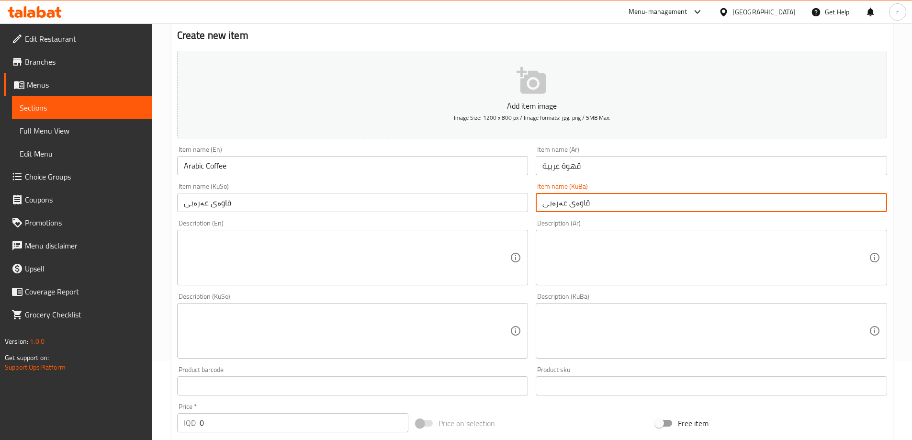
scroll to position [159, 0]
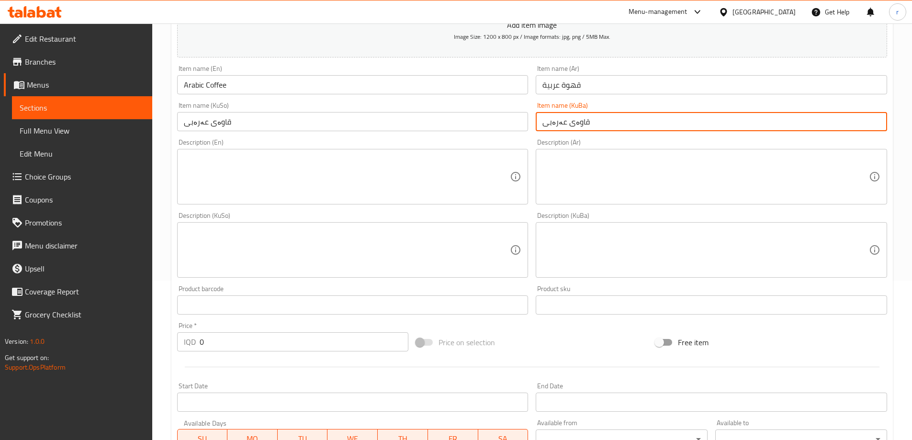
type input "قاوەی عەرەبی"
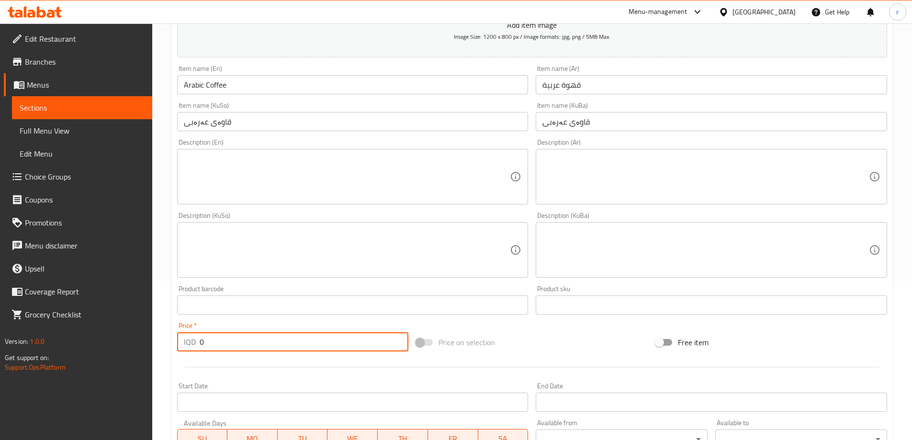
drag, startPoint x: 204, startPoint y: 344, endPoint x: 185, endPoint y: 345, distance: 18.7
click at [185, 345] on div "IQD 0 Price *" at bounding box center [293, 341] width 232 height 19
paste input "350"
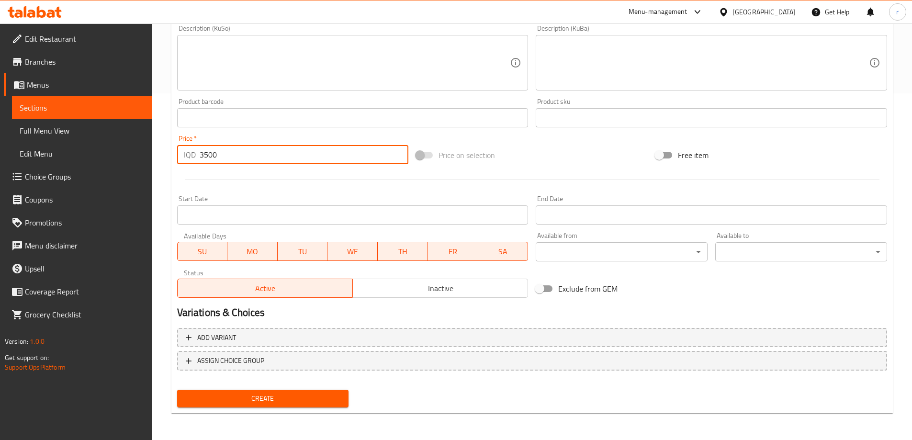
type input "3500"
click at [291, 393] on span "Create" at bounding box center [263, 399] width 157 height 12
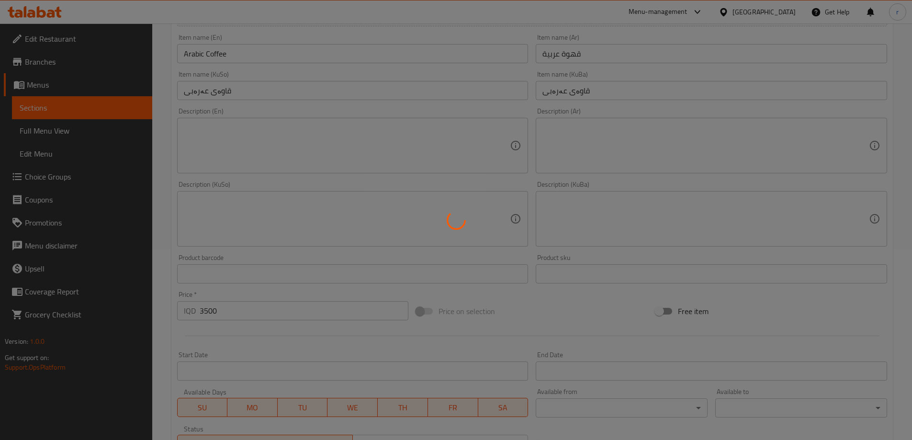
scroll to position [0, 0]
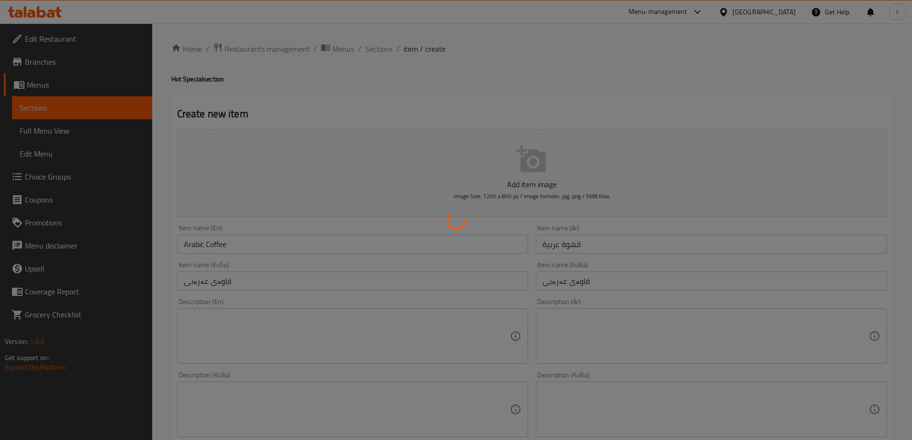
type input "0"
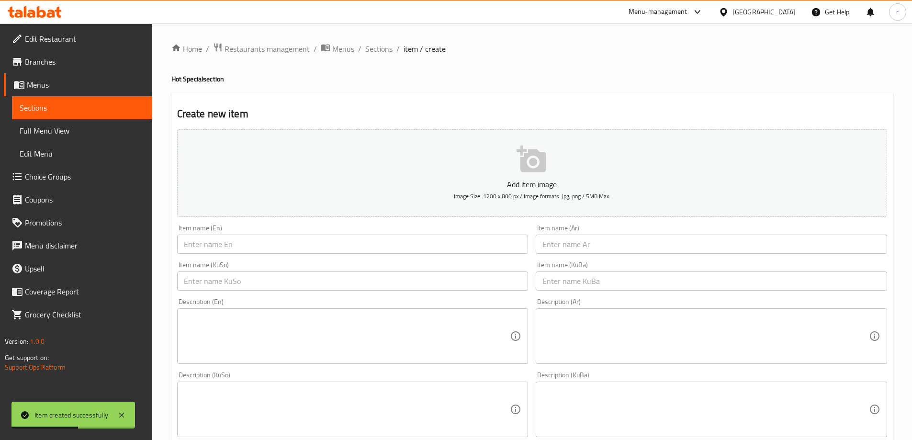
click at [234, 243] on input "text" at bounding box center [352, 244] width 351 height 19
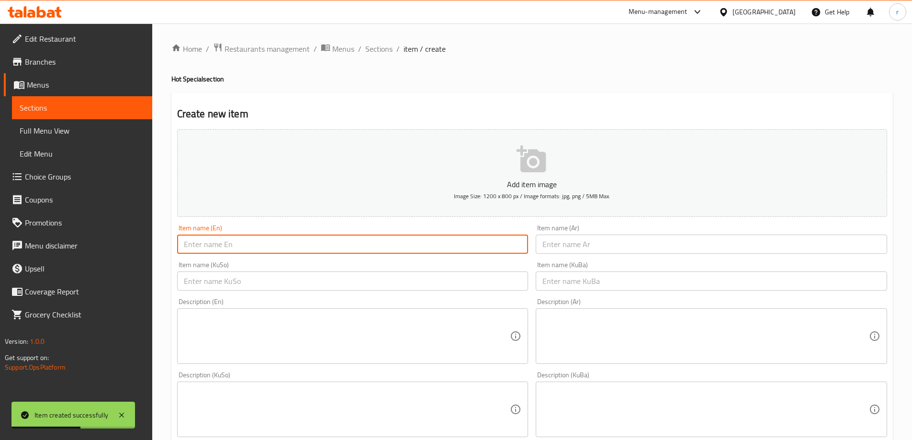
paste input "Manganese Coffee - Qazwan Coffee"
type input "Manganese Coffee - Qazwan Coffee"
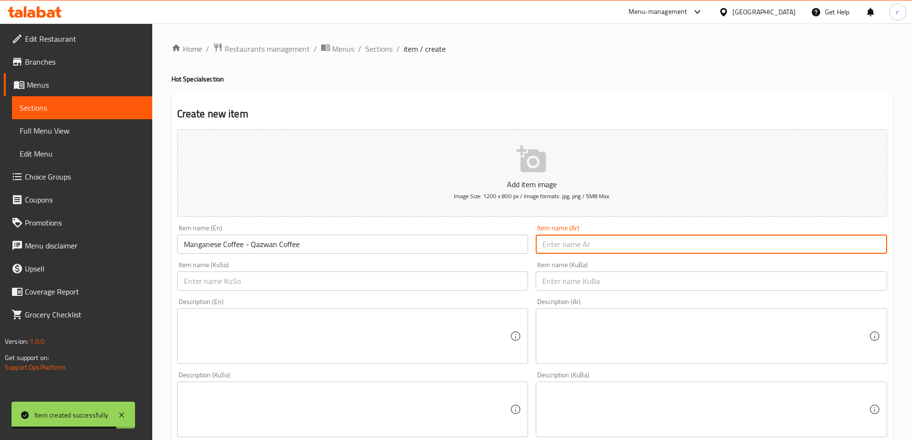
click at [600, 242] on input "text" at bounding box center [711, 244] width 351 height 19
paste input "قهوة منجنيز - قهوة قزوان"
type input "قهوة منجنيز - قهوة قزوان"
click at [439, 285] on input "text" at bounding box center [352, 281] width 351 height 19
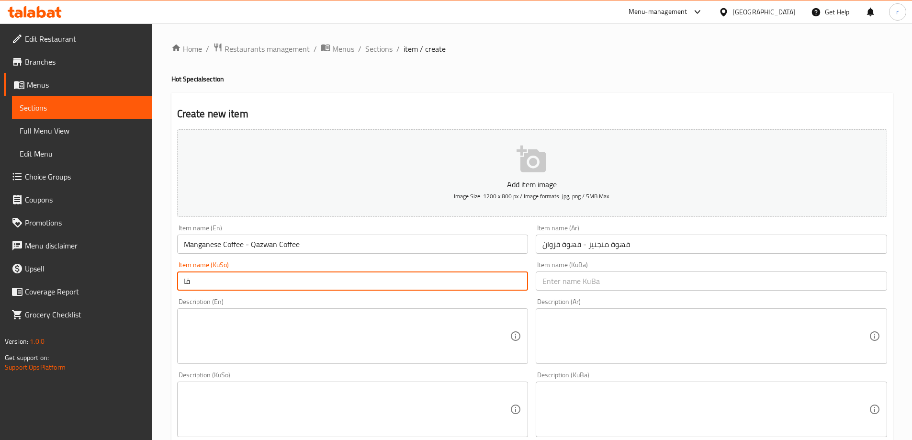
type input "ق"
paste input "قاوەی قەزوان"
drag, startPoint x: 289, startPoint y: 278, endPoint x: 176, endPoint y: 293, distance: 113.5
click at [176, 293] on div "Item name (KuSo) قاوەی مەنگەنیز - قاوەی قەزوان Item name (KuSo)" at bounding box center [352, 276] width 359 height 37
type input "قاوەی مەنگەنیز - قاوەی قەزوان"
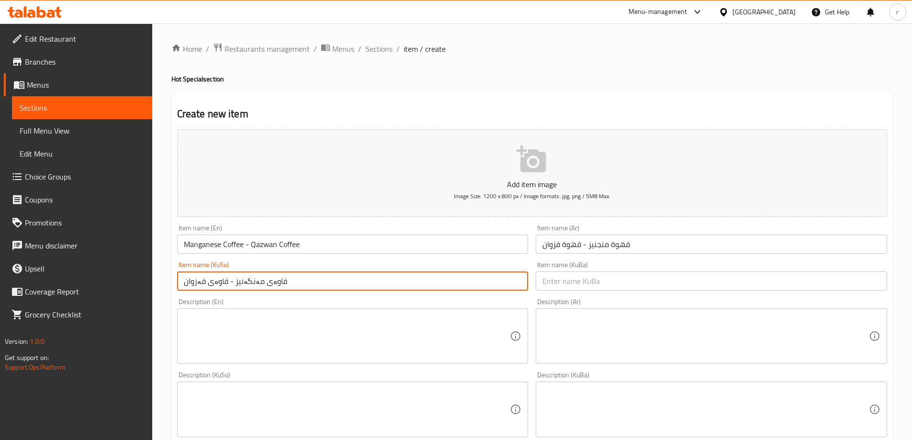
drag, startPoint x: 600, startPoint y: 276, endPoint x: 593, endPoint y: 277, distance: 6.7
click at [600, 276] on input "text" at bounding box center [711, 281] width 351 height 19
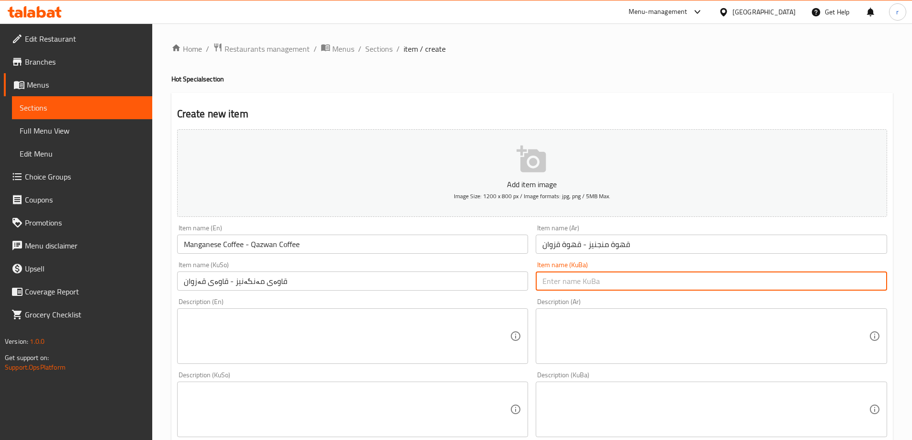
paste input "قاوەی مەنگەنیز - قاوەی قەزوان"
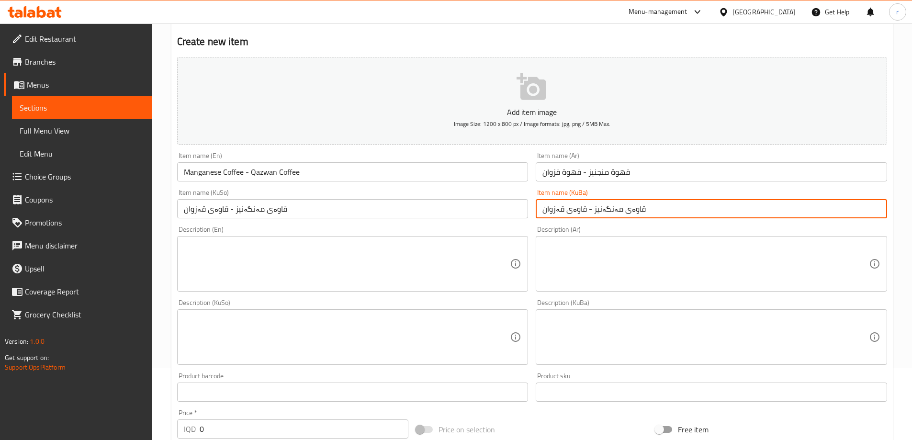
scroll to position [159, 0]
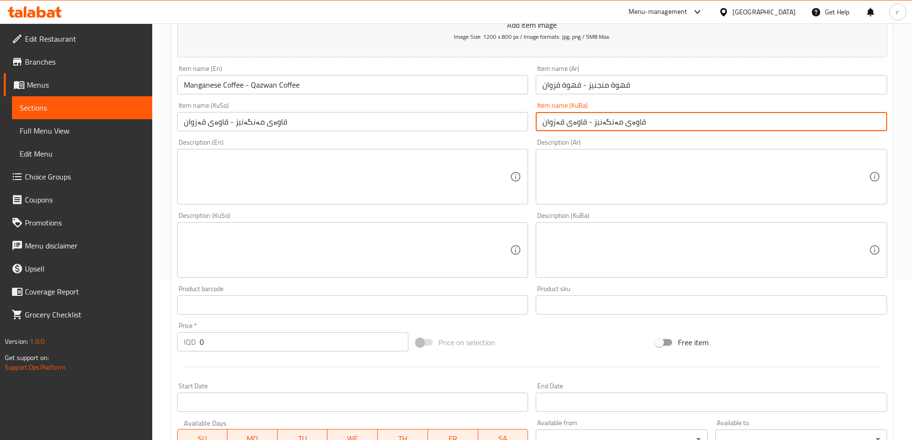
type input "قاوەی مەنگەنیز - قاوەی قەزوان"
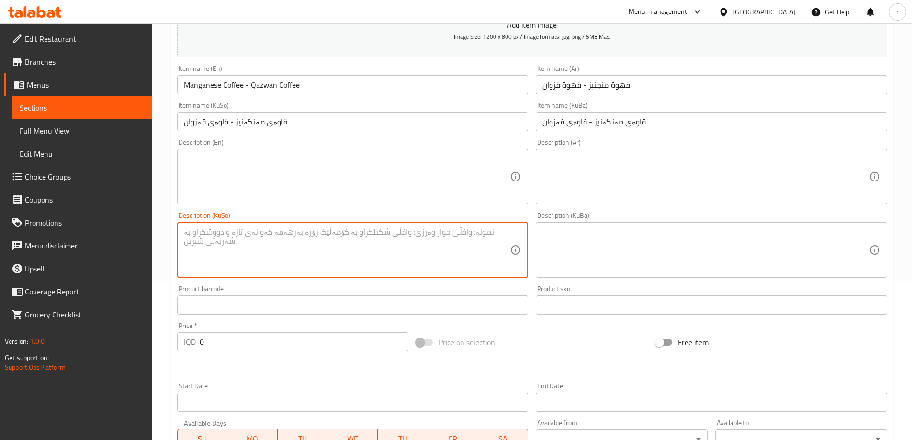
click at [364, 267] on textarea at bounding box center [347, 249] width 327 height 45
paste textarea "قاوەی قەزوان لەگەڵ شیر و هەنگوین"
type textarea "قاوەی قەزوان لەگەڵ شیر و هەنگوین"
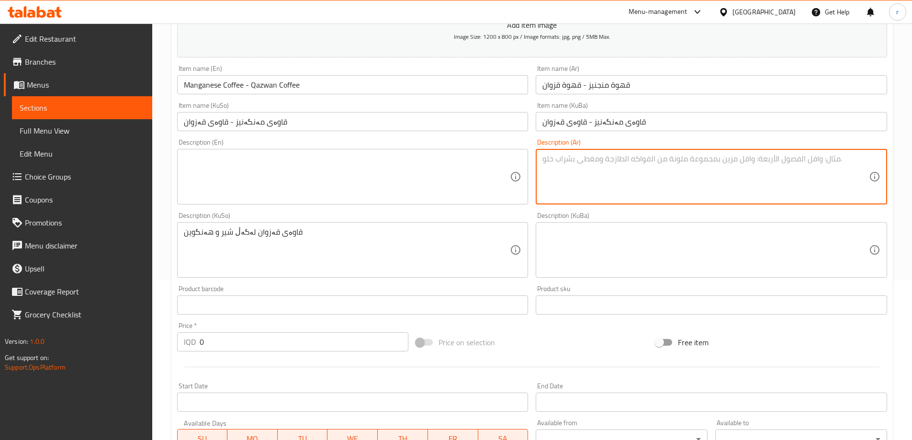
click at [577, 186] on textarea at bounding box center [706, 176] width 327 height 45
type textarea "قهوة قزوان مع حليب وعسل"
click at [583, 264] on textarea at bounding box center [706, 249] width 327 height 45
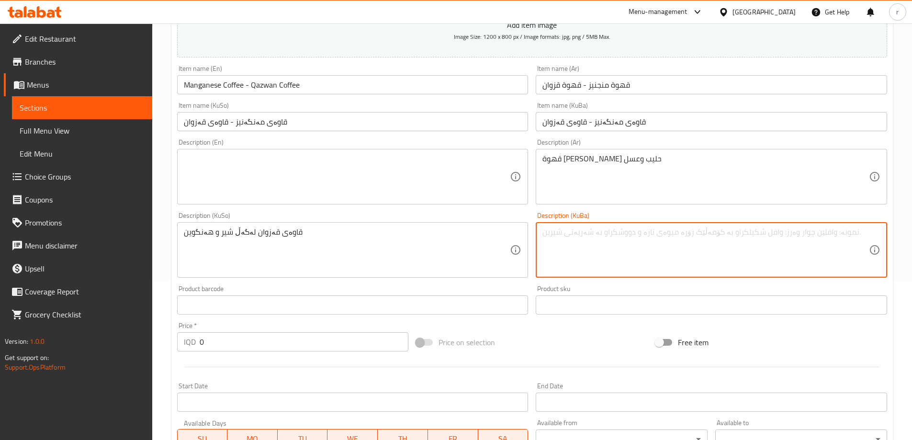
paste textarea "قاوەی قەزوان لەگەڵ شیر و هەنگوین"
type textarea "قاوەی قەزوان لەگەڵ شیر و هەنگوین"
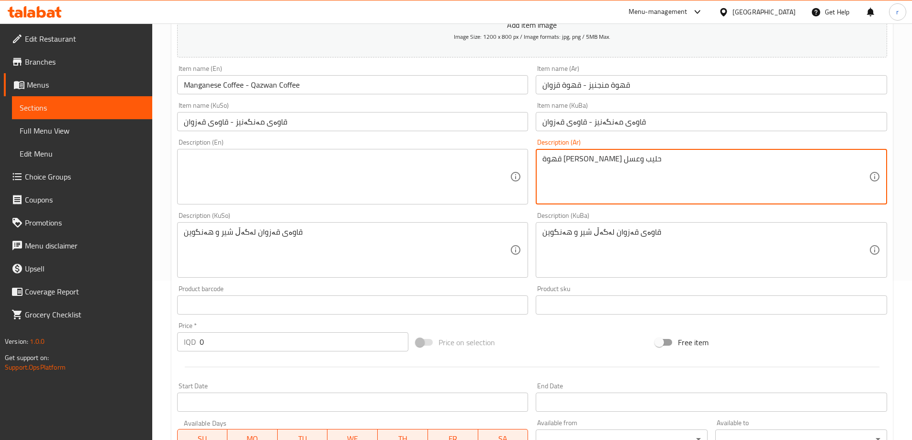
drag, startPoint x: 638, startPoint y: 160, endPoint x: 512, endPoint y: 163, distance: 126.0
click at [300, 189] on textarea at bounding box center [347, 176] width 327 height 45
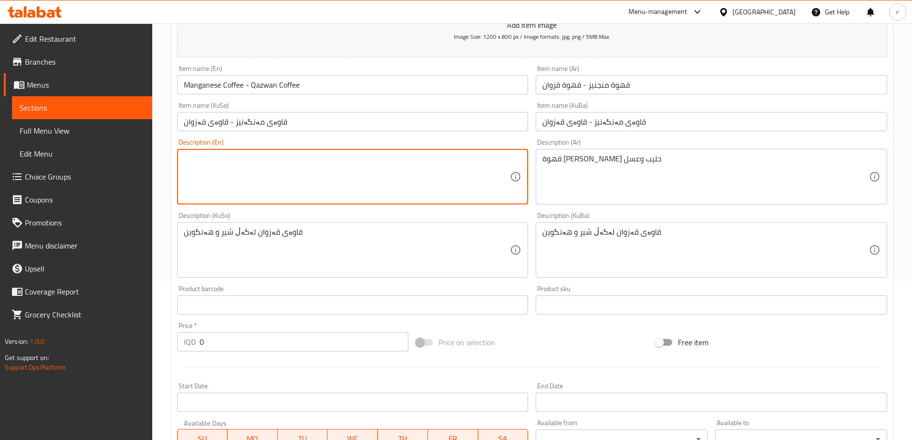
paste textarea "Qazwan coffee with milk and honey"
type textarea "Qazwan coffee with milk and honey"
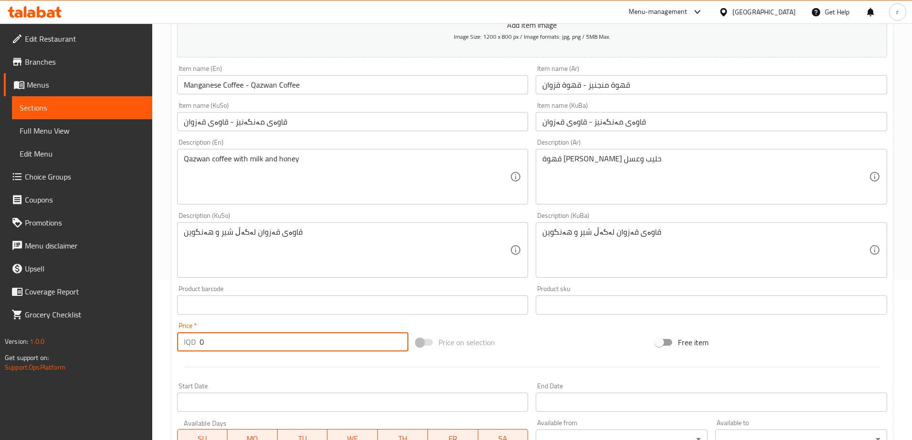
drag, startPoint x: 220, startPoint y: 335, endPoint x: 142, endPoint y: 352, distance: 79.4
click at [142, 352] on div "Edit Restaurant Branches Menus Sections Full Menu View Edit Menu Choice Groups …" at bounding box center [456, 245] width 912 height 763
paste input "350"
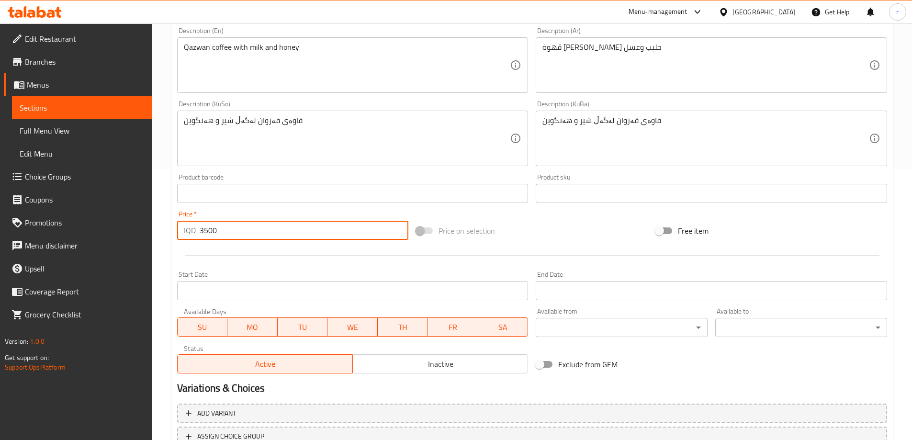
scroll to position [347, 0]
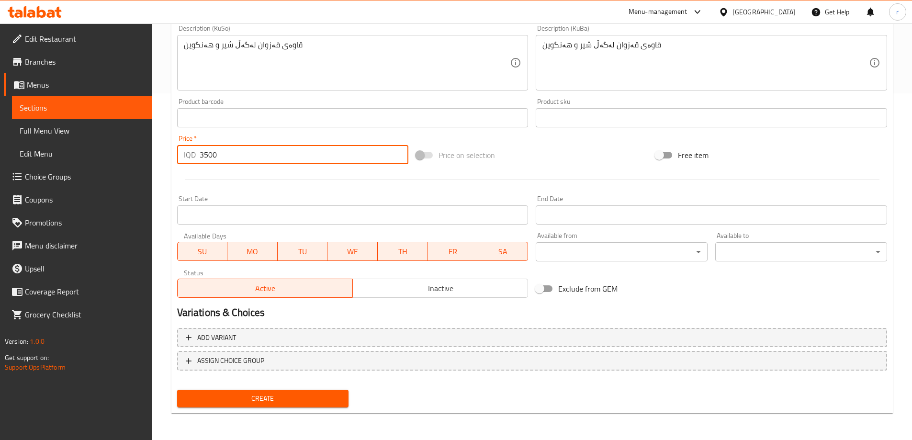
type input "3500"
click at [263, 393] on span "Create" at bounding box center [263, 399] width 157 height 12
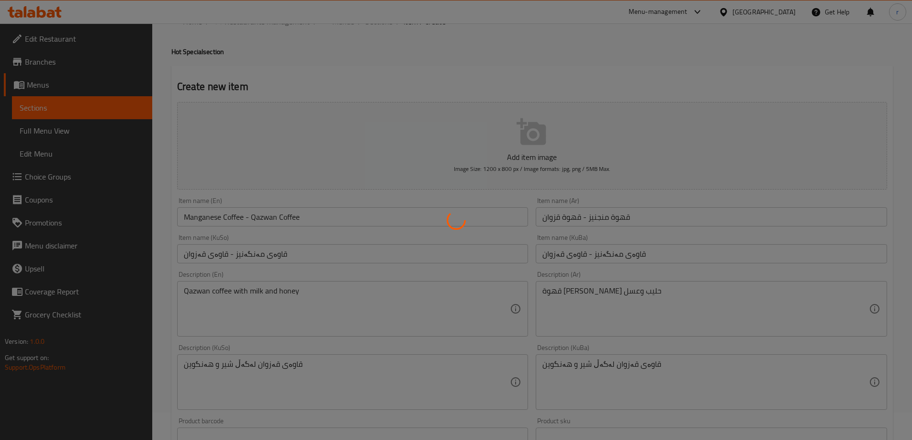
type input "0"
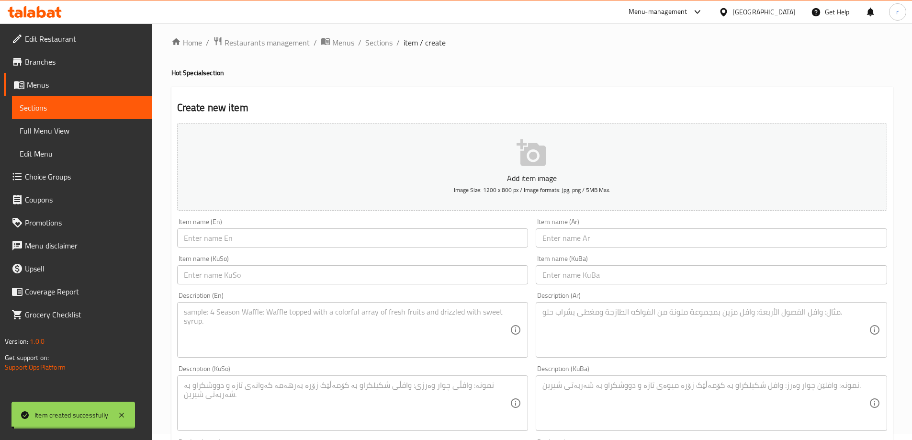
scroll to position [0, 0]
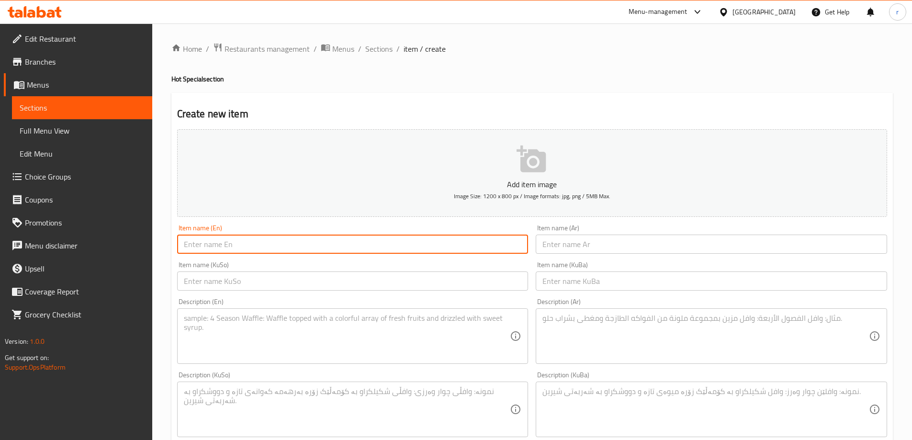
click at [240, 243] on input "text" at bounding box center [352, 244] width 351 height 19
paste input "Flat White"
type input "Flat White"
click at [566, 243] on input "text" at bounding box center [711, 244] width 351 height 19
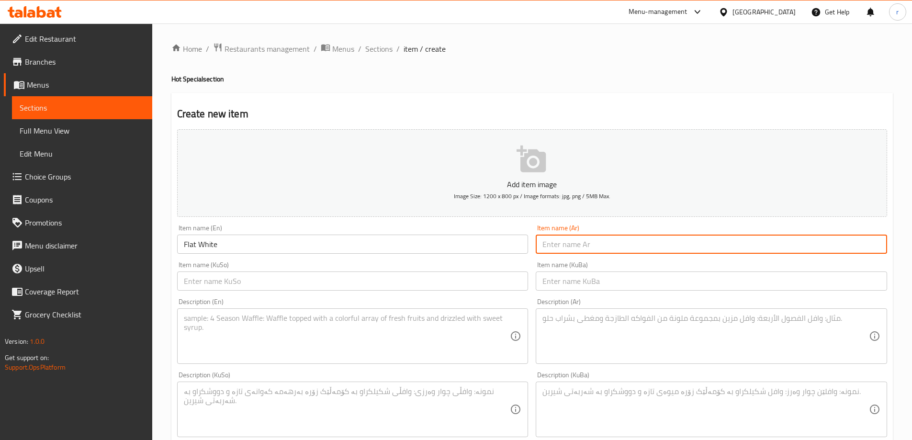
paste input "فلات وايت"
type input "فلات وايت"
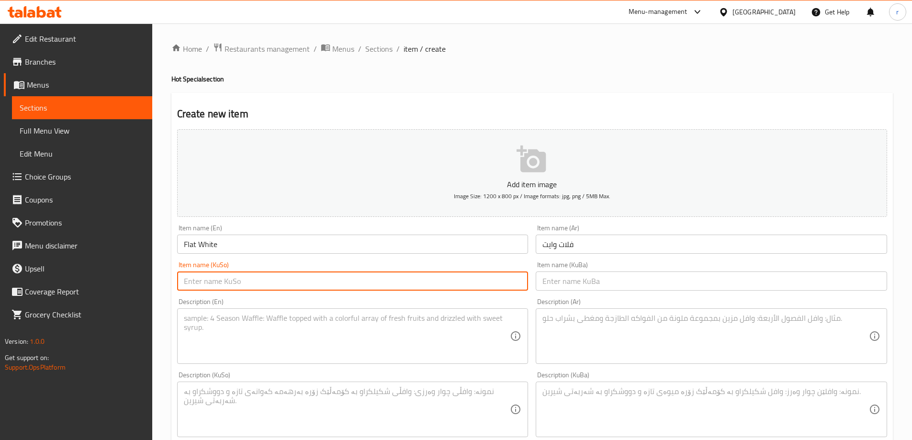
click at [427, 289] on input "text" at bounding box center [352, 281] width 351 height 19
paste input "فلات وایت"
type input "فلات وایت"
click at [572, 281] on input "text" at bounding box center [711, 281] width 351 height 19
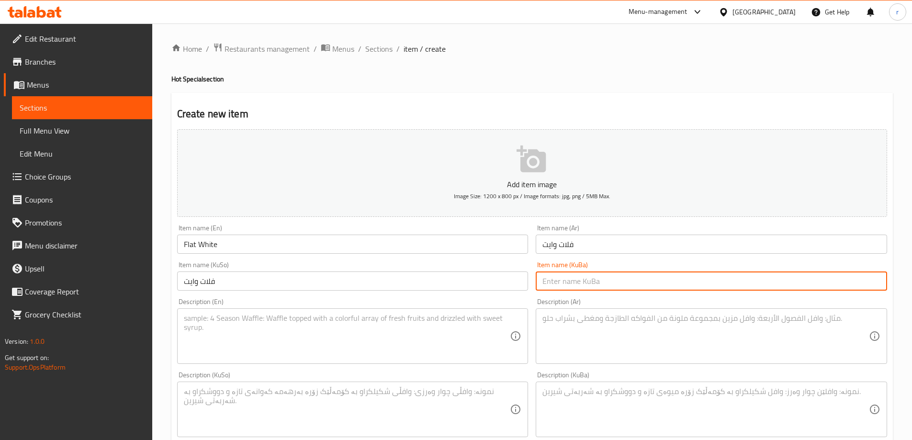
paste input "فلات وایت"
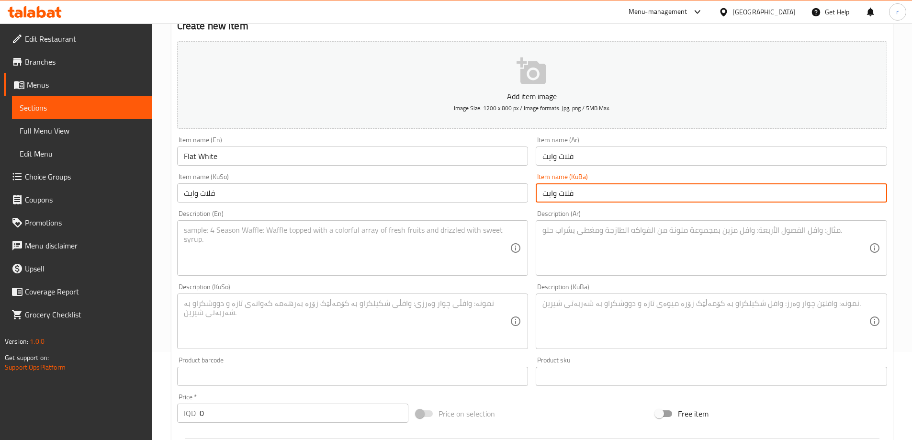
scroll to position [159, 0]
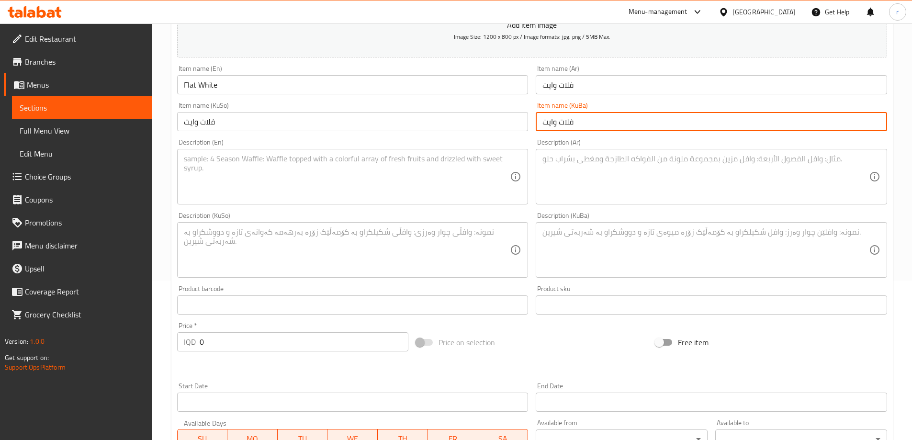
type input "فلات وایت"
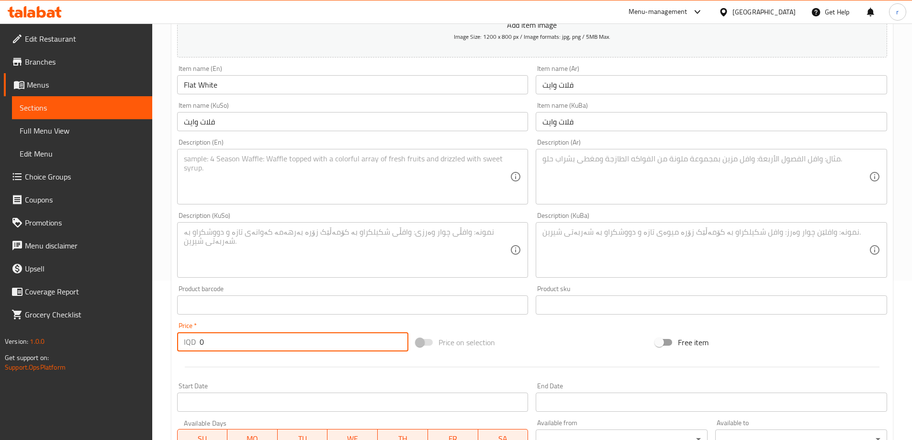
drag, startPoint x: 221, startPoint y: 341, endPoint x: 166, endPoint y: 343, distance: 55.1
click at [166, 343] on div "Home / Restaurants management / Menus / Sections / item / create Hot Special se…" at bounding box center [532, 245] width 760 height 763
paste input "550"
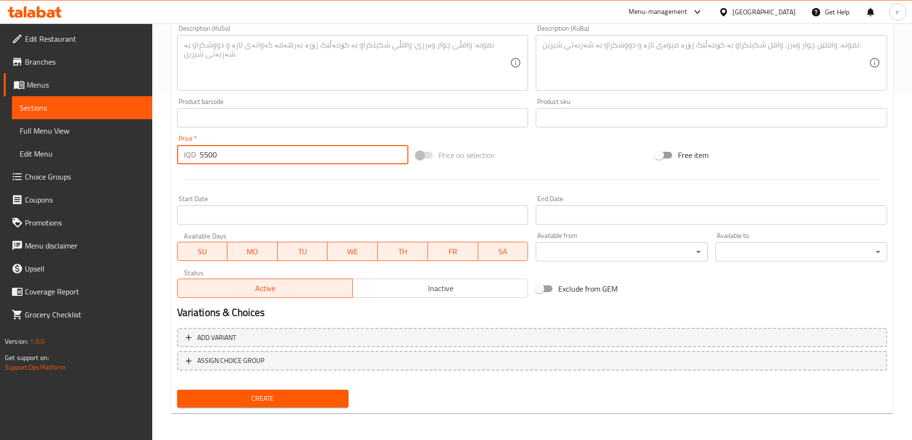
type input "5500"
click at [268, 396] on span "Create" at bounding box center [263, 399] width 157 height 12
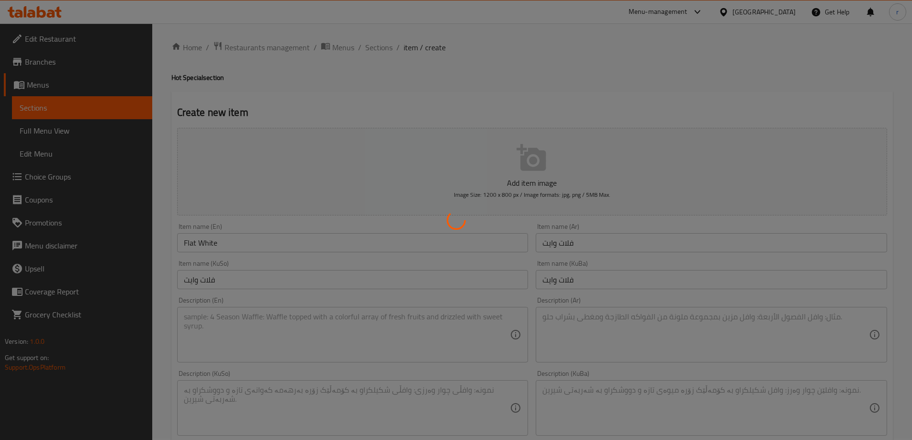
scroll to position [0, 0]
type input "0"
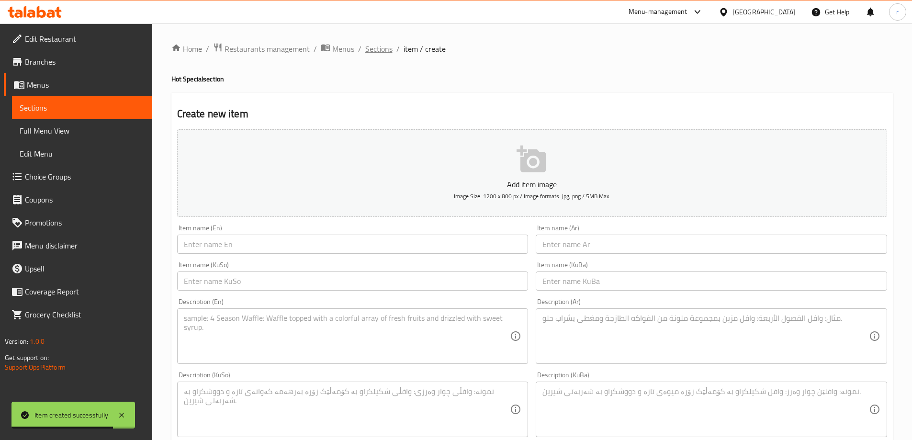
click at [377, 51] on span "Sections" at bounding box center [378, 48] width 27 height 11
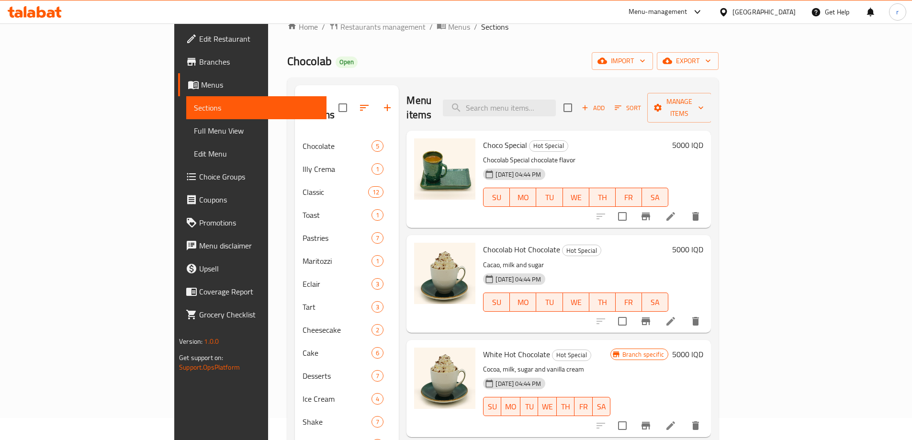
scroll to position [170, 0]
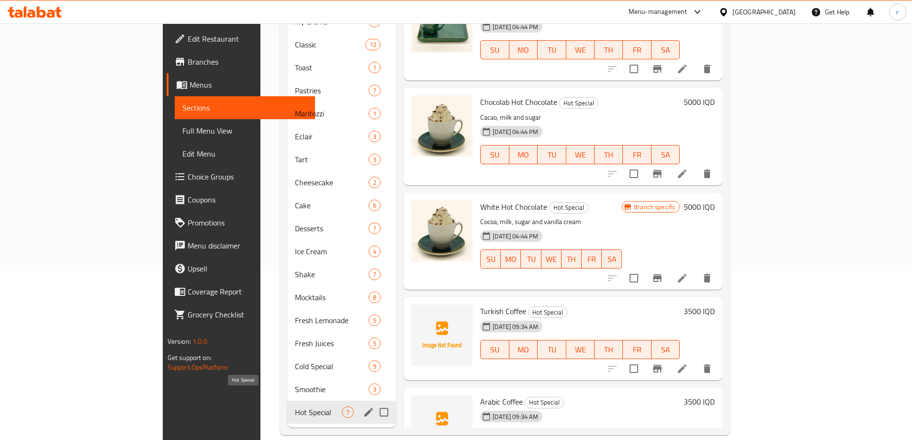
click at [295, 407] on span "Hot Special" at bounding box center [318, 412] width 47 height 11
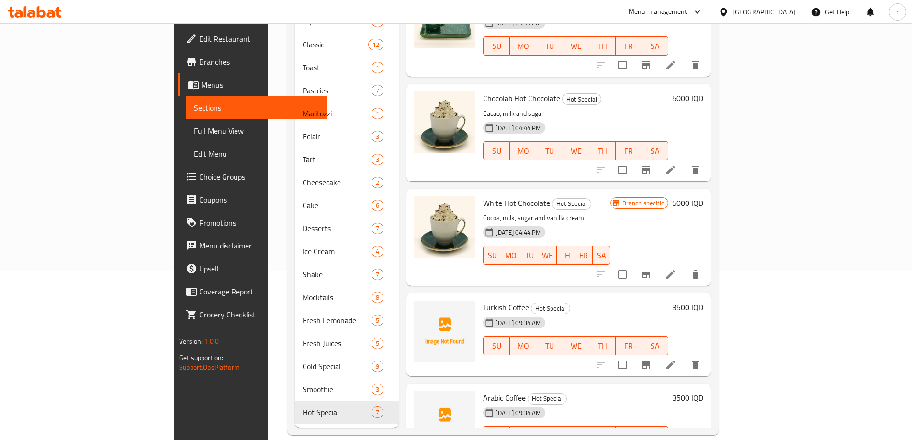
scroll to position [0, 0]
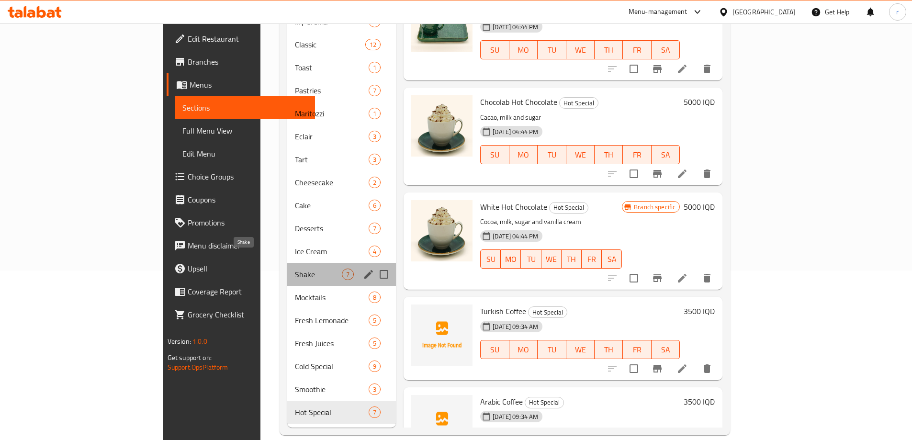
click at [295, 269] on span "Shake" at bounding box center [318, 274] width 47 height 11
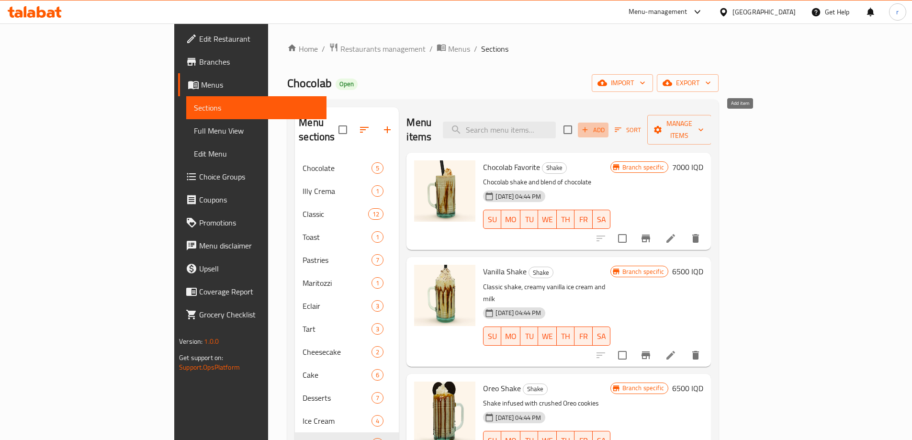
click at [606, 125] on span "Add" at bounding box center [593, 130] width 26 height 11
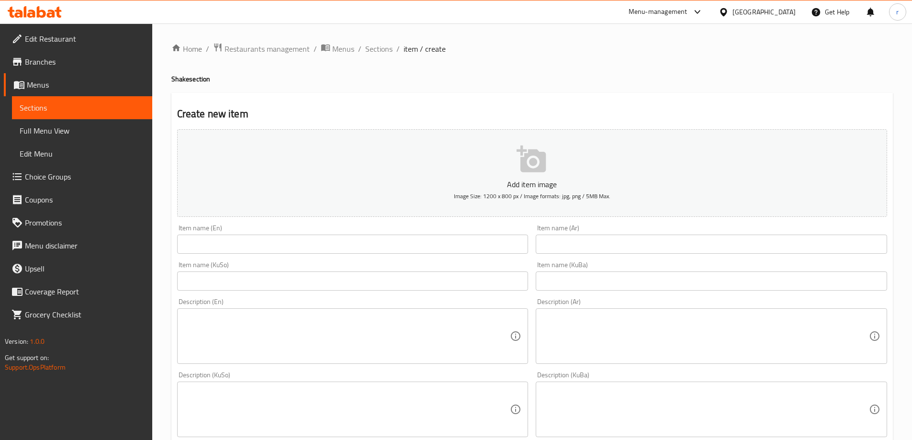
click at [245, 241] on input "text" at bounding box center [352, 244] width 351 height 19
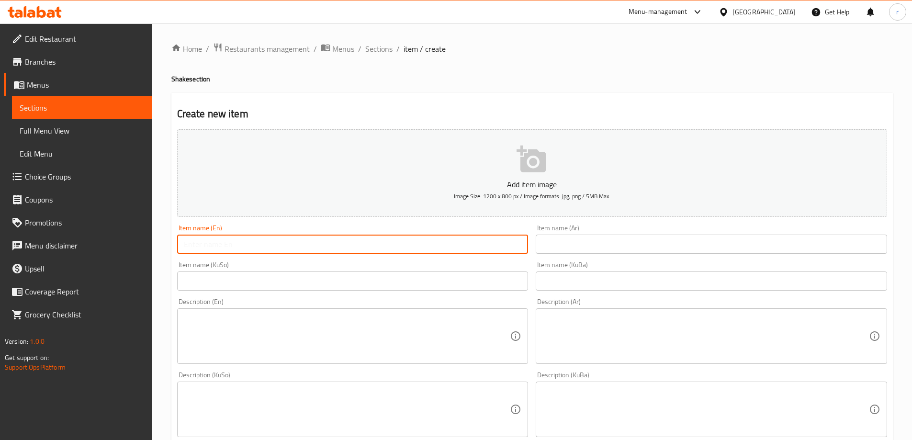
paste input "Snickers Shake"
type input "Snickers Shake"
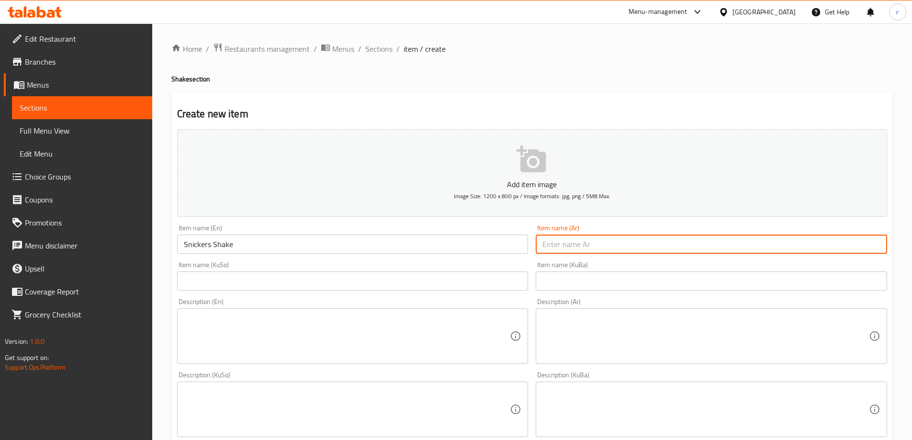
click at [570, 244] on input "text" at bounding box center [711, 244] width 351 height 19
paste input "سنيكرز شيك"
type input "سنيكرز شيك"
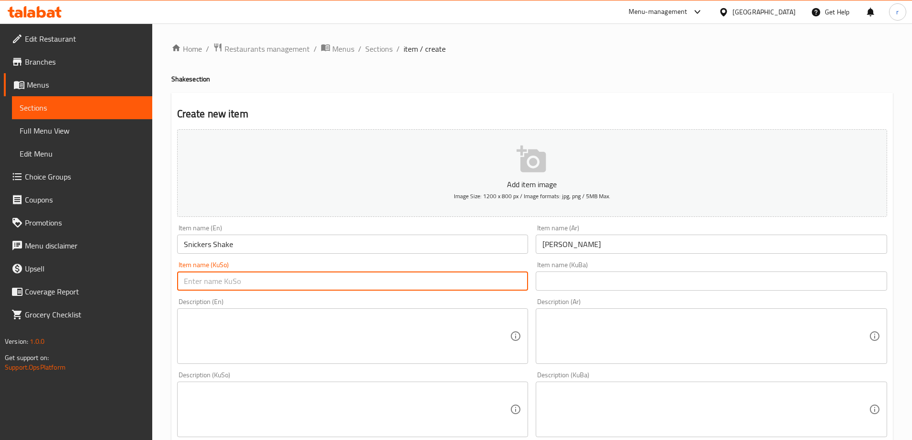
click at [295, 277] on input "text" at bounding box center [352, 281] width 351 height 19
type input "ش"
paste input "سنیکەرز"
drag, startPoint x: 248, startPoint y: 283, endPoint x: 136, endPoint y: 285, distance: 112.1
click at [136, 285] on div "Edit Restaurant Branches Menus Sections Full Menu View Edit Menu Choice Groups …" at bounding box center [456, 404] width 912 height 763
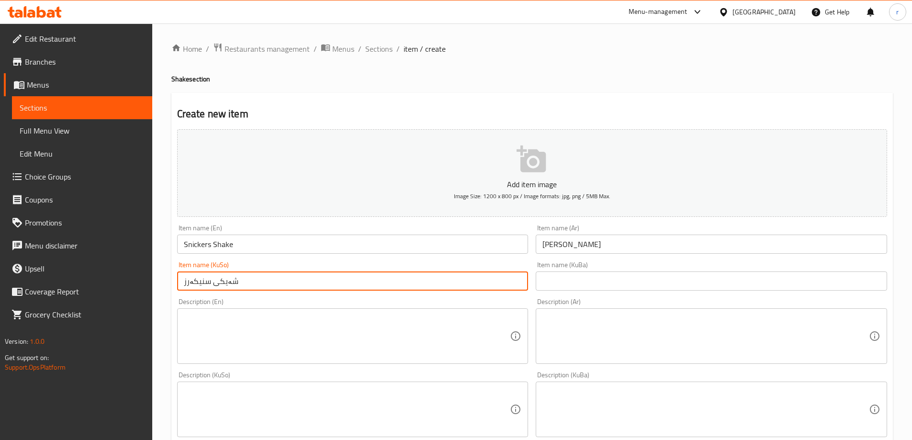
type input "شەیکی سنیکەرز"
click at [559, 272] on input "text" at bounding box center [711, 281] width 351 height 19
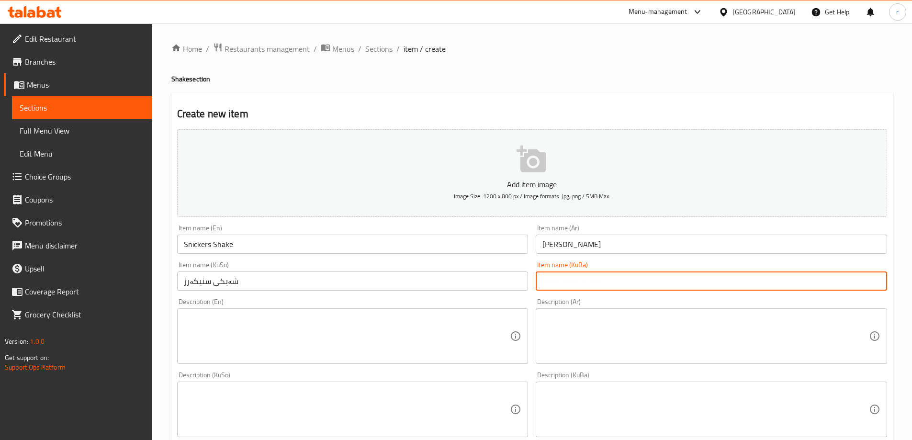
paste input "شەیکی سنیکەرز"
type input "شەیکی سنیکەرز"
click at [268, 394] on textarea at bounding box center [347, 409] width 327 height 45
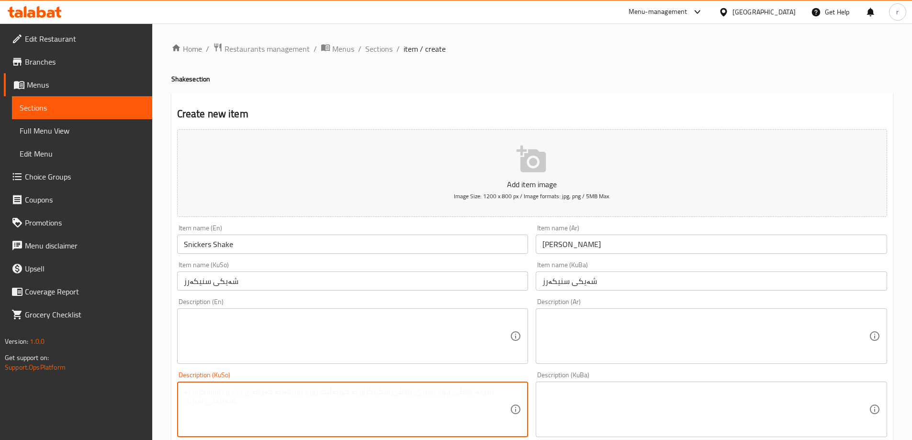
paste textarea "پێکدێت لە ئایسکریم لەگەڵ سنیکەرس و شیری فرێش"
drag, startPoint x: 232, startPoint y: 394, endPoint x: 259, endPoint y: 392, distance: 26.9
click at [259, 392] on textarea "پێکدێت لە ئایسکریم لەگەڵ سنیکەرس و شیری فرێش" at bounding box center [347, 409] width 327 height 45
paste textarea
click at [361, 394] on textarea "پێکدێت لە ئایسکریم لەگەڵ سنیکەرز و شیری فرێش" at bounding box center [347, 409] width 327 height 45
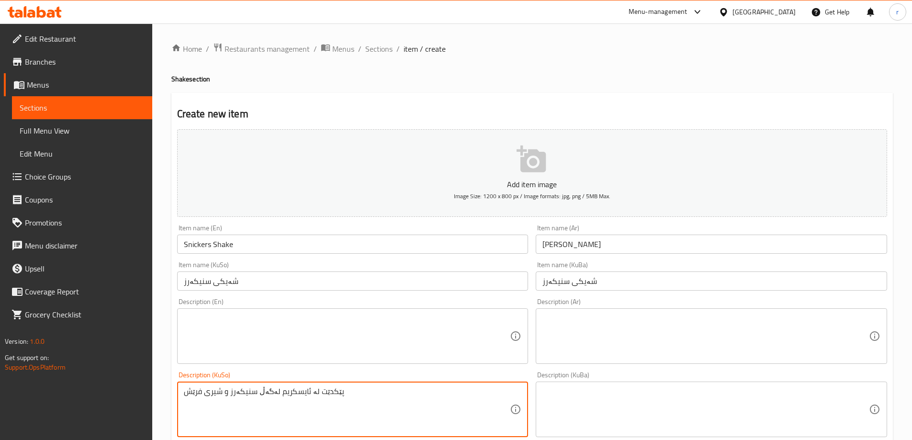
drag, startPoint x: 361, startPoint y: 394, endPoint x: 160, endPoint y: 394, distance: 200.2
click at [160, 394] on div "Home / Restaurants management / Menus / Sections / item / create Shake section …" at bounding box center [532, 404] width 760 height 763
type textarea "پێکدێت لە ئایسکریم لەگەڵ سنیکەرز و شیری فرێش"
click at [570, 405] on textarea at bounding box center [706, 409] width 327 height 45
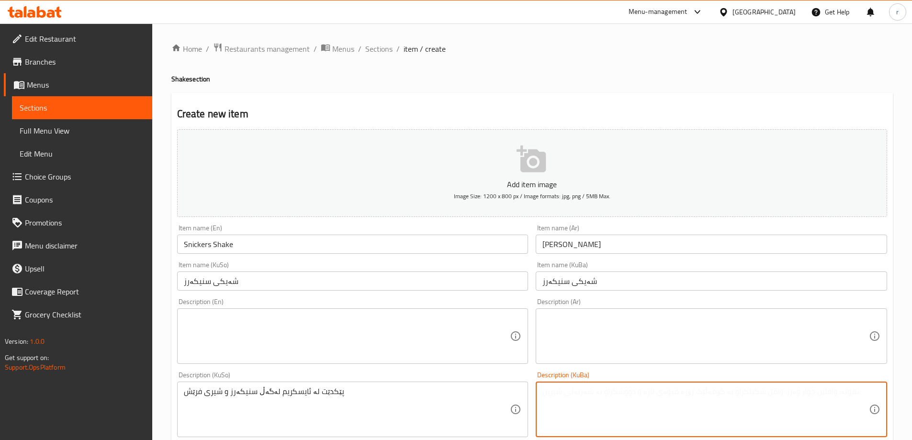
paste textarea "پێکدێت لە ئایسکریم لەگەڵ سنیکەرز و شیری فرێش"
type textarea "پێکدێت لە ئایسکریم لەگەڵ سنیکەرز و شیری فرێش"
click at [290, 338] on textarea at bounding box center [347, 336] width 327 height 45
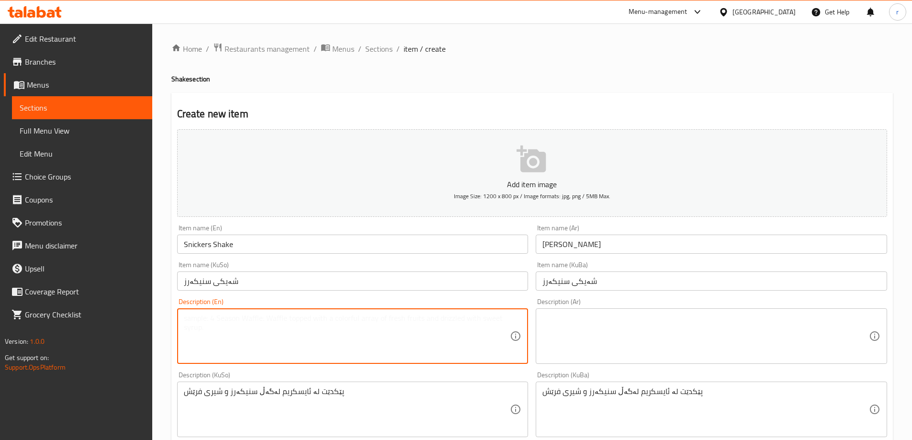
paste textarea "Contains ice cream with snickers and fresh milk"
type textarea "Contains ice cream with snickers and fresh milk"
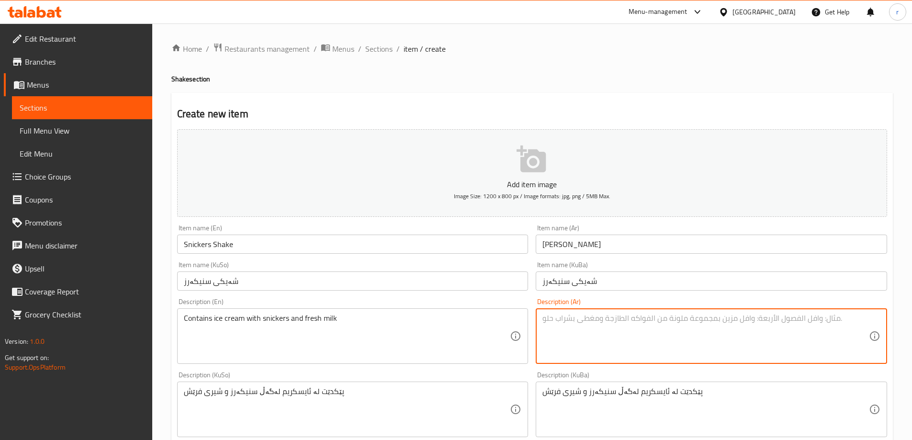
click at [634, 345] on textarea at bounding box center [706, 336] width 327 height 45
paste textarea "تحتوي على آيس كريم مع سنيكرز وحليب فريش"
type textarea "تحتوي على آيس كريم مع سنيكرز وحليب فريش"
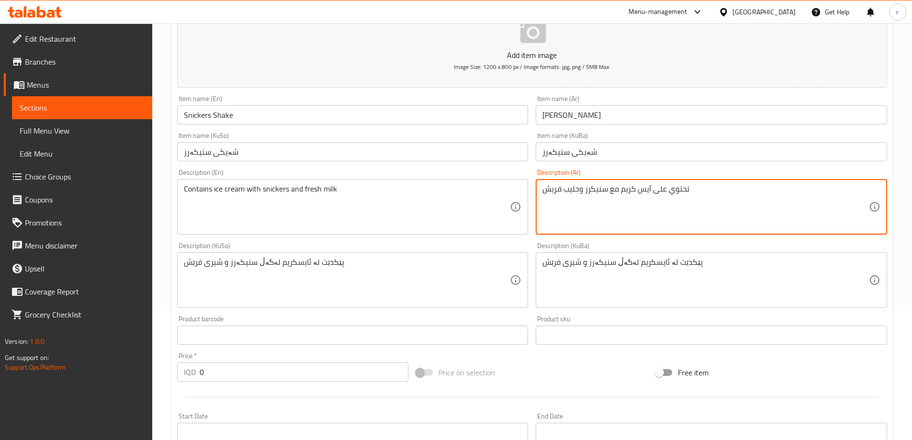
scroll to position [159, 0]
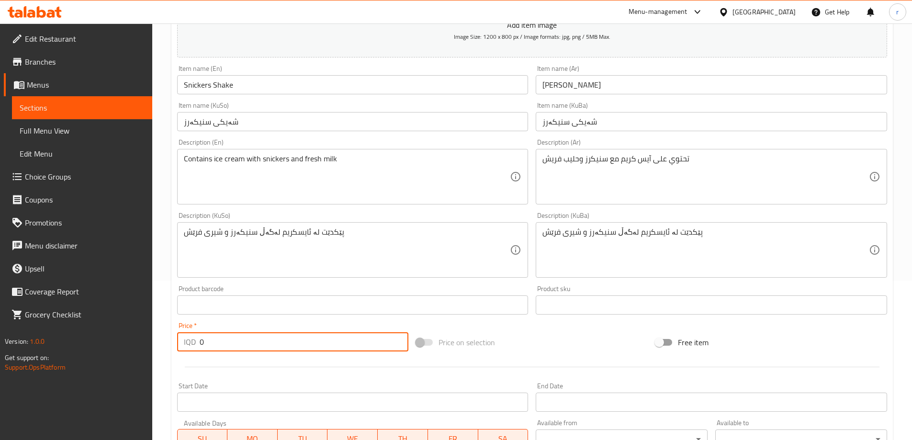
drag, startPoint x: 159, startPoint y: 351, endPoint x: 143, endPoint y: 343, distance: 16.9
click at [139, 351] on div "Edit Restaurant Branches Menus Sections Full Menu View Edit Menu Choice Groups …" at bounding box center [456, 245] width 912 height 763
paste input "650"
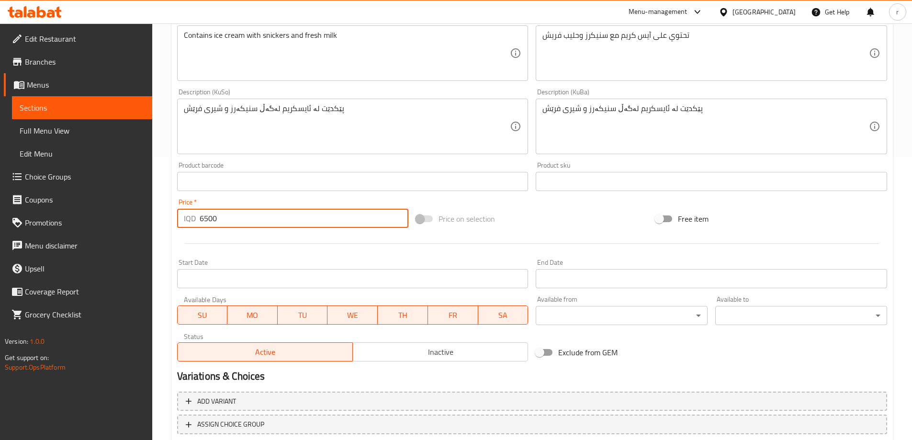
scroll to position [347, 0]
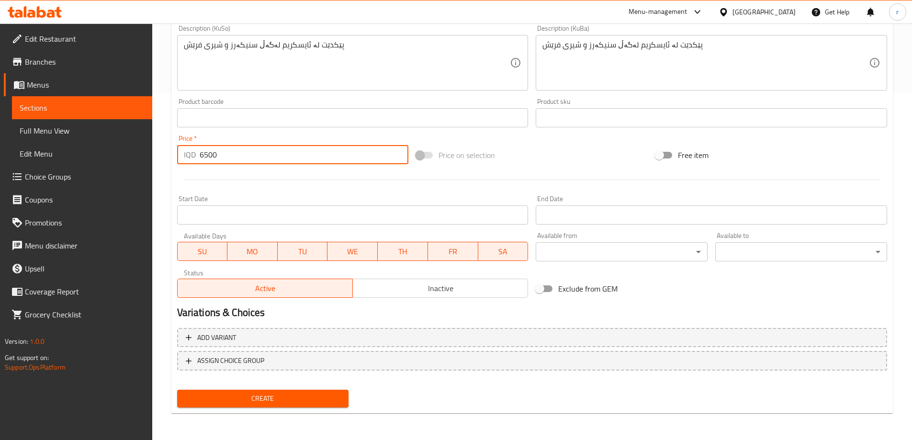
type input "6500"
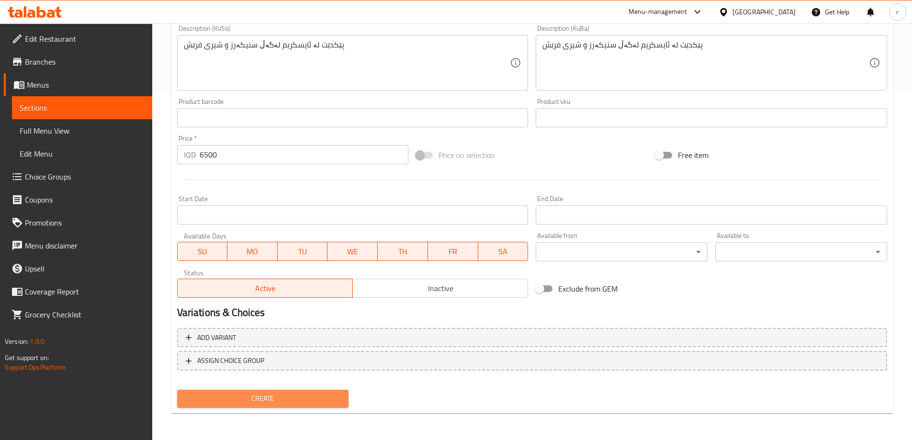
click at [315, 391] on button "Create" at bounding box center [263, 399] width 172 height 18
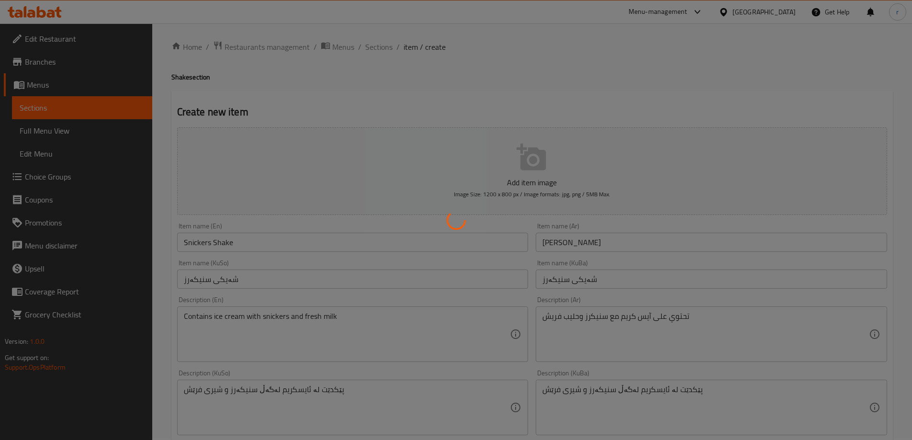
scroll to position [0, 0]
type input "0"
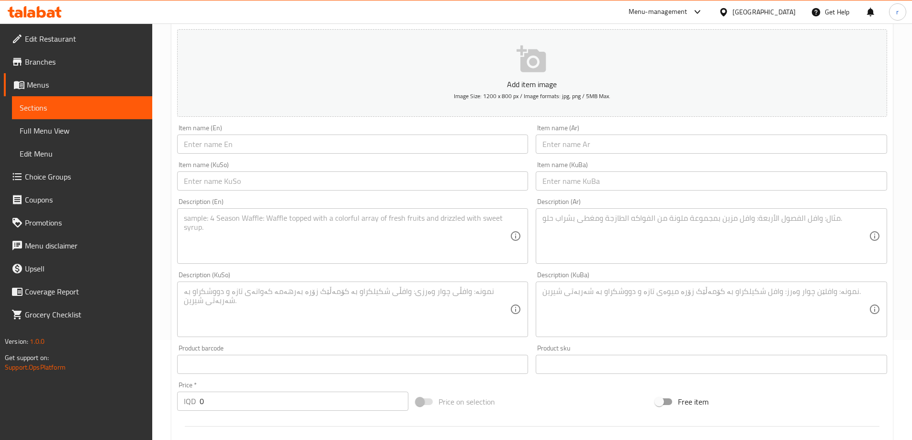
scroll to position [80, 0]
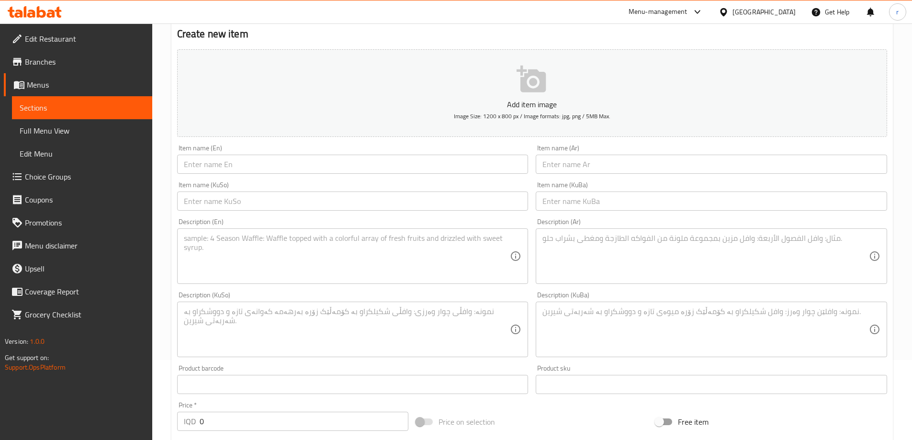
click at [237, 165] on input "text" at bounding box center [352, 164] width 351 height 19
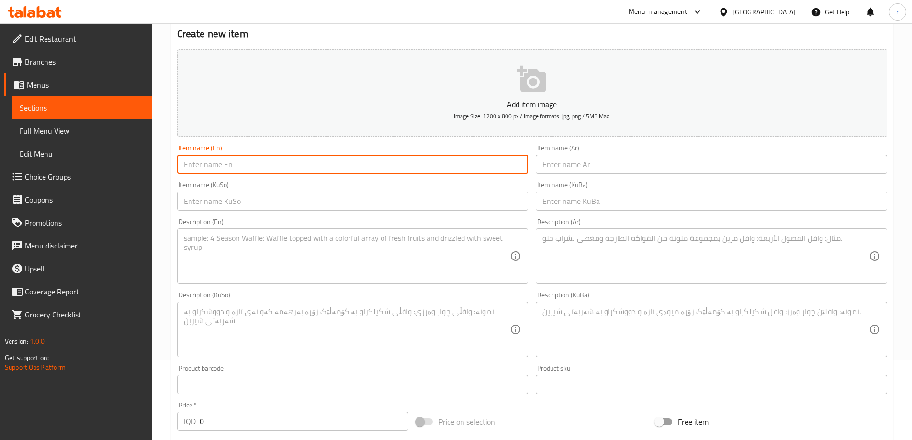
paste input "Lotus Shake"
type input "Lotus Shake"
click at [616, 172] on input "text" at bounding box center [711, 164] width 351 height 19
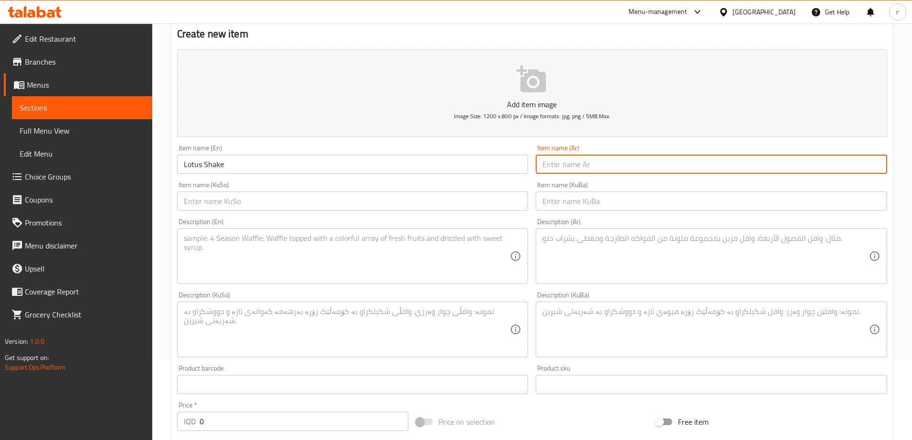
paste input "لوتس شيك"
type input "لوتس شيك"
click at [300, 199] on input "text" at bounding box center [352, 201] width 351 height 19
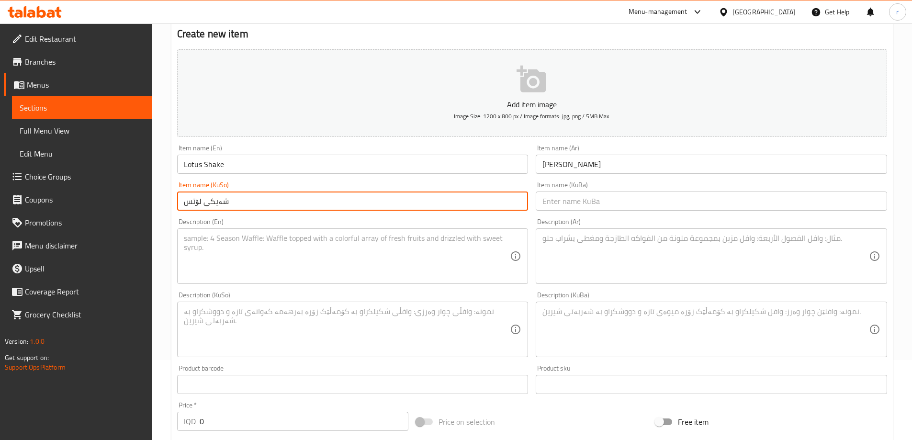
drag, startPoint x: 301, startPoint y: 198, endPoint x: 124, endPoint y: 192, distance: 177.8
click at [124, 192] on div "Edit Restaurant Branches Menus Sections Full Menu View Edit Menu Choice Groups …" at bounding box center [456, 324] width 912 height 763
type input "شەیکی لۆتس"
click at [560, 200] on input "text" at bounding box center [711, 201] width 351 height 19
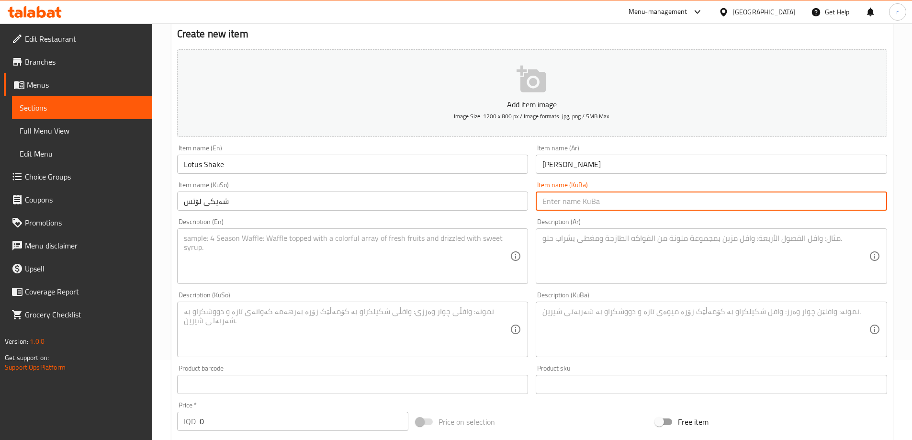
paste input "شەیکی لۆتس"
type input "شەیکی لۆتس"
click at [607, 330] on textarea at bounding box center [706, 329] width 327 height 45
paste textarea "پێکدێت لە ئایسکریم لەگەڵ لۆتەس و شیری فرێش"
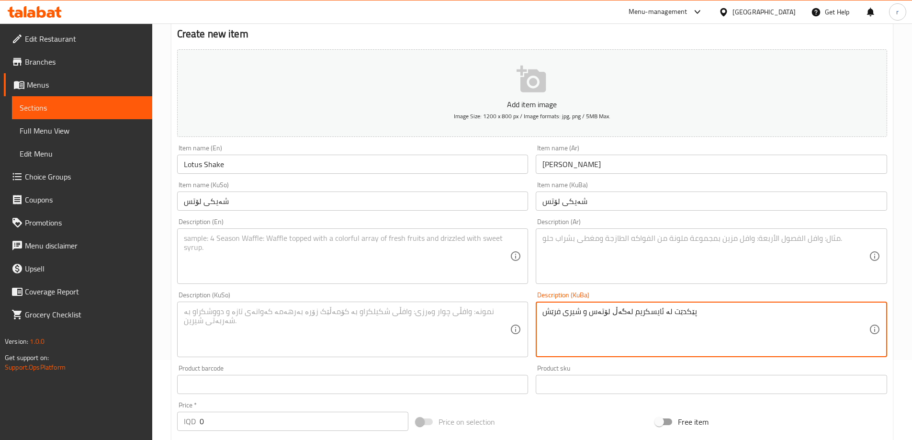
type textarea "پێکدێت لە ئایسکریم لەگەڵ لۆتەس و شیری فرێش"
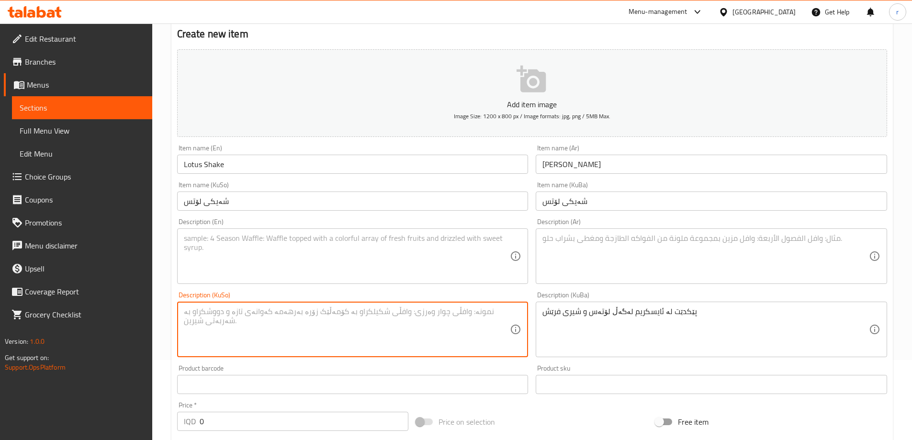
click at [337, 315] on textarea at bounding box center [347, 329] width 327 height 45
paste textarea "پێکدێت لە ئایسکریم لەگەڵ لۆتەس و شیری فرێش"
type textarea "پێکدێت لە ئایسکریم لەگەڵ لۆتەس و شیری فرێش"
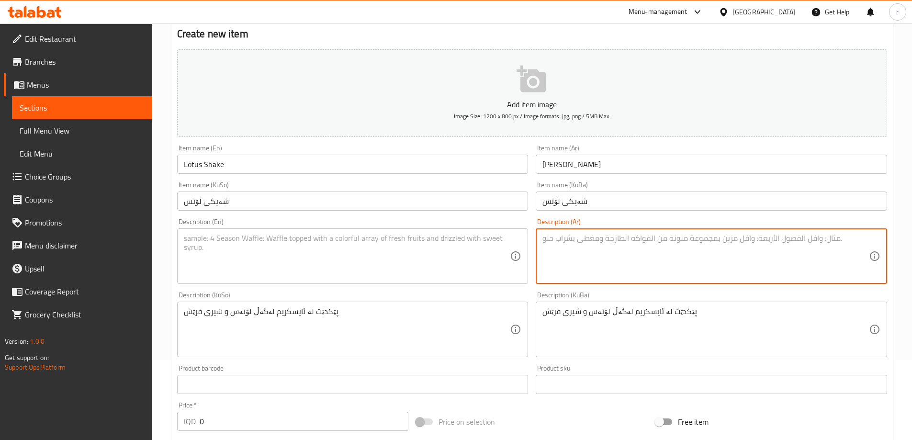
click at [559, 268] on textarea at bounding box center [706, 256] width 327 height 45
paste textarea "تحتوي على آيس كريم مع لوتس وحليب فريش"
type textarea "تحتوي على آيس كريم مع لوتس وحليب فريش"
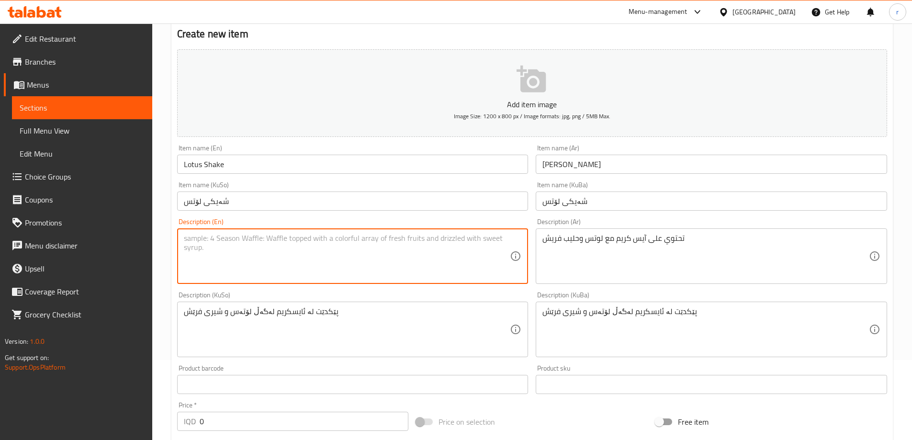
click at [246, 242] on textarea at bounding box center [347, 256] width 327 height 45
paste textarea "Contains ice cream with lotus and fresh milk"
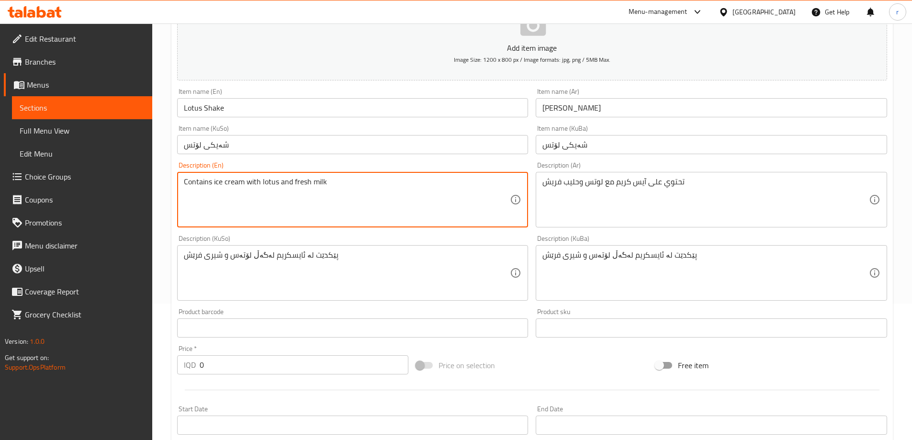
scroll to position [159, 0]
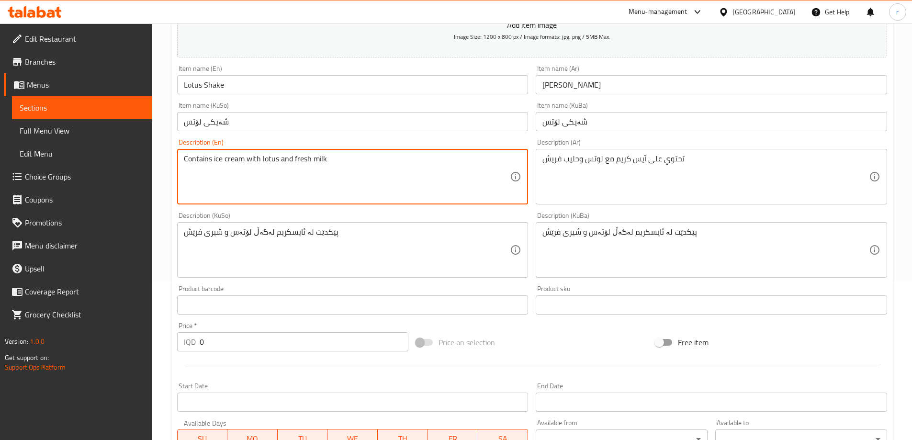
type textarea "Contains ice cream with lotus and fresh milk"
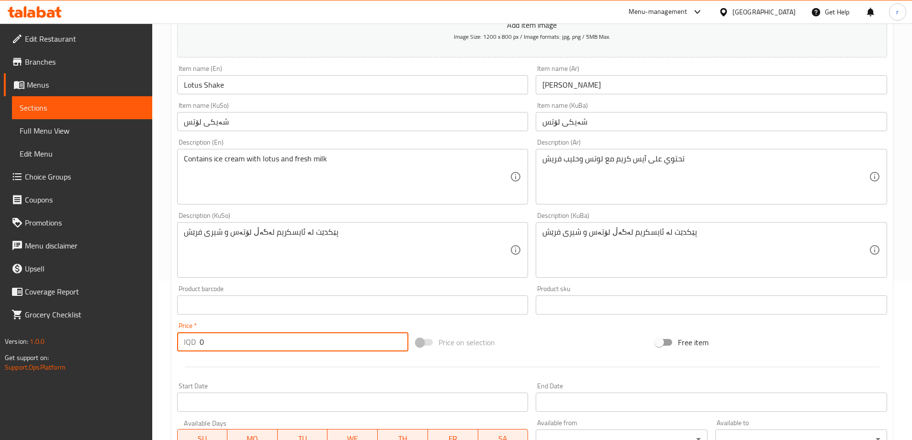
drag, startPoint x: 212, startPoint y: 347, endPoint x: 186, endPoint y: 344, distance: 25.5
click at [186, 344] on div "IQD 0 Price *" at bounding box center [293, 341] width 232 height 19
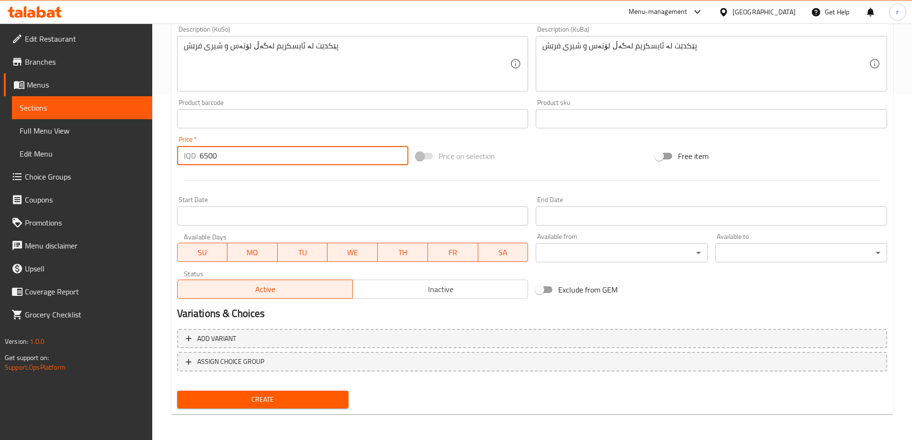
scroll to position [347, 0]
type input "6500"
click at [264, 407] on button "Create" at bounding box center [263, 399] width 172 height 18
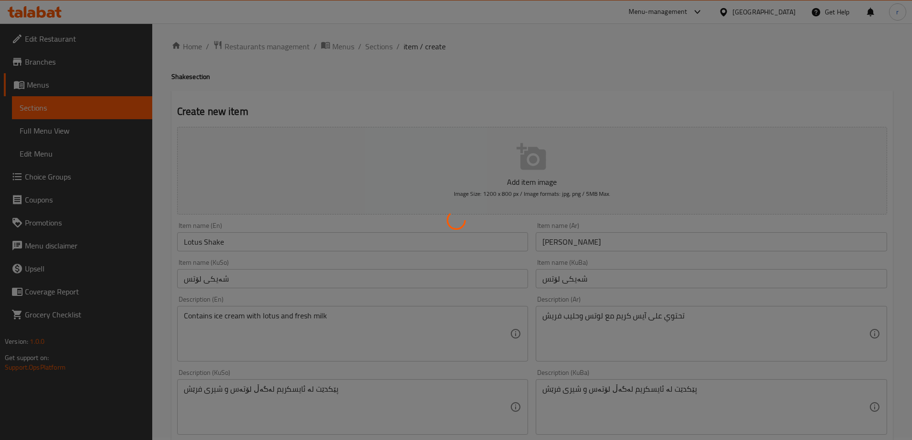
scroll to position [0, 0]
type input "0"
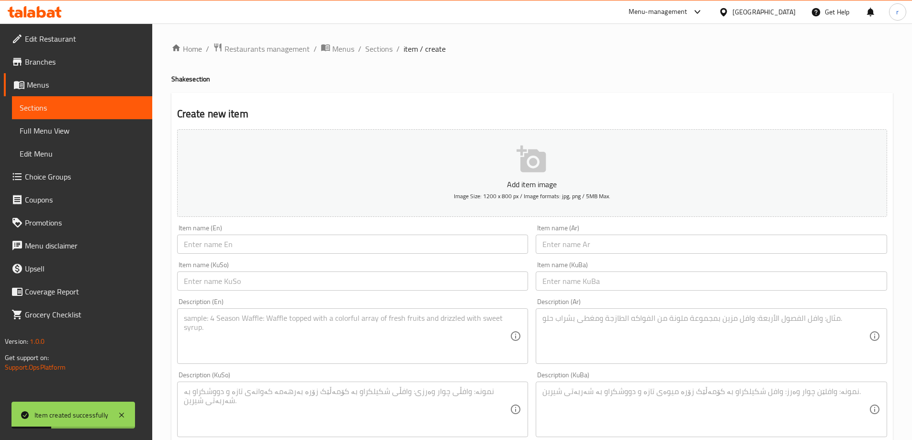
click at [238, 241] on input "text" at bounding box center [352, 244] width 351 height 19
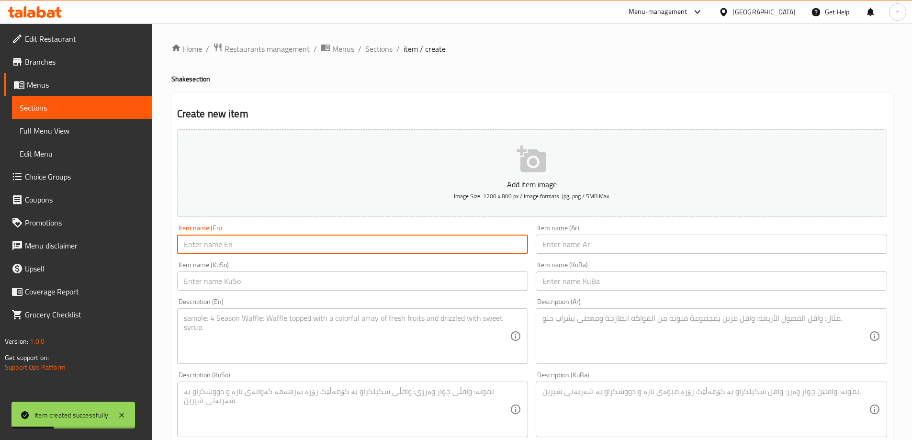
paste input "M And M Shake"
type input "M And M Shake"
click at [596, 245] on input "text" at bounding box center [711, 244] width 351 height 19
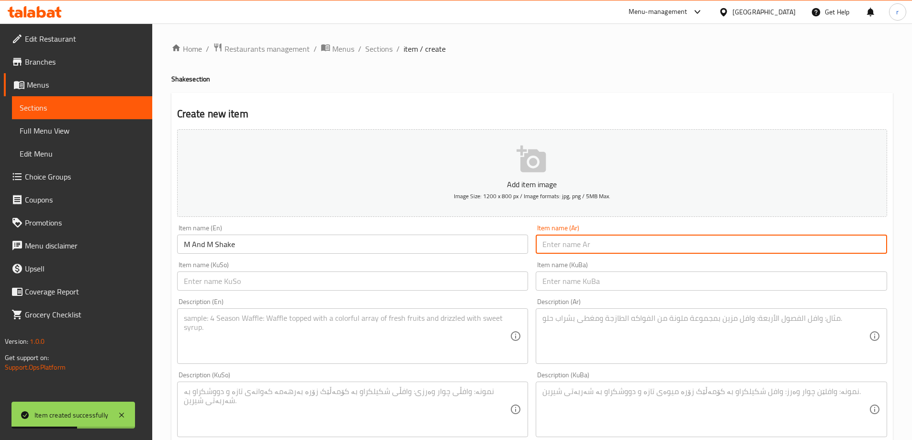
paste input "إم آند إم شيك"
type input "إم آند إم شيك"
click at [407, 283] on input "text" at bounding box center [352, 281] width 351 height 19
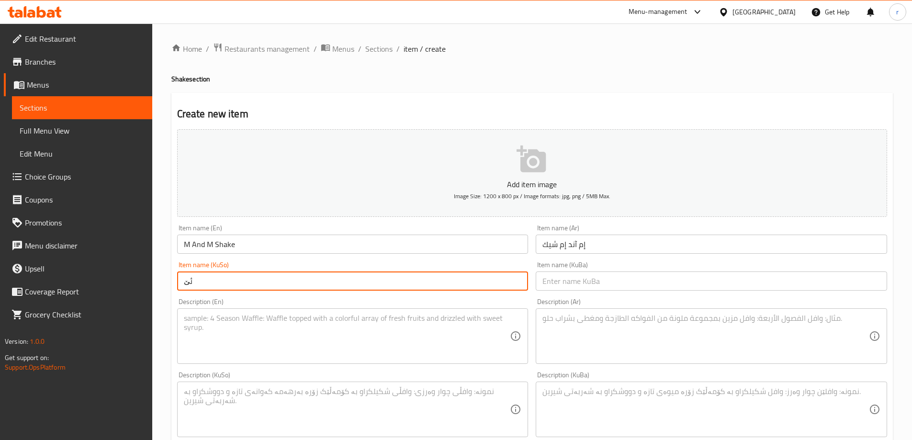
type input "ئ"
type input "شەیکی ئێم ئاند ئێم"
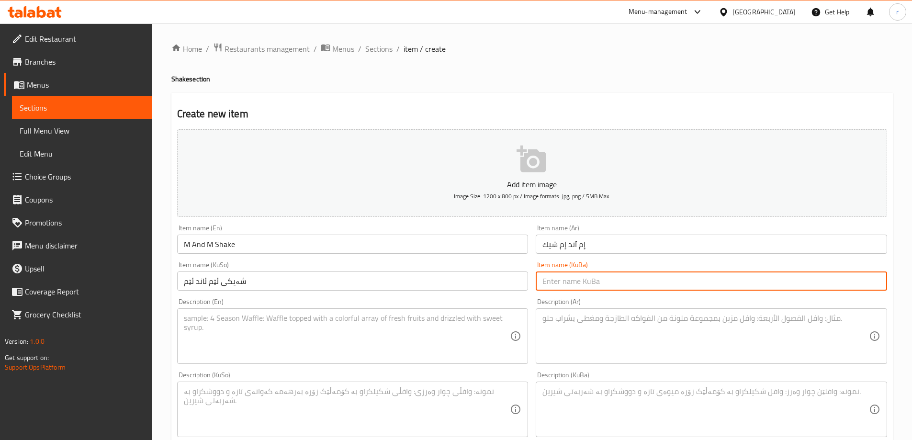
paste input "شەیکی ئێم ئاند ئێم"
type input "شەیکی ئێم ئاند ئێم"
click at [587, 321] on textarea at bounding box center [706, 336] width 327 height 45
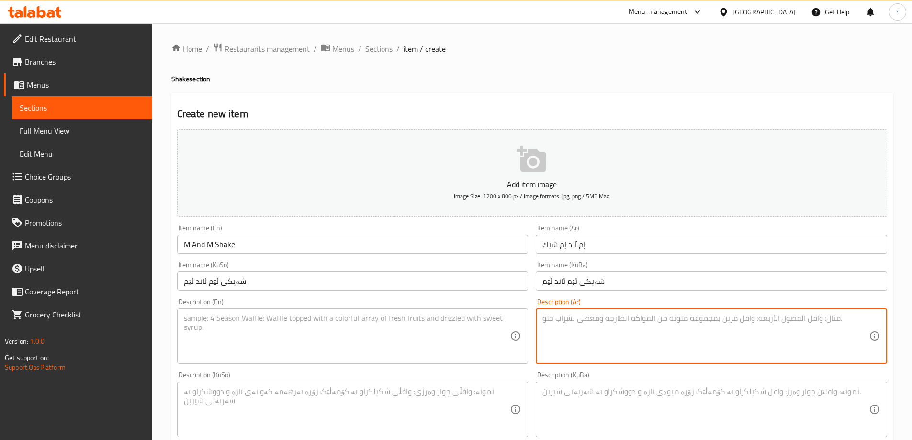
paste textarea "تحتوي على آيس كريم إم إم مع سنيكرز وحليب فريش"
click at [628, 320] on textarea "تحتوي على آيس كريم إم إم مع سنيكرز وحليب فريش" at bounding box center [706, 336] width 327 height 45
type textarea "تحتوي على آيس كريم إم آند إم مع سنيكرز وحليب فريش"
click at [594, 395] on textarea at bounding box center [706, 409] width 327 height 45
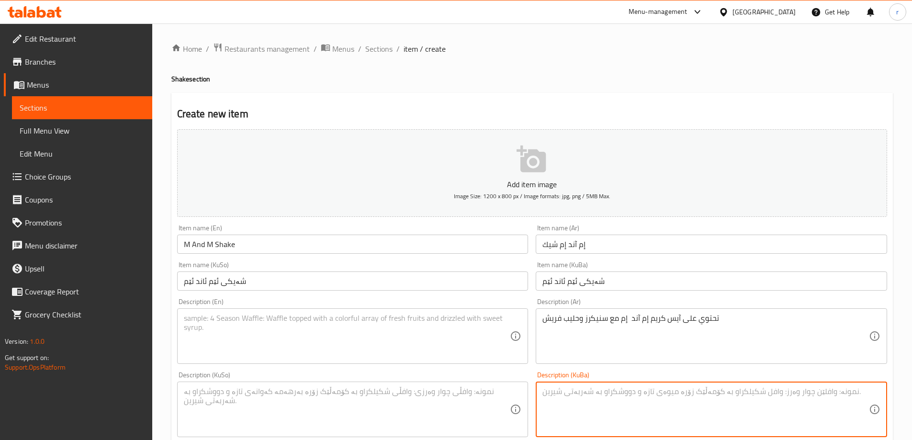
paste textarea "پێکدێت لە ئایسکریمی ئێم ئاند ئێم لەگەڵ سنیکەرس و شیری فرێش"
type textarea "پێکدێت لە ئایسکریمی ئێم ئاند ئێم لەگەڵ سنیکەرس و شیری فرێش"
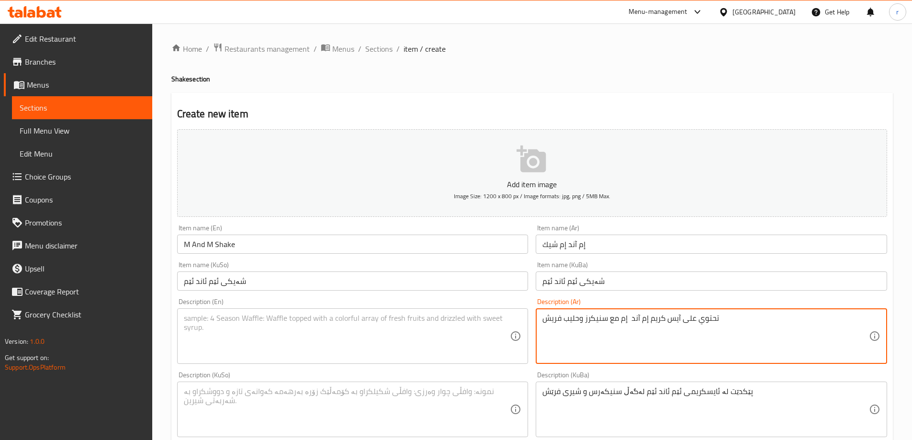
drag, startPoint x: 736, startPoint y: 324, endPoint x: 547, endPoint y: 317, distance: 189.8
click at [250, 358] on textarea at bounding box center [347, 336] width 327 height 45
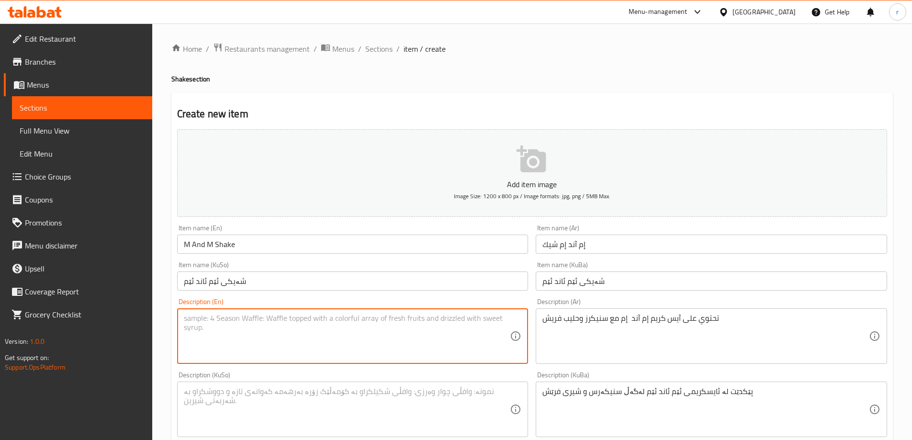
paste textarea "Contains m and m ice cream with snickers and fresh milk"
type textarea "Contains m and m ice cream with snickers and fresh milk"
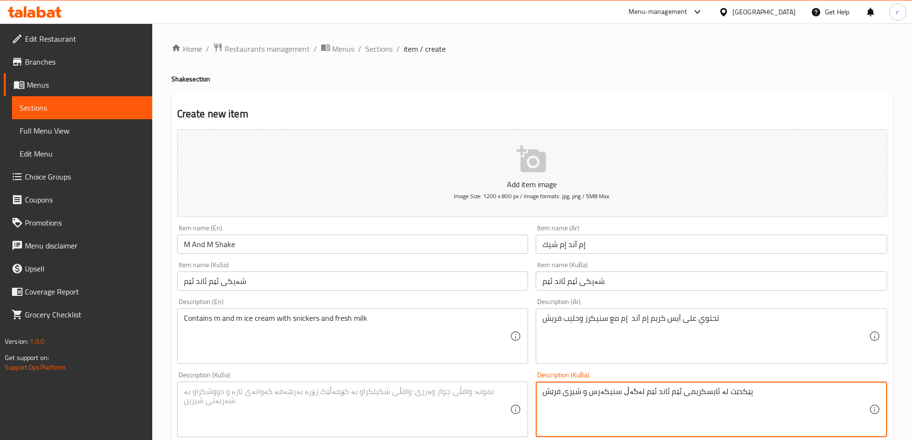
drag, startPoint x: 750, startPoint y: 389, endPoint x: 505, endPoint y: 388, distance: 245.2
click at [334, 390] on textarea at bounding box center [347, 409] width 327 height 45
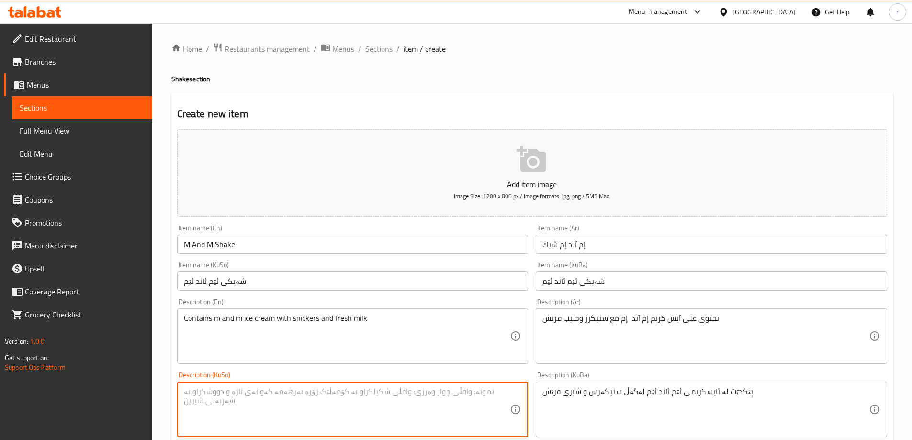
paste textarea "پێکدێت لە ئایسکریمی ئێم ئاند ئێم لەگەڵ سنیکەرس و شیری فرێش"
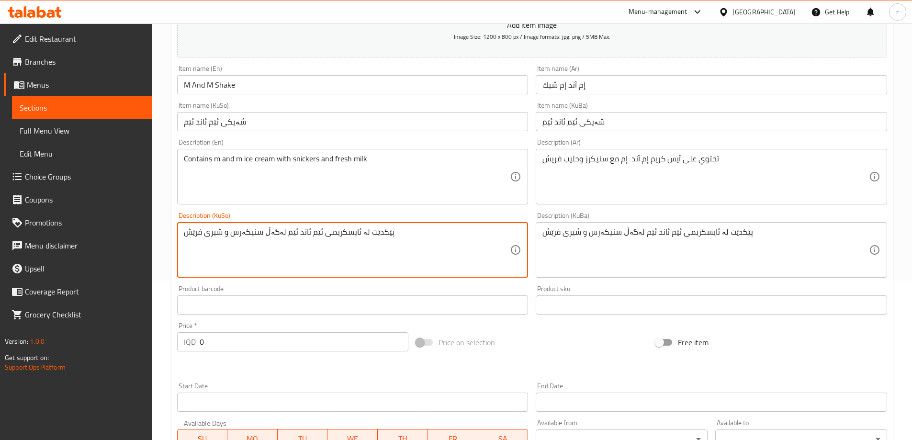
type textarea "پێکدێت لە ئایسکریمی ئێم ئاند ئێم لەگەڵ سنیکەرس و شیری فرێش"
drag, startPoint x: 235, startPoint y: 349, endPoint x: 145, endPoint y: 340, distance: 91.0
click at [145, 340] on div "Edit Restaurant Branches Menus Sections Full Menu View Edit Menu Choice Groups …" at bounding box center [456, 245] width 912 height 763
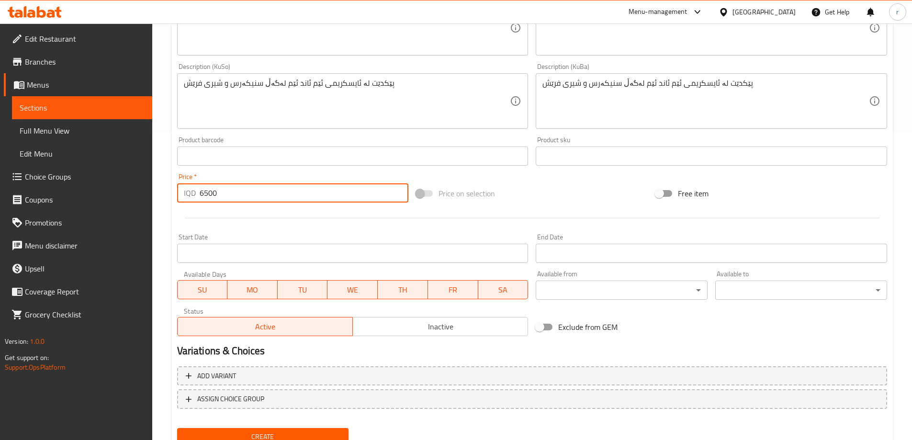
scroll to position [319, 0]
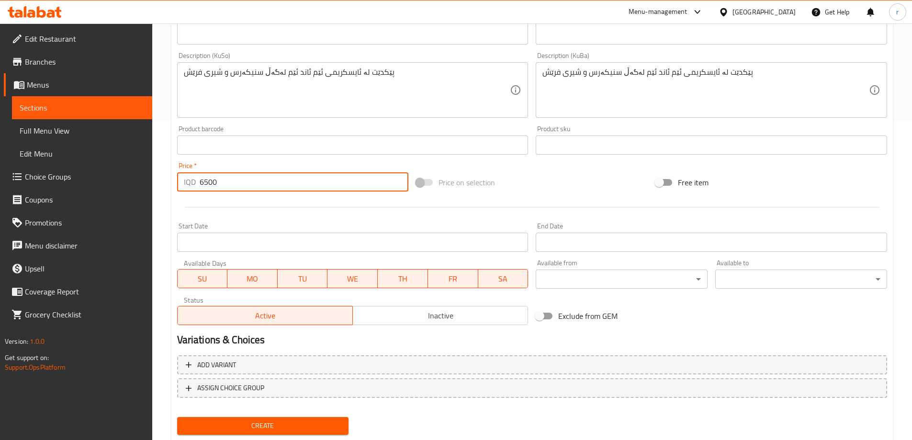
type input "6500"
click at [285, 421] on span "Create" at bounding box center [263, 426] width 157 height 12
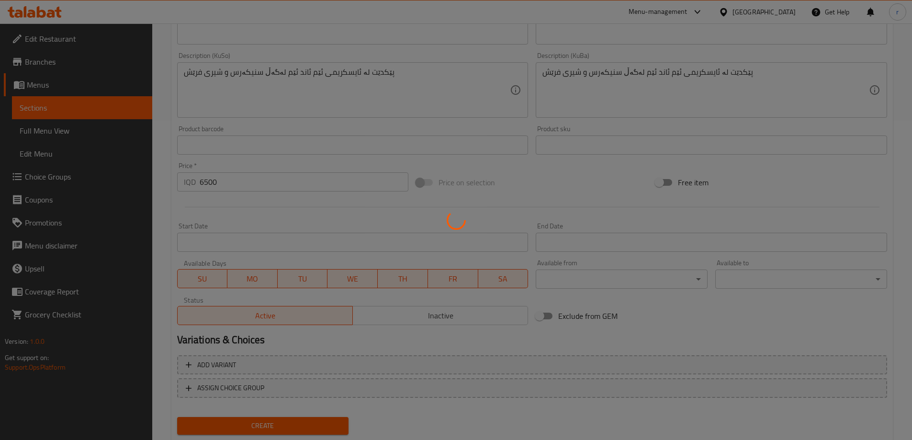
type input "0"
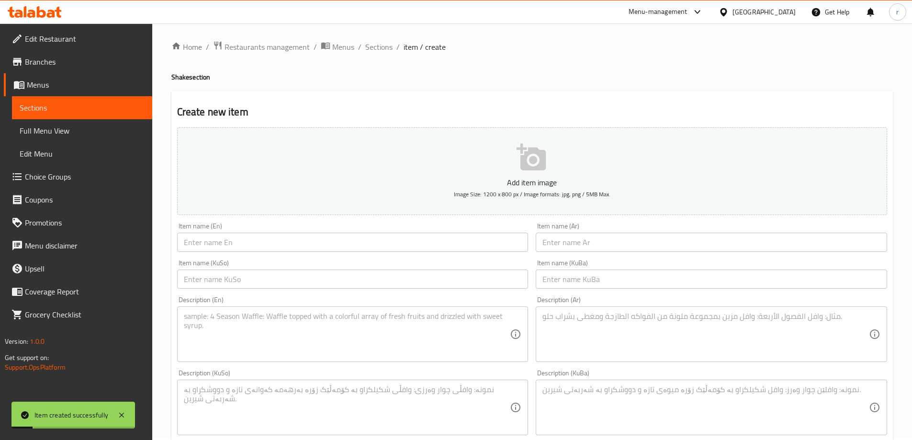
scroll to position [0, 0]
click at [382, 49] on span "Sections" at bounding box center [378, 48] width 27 height 11
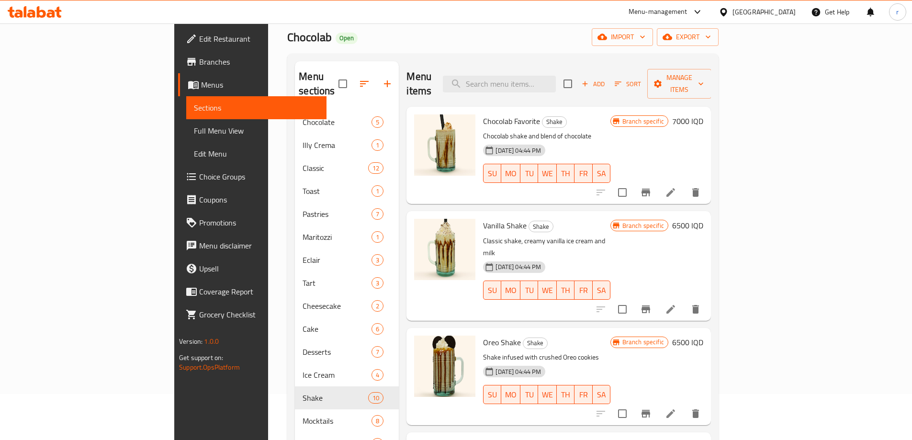
scroll to position [80, 0]
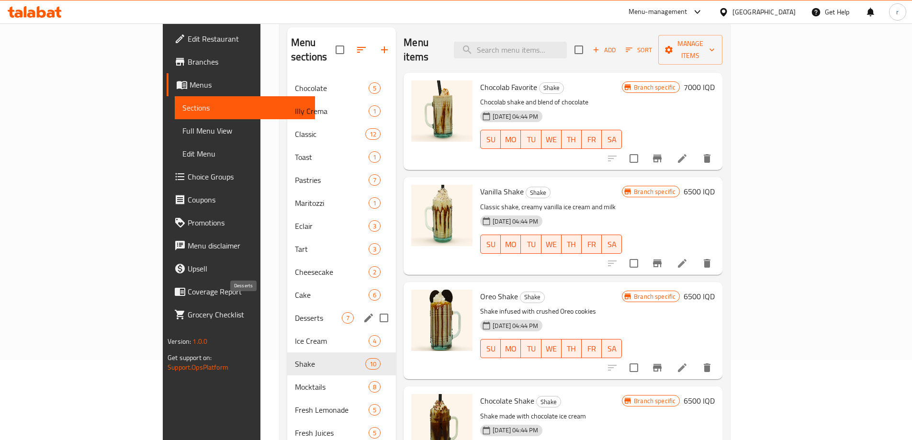
click at [295, 312] on span "Desserts" at bounding box center [318, 317] width 47 height 11
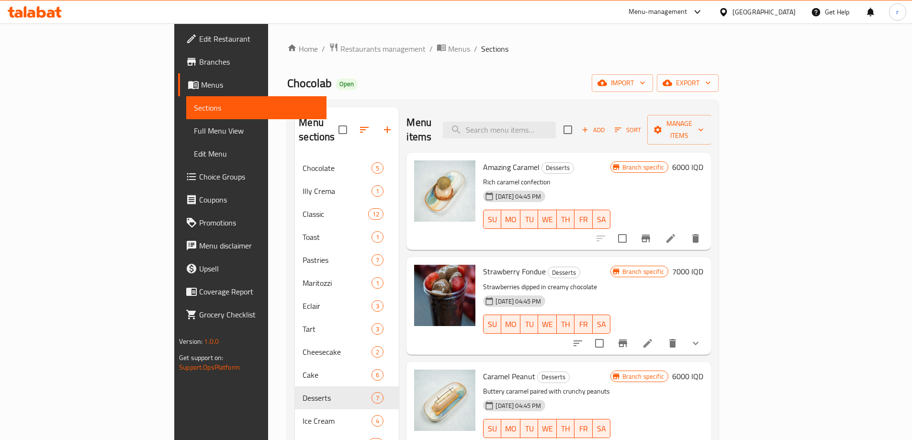
click at [589, 125] on icon "button" at bounding box center [585, 129] width 9 height 9
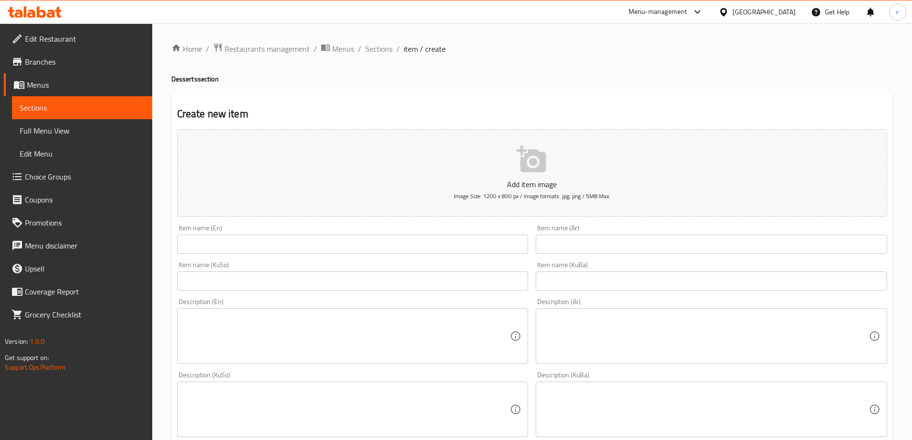
click at [200, 243] on input "text" at bounding box center [352, 244] width 351 height 19
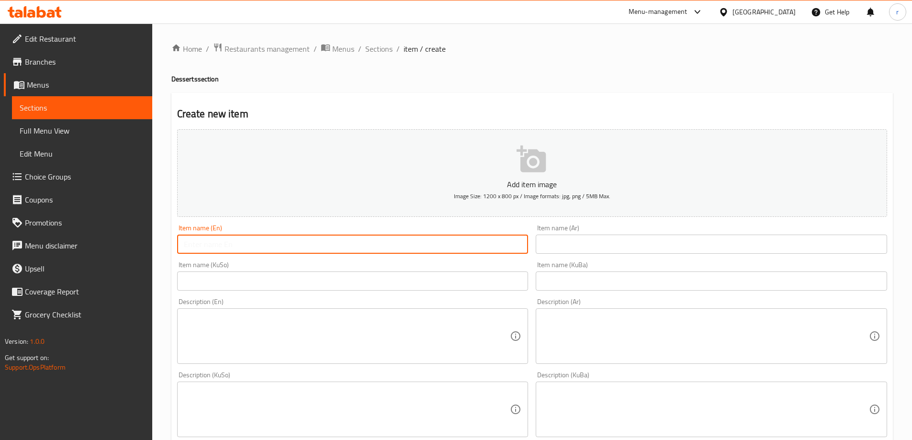
paste input "Mango mousse"
type input "Mango mousse"
click at [606, 249] on input "text" at bounding box center [711, 244] width 351 height 19
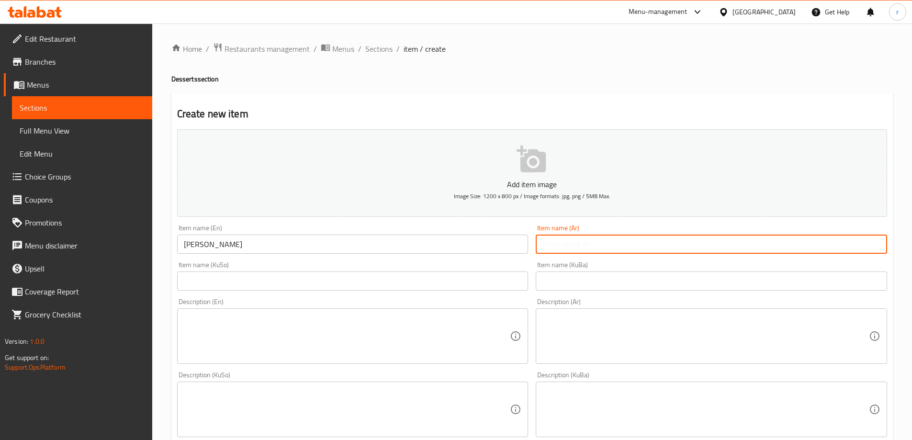
paste input "موس مانجو"
type input "موس مانجو"
click at [279, 282] on input "text" at bounding box center [352, 281] width 351 height 19
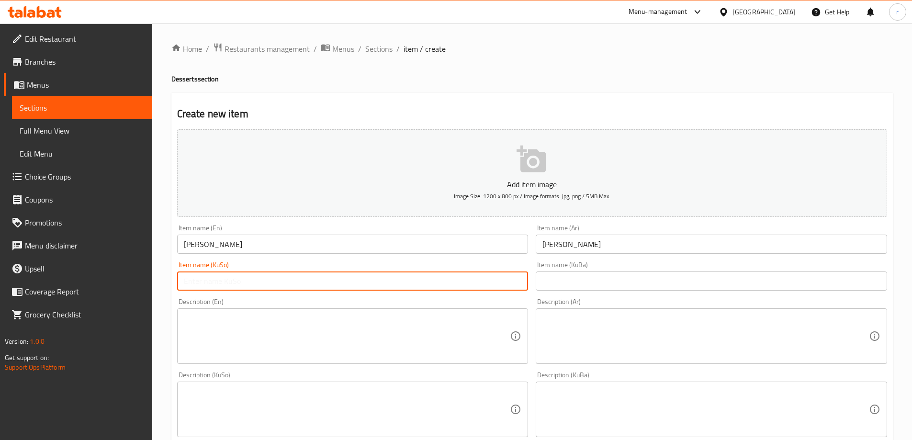
paste input "مووسی مانگۆ"
type input "مووسی مانگۆ"
click at [543, 277] on input "text" at bounding box center [711, 281] width 351 height 19
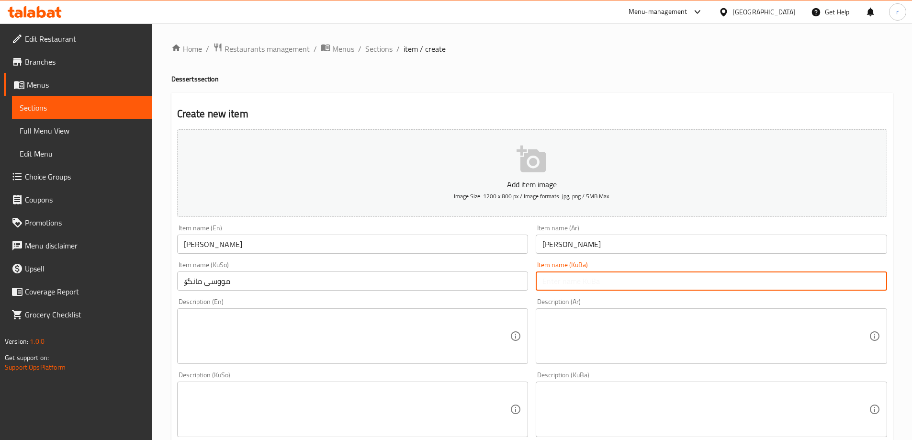
paste input "مووسی مانگۆ"
type input "مووسی مانگۆ"
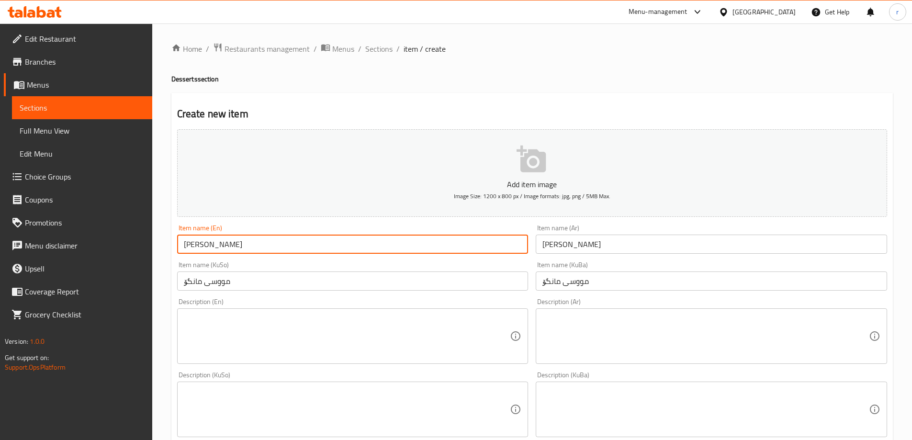
click at [210, 246] on input "Mango mousse" at bounding box center [352, 244] width 351 height 19
type input "Mango Mousse"
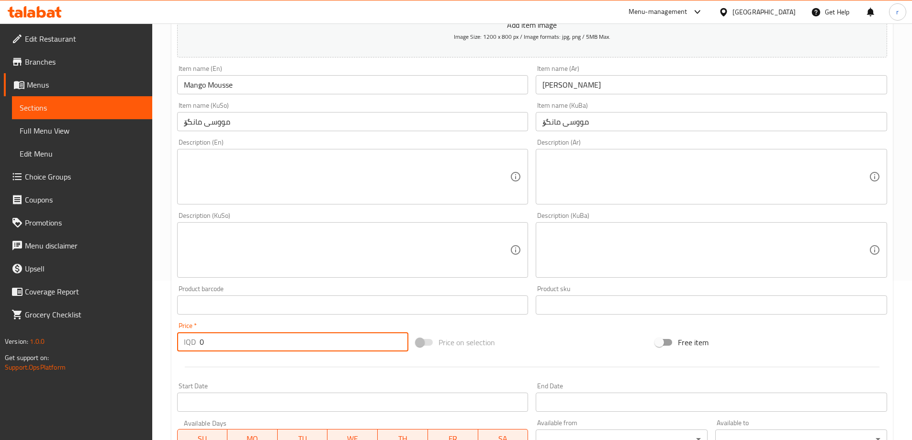
drag, startPoint x: 235, startPoint y: 341, endPoint x: 151, endPoint y: 363, distance: 86.6
click at [151, 363] on div "Edit Restaurant Branches Menus Sections Full Menu View Edit Menu Choice Groups …" at bounding box center [456, 245] width 912 height 763
type input "6000"
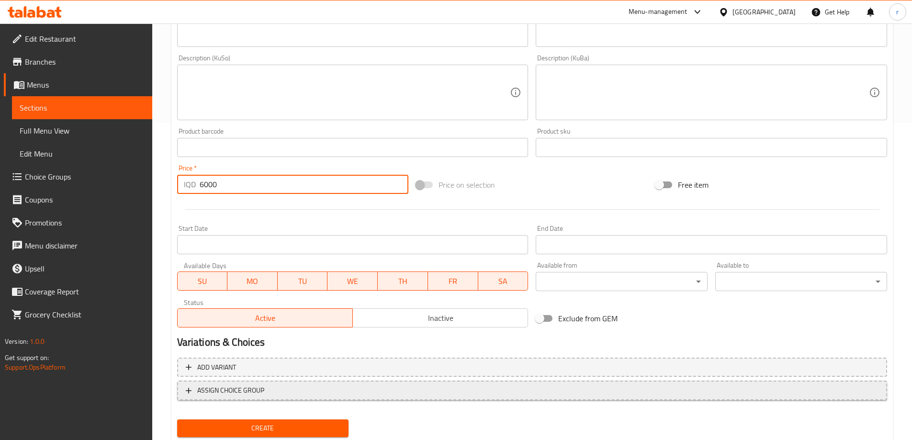
scroll to position [319, 0]
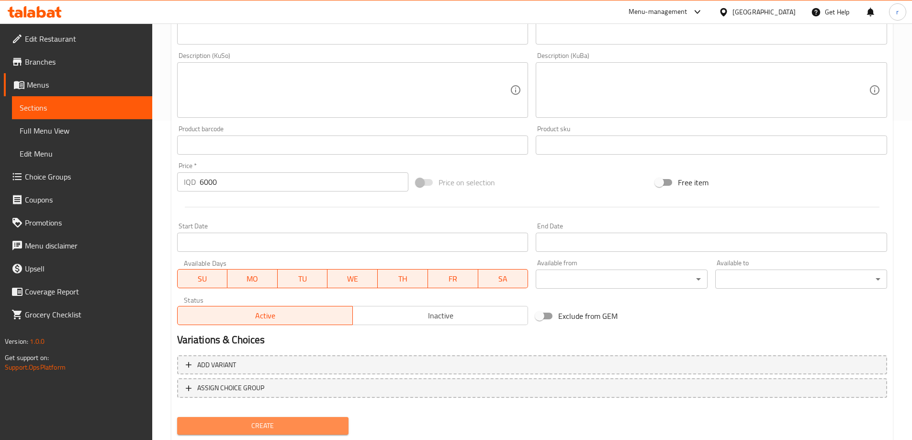
click at [300, 422] on span "Create" at bounding box center [263, 426] width 157 height 12
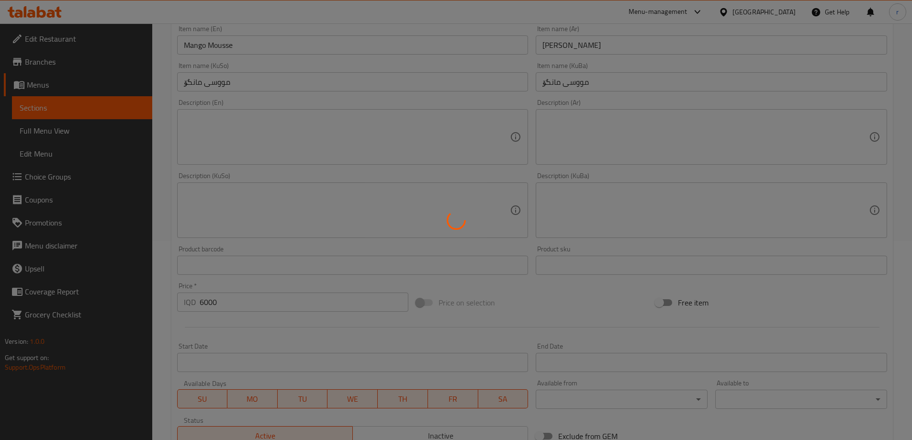
scroll to position [0, 0]
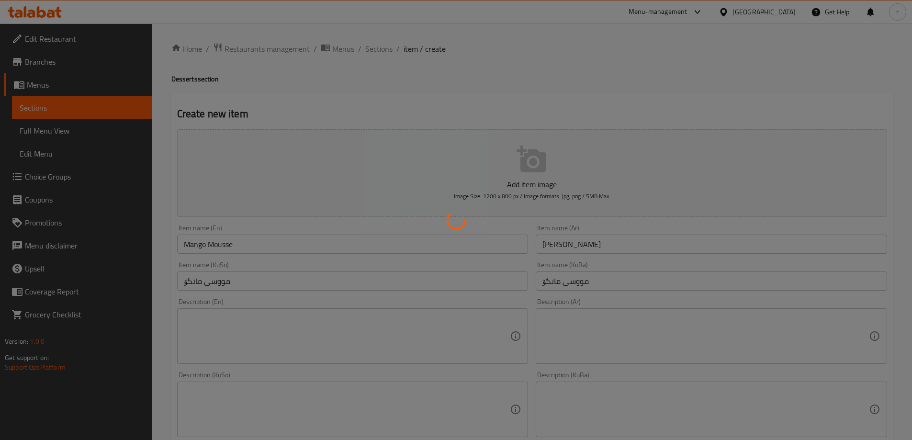
type input "0"
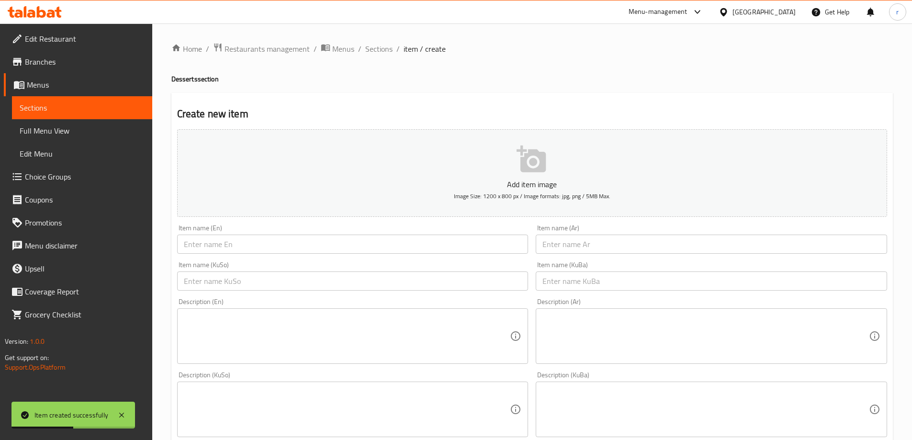
click at [284, 244] on input "text" at bounding box center [352, 244] width 351 height 19
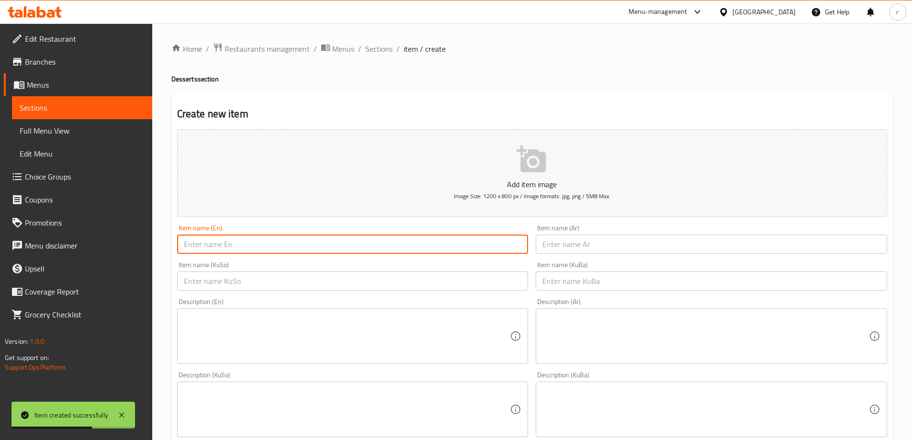
paste input "Raspberry Mousse"
type input "Raspberry Mousse"
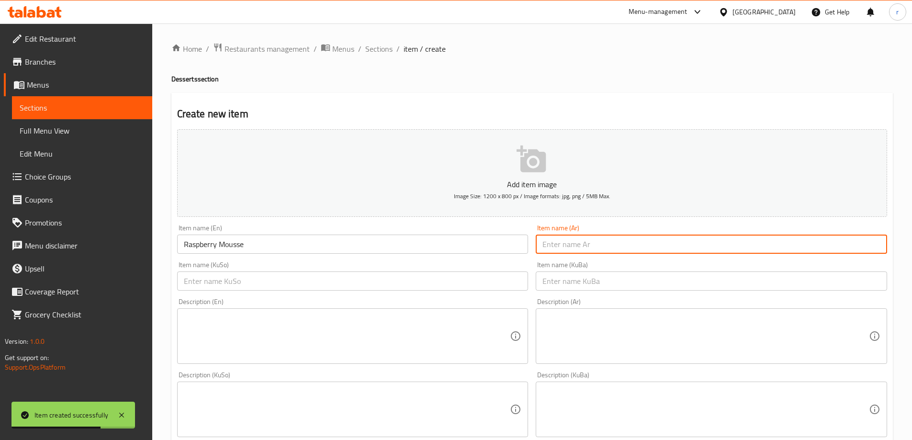
click at [564, 242] on input "text" at bounding box center [711, 244] width 351 height 19
paste input "موس توت توت بري"
type input "موس توت توت بري"
click at [409, 287] on input "text" at bounding box center [352, 281] width 351 height 19
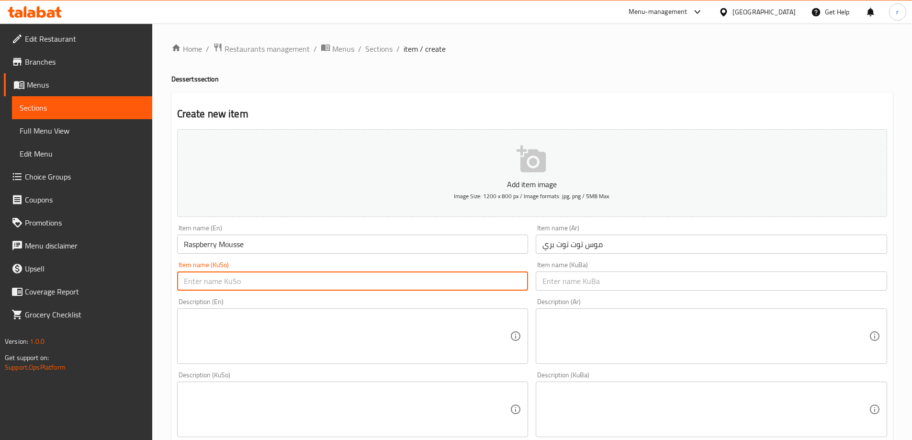
paste input "مووسی تووی کێوی"
type input "مووسی تووی کێوی"
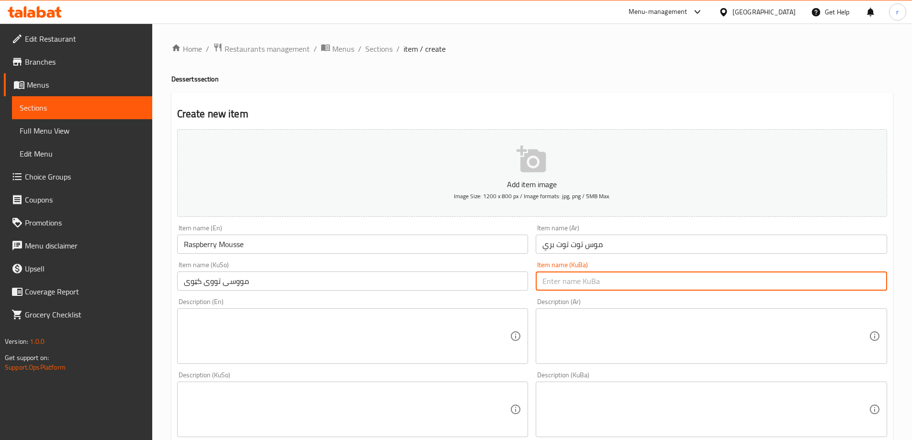
click at [595, 282] on input "text" at bounding box center [711, 281] width 351 height 19
paste input "مووسی تووی کێوی"
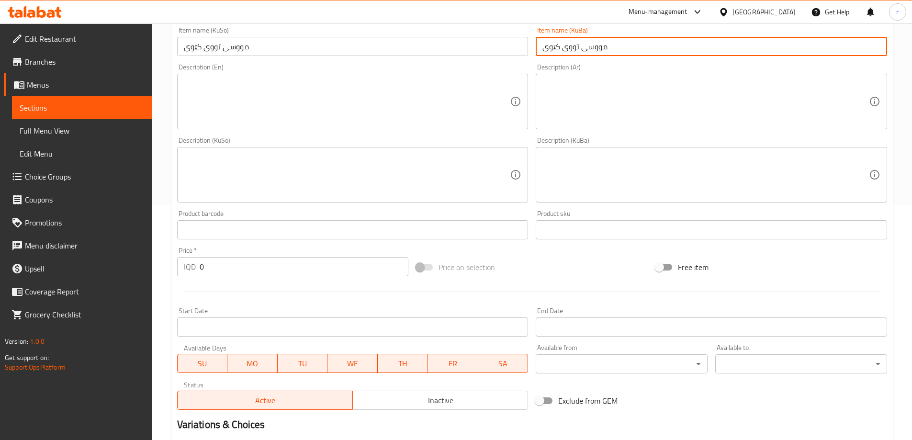
scroll to position [239, 0]
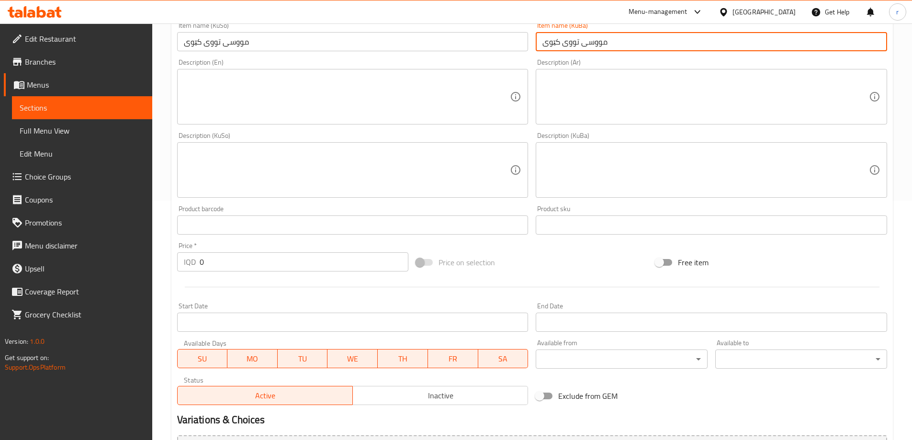
type input "مووسی تووی کێوی"
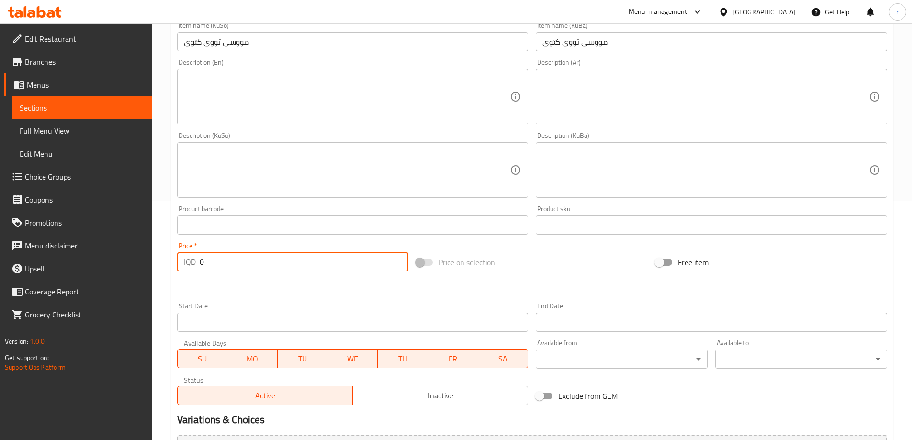
drag, startPoint x: 220, startPoint y: 265, endPoint x: 145, endPoint y: 274, distance: 75.7
click at [145, 274] on div "Edit Restaurant Branches Menus Sections Full Menu View Edit Menu Choice Groups …" at bounding box center [456, 165] width 912 height 763
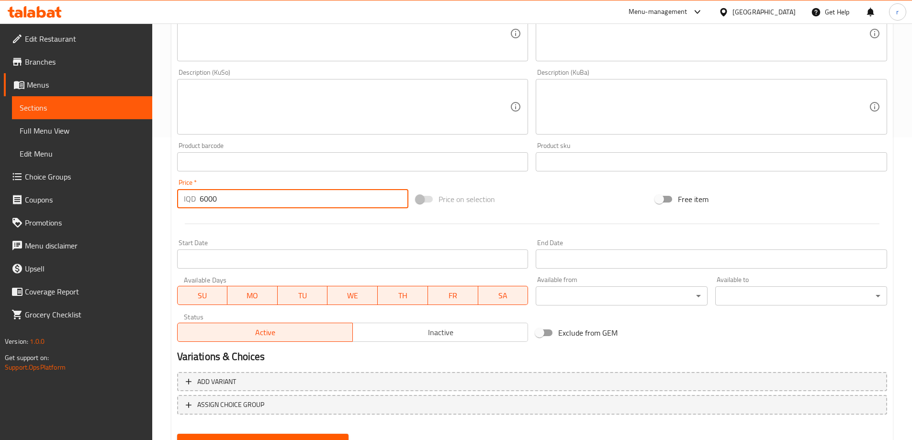
scroll to position [347, 0]
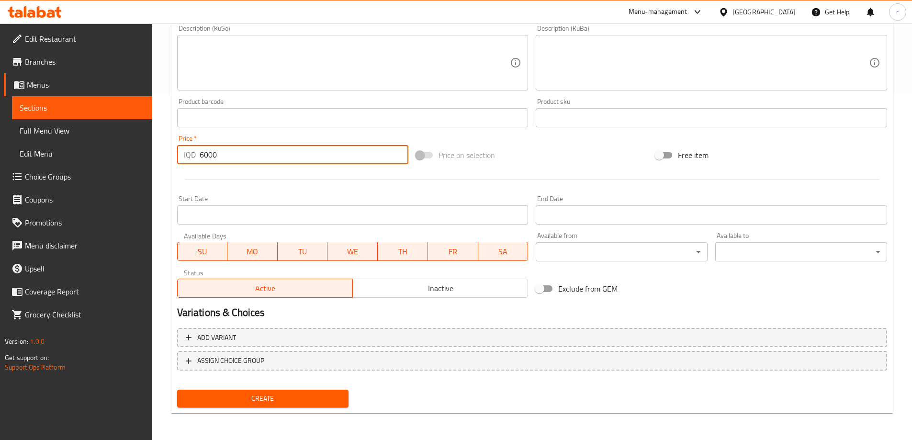
type input "6000"
click at [281, 397] on span "Create" at bounding box center [263, 399] width 157 height 12
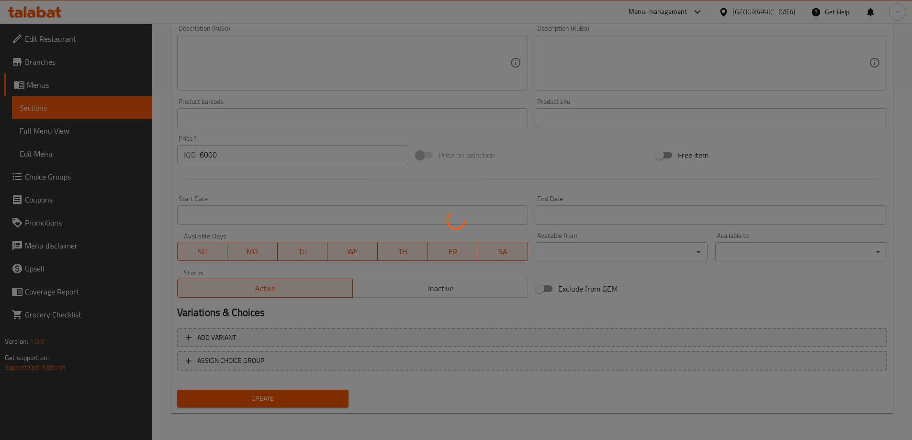
type input "0"
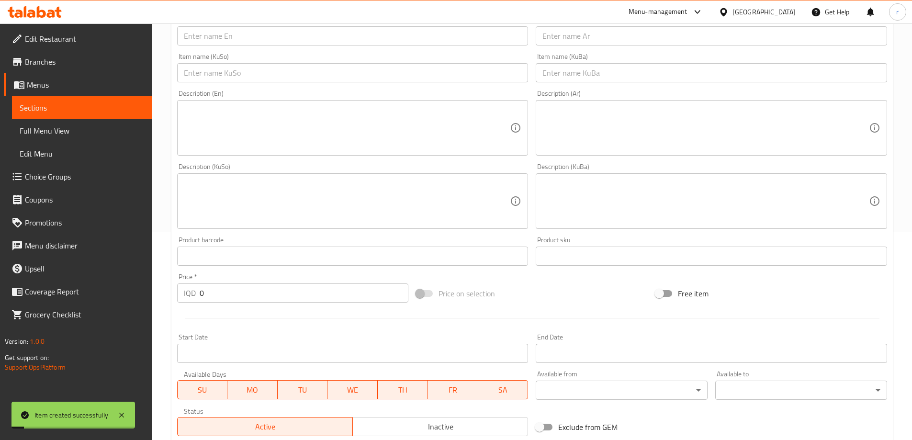
scroll to position [27, 0]
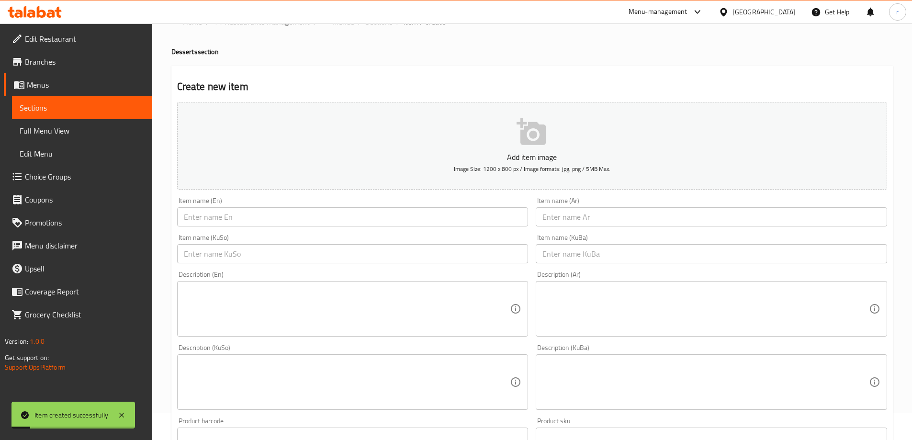
click at [238, 216] on input "text" at bounding box center [352, 216] width 351 height 19
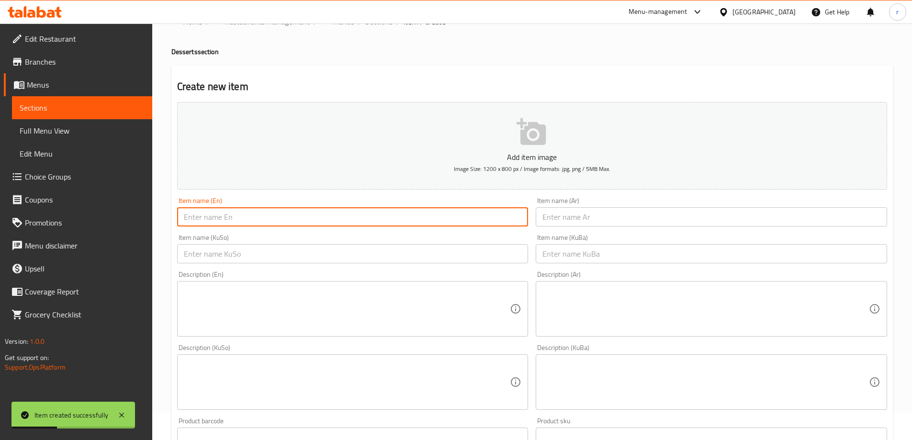
paste input "Peach Mousse"
type input "Peach Mousse"
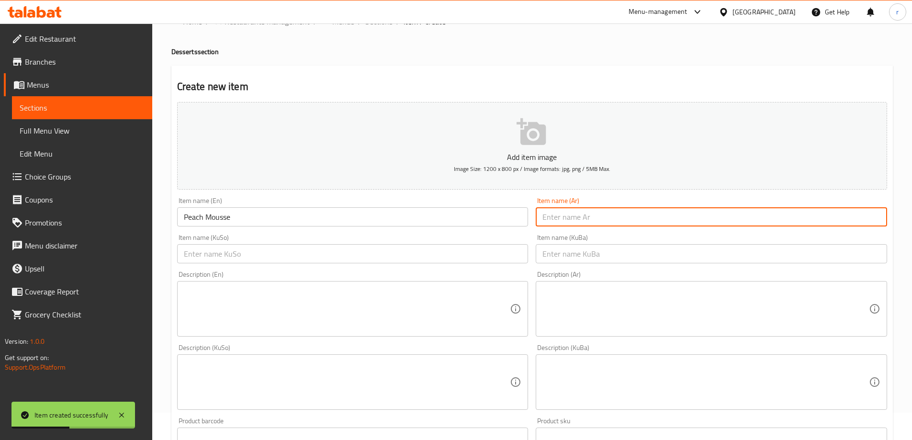
click at [567, 213] on input "text" at bounding box center [711, 216] width 351 height 19
paste input "موس خوخ"
type input "موس خوخ"
click at [448, 257] on input "text" at bounding box center [352, 253] width 351 height 19
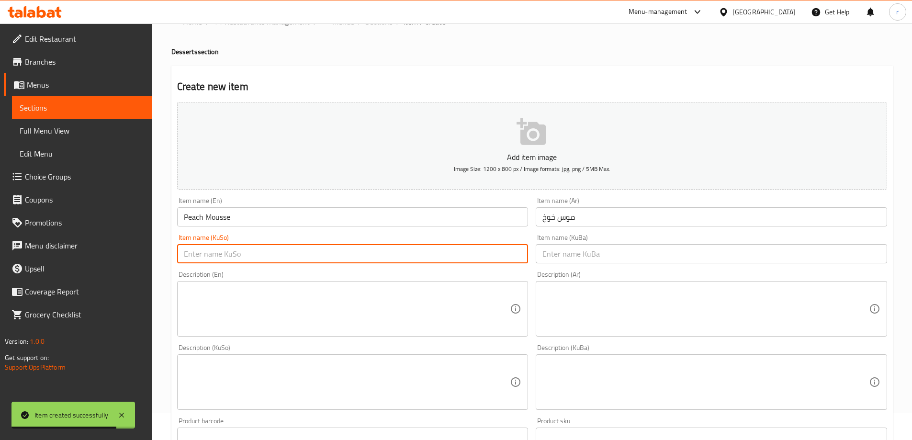
paste input "مووسی قۆخ"
type input "مووسی قۆخ"
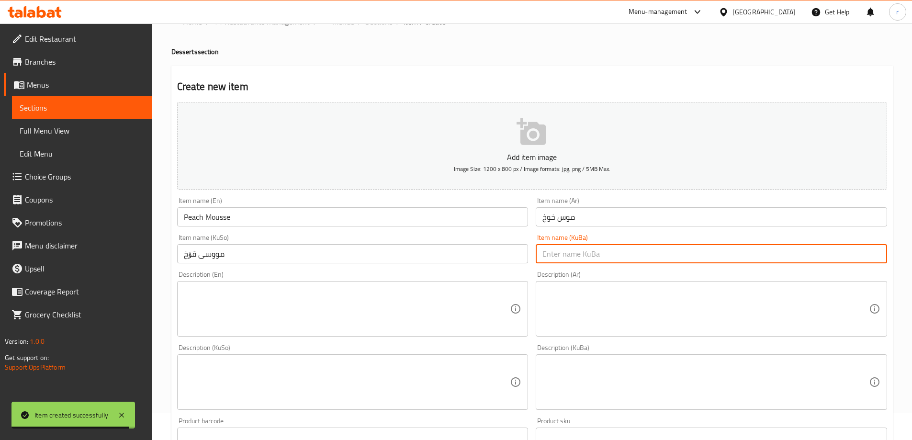
click at [559, 260] on input "text" at bounding box center [711, 253] width 351 height 19
paste input "مووسی قۆخ"
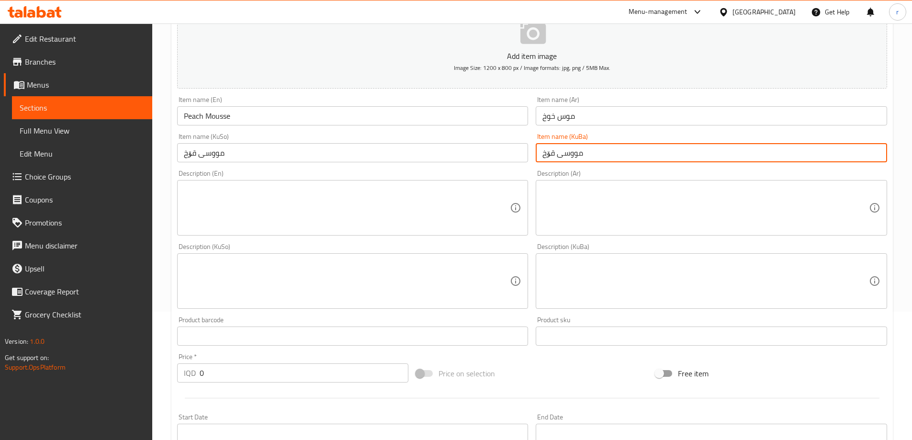
scroll to position [187, 0]
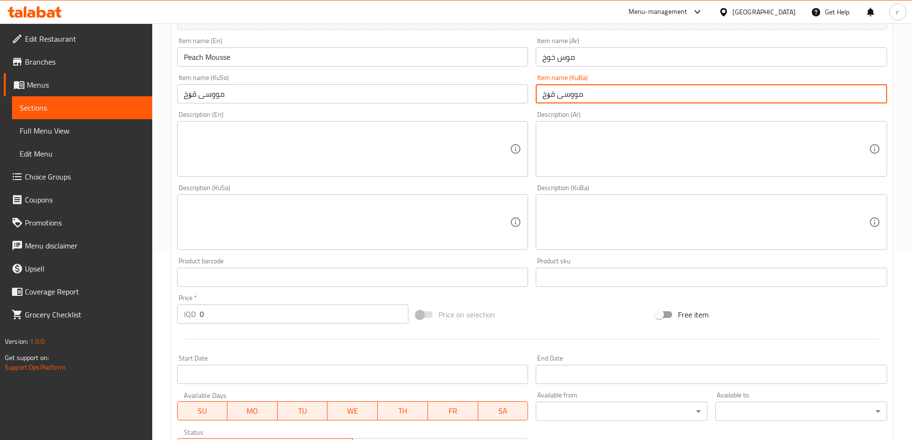
type input "مووسی قۆخ"
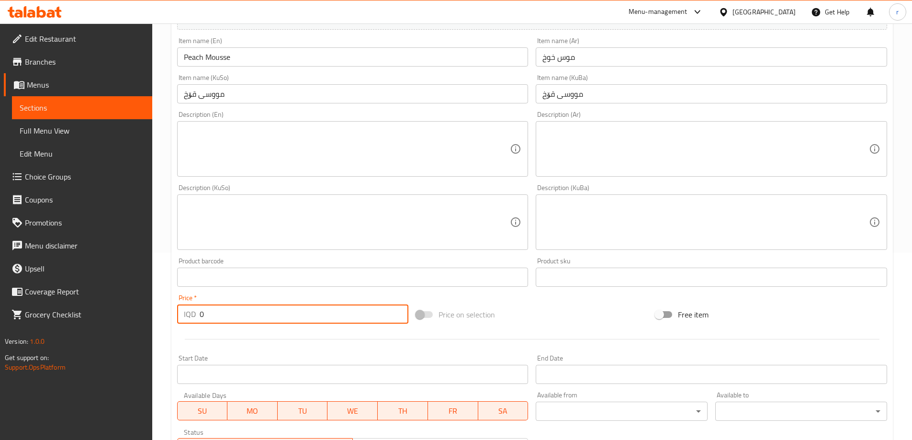
drag, startPoint x: 192, startPoint y: 314, endPoint x: 111, endPoint y: 313, distance: 81.4
click at [111, 313] on div "Edit Restaurant Branches Menus Sections Full Menu View Edit Menu Choice Groups …" at bounding box center [456, 217] width 912 height 763
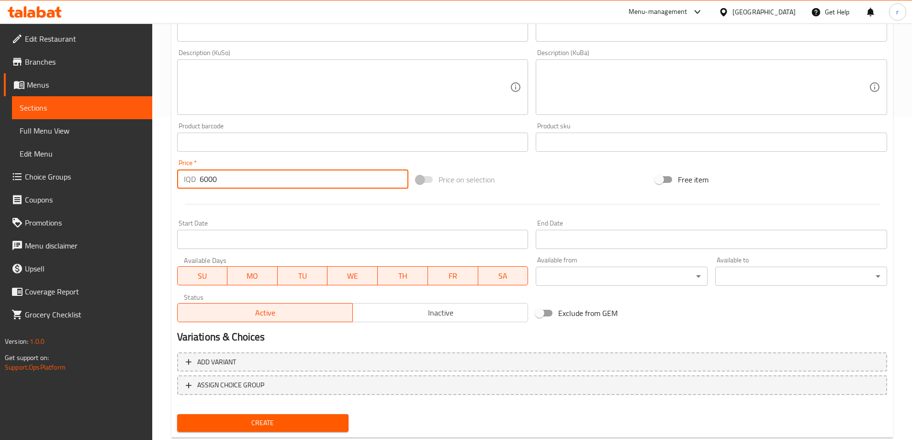
scroll to position [347, 0]
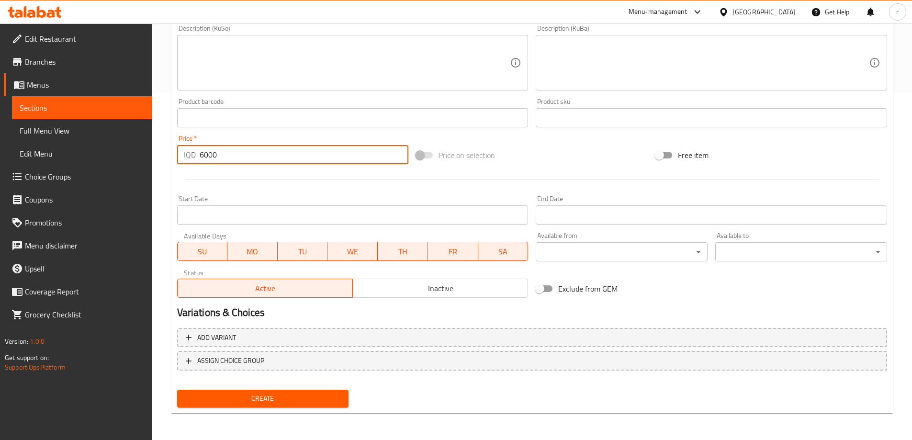
type input "6000"
click at [305, 406] on button "Create" at bounding box center [263, 399] width 172 height 18
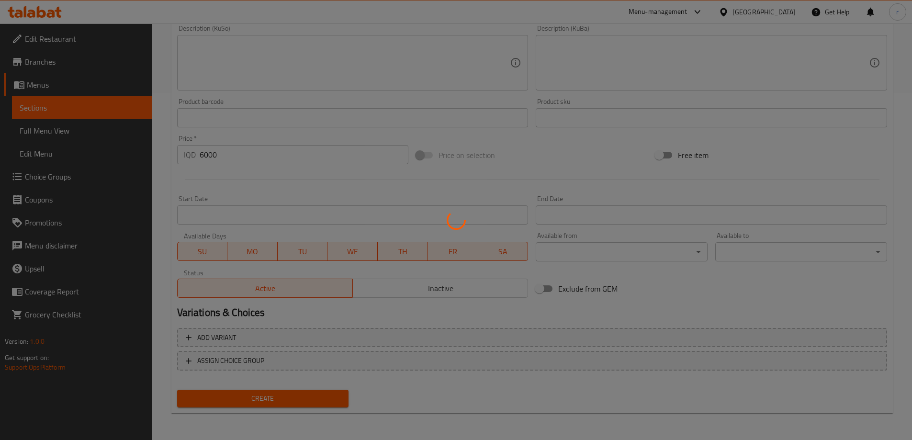
type input "0"
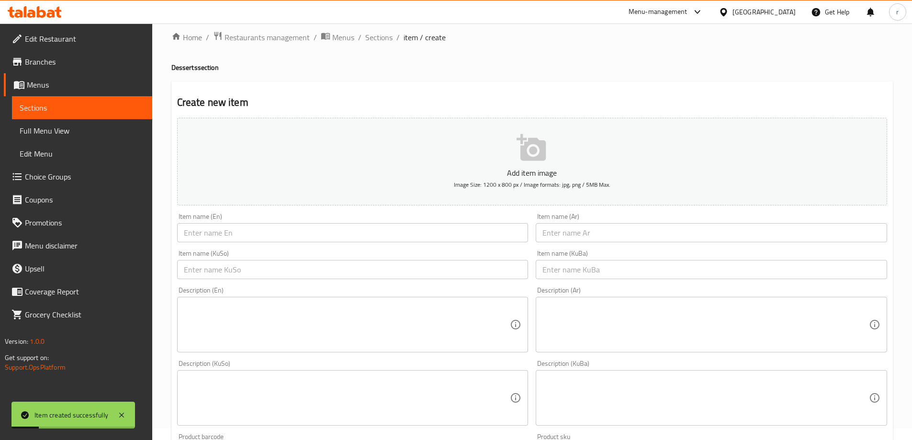
scroll to position [0, 0]
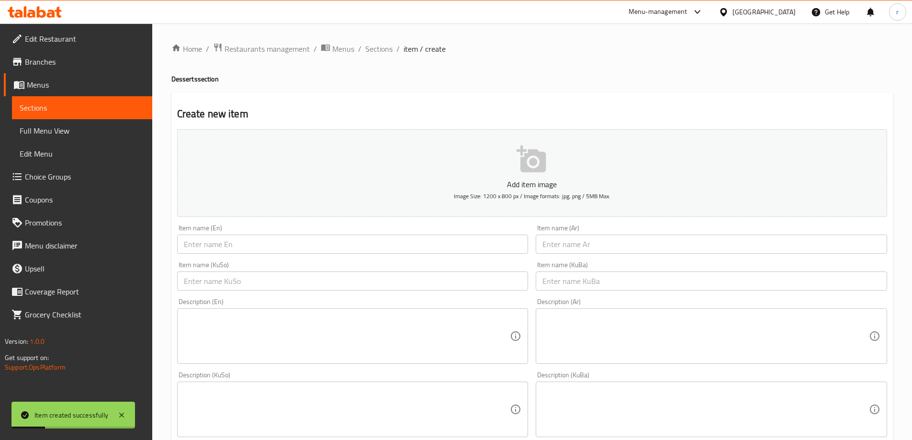
click at [288, 245] on input "text" at bounding box center [352, 244] width 351 height 19
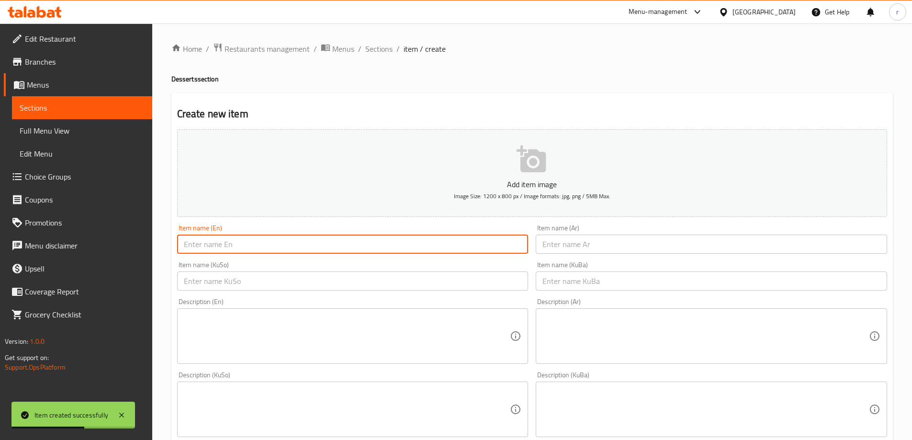
paste input "Pineapple Mousse"
type input "Pineapple Mousse"
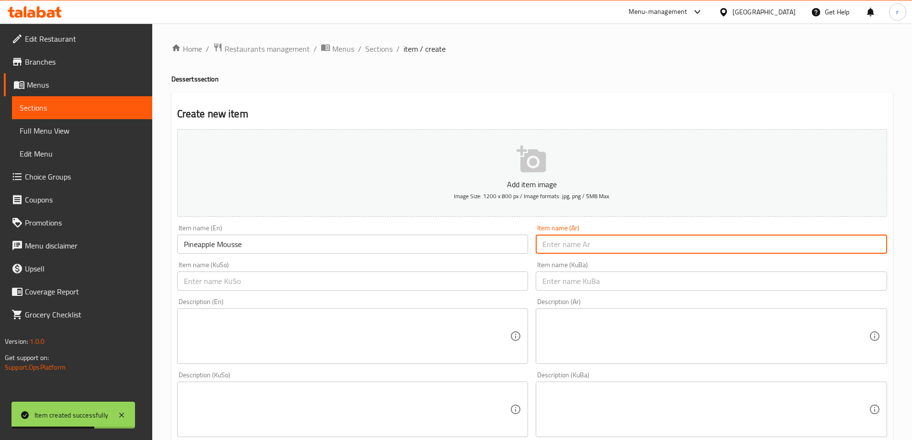
click at [567, 245] on input "text" at bounding box center [711, 244] width 351 height 19
paste input "موس أناناس"
type input "موس أناناس"
click at [442, 281] on input "text" at bounding box center [352, 281] width 351 height 19
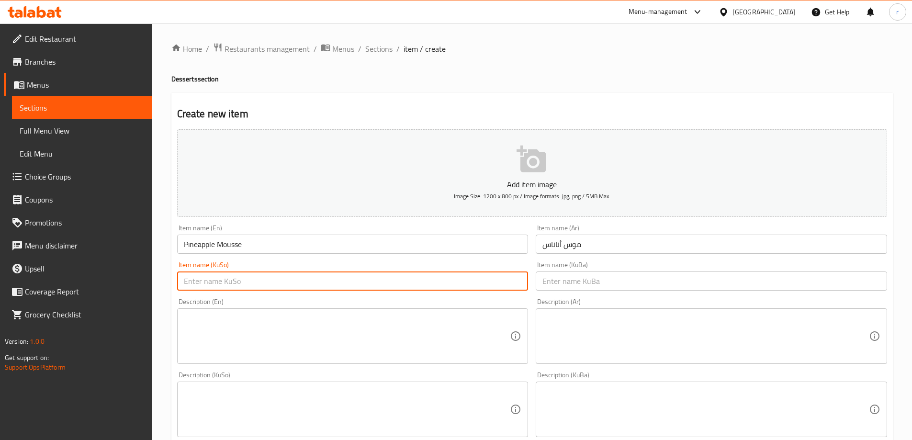
paste input "مووسی ئەنەناس"
type input "مووسی ئەنەناس"
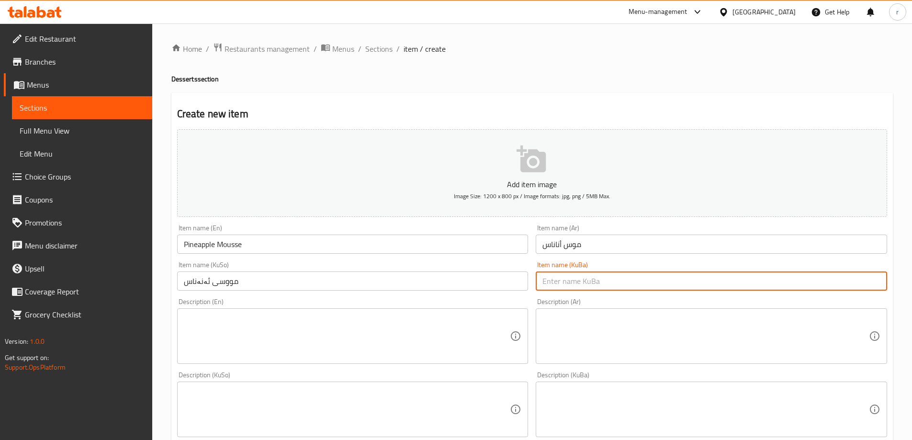
click at [570, 278] on input "text" at bounding box center [711, 281] width 351 height 19
paste input "مووسی ئەنەناس"
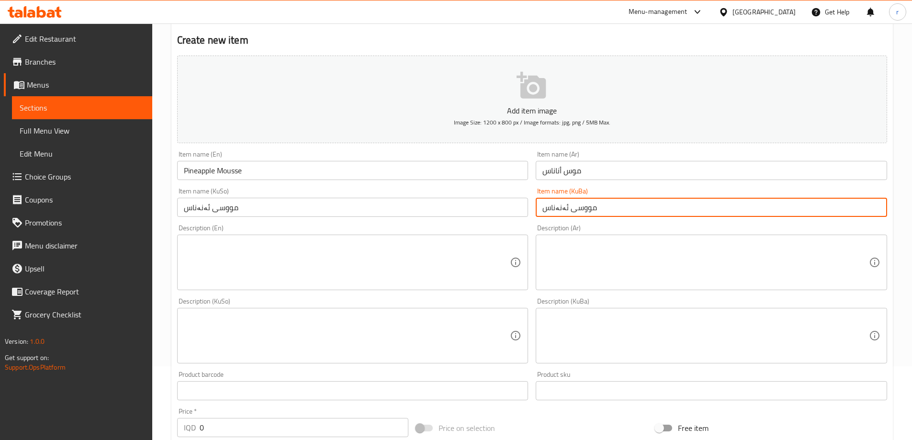
scroll to position [159, 0]
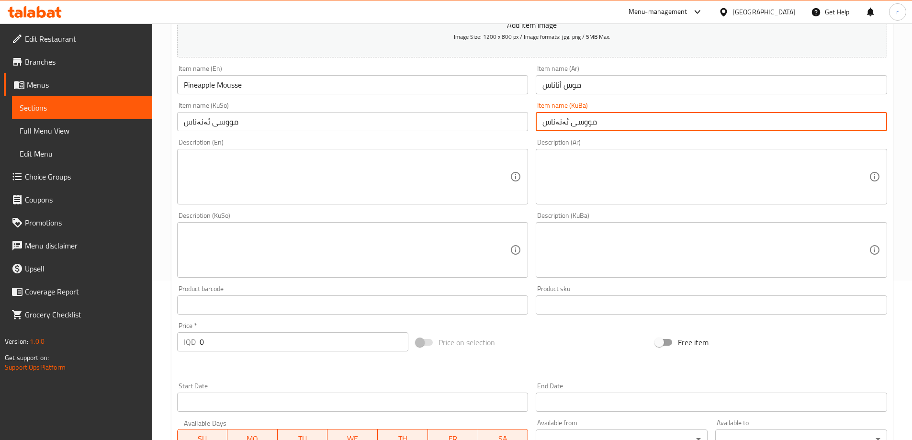
type input "مووسی ئەنەناس"
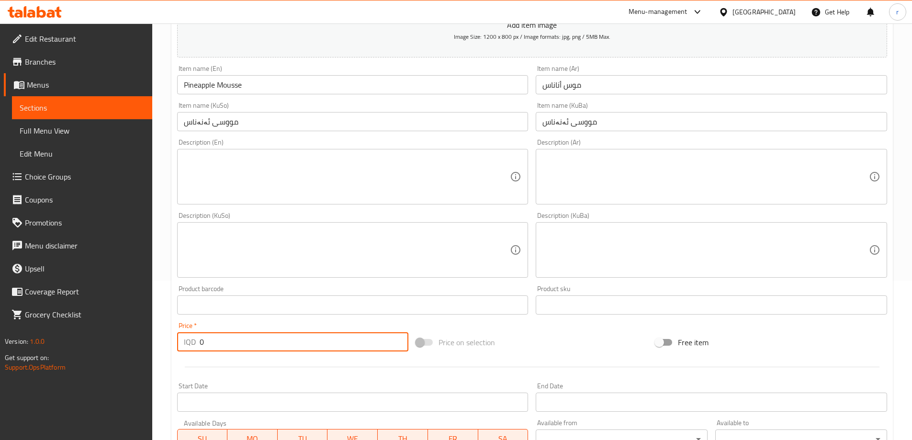
drag, startPoint x: 234, startPoint y: 344, endPoint x: 187, endPoint y: 342, distance: 47.4
click at [187, 342] on div "IQD 0 Price *" at bounding box center [293, 341] width 232 height 19
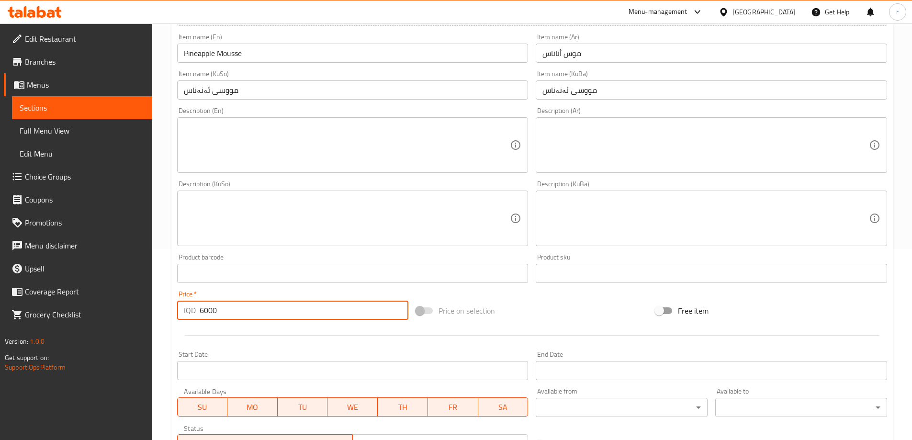
scroll to position [347, 0]
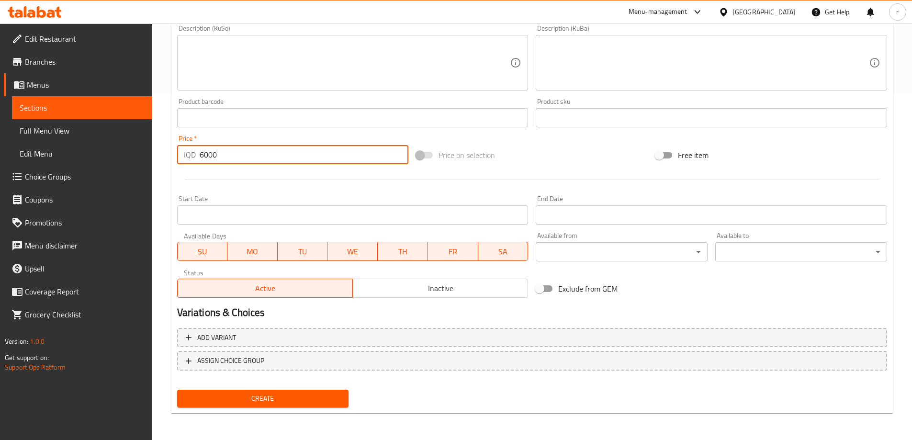
type input "6000"
click at [242, 390] on button "Create" at bounding box center [263, 399] width 172 height 18
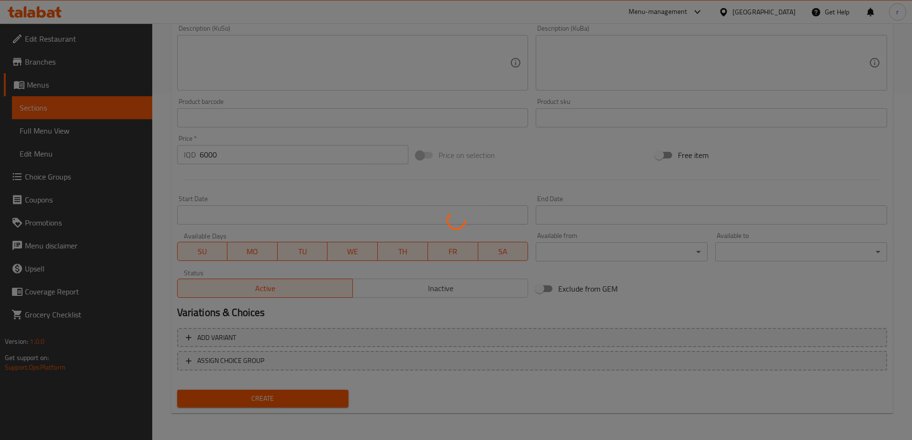
type input "0"
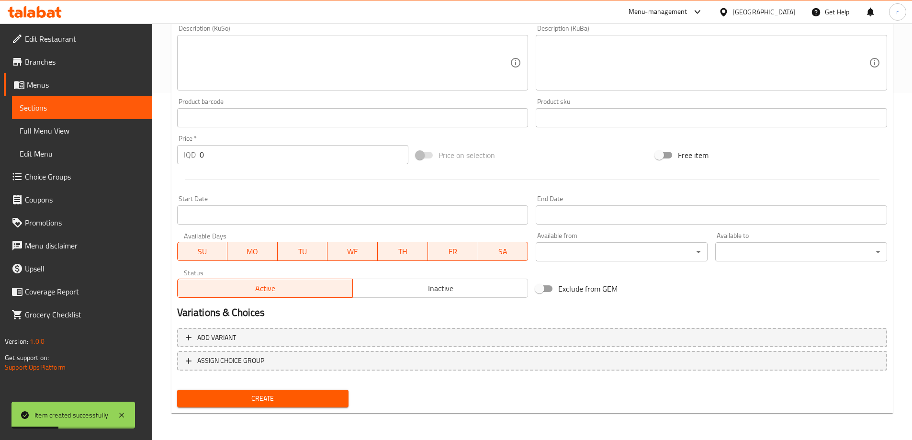
click at [67, 136] on span "Full Menu View" at bounding box center [82, 130] width 125 height 11
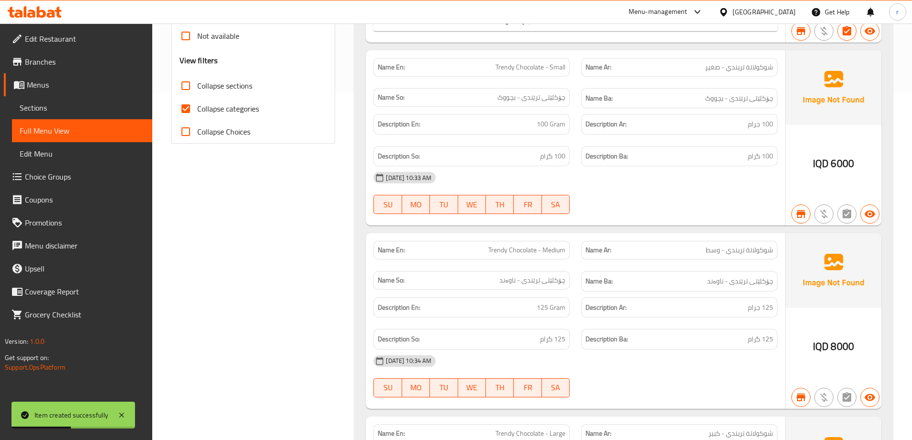
click at [243, 112] on span "Collapse categories" at bounding box center [228, 108] width 62 height 11
click at [197, 112] on input "Collapse categories" at bounding box center [185, 108] width 23 height 23
checkbox input "false"
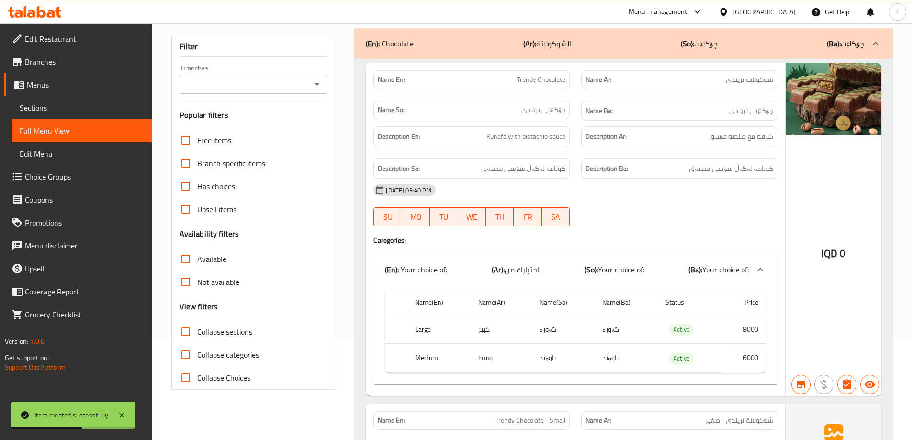
scroll to position [27, 0]
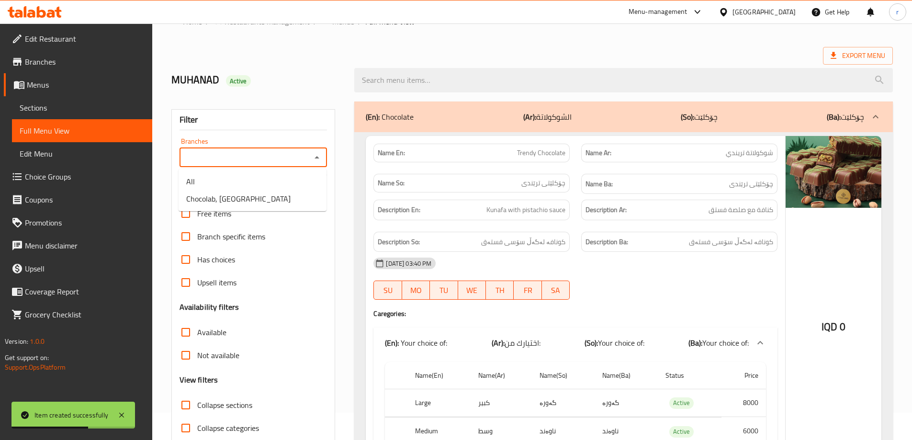
click at [251, 155] on input "Branches" at bounding box center [245, 157] width 126 height 13
click at [246, 194] on span "Chocolab, Baranan" at bounding box center [238, 198] width 104 height 11
type input "Chocolab, Baranan"
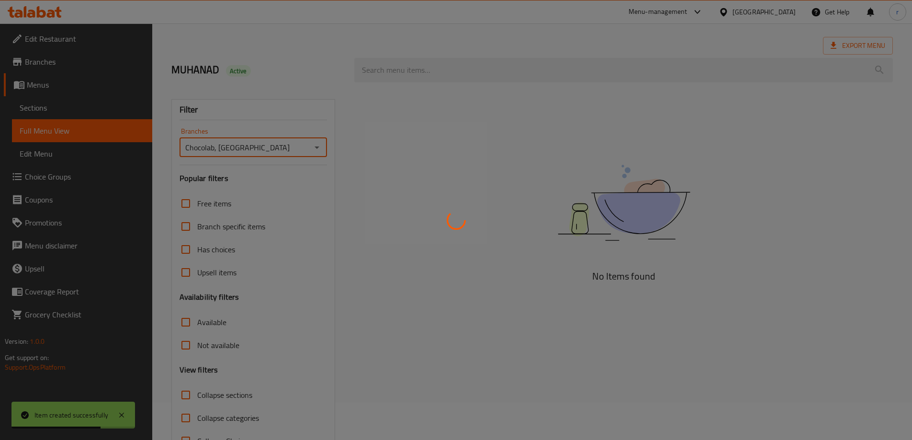
scroll to position [69, 0]
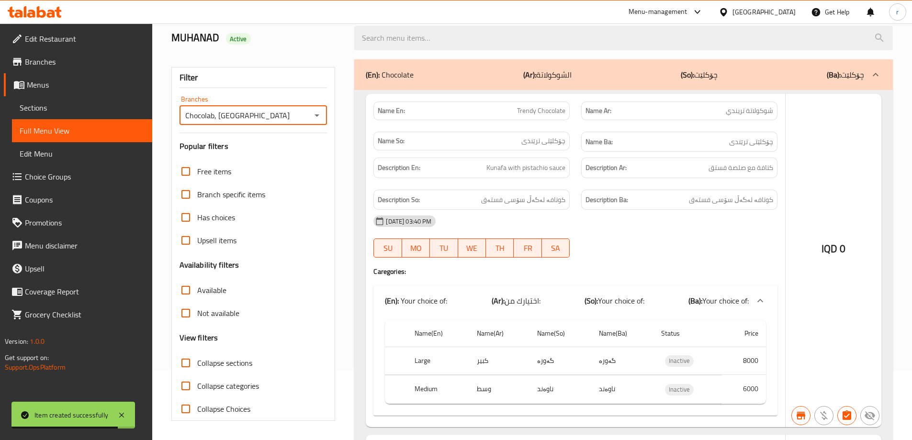
click at [221, 363] on div at bounding box center [456, 220] width 912 height 440
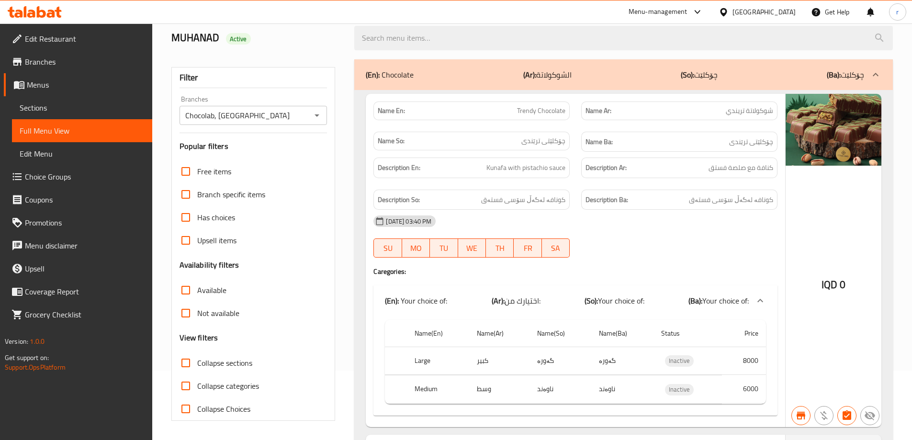
click at [226, 365] on span "Collapse sections" at bounding box center [224, 362] width 55 height 11
click at [197, 365] on input "Collapse sections" at bounding box center [185, 362] width 23 height 23
checkbox input "true"
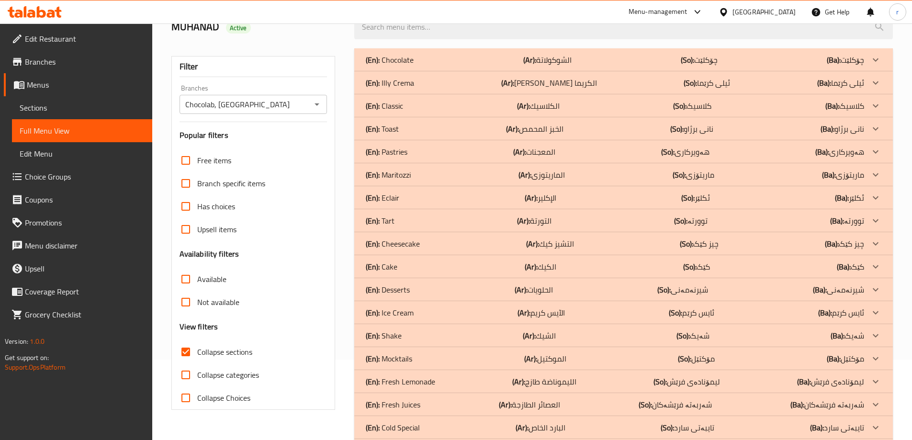
scroll to position [145, 0]
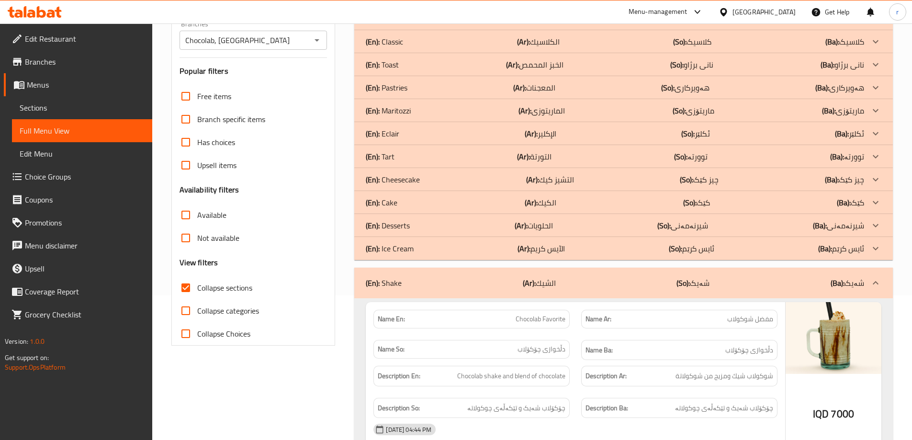
click at [25, 106] on span "Sections" at bounding box center [82, 107] width 125 height 11
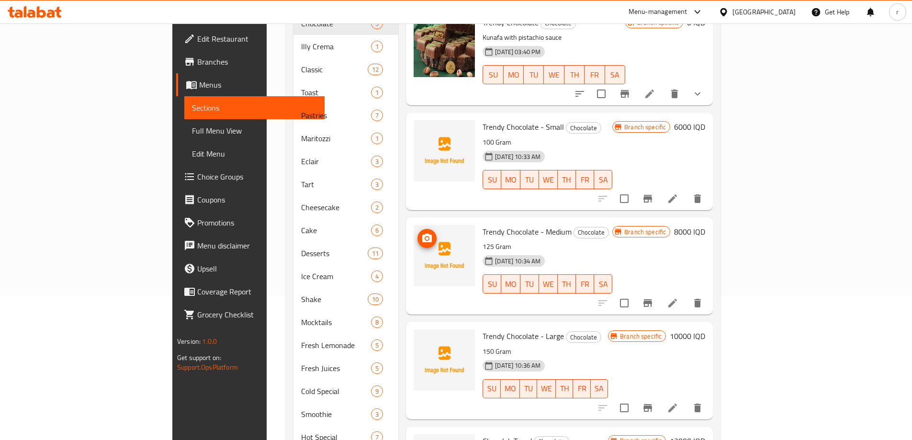
scroll to position [134, 0]
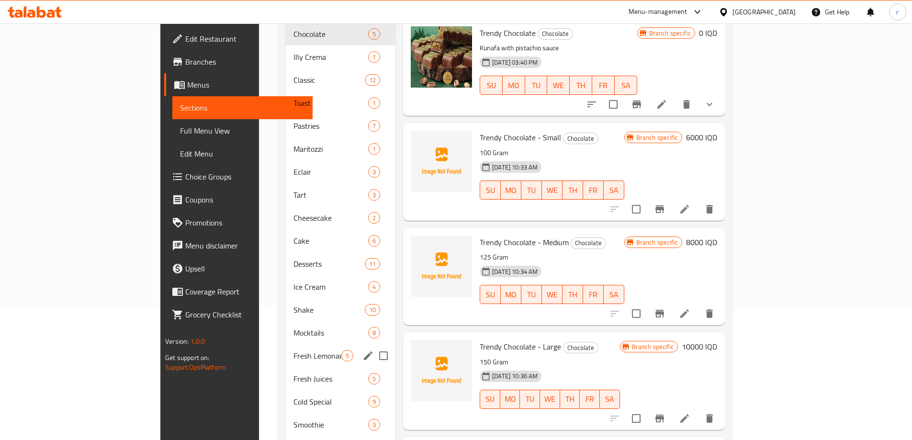
click at [294, 350] on span "Fresh Lemonade" at bounding box center [318, 355] width 48 height 11
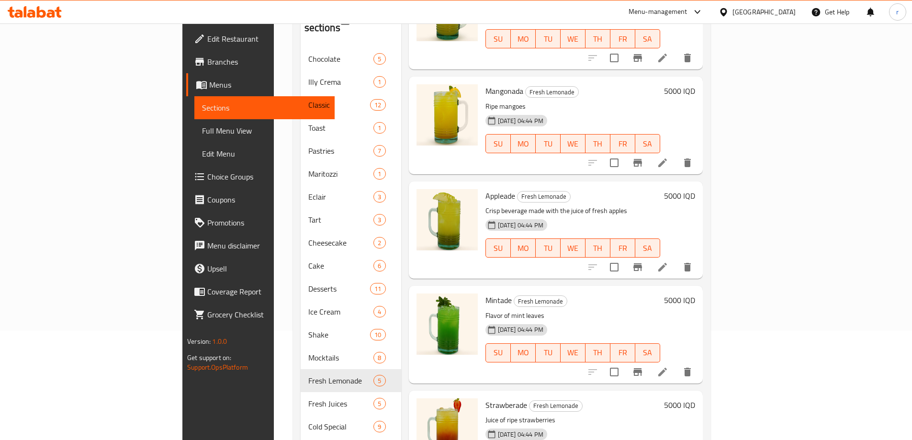
scroll to position [170, 0]
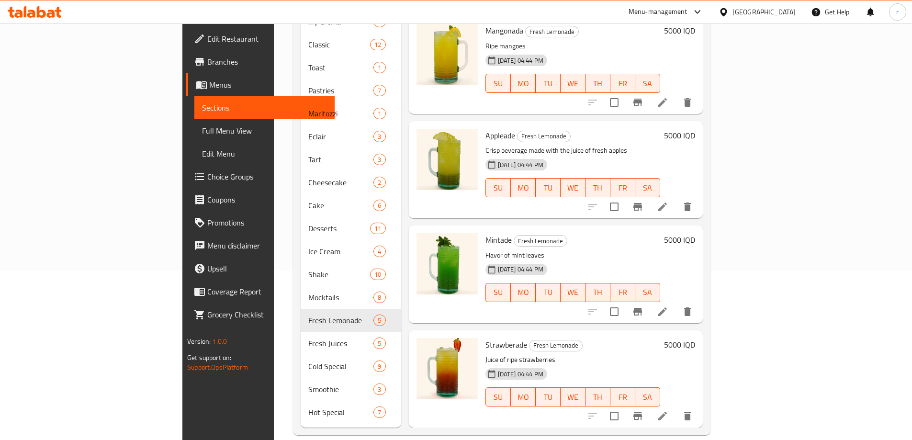
click at [667, 412] on icon at bounding box center [662, 416] width 9 height 9
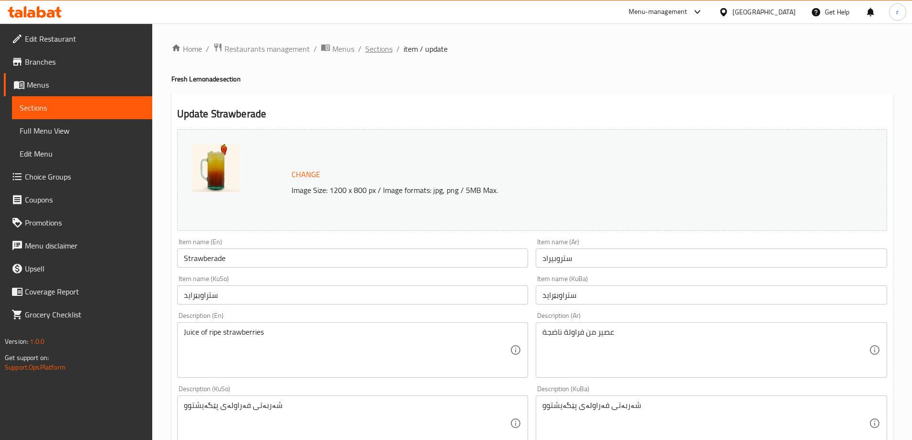
click at [371, 52] on span "Sections" at bounding box center [378, 48] width 27 height 11
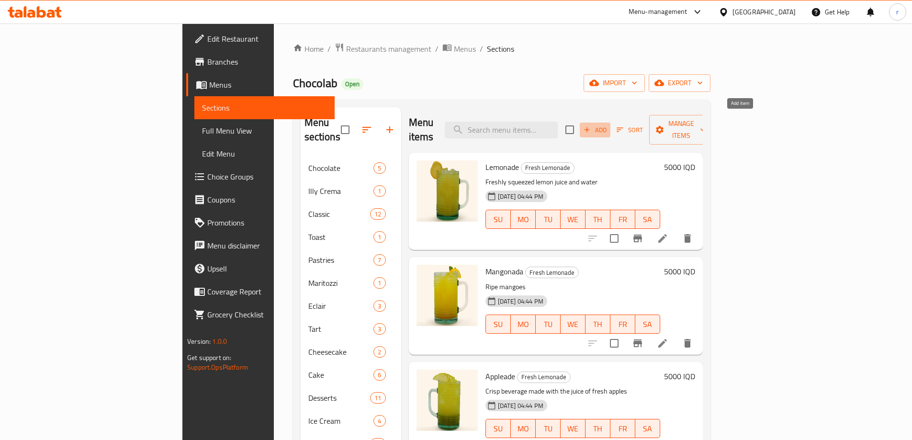
click at [608, 125] on span "Add" at bounding box center [595, 130] width 26 height 11
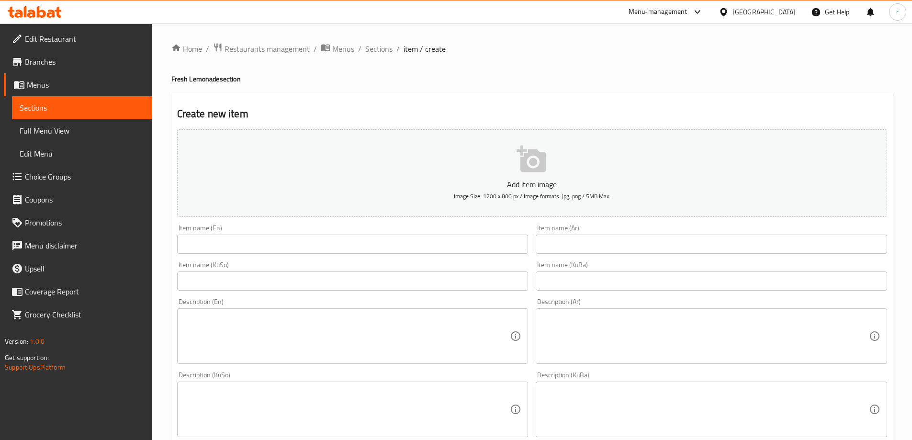
click at [547, 240] on input "text" at bounding box center [711, 244] width 351 height 19
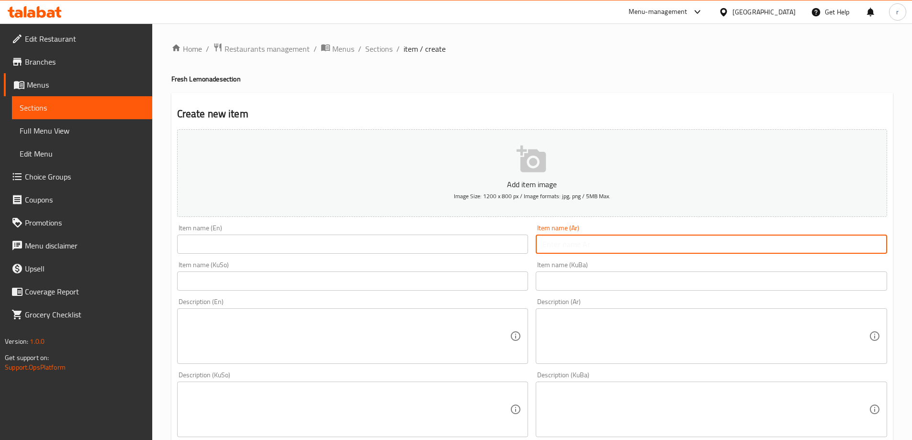
paste input "بيتشاد"
type input "بيتشاد"
click at [328, 244] on input "text" at bounding box center [352, 244] width 351 height 19
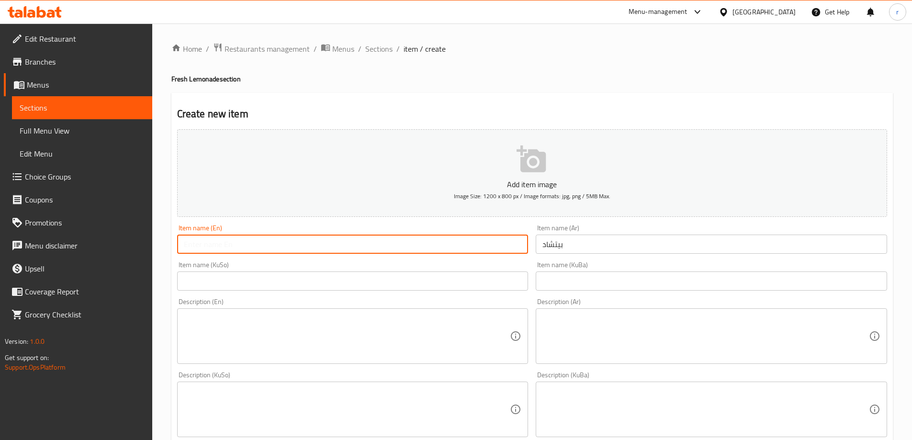
paste input "Peachade"
type input "Peachade"
click at [243, 285] on input "text" at bounding box center [352, 281] width 351 height 19
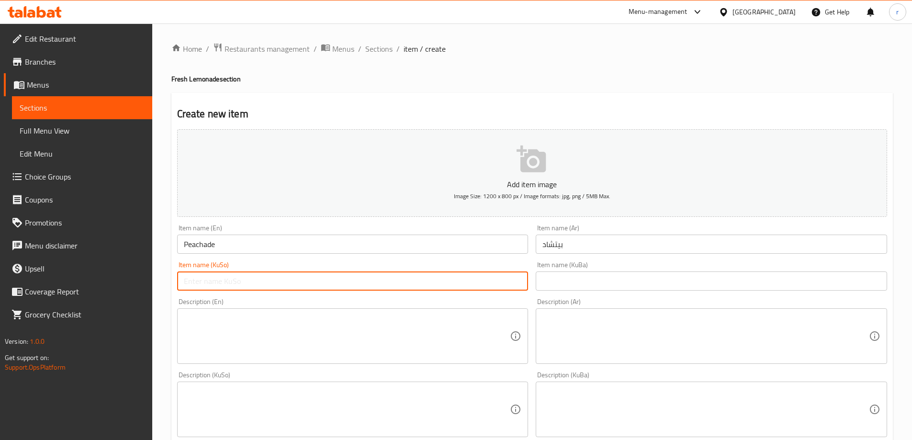
type input "p"
drag, startPoint x: 284, startPoint y: 285, endPoint x: 170, endPoint y: 287, distance: 114.0
click at [170, 287] on div "Home / Restaurants management / Menus / Sections / item / create Fresh Lemonade…" at bounding box center [532, 404] width 760 height 763
type input "پیچاید"
click at [572, 290] on input "text" at bounding box center [711, 281] width 351 height 19
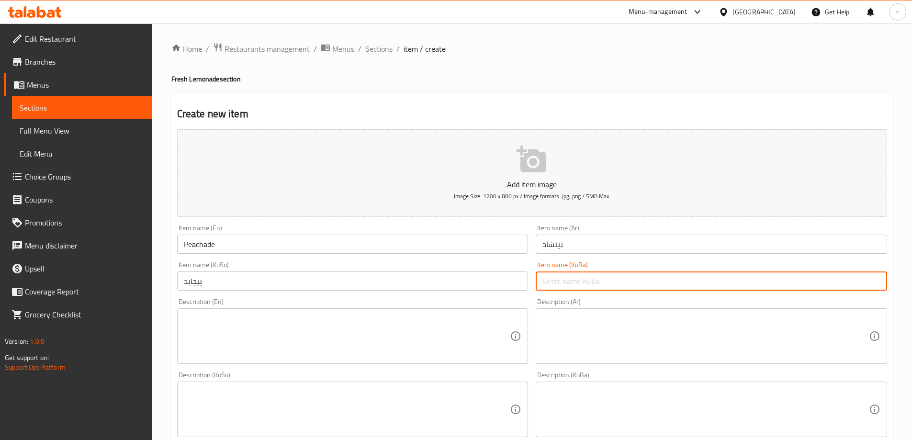
paste input "پیچاید"
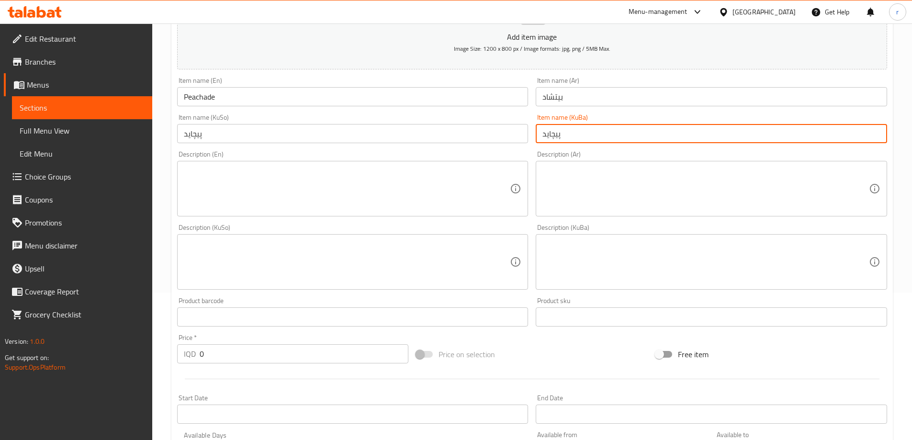
scroll to position [159, 0]
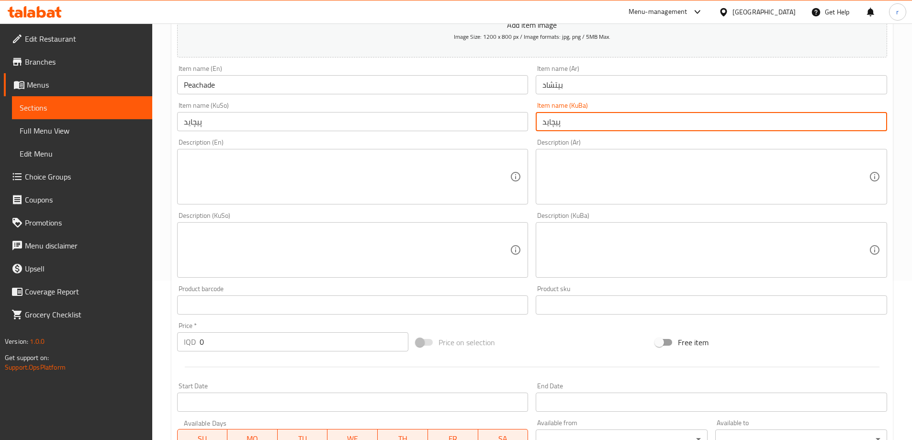
type input "پیچاید"
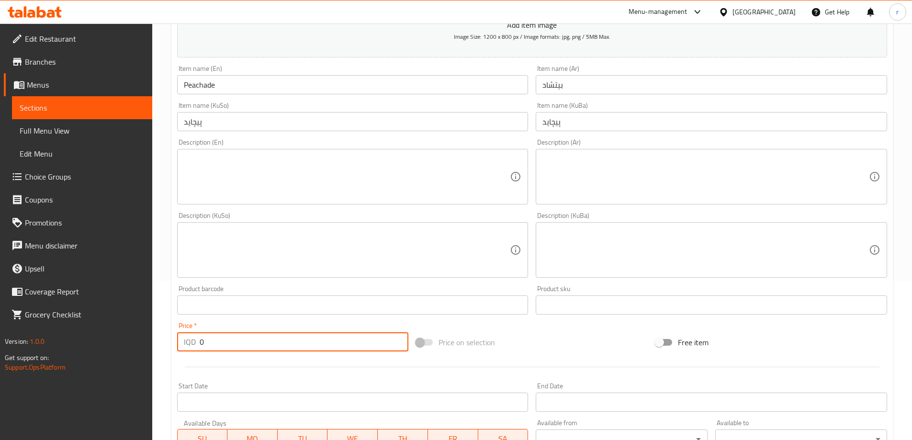
drag, startPoint x: 203, startPoint y: 340, endPoint x: 196, endPoint y: 341, distance: 6.7
click at [196, 341] on div "IQD 0 Price *" at bounding box center [293, 341] width 232 height 19
drag, startPoint x: 204, startPoint y: 346, endPoint x: 197, endPoint y: 343, distance: 7.1
click at [197, 343] on div "IQD 6000 Price *" at bounding box center [293, 341] width 232 height 19
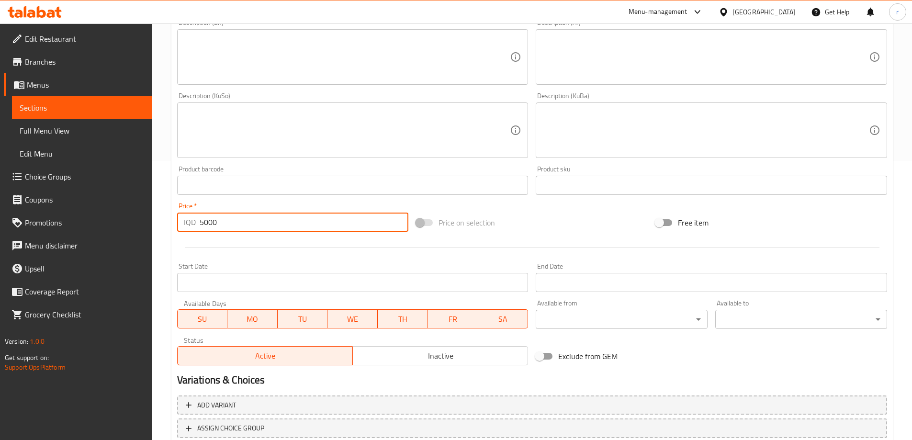
scroll to position [347, 0]
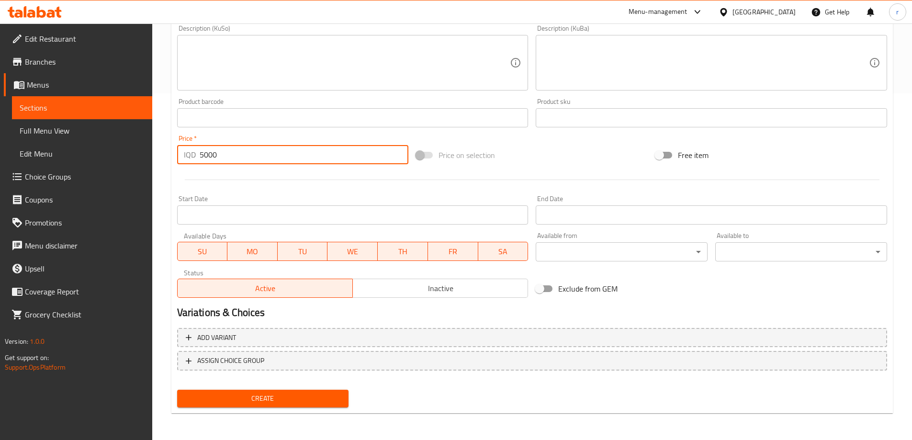
type input "5000"
click at [239, 396] on span "Create" at bounding box center [263, 399] width 157 height 12
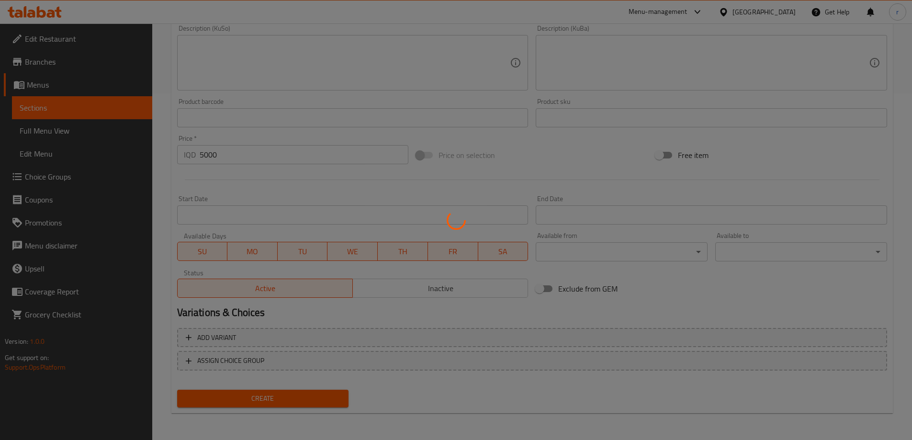
type input "0"
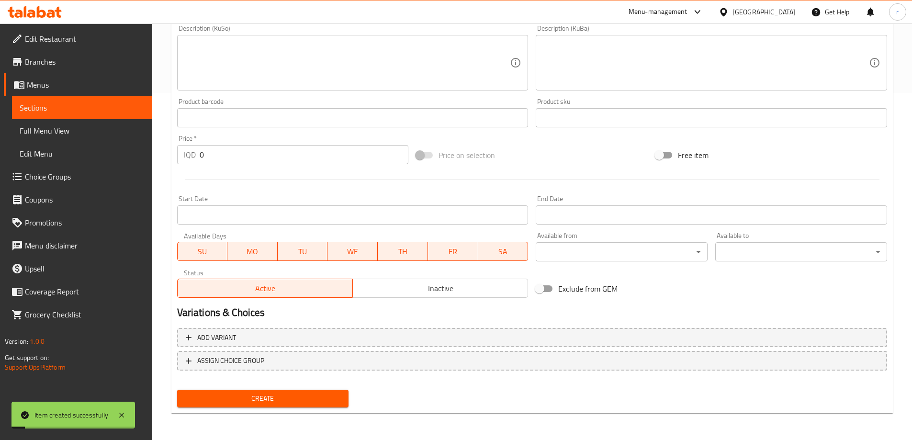
click at [63, 126] on span "Full Menu View" at bounding box center [82, 130] width 125 height 11
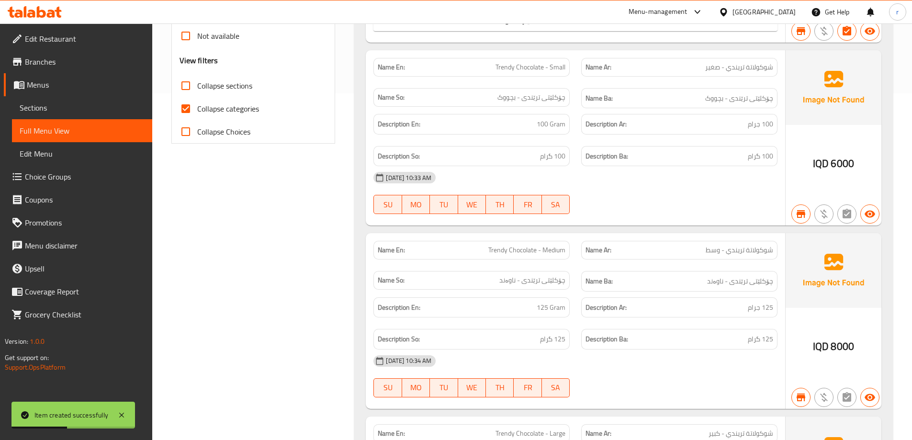
click at [206, 113] on span "Collapse categories" at bounding box center [228, 108] width 62 height 11
click at [197, 113] on input "Collapse categories" at bounding box center [185, 108] width 23 height 23
checkbox input "false"
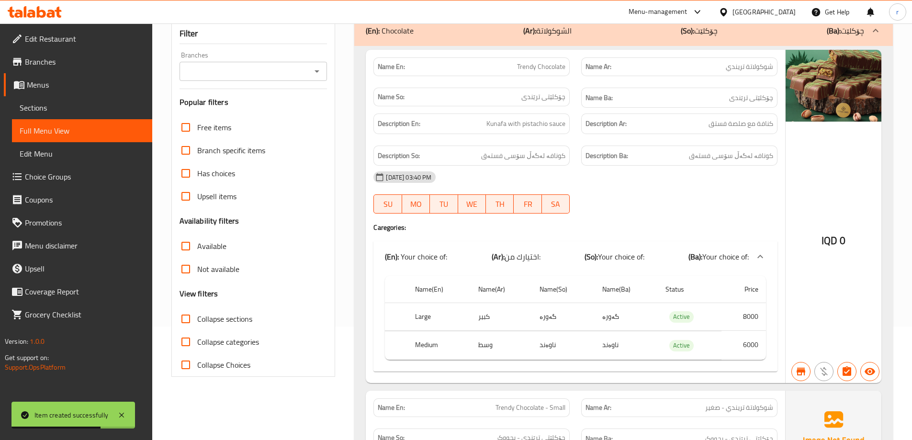
scroll to position [107, 0]
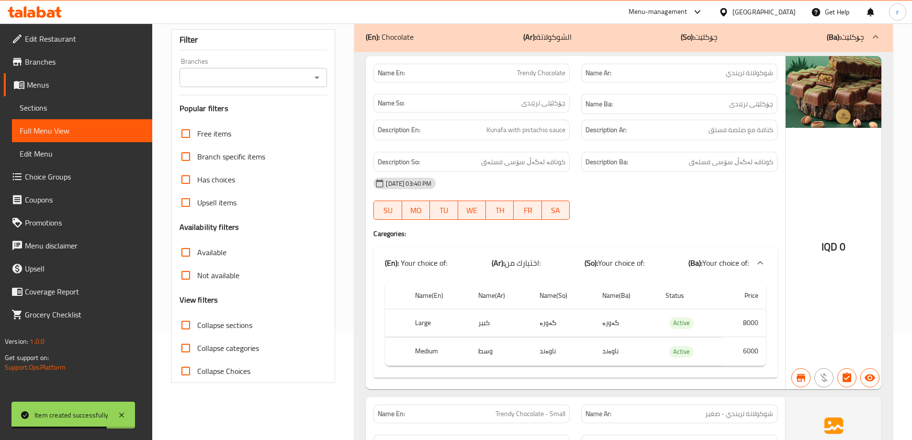
click at [245, 64] on div "Branches Branches" at bounding box center [254, 72] width 148 height 29
click at [245, 71] on input "Branches" at bounding box center [245, 77] width 126 height 13
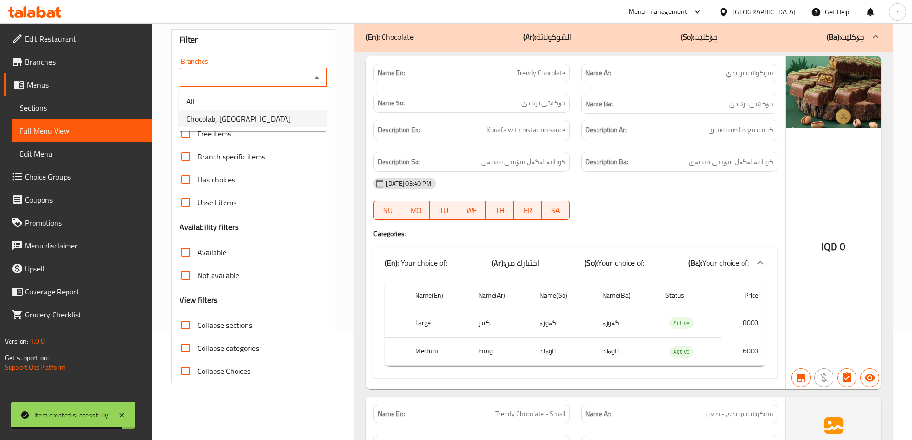
click at [244, 113] on span "Chocolab, Baranan" at bounding box center [238, 118] width 104 height 11
type input "Chocolab, Baranan"
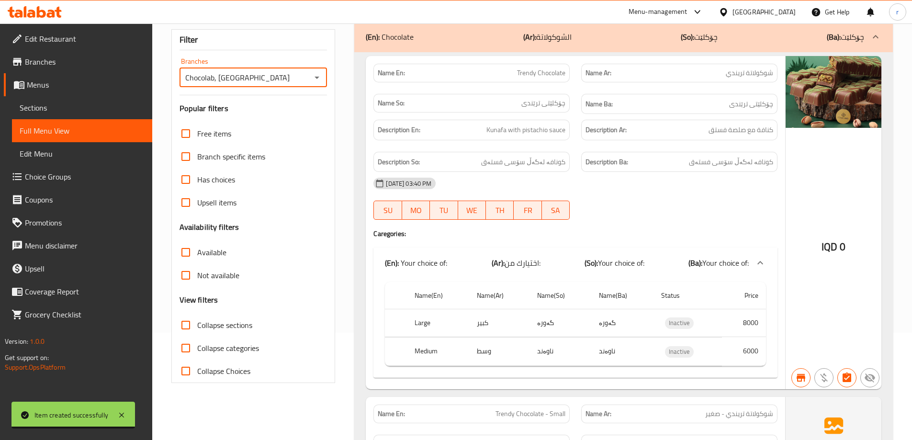
click at [217, 333] on label "Collapse sections" at bounding box center [213, 325] width 78 height 23
click at [197, 333] on input "Collapse sections" at bounding box center [185, 325] width 23 height 23
checkbox input "true"
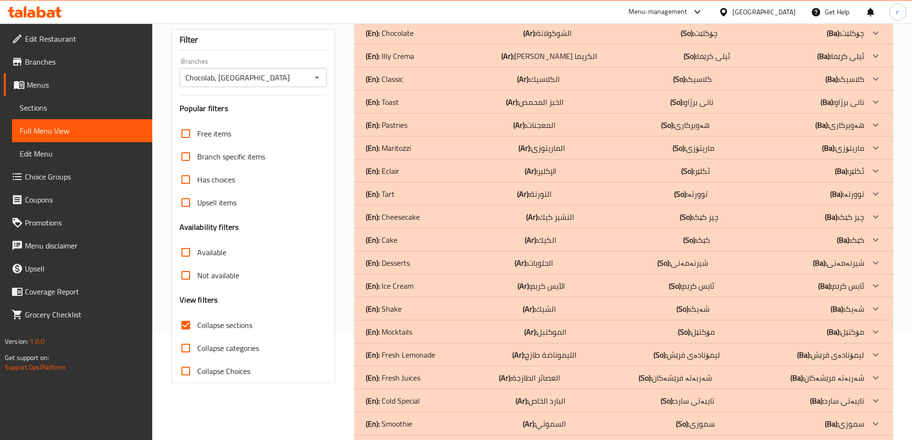
scroll to position [145, 0]
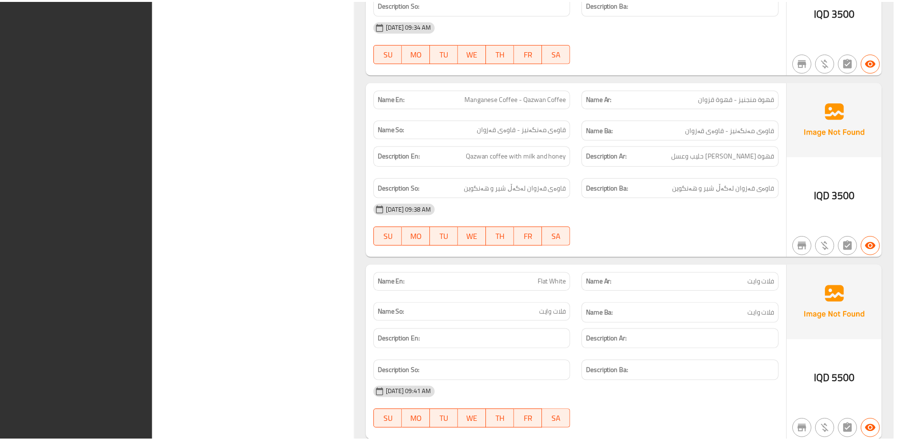
scroll to position [6892, 0]
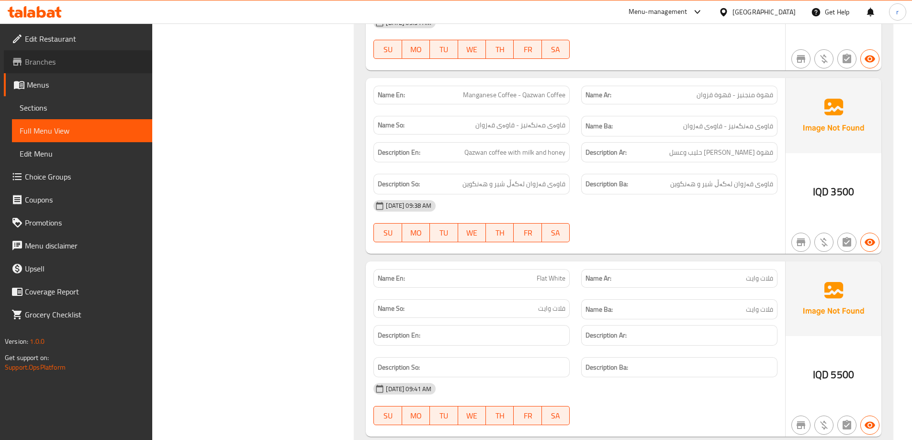
click at [48, 61] on span "Branches" at bounding box center [85, 61] width 120 height 11
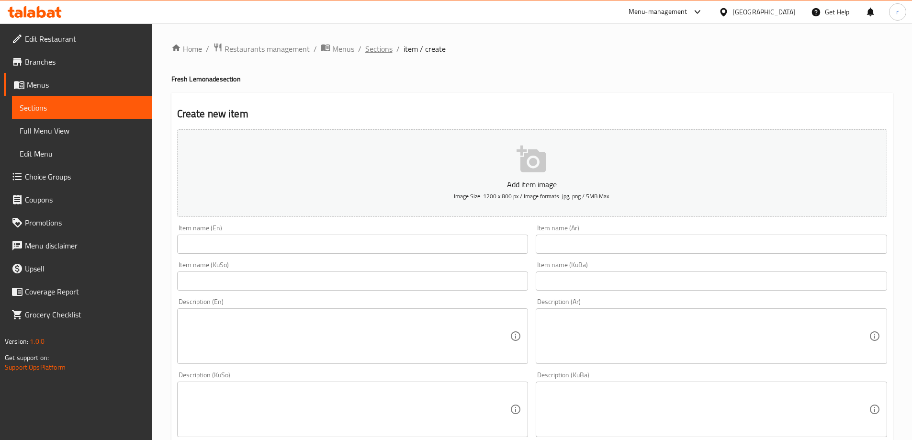
click at [375, 55] on span "Sections" at bounding box center [378, 48] width 27 height 11
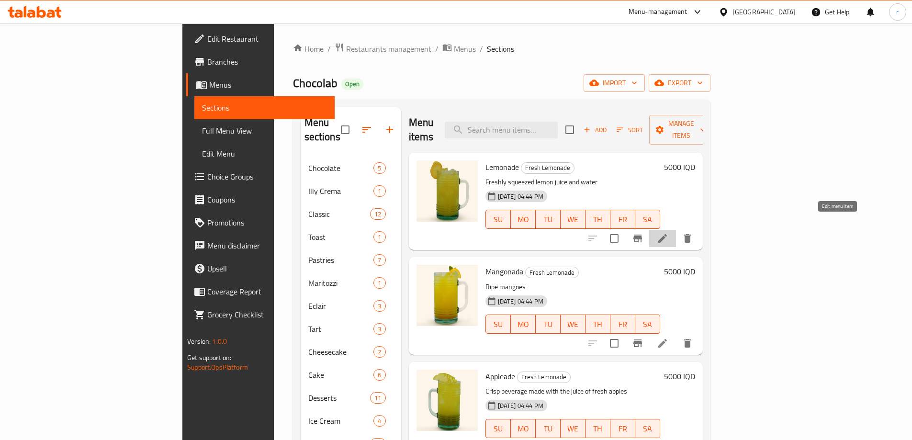
click at [668, 233] on icon at bounding box center [662, 238] width 11 height 11
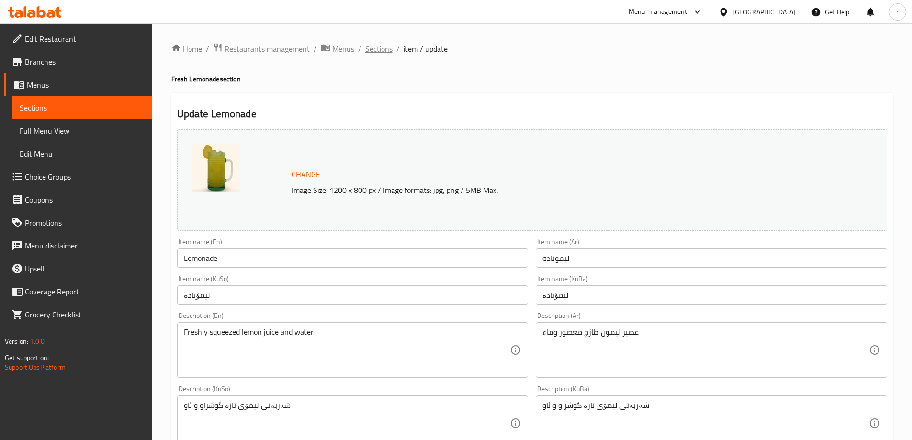
click at [385, 52] on span "Sections" at bounding box center [378, 48] width 27 height 11
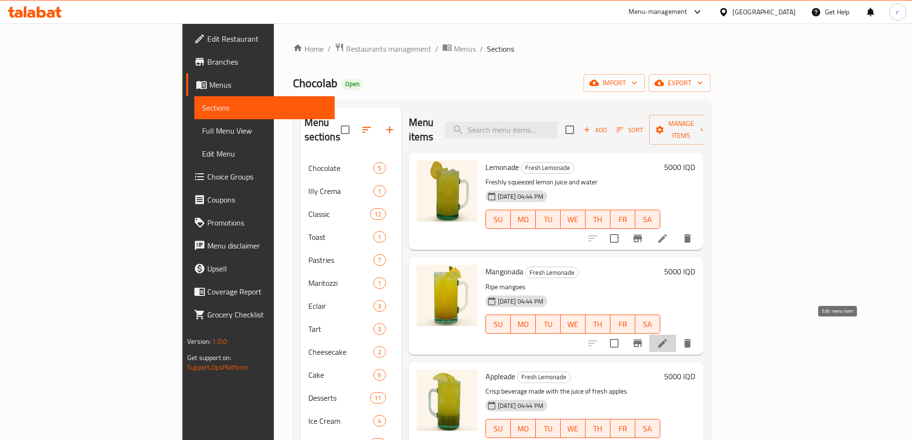
click at [667, 339] on icon at bounding box center [662, 343] width 9 height 9
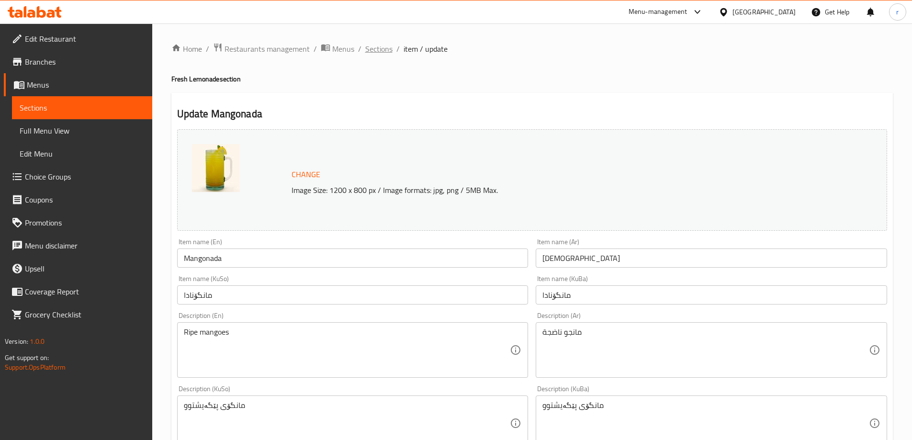
click at [375, 45] on span "Sections" at bounding box center [378, 48] width 27 height 11
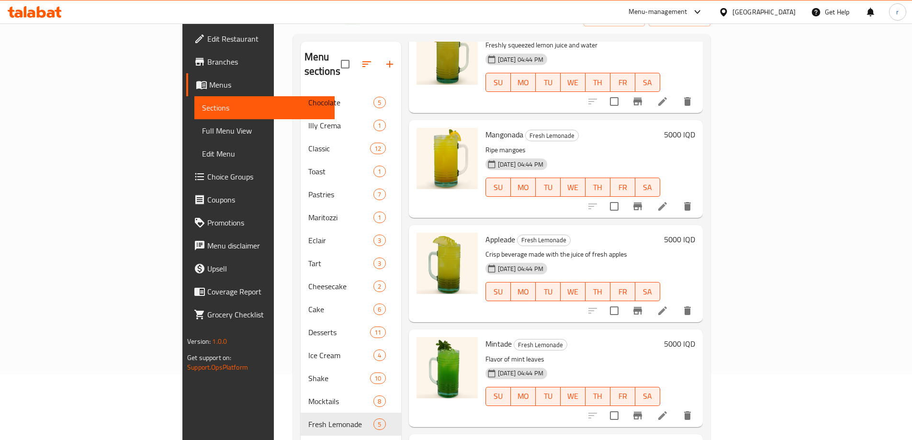
scroll to position [159, 0]
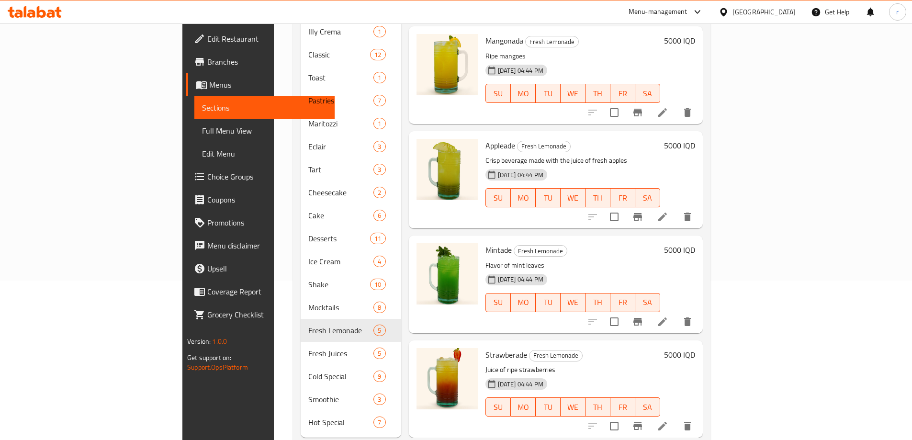
click at [676, 208] on li at bounding box center [662, 216] width 27 height 17
